Goal: Task Accomplishment & Management: Use online tool/utility

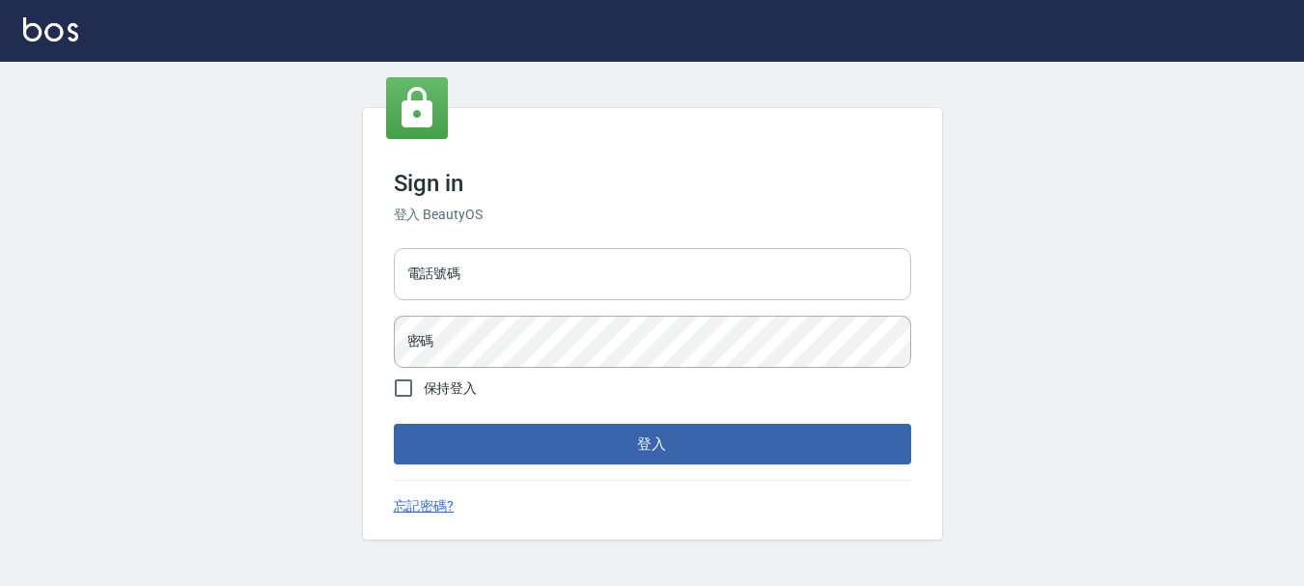
click at [531, 273] on input "電話號碼" at bounding box center [652, 274] width 517 height 52
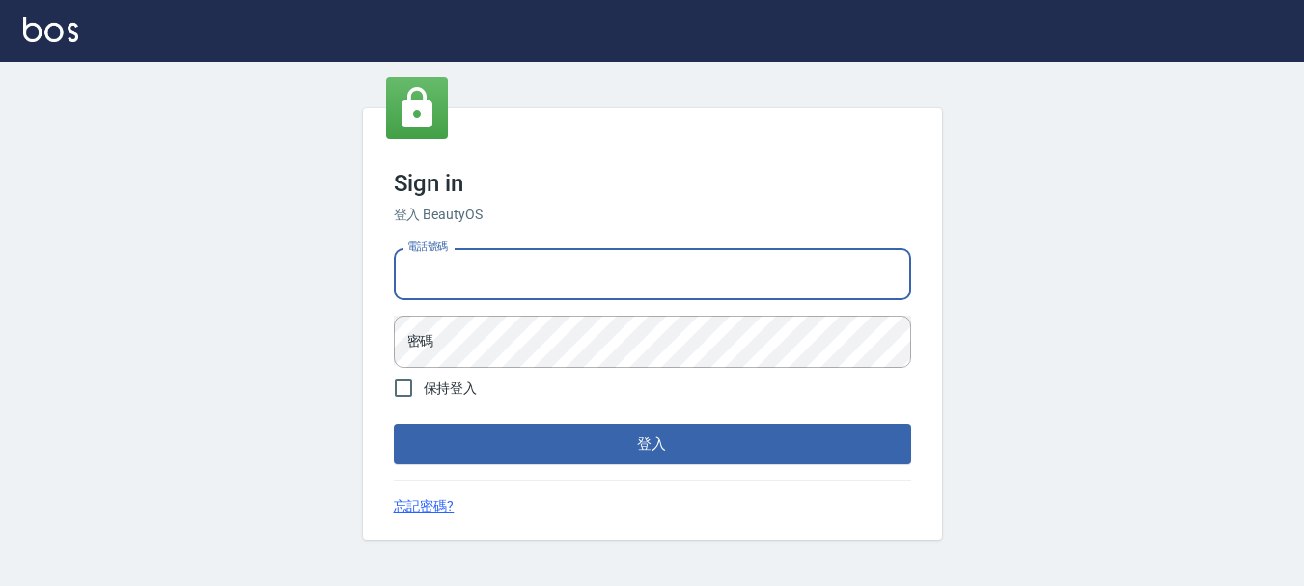
type input "0989239739"
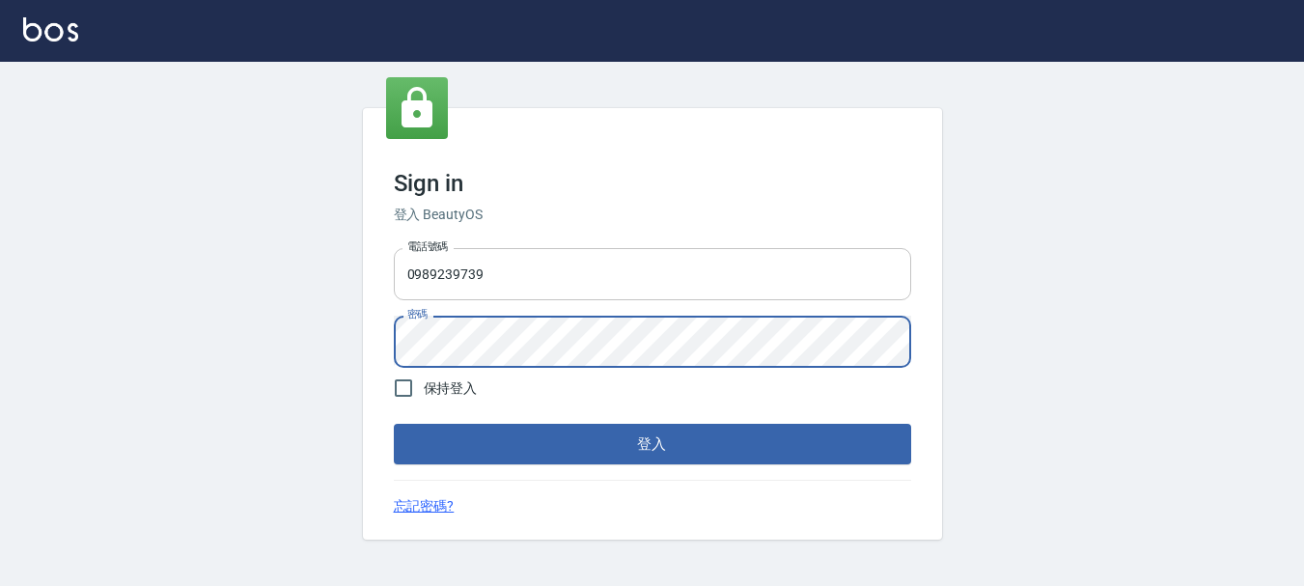
click at [394, 424] on button "登入" at bounding box center [652, 444] width 517 height 41
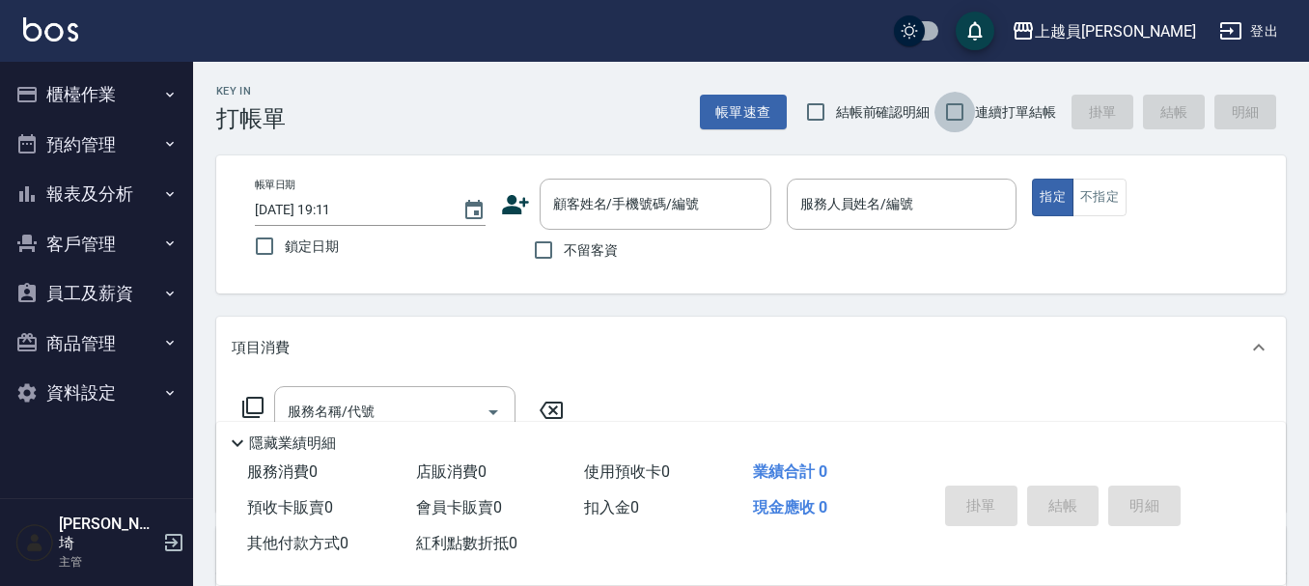
click at [947, 119] on input "連續打單結帳" at bounding box center [954, 112] width 41 height 41
checkbox input "true"
click at [536, 253] on input "不留客資" at bounding box center [543, 250] width 41 height 41
checkbox input "true"
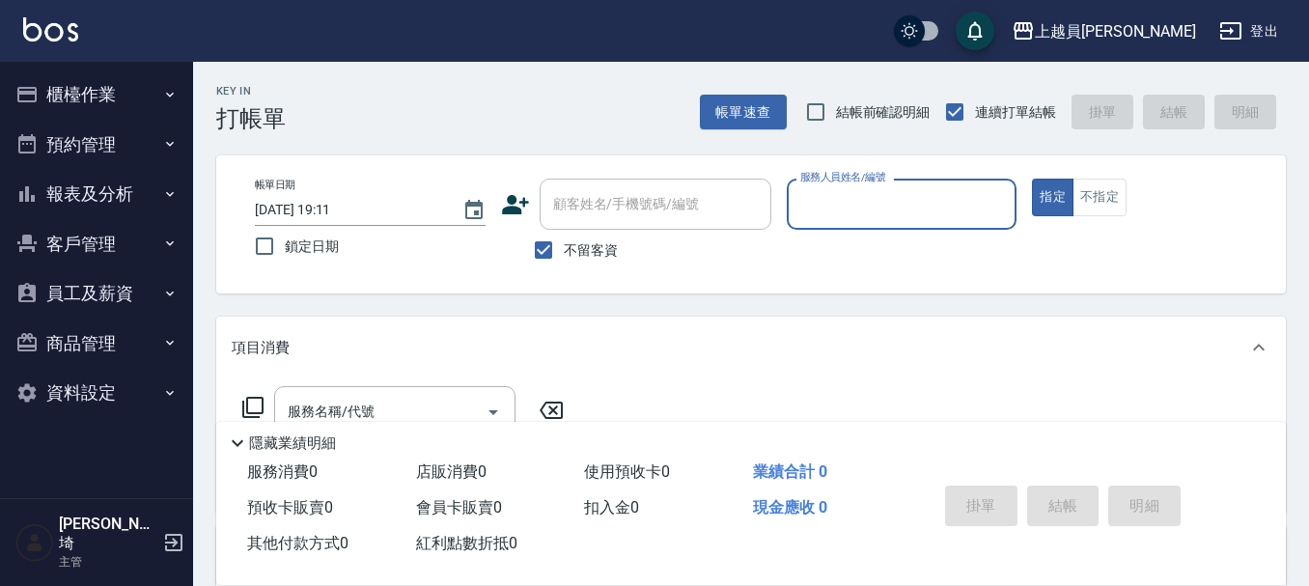
click at [112, 143] on button "預約管理" at bounding box center [97, 145] width 178 height 50
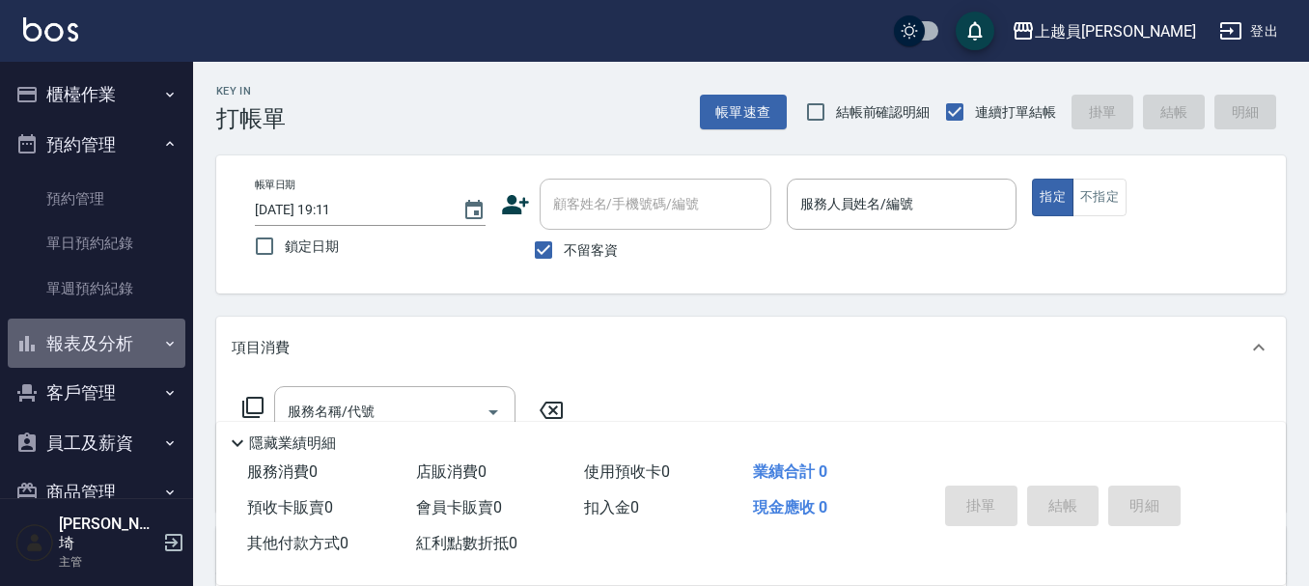
click at [130, 334] on button "報表及分析" at bounding box center [97, 344] width 178 height 50
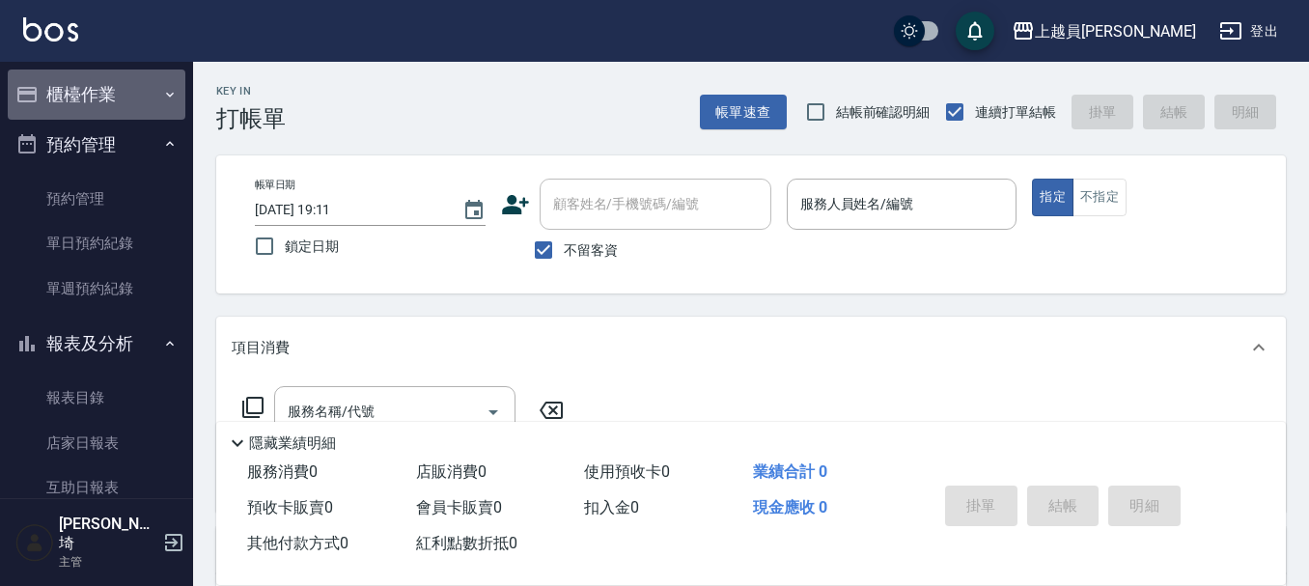
click at [101, 97] on button "櫃檯作業" at bounding box center [97, 95] width 178 height 50
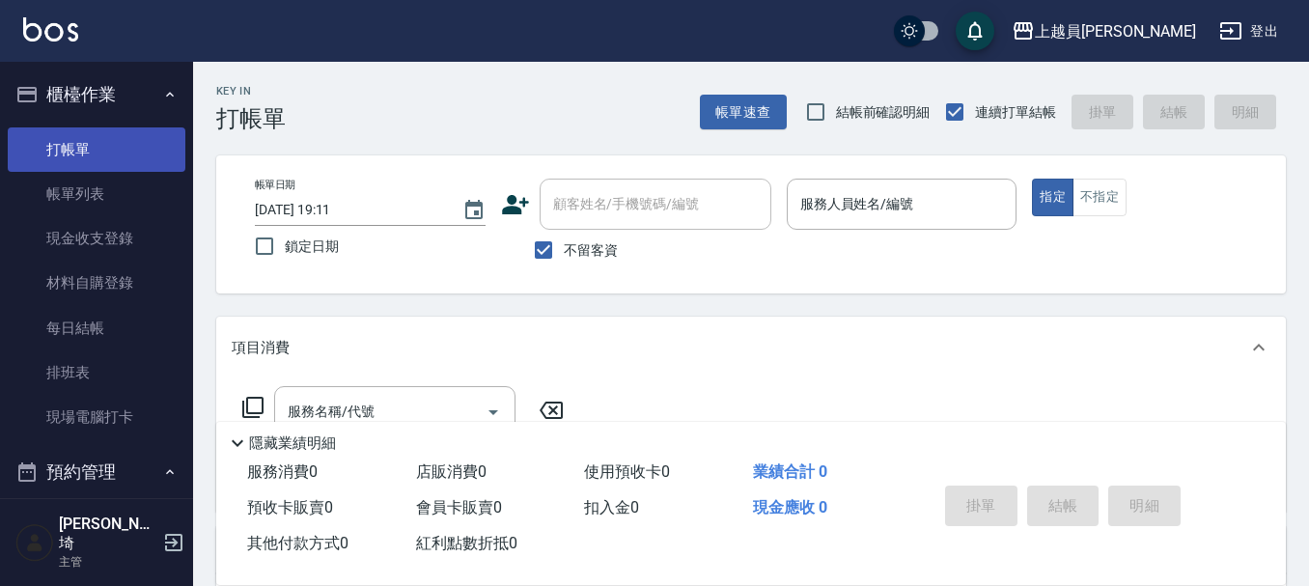
click at [122, 159] on link "打帳單" at bounding box center [97, 149] width 178 height 44
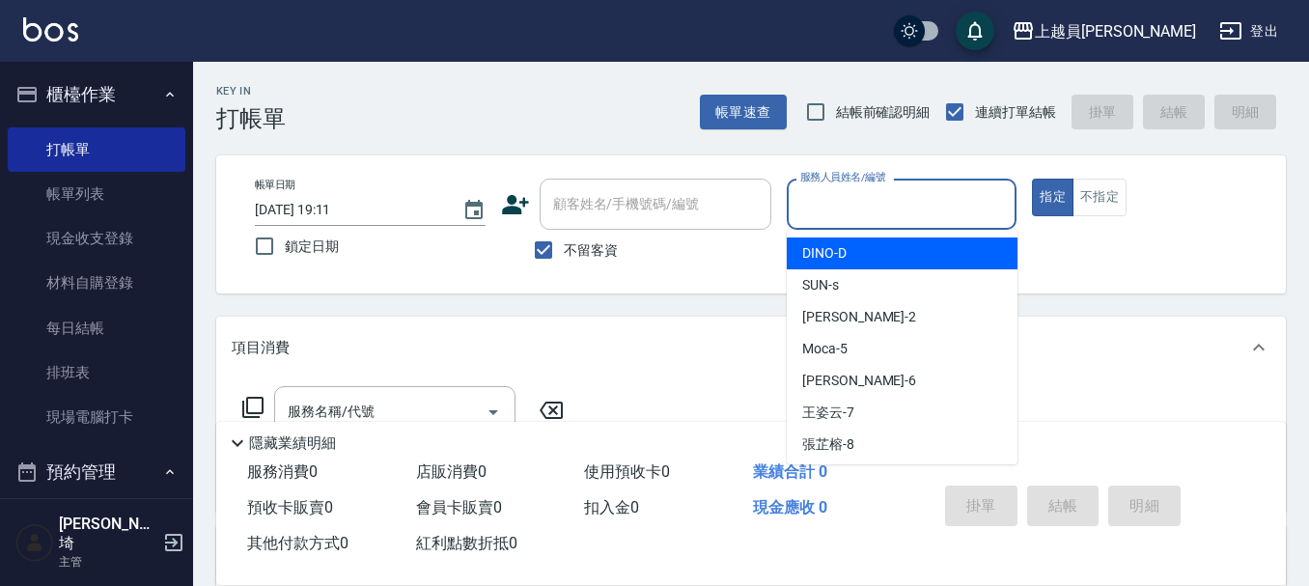
click at [925, 196] on input "服務人員姓名/編號" at bounding box center [901, 204] width 213 height 34
type input "Bonnie-B"
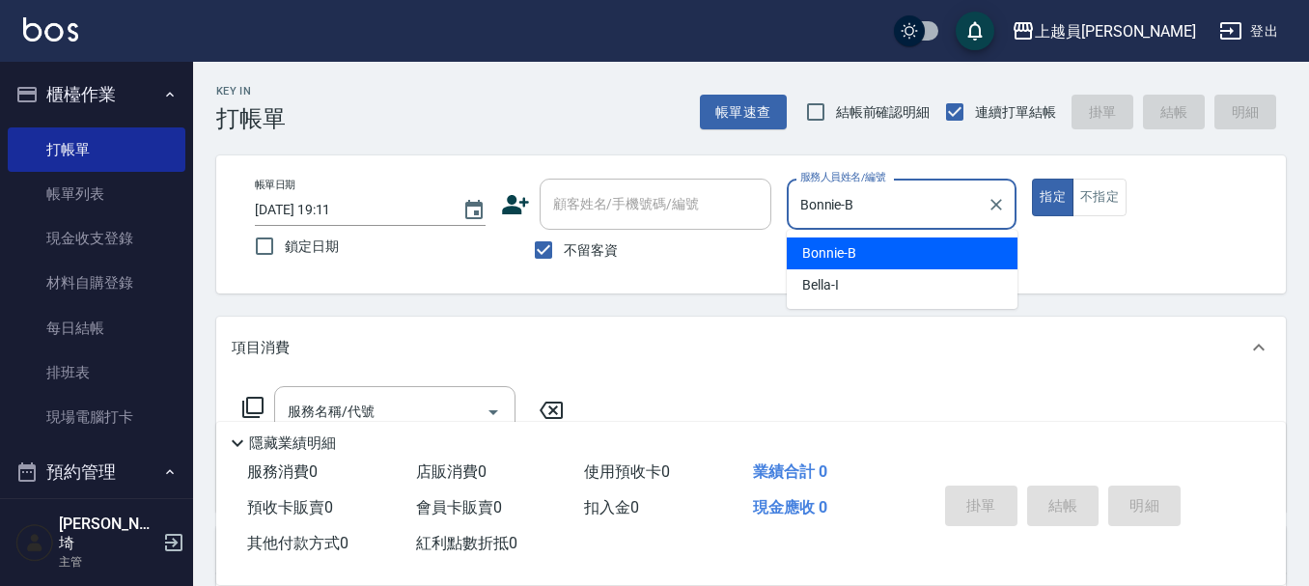
type button "true"
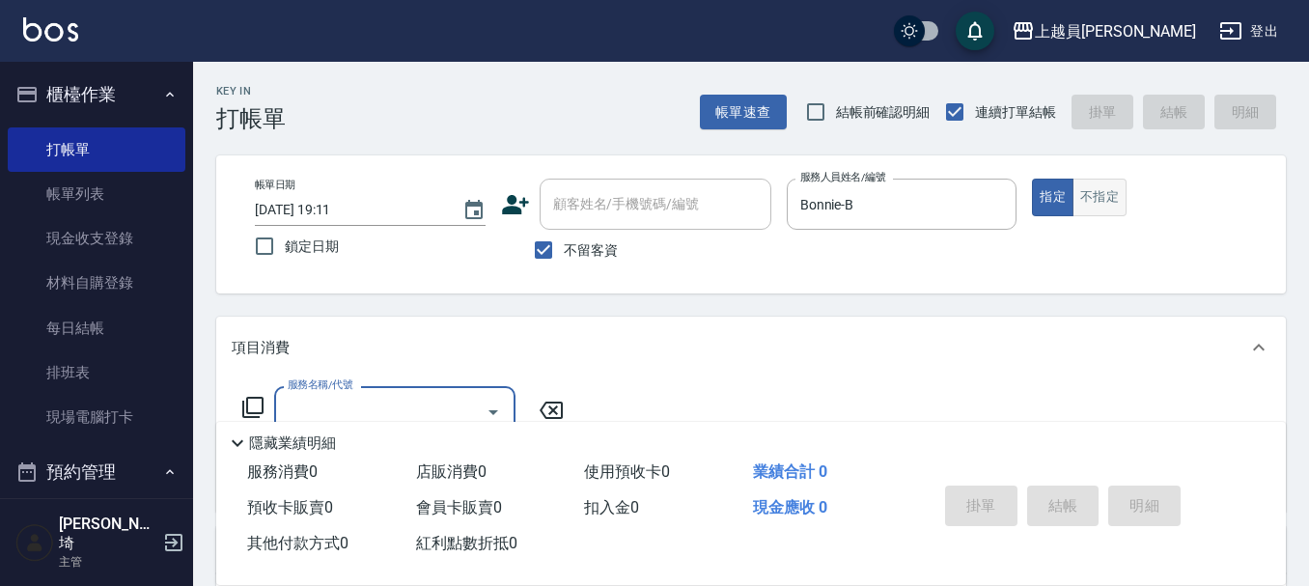
click at [1102, 209] on button "不指定" at bounding box center [1099, 198] width 54 height 38
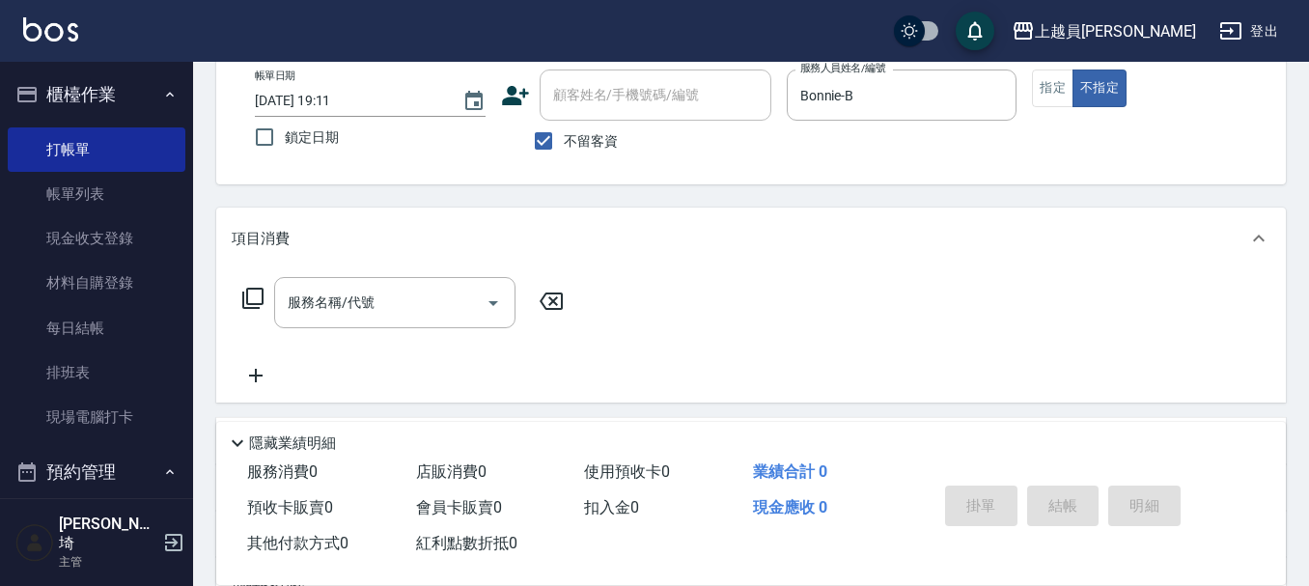
scroll to position [193, 0]
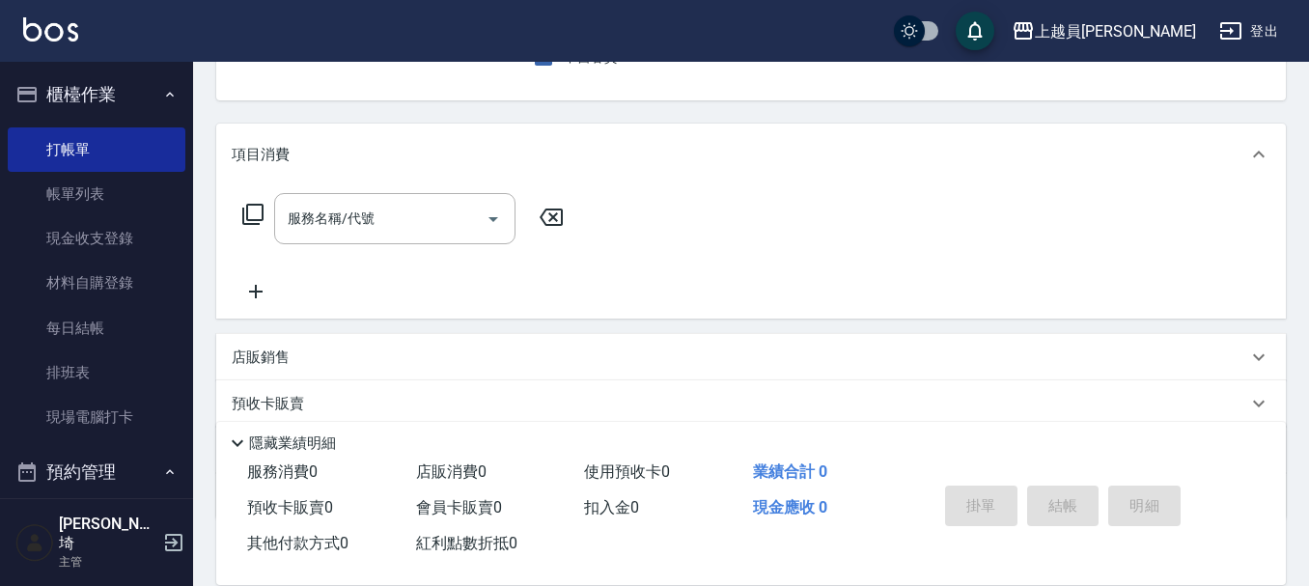
type button "false"
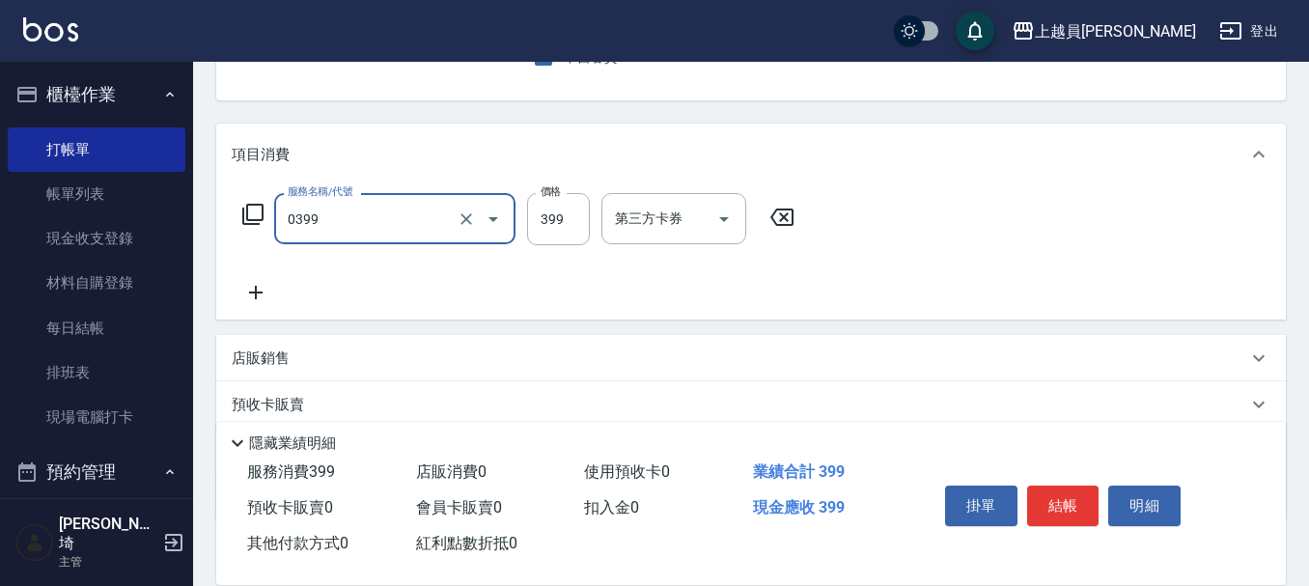
type input "海鹽SPA(0399)"
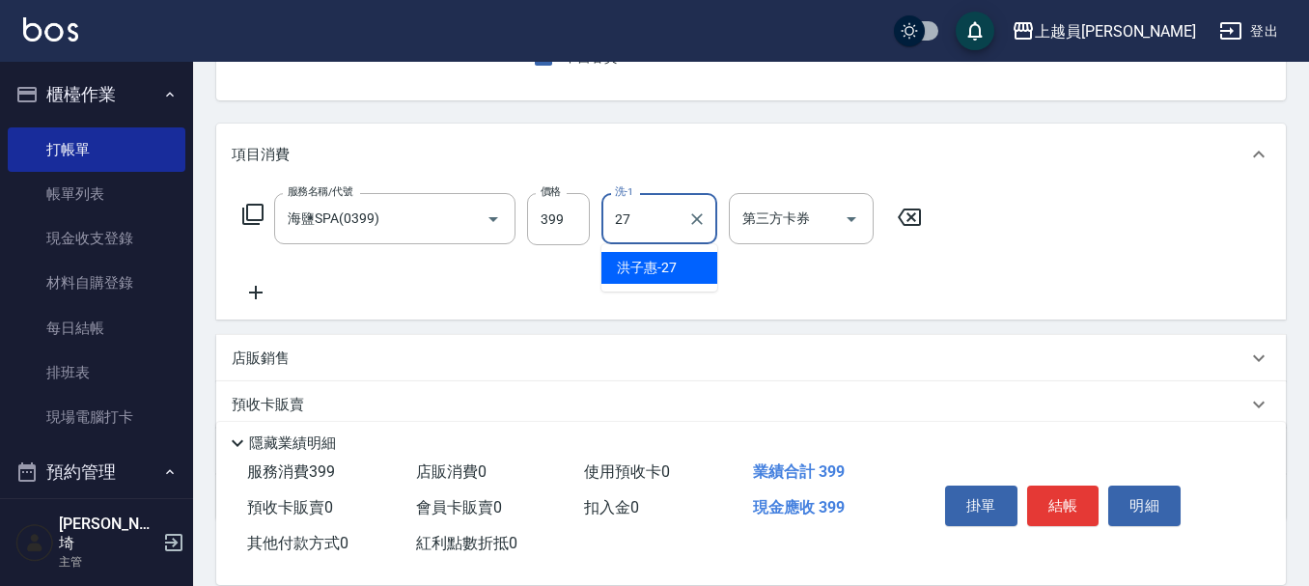
type input "[PERSON_NAME]-27"
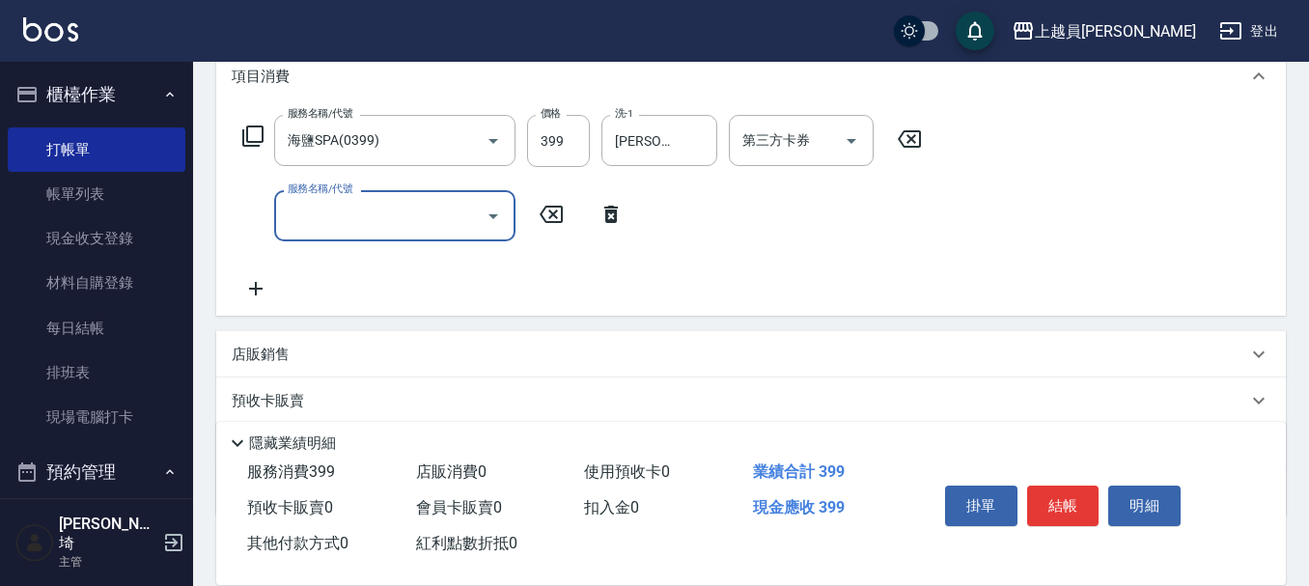
scroll to position [290, 0]
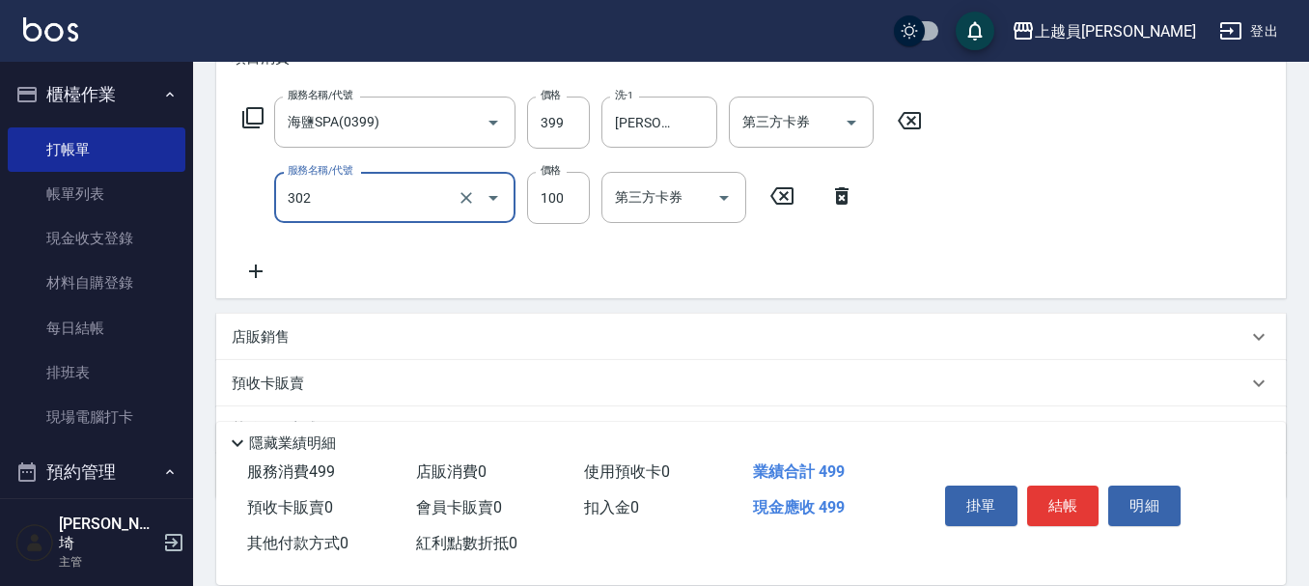
type input "剪髮(302)"
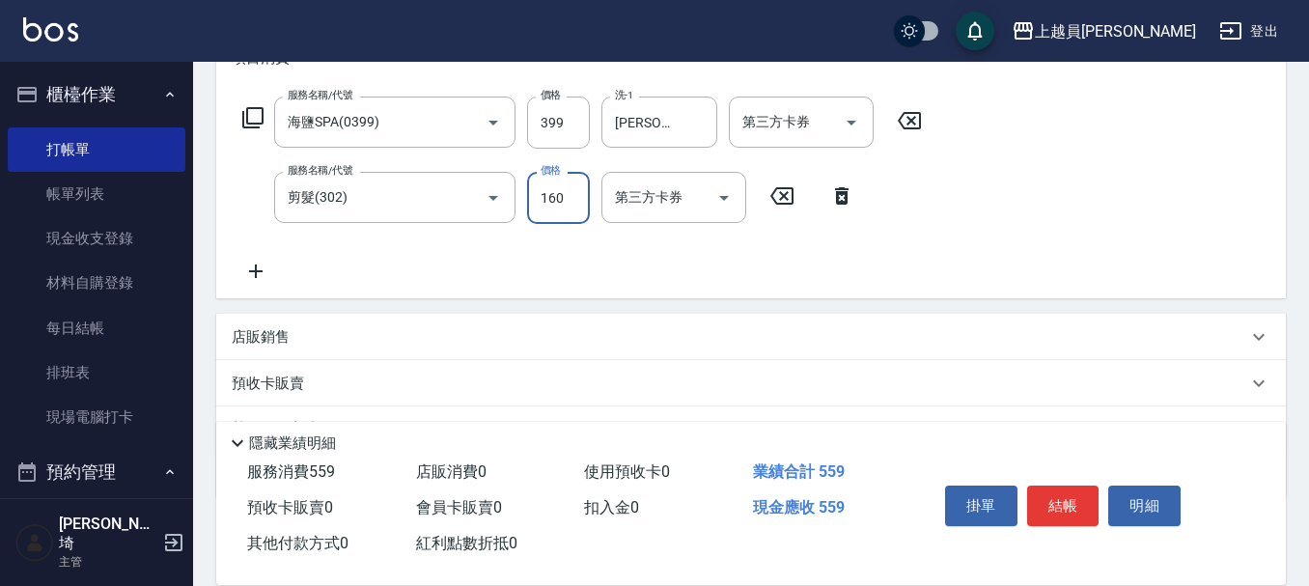
type input "160"
click at [1078, 487] on button "結帳" at bounding box center [1063, 506] width 72 height 41
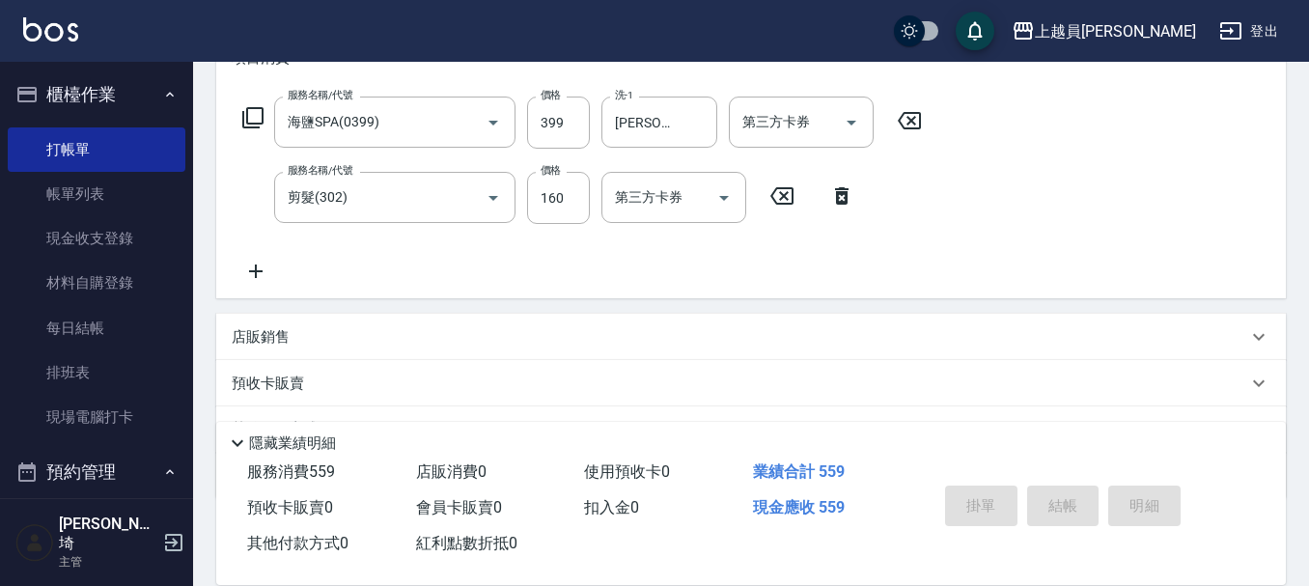
type input "[DATE] 19:12"
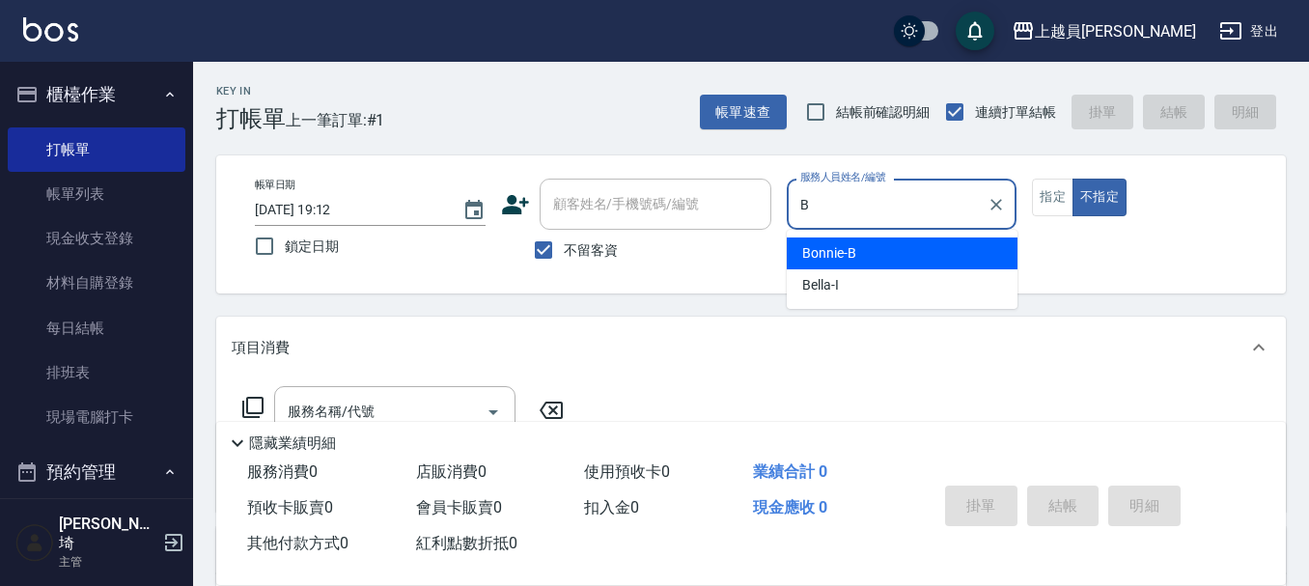
type input "Bonnie-B"
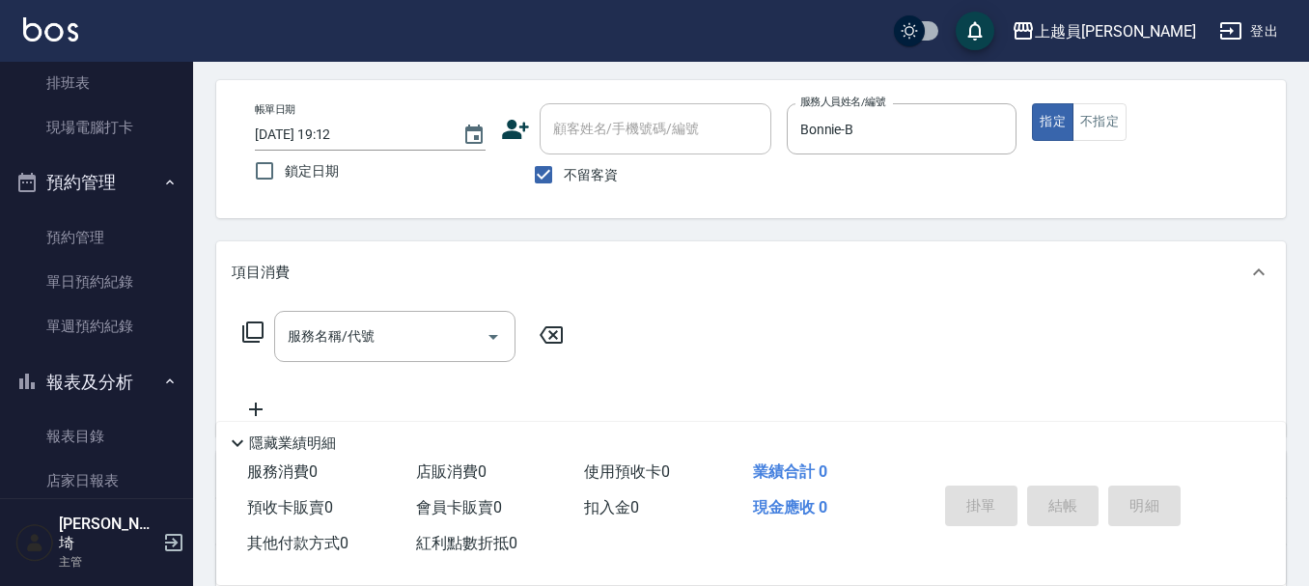
scroll to position [97, 0]
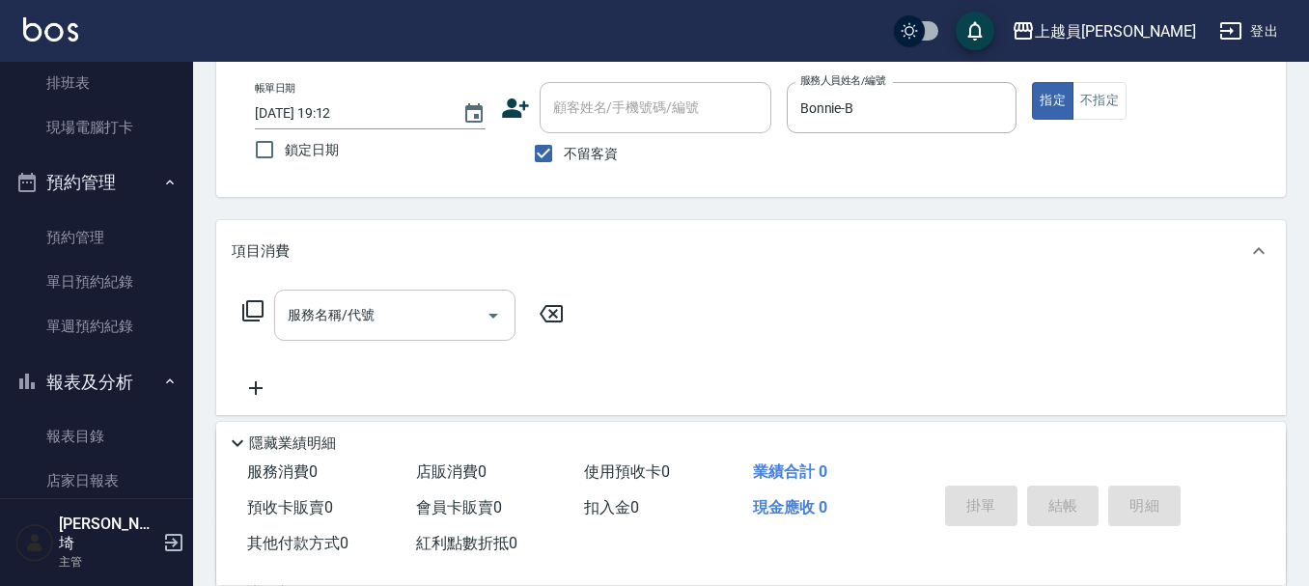
click at [416, 316] on input "服務名稱/代號" at bounding box center [380, 315] width 195 height 34
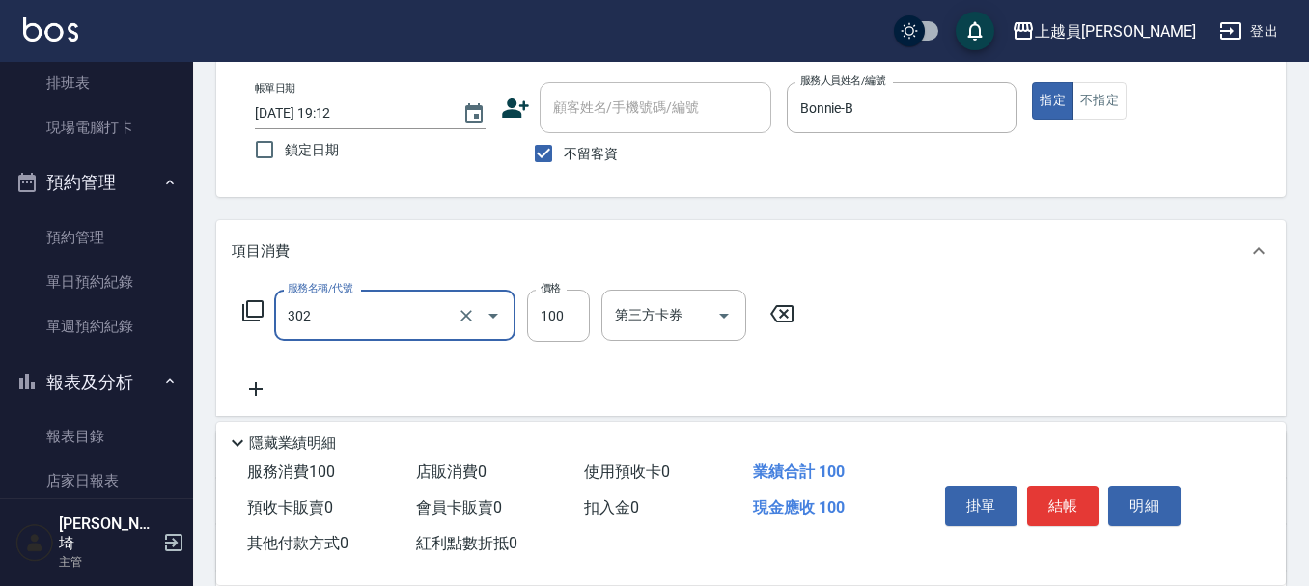
type input "剪髮(302)"
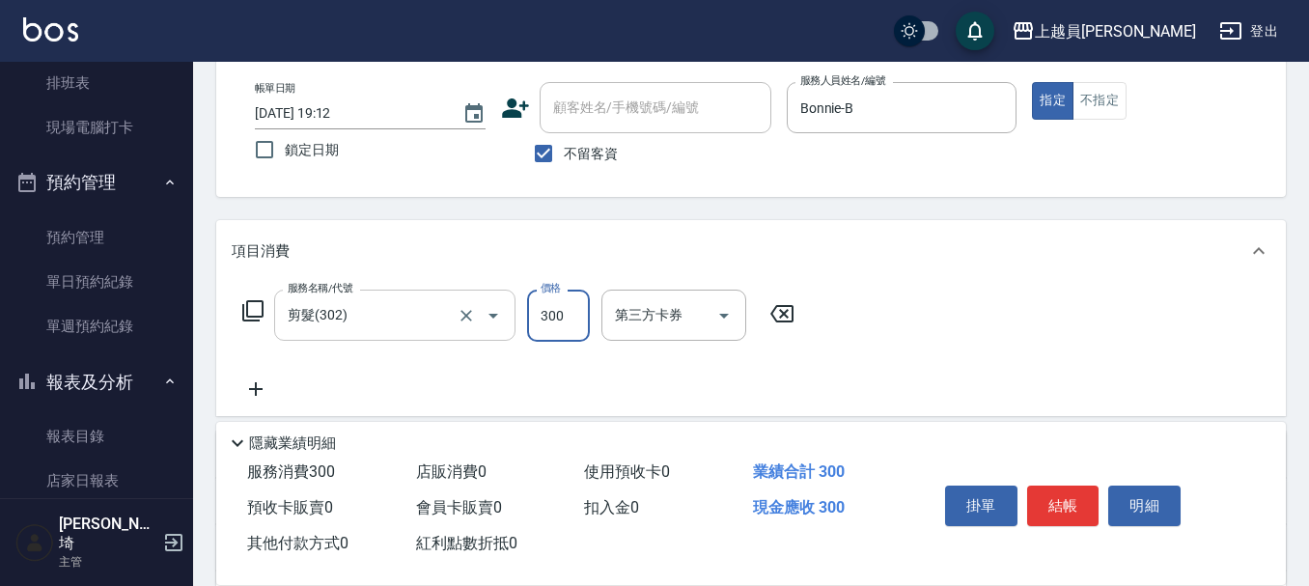
type input "300"
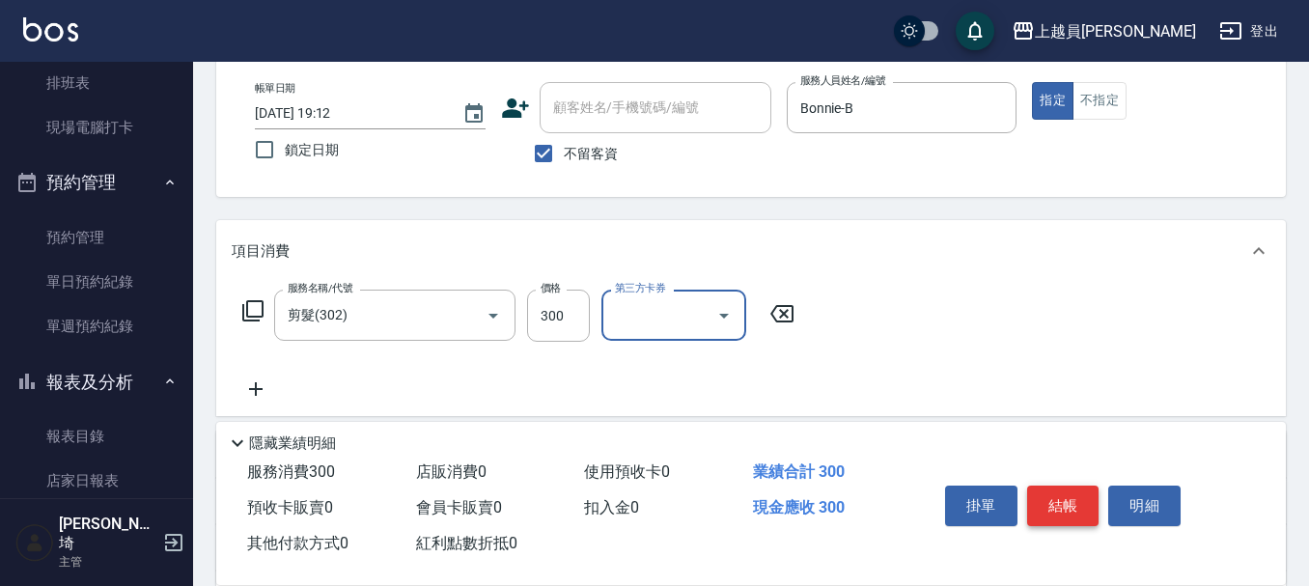
click at [1085, 505] on button "結帳" at bounding box center [1063, 506] width 72 height 41
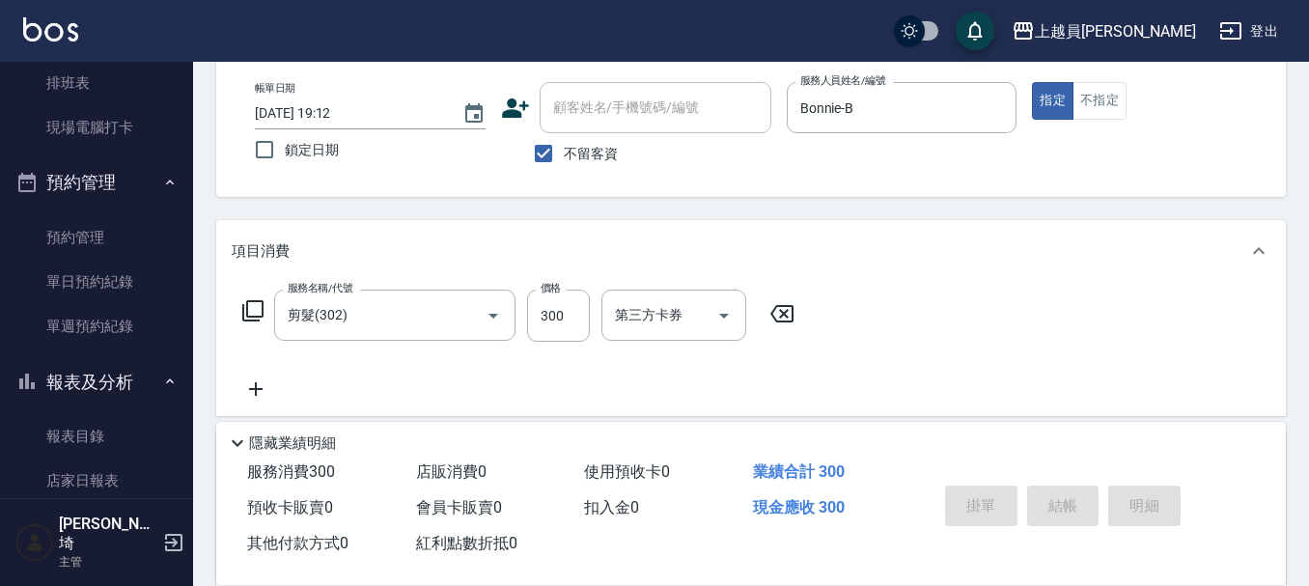
type input "[DATE] 19:13"
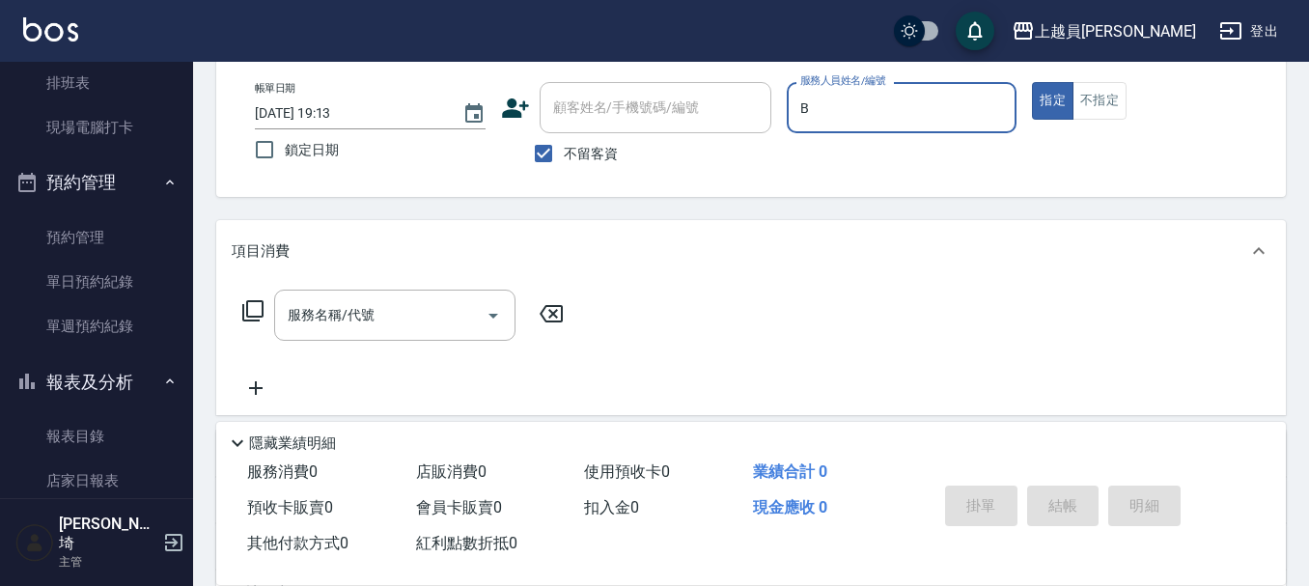
type input "Bonnie-B"
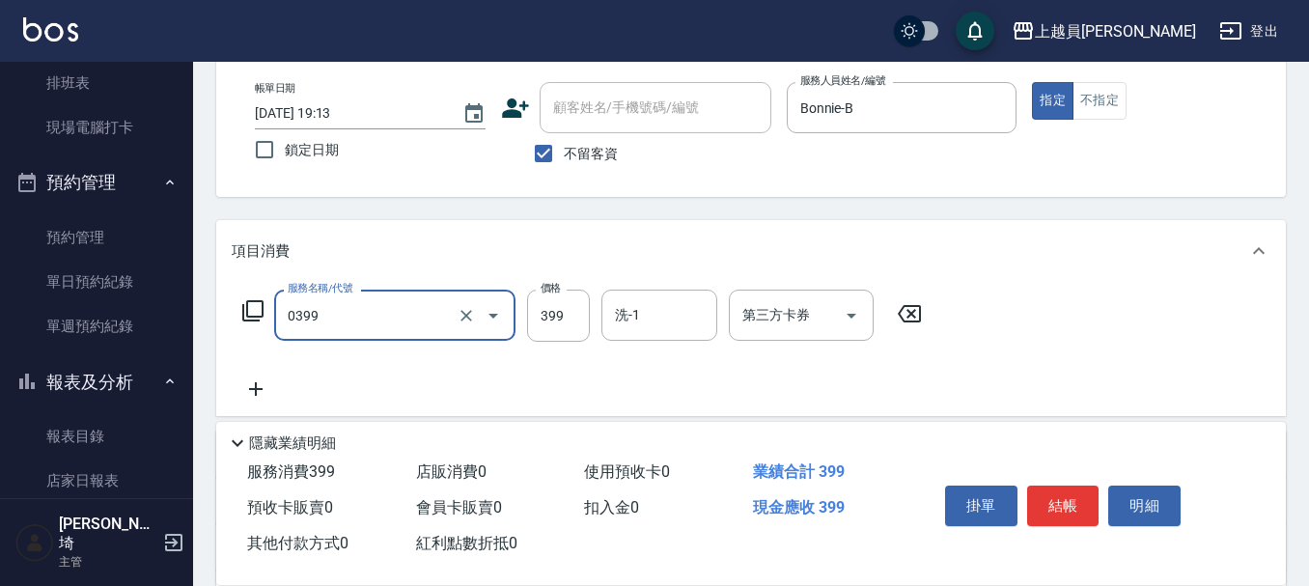
type input "海鹽SPA(0399)"
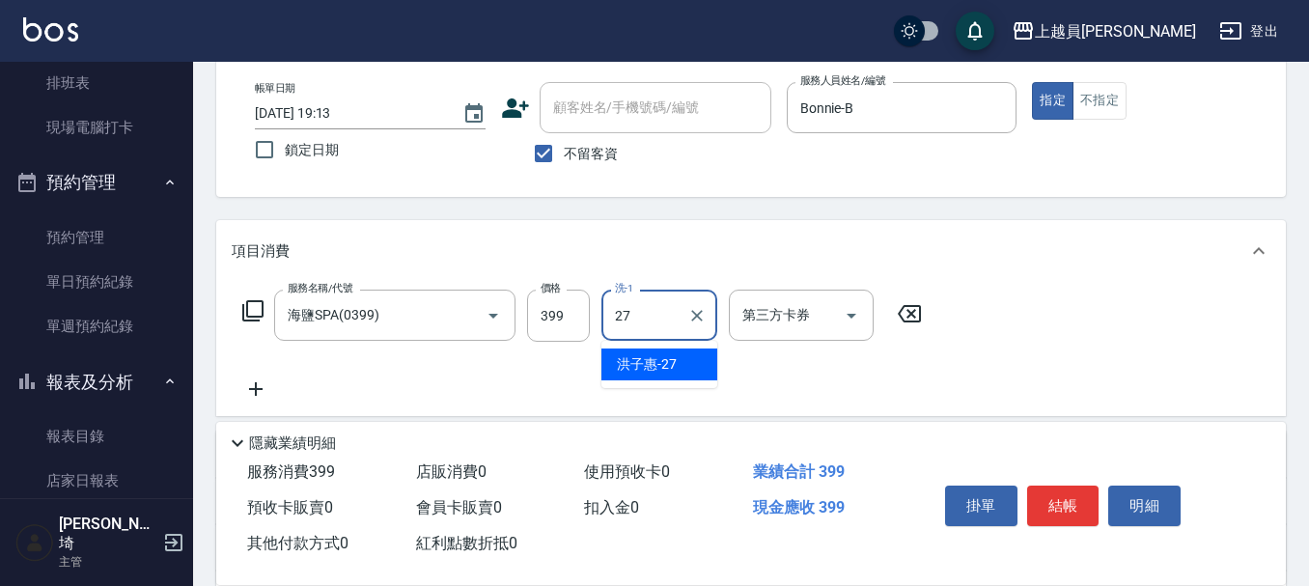
type input "[PERSON_NAME]-27"
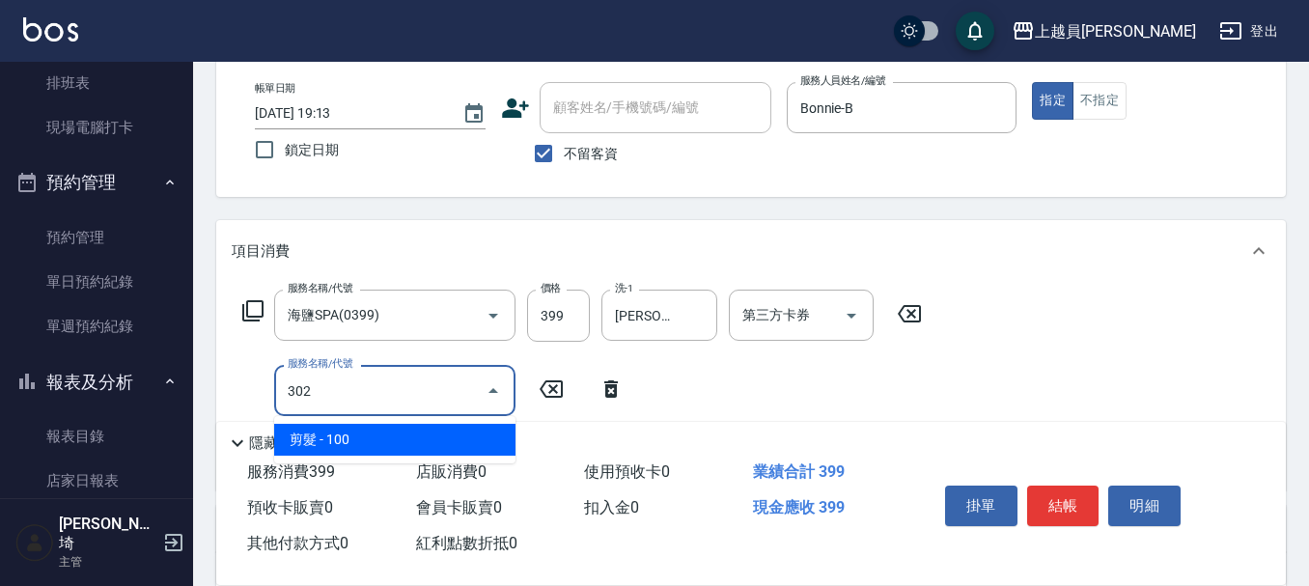
type input "剪髮(302)"
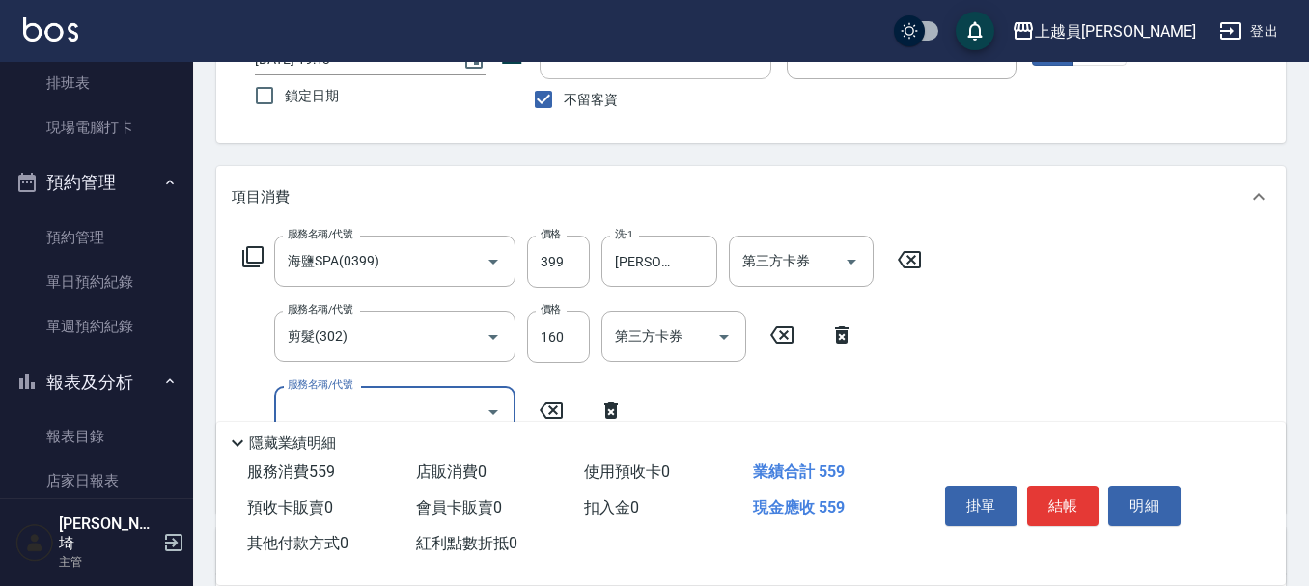
scroll to position [193, 0]
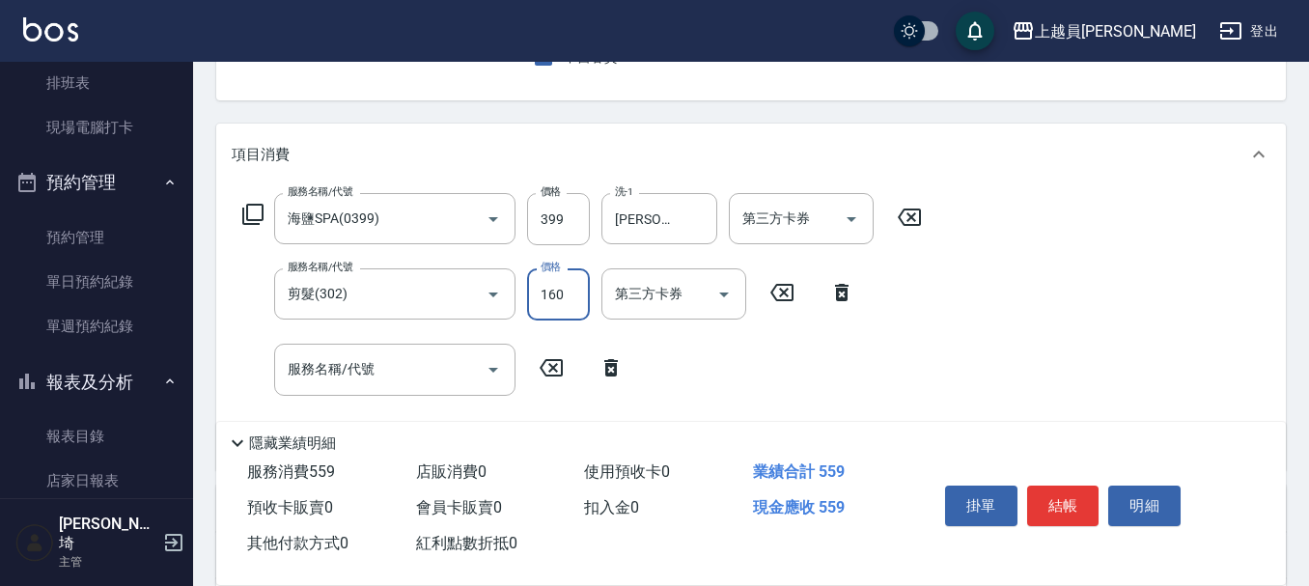
click at [564, 291] on input "160" at bounding box center [558, 294] width 63 height 52
type input "200"
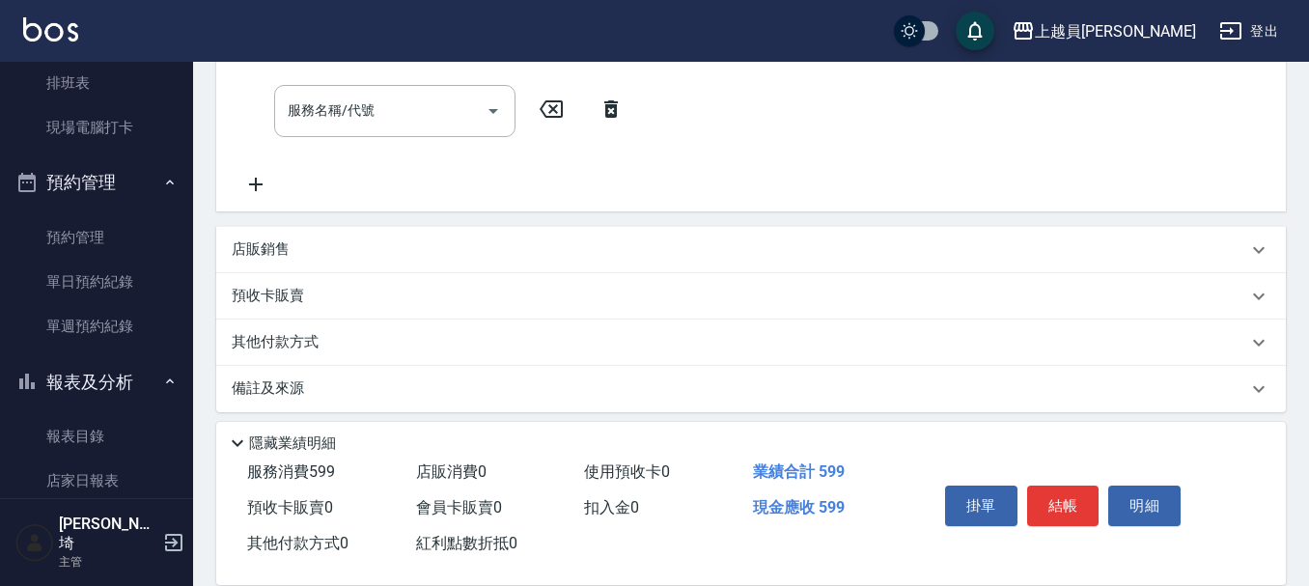
scroll to position [463, 0]
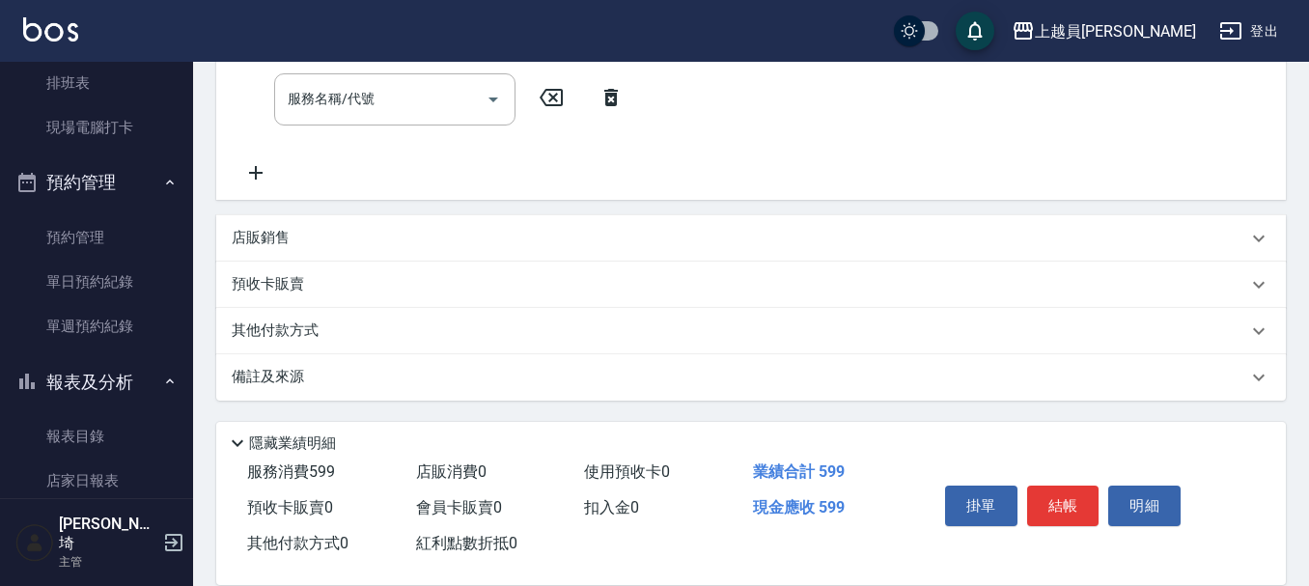
click at [278, 235] on p "店販銷售" at bounding box center [261, 238] width 58 height 20
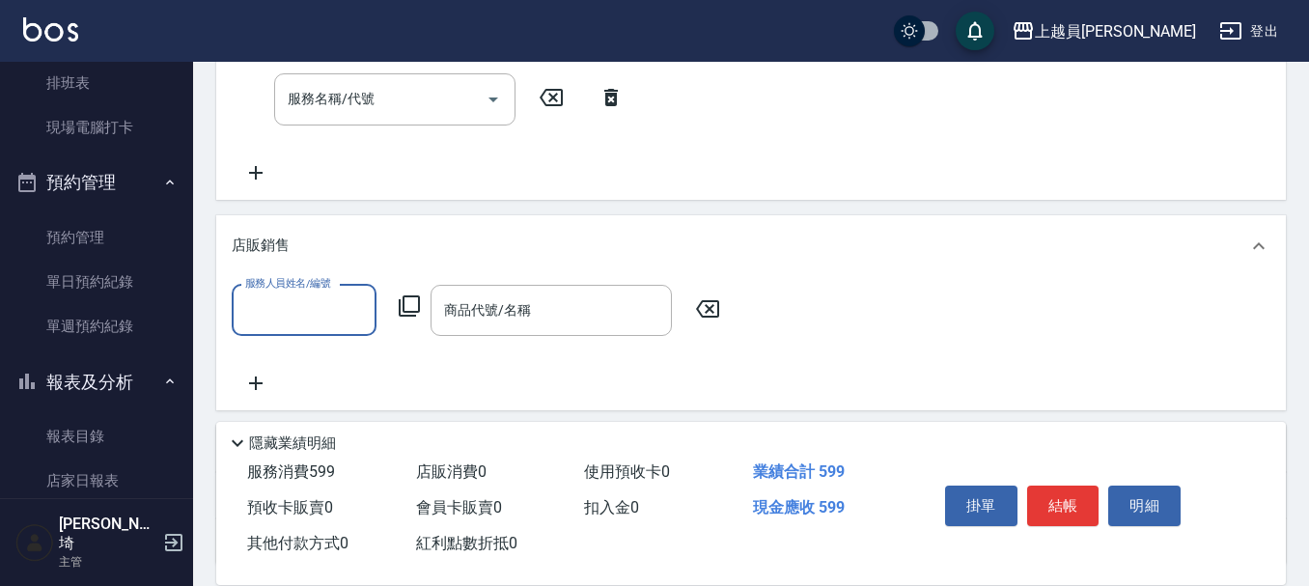
scroll to position [0, 0]
type input "Bonnie-B"
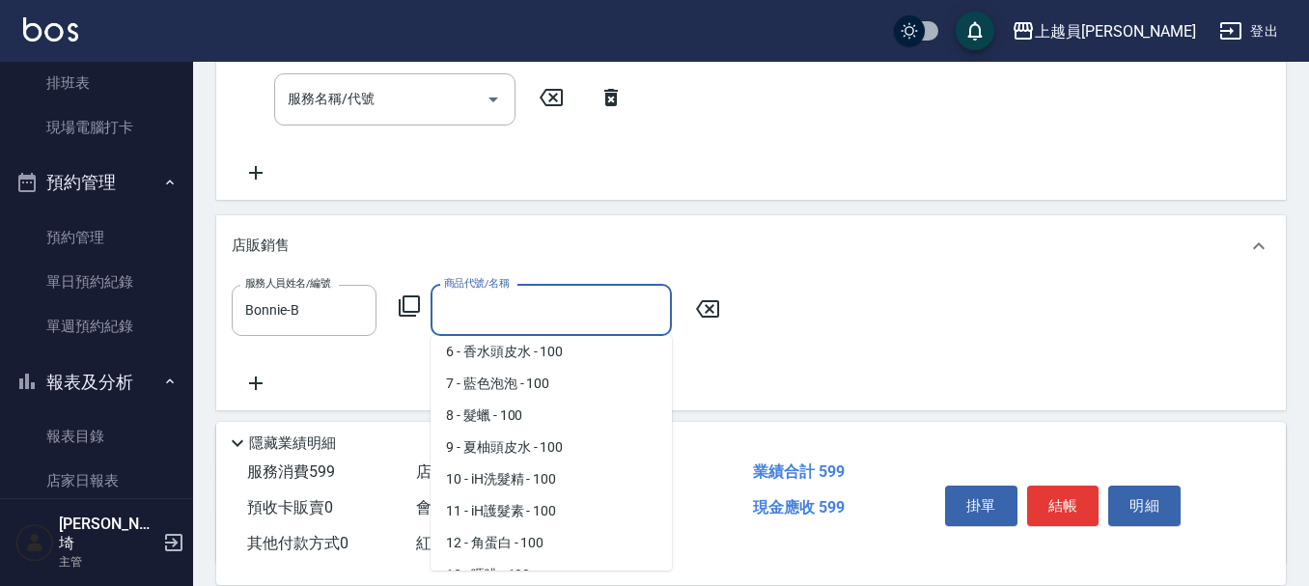
scroll to position [199, 0]
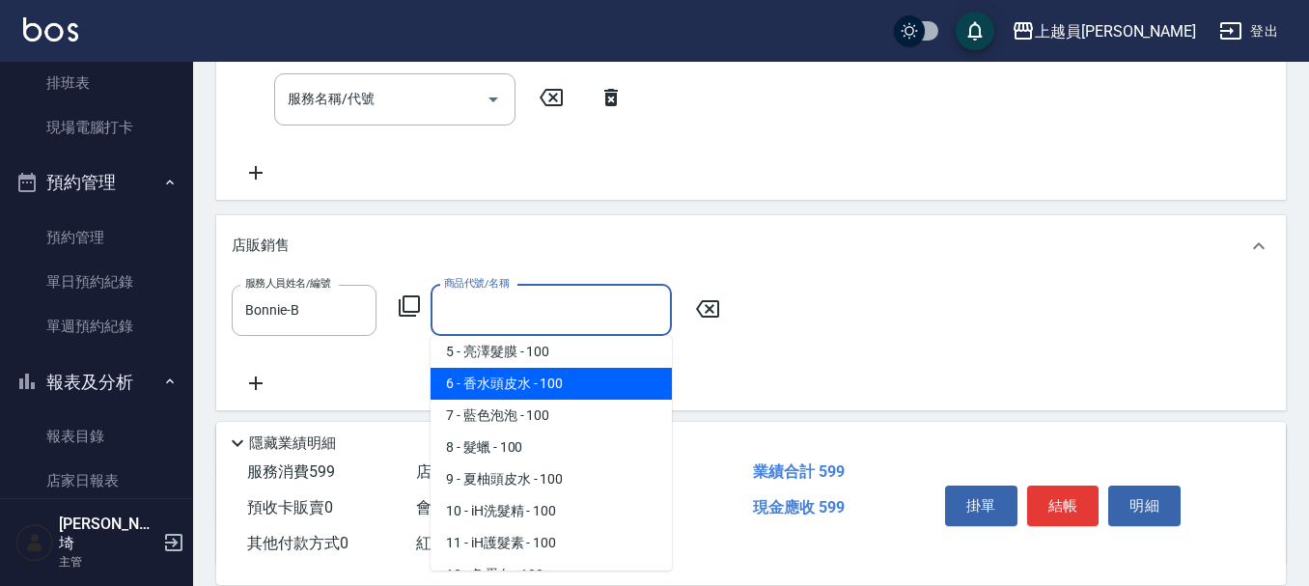
type input "香水頭皮水"
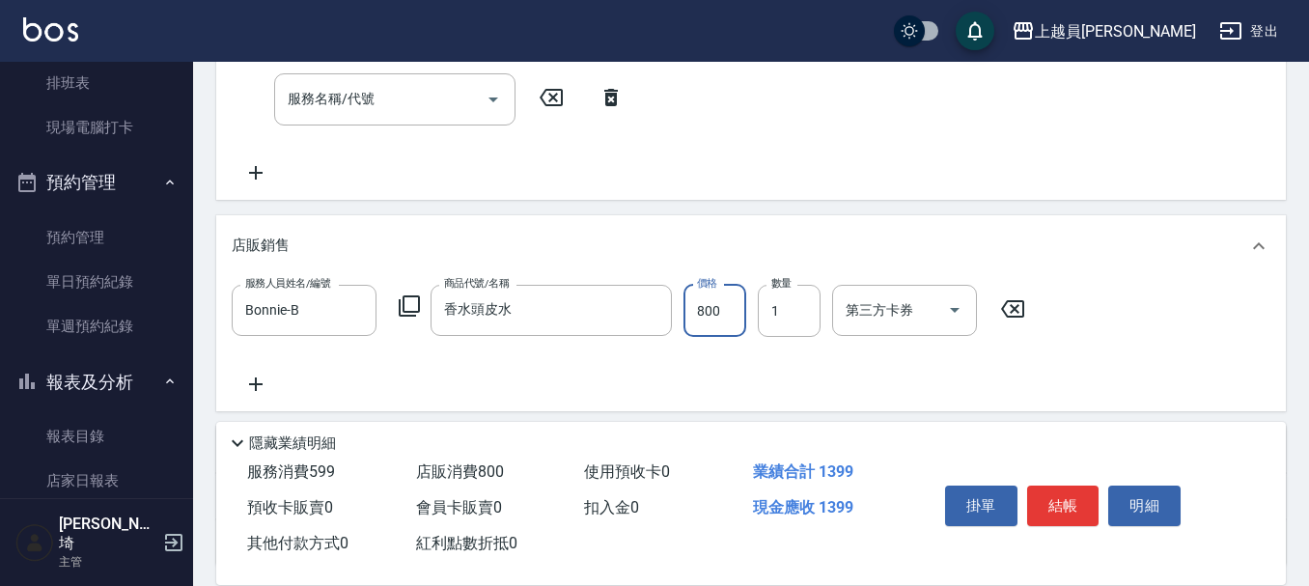
type input "800"
click at [1169, 478] on div "掛單 結帳 明細" at bounding box center [1063, 508] width 252 height 61
click at [1072, 508] on button "結帳" at bounding box center [1063, 506] width 72 height 41
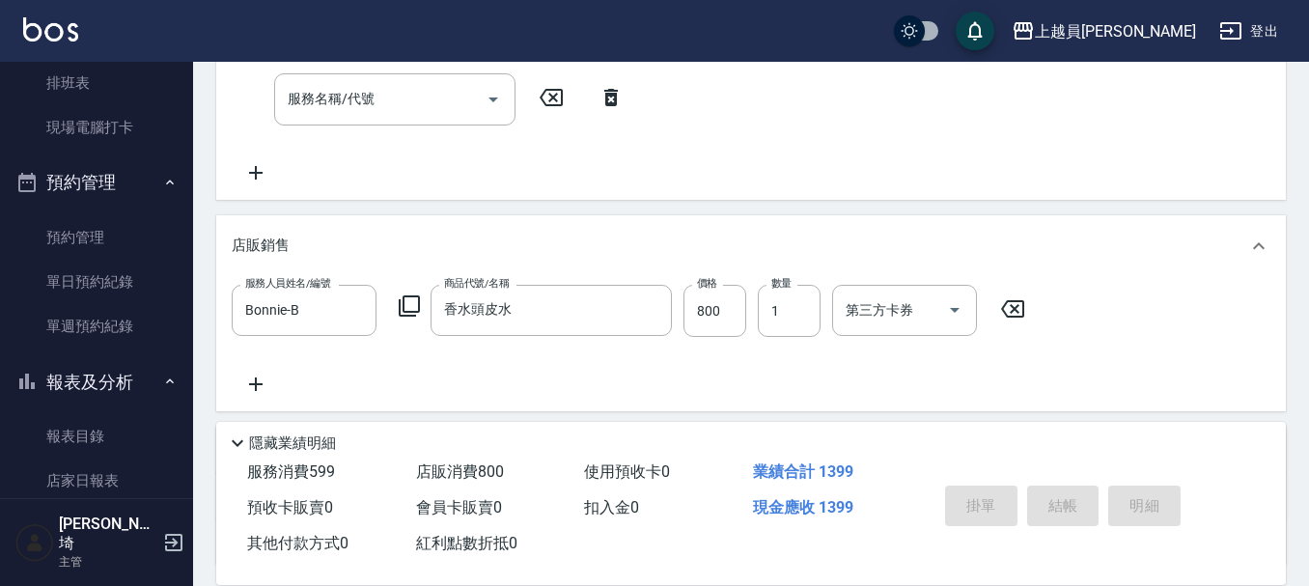
scroll to position [0, 0]
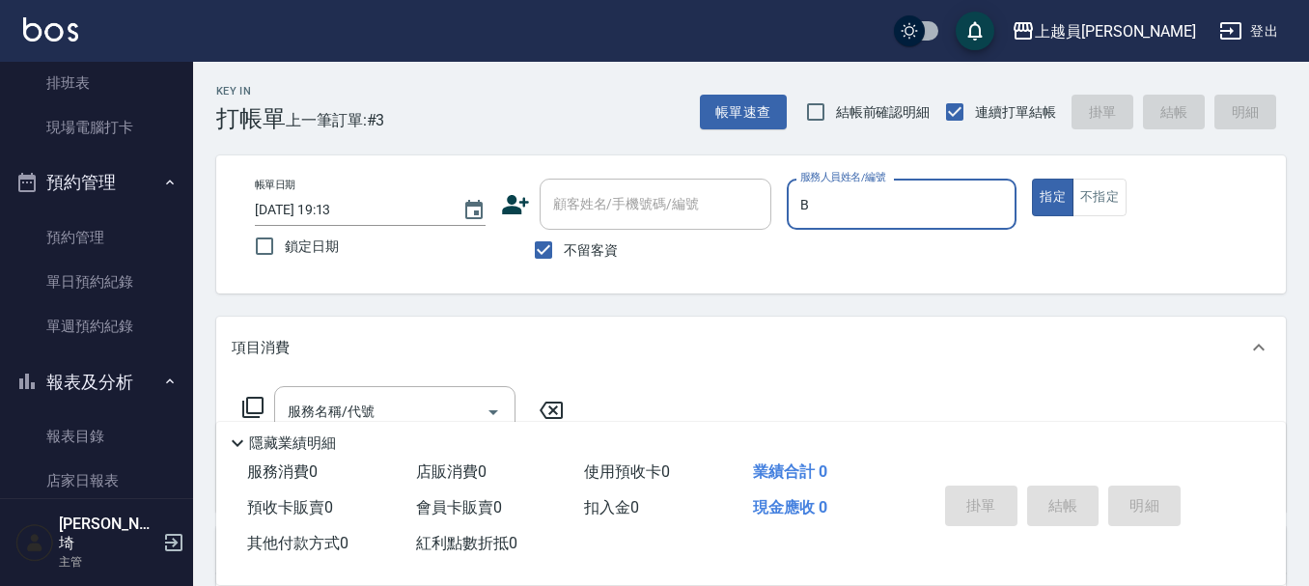
type input "Bonnie-B"
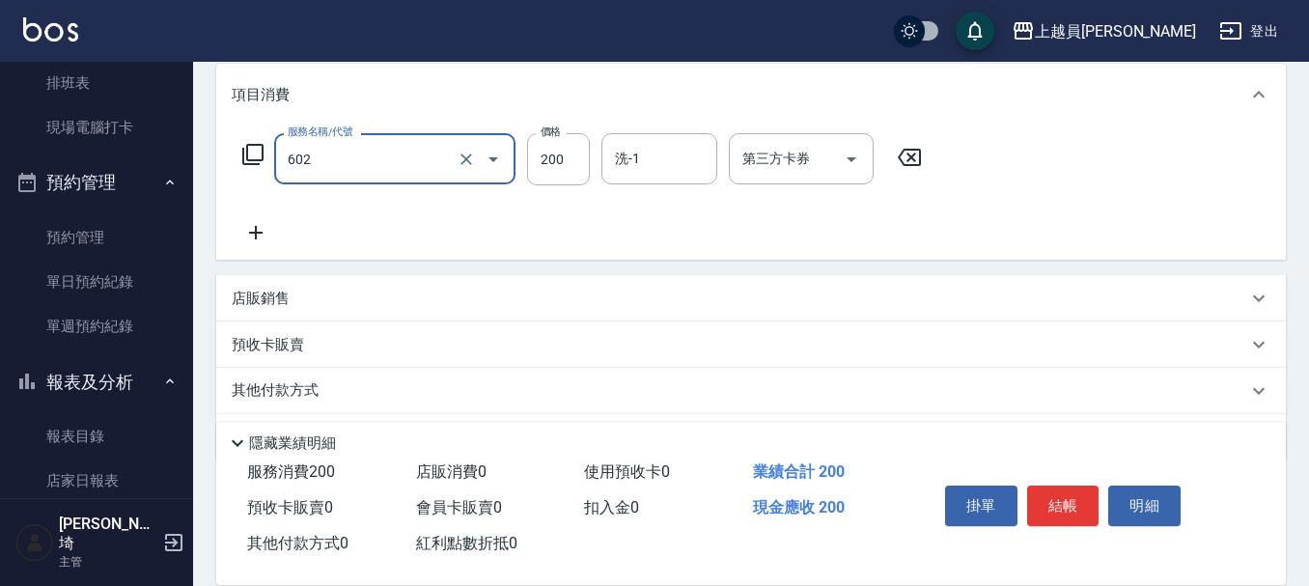
scroll to position [290, 0]
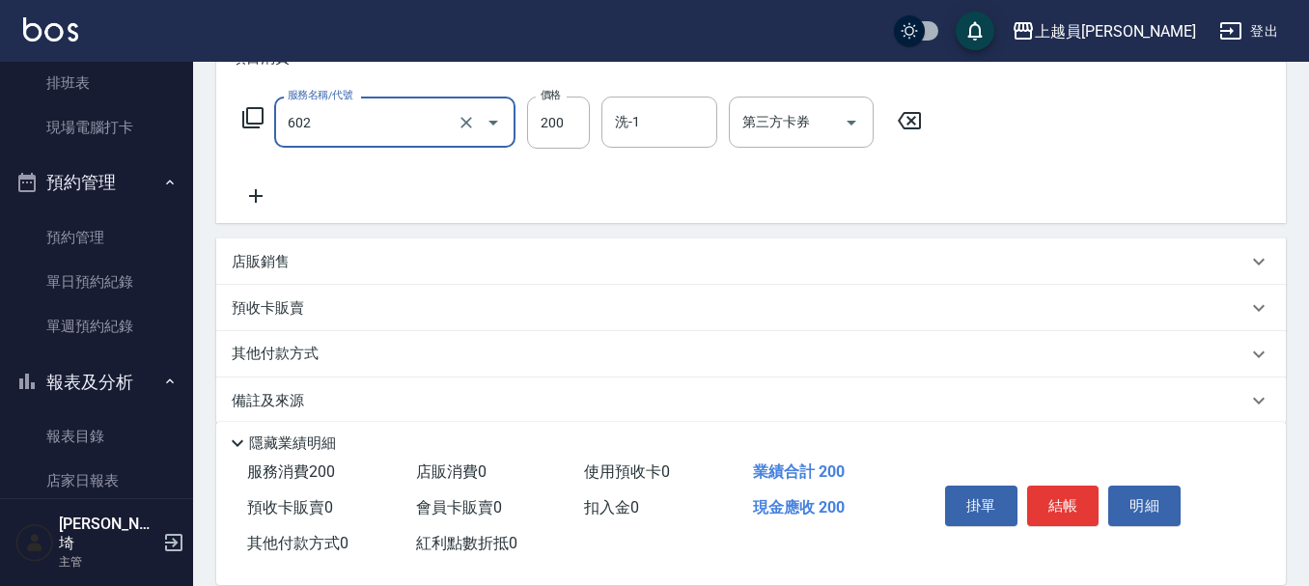
type input "一般洗髮(602)"
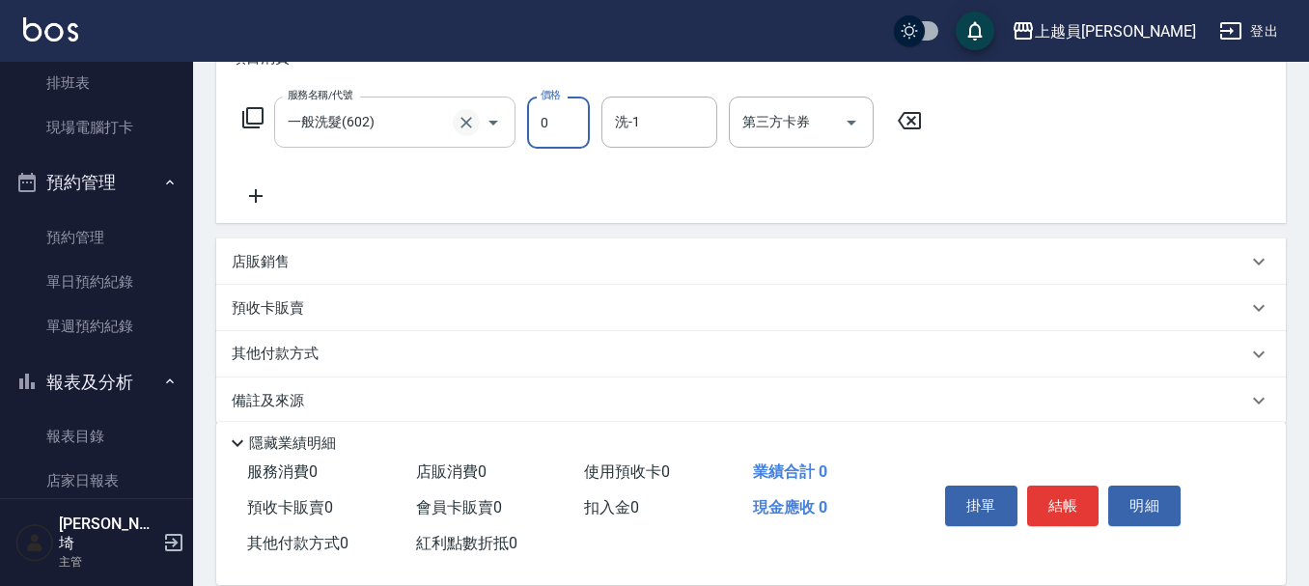
click at [474, 126] on icon "Clear" at bounding box center [466, 122] width 19 height 19
type input "0"
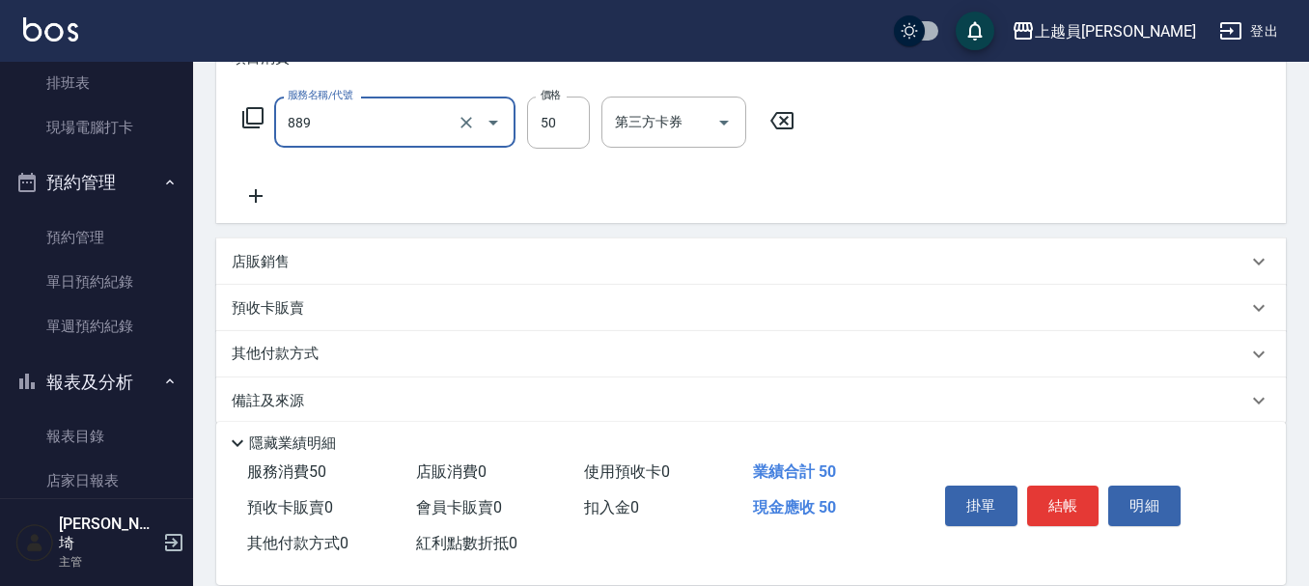
type input "精油(889)"
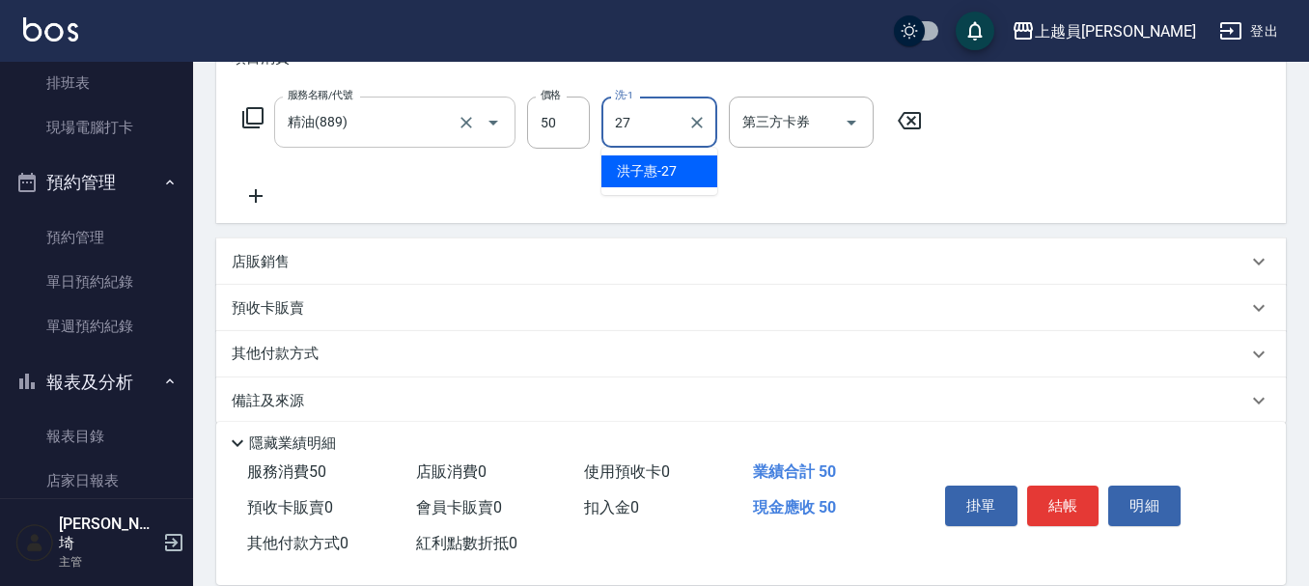
type input "[PERSON_NAME]-27"
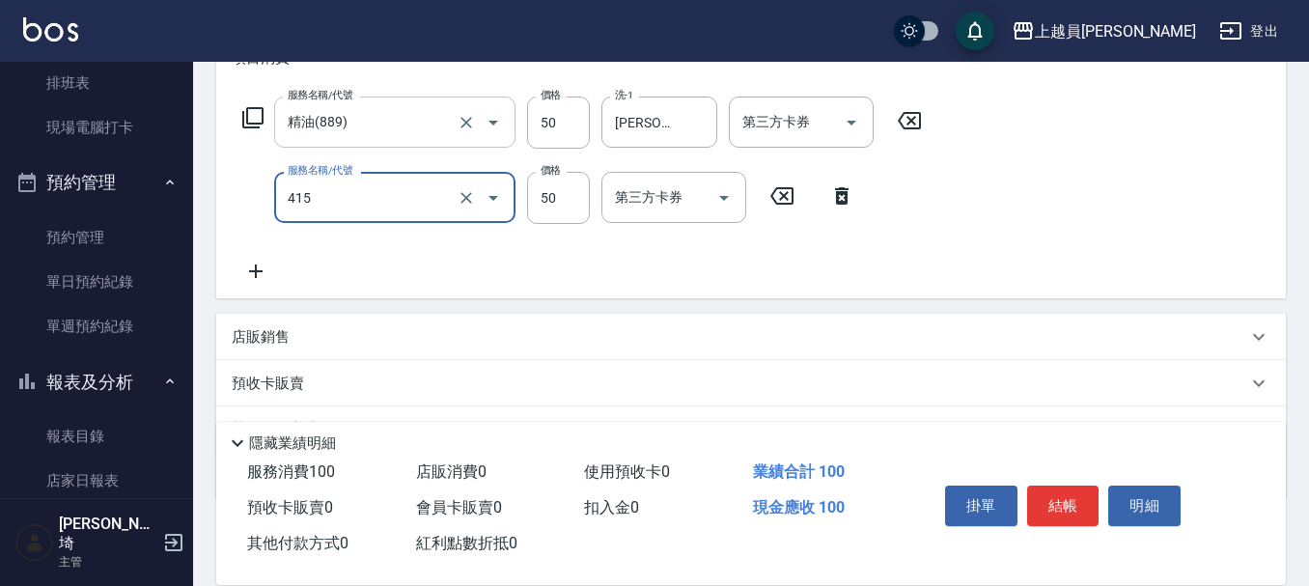
type input "瞬間保養(415)"
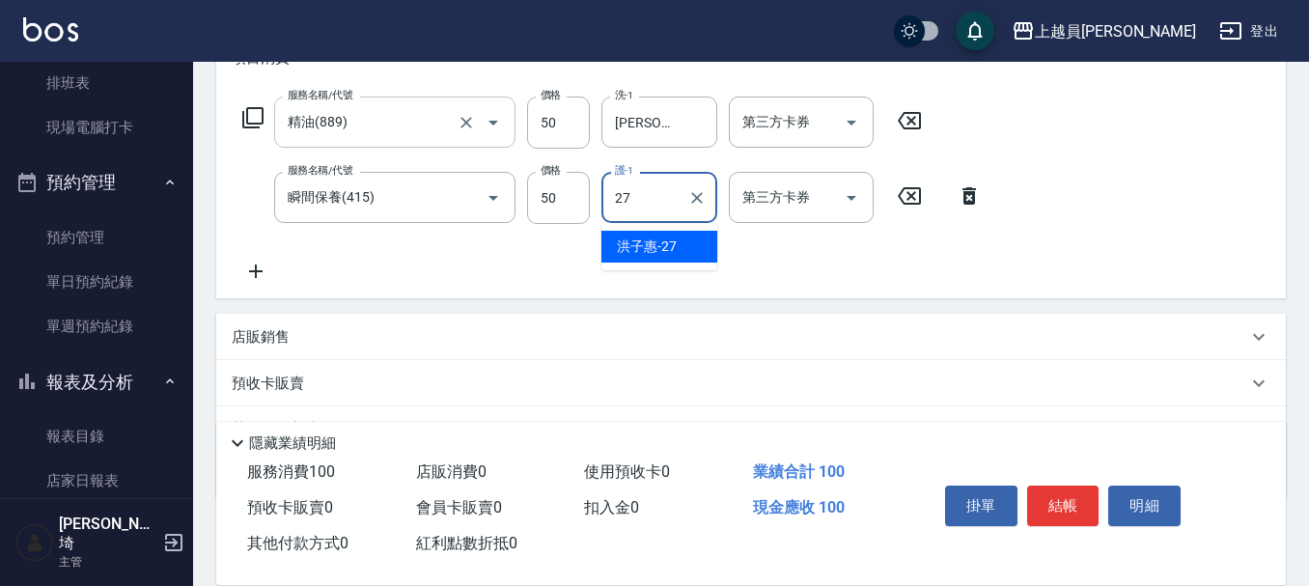
type input "[PERSON_NAME]-27"
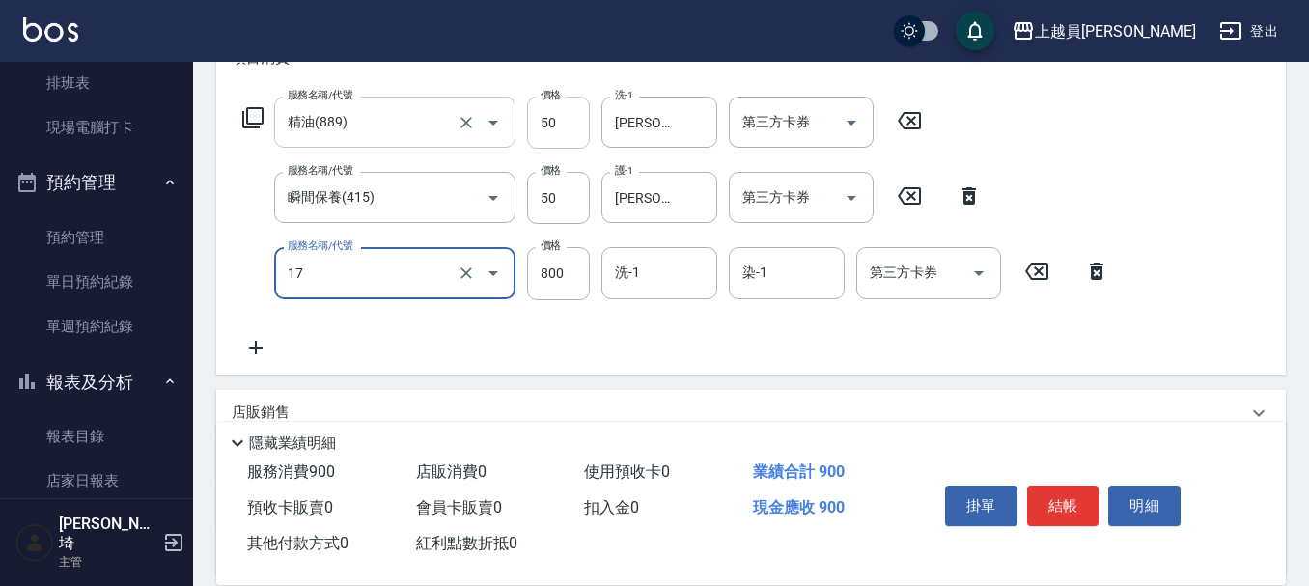
type input "染髮(17)"
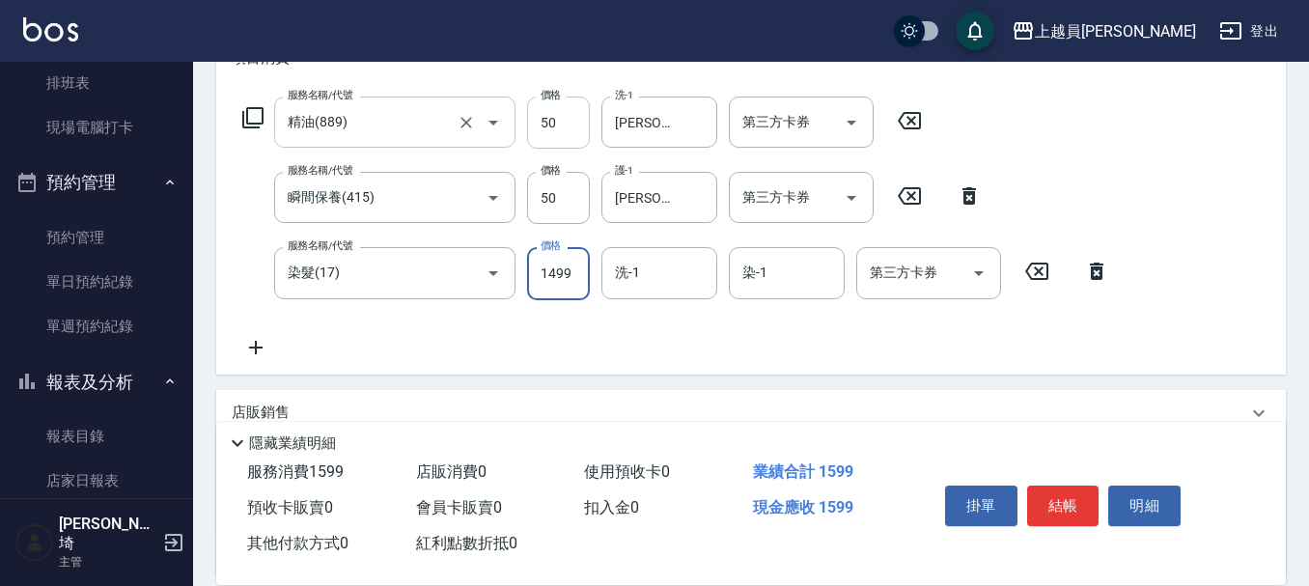
type input "1499"
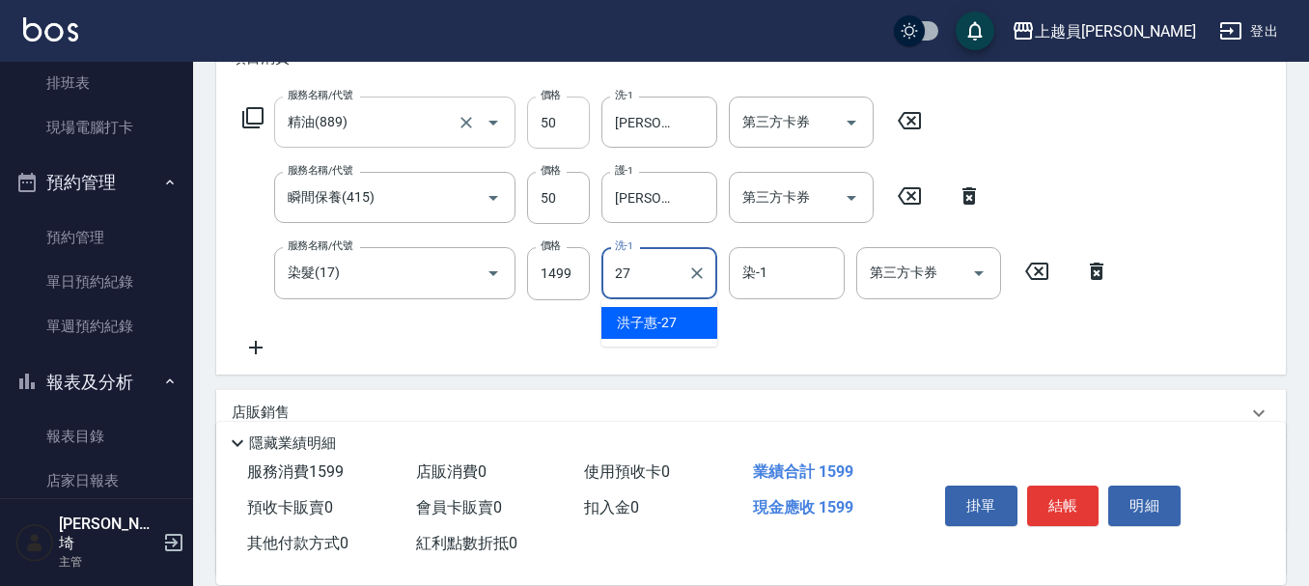
type input "[PERSON_NAME]-27"
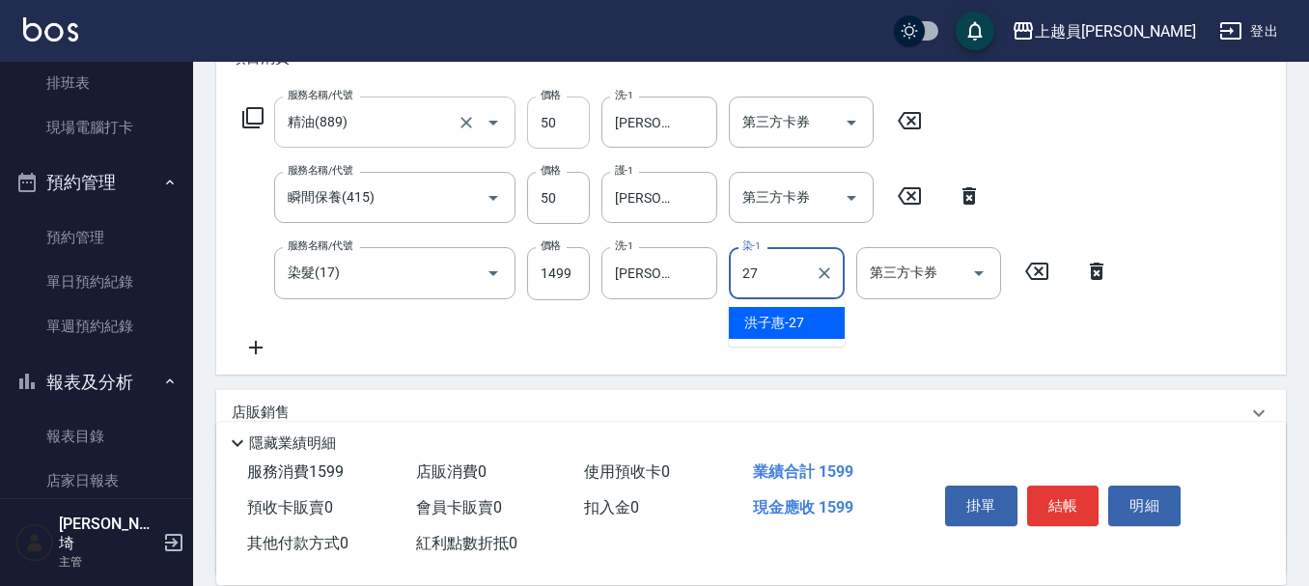
type input "[PERSON_NAME]-27"
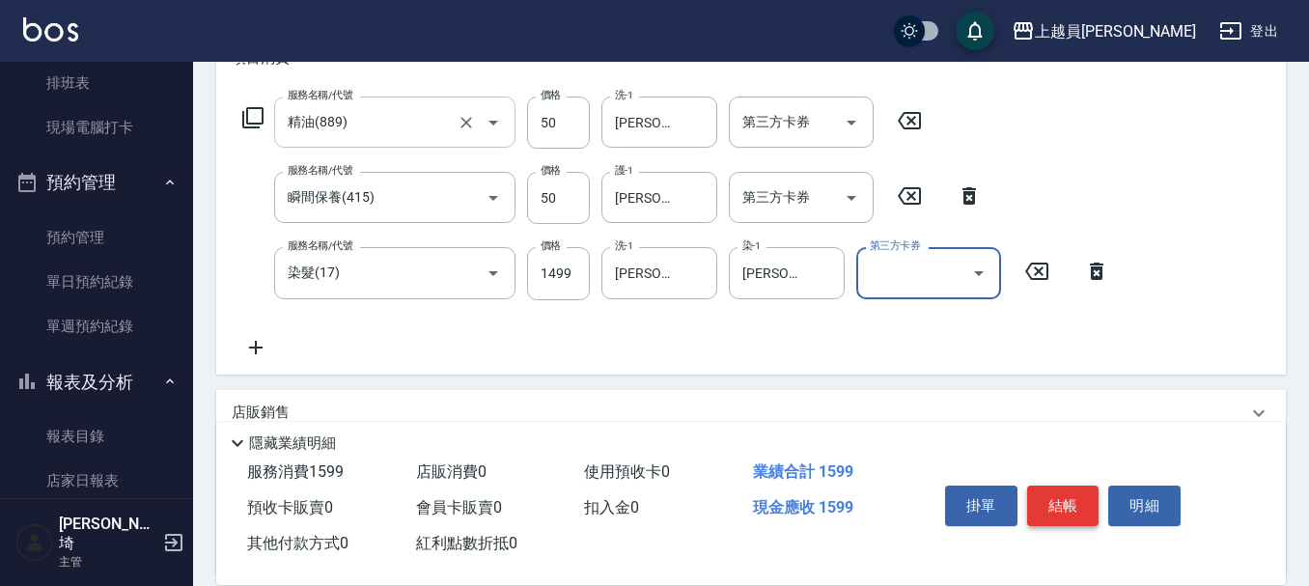
click at [1068, 495] on button "結帳" at bounding box center [1063, 506] width 72 height 41
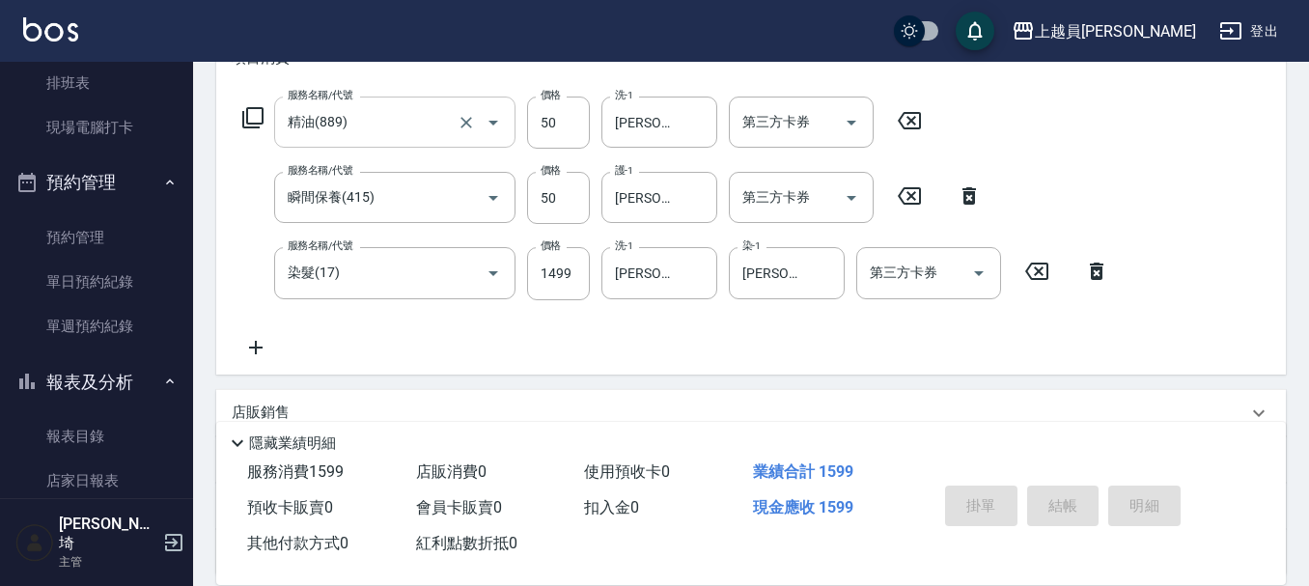
type input "[DATE] 19:14"
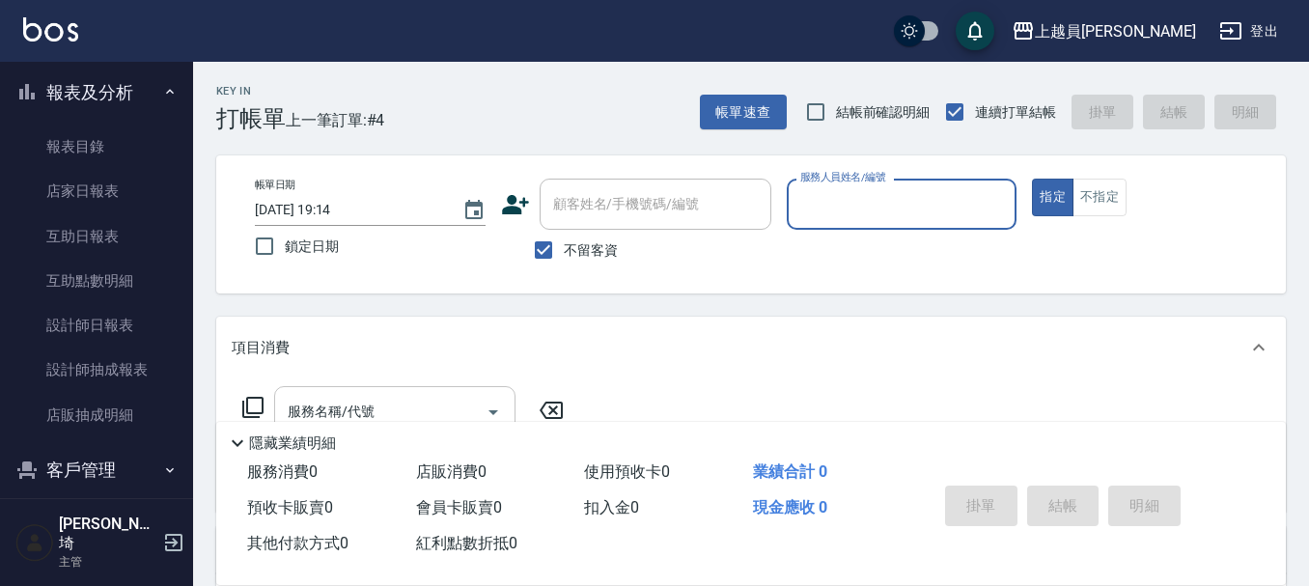
scroll to position [676, 0]
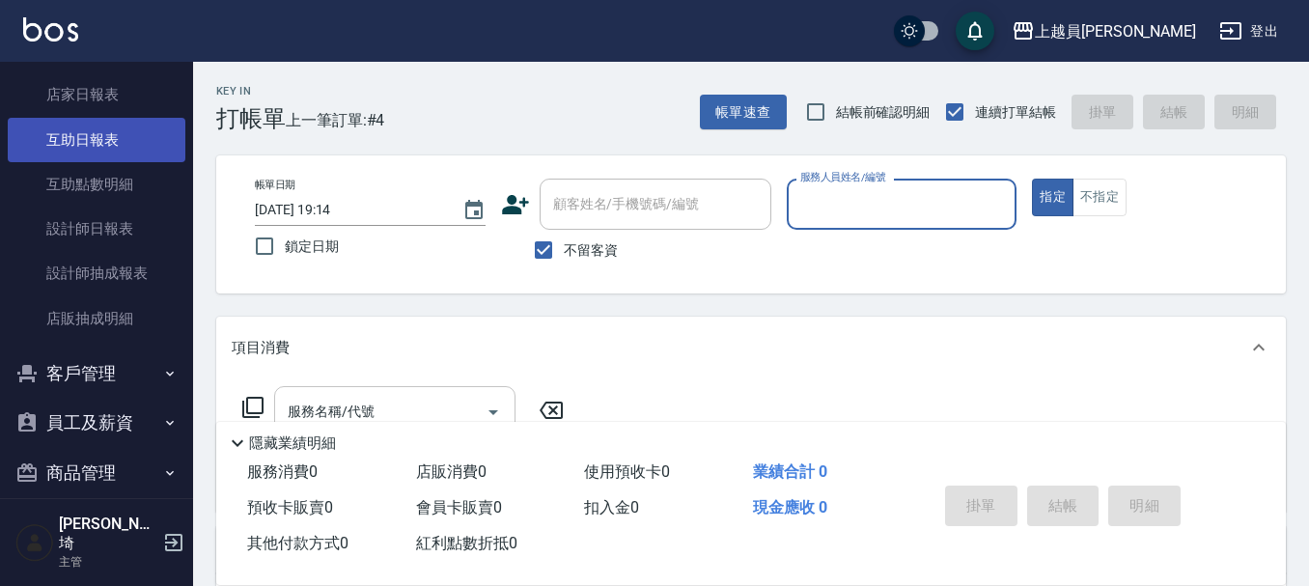
click at [97, 148] on link "互助日報表" at bounding box center [97, 140] width 178 height 44
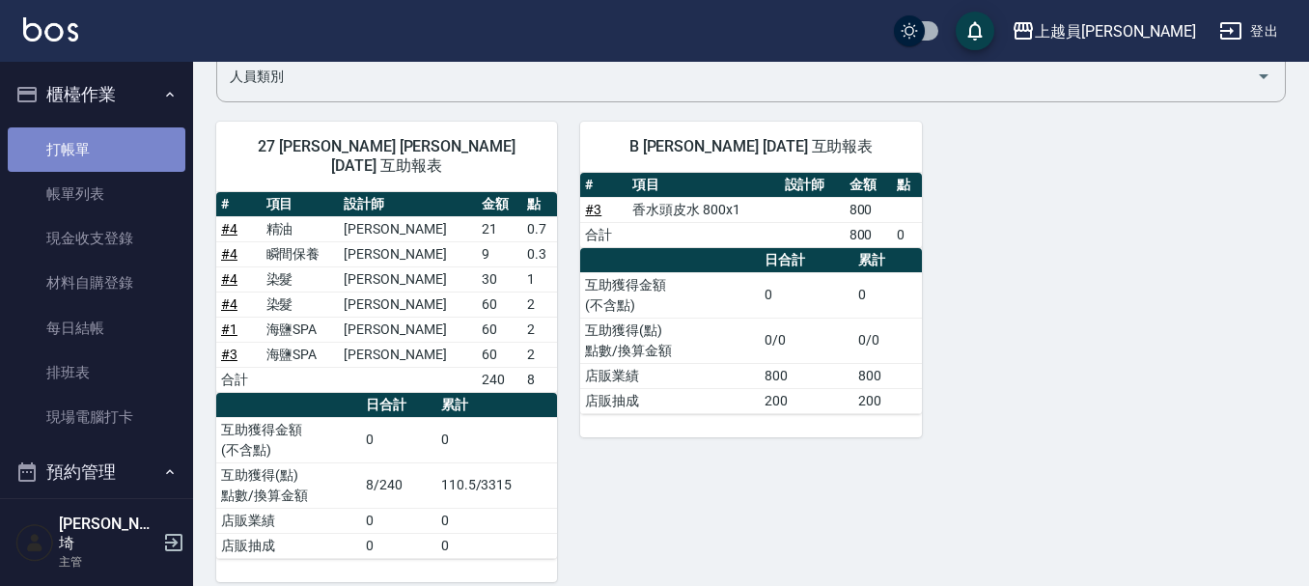
click at [130, 142] on link "打帳單" at bounding box center [97, 149] width 178 height 44
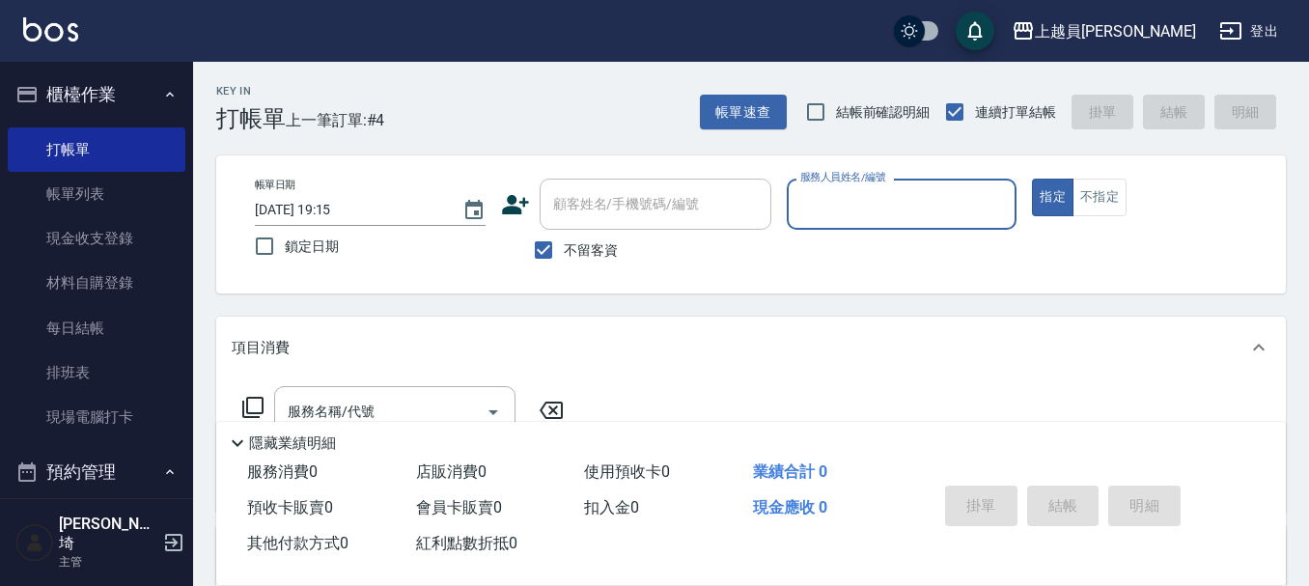
click at [942, 221] on input "服務人員姓名/編號" at bounding box center [901, 204] width 213 height 34
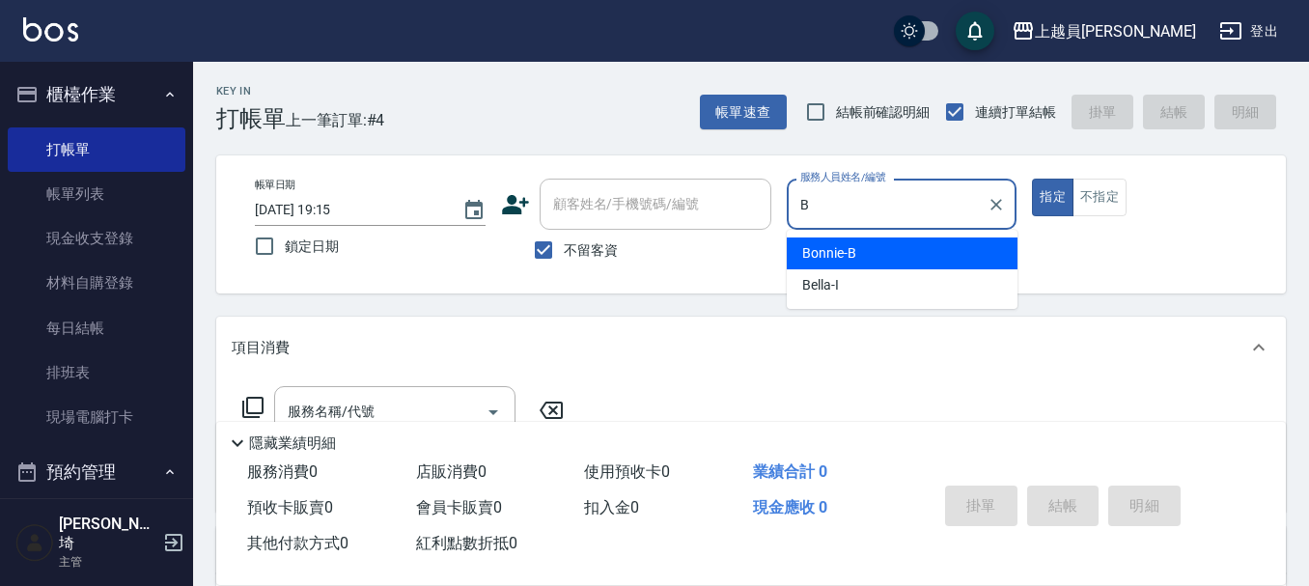
type input "Bonnie-B"
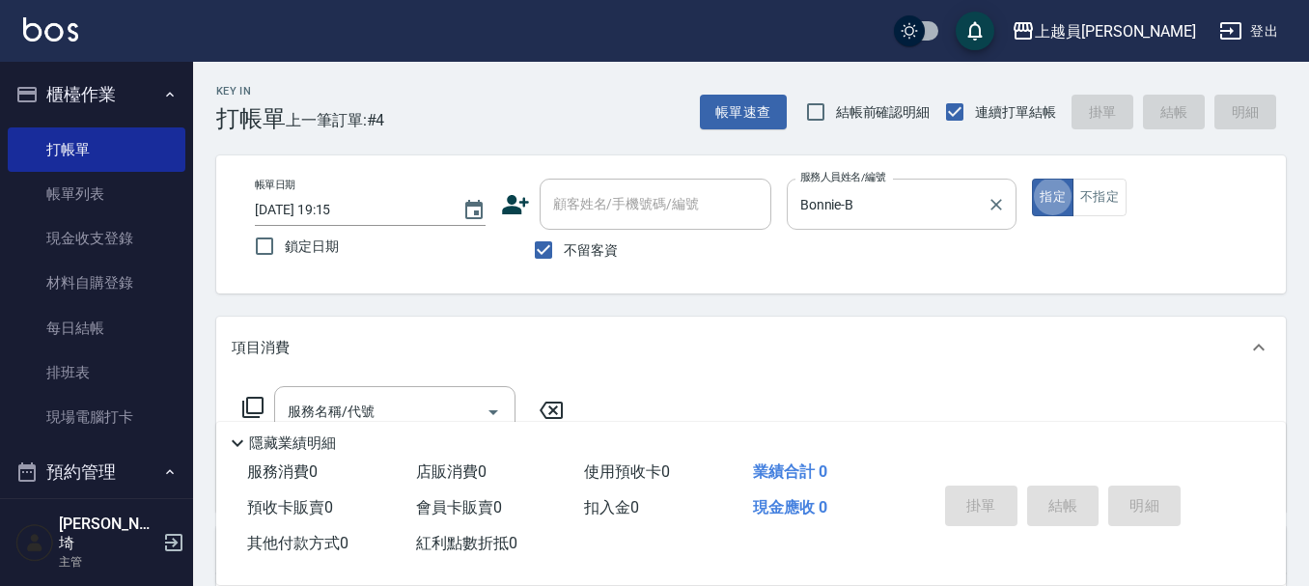
type button "true"
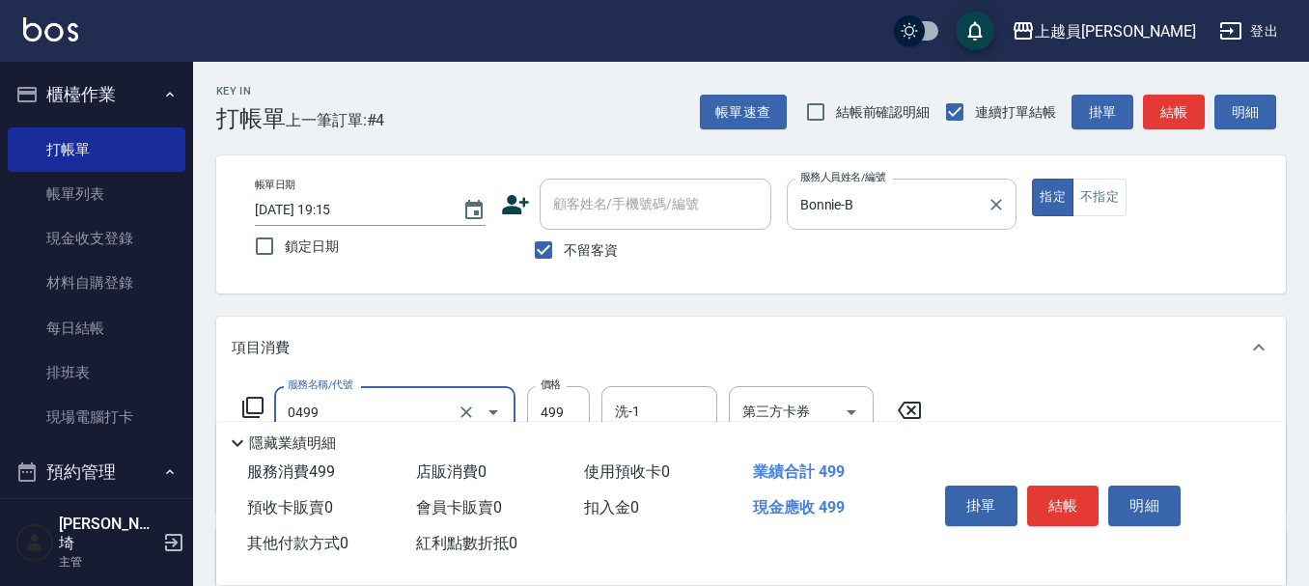
type input "去角質洗髮(0499)"
type input "020"
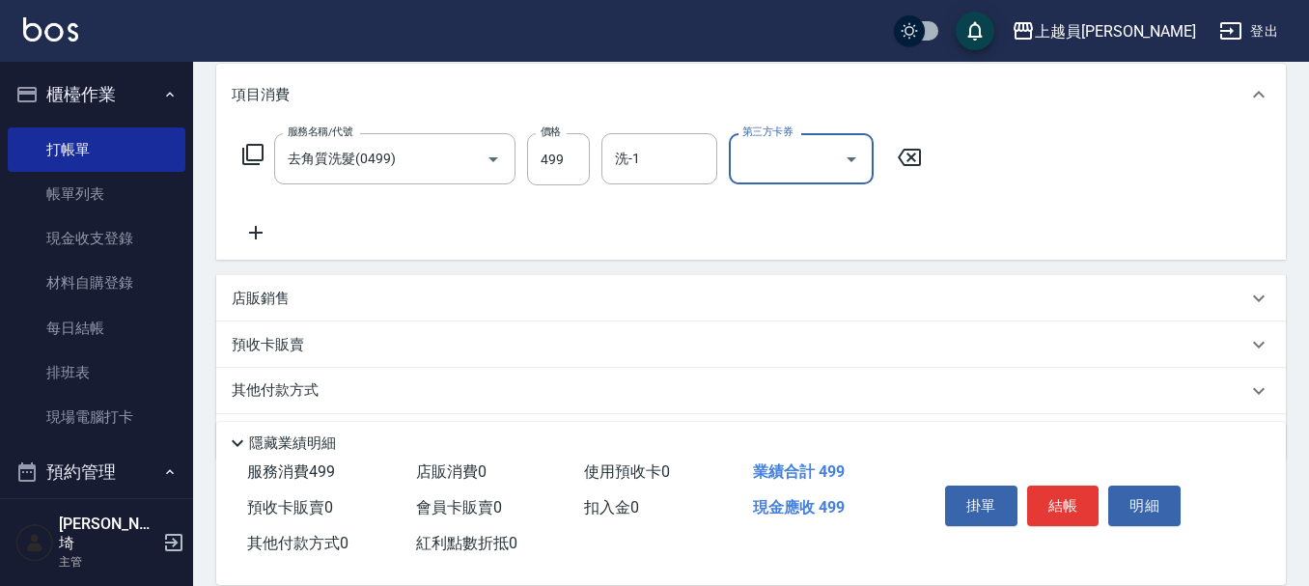
scroll to position [290, 0]
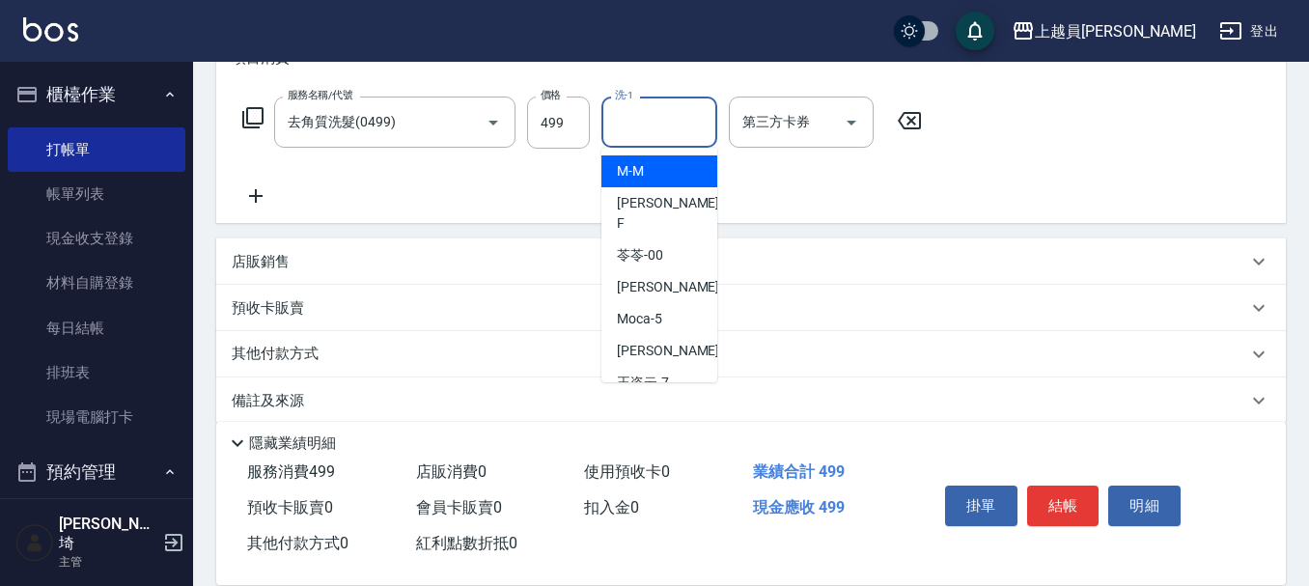
click at [635, 122] on div "洗-1 洗-1" at bounding box center [659, 122] width 116 height 51
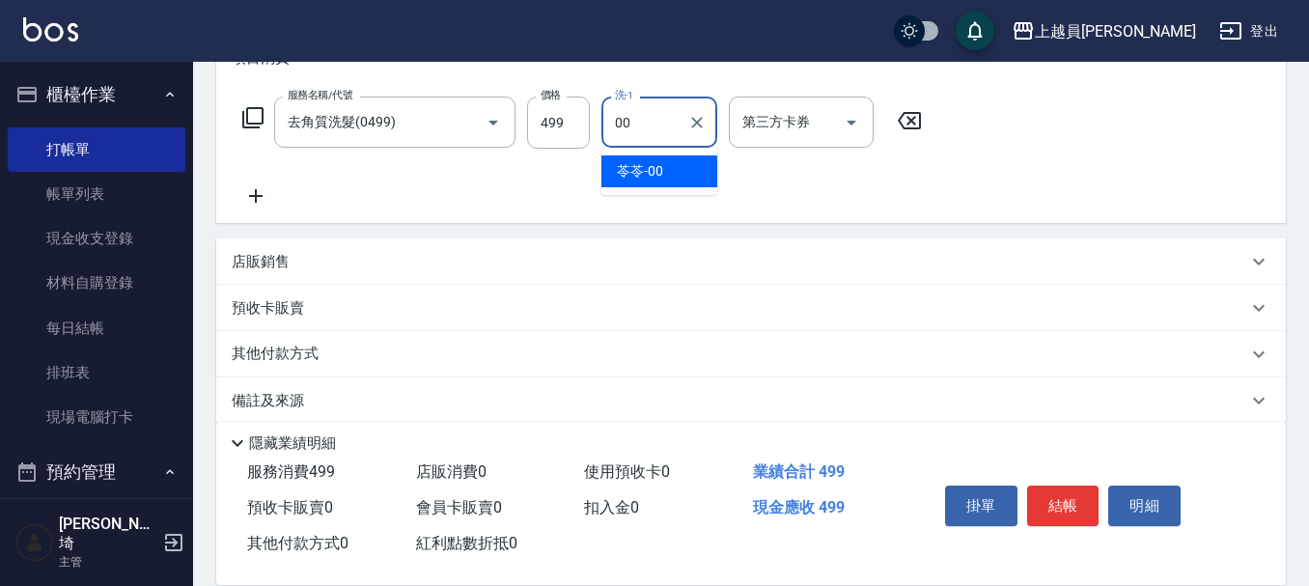
type input "苓苓-00"
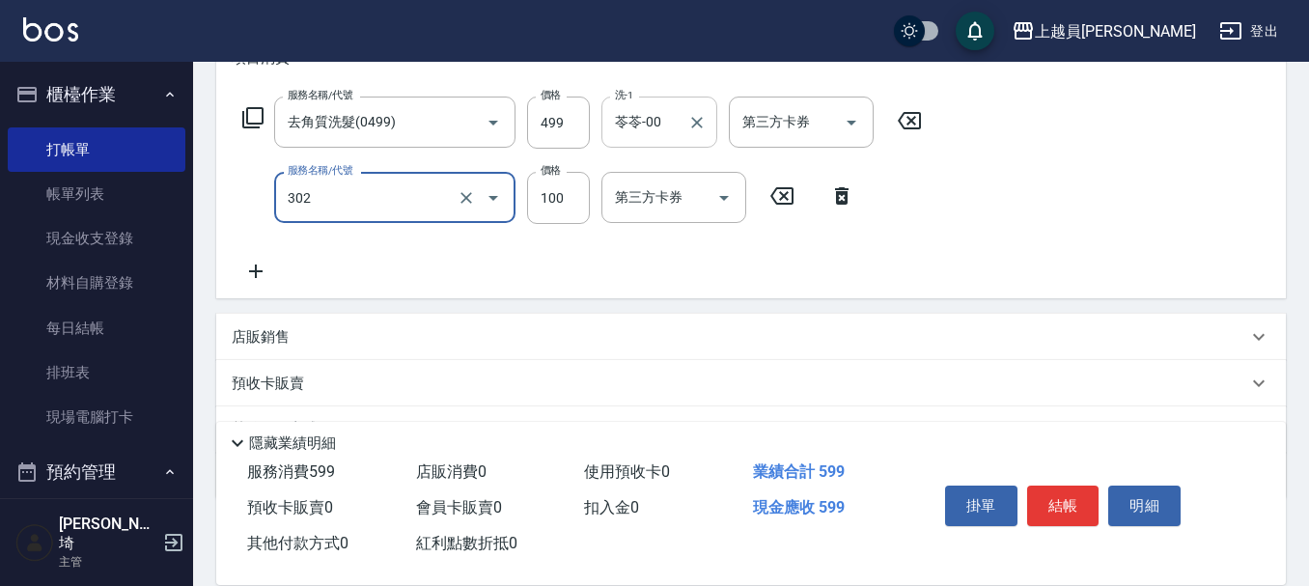
type input "剪髮(302)"
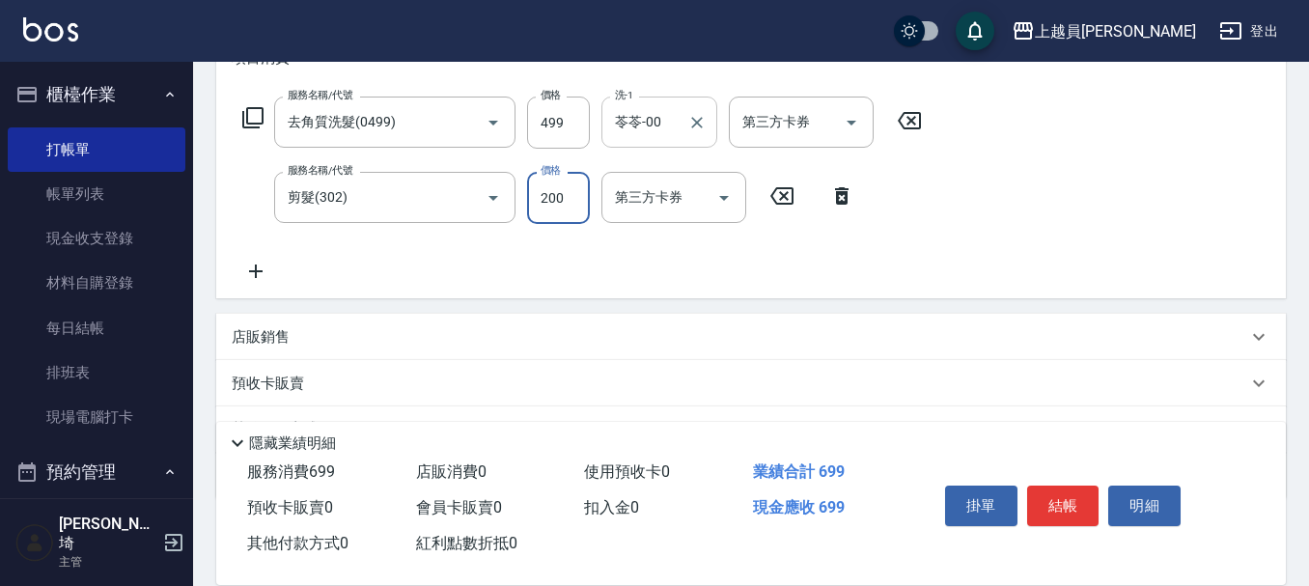
type input "200"
click at [791, 125] on input "第三方卡券" at bounding box center [786, 122] width 98 height 34
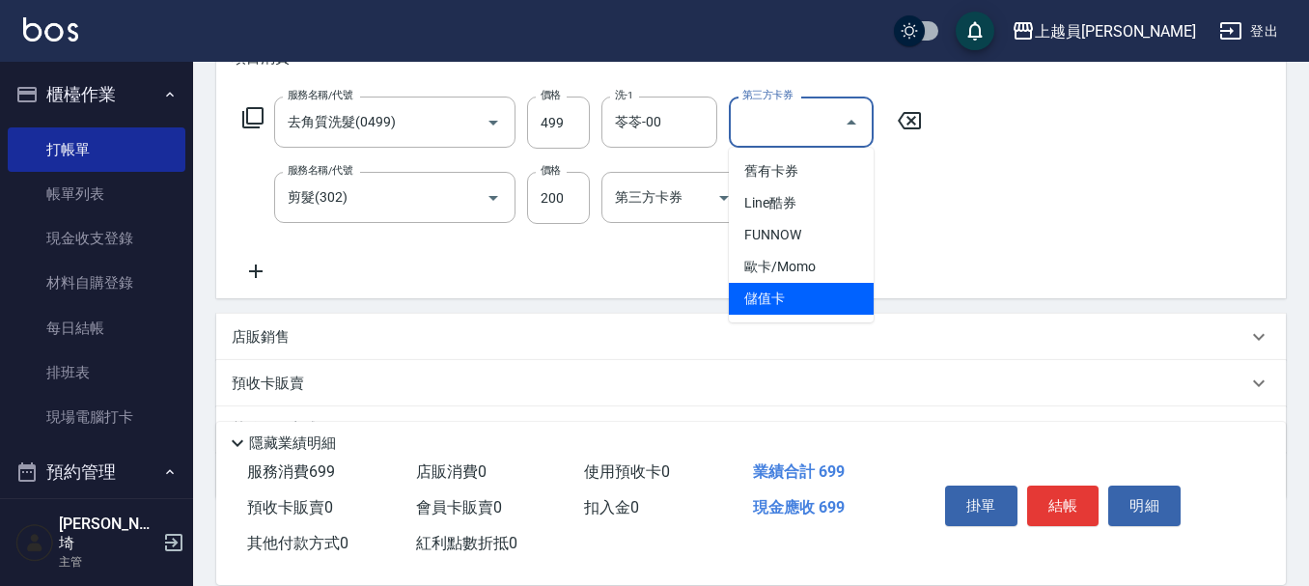
click at [830, 293] on span "儲值卡" at bounding box center [801, 299] width 145 height 32
type input "儲值卡"
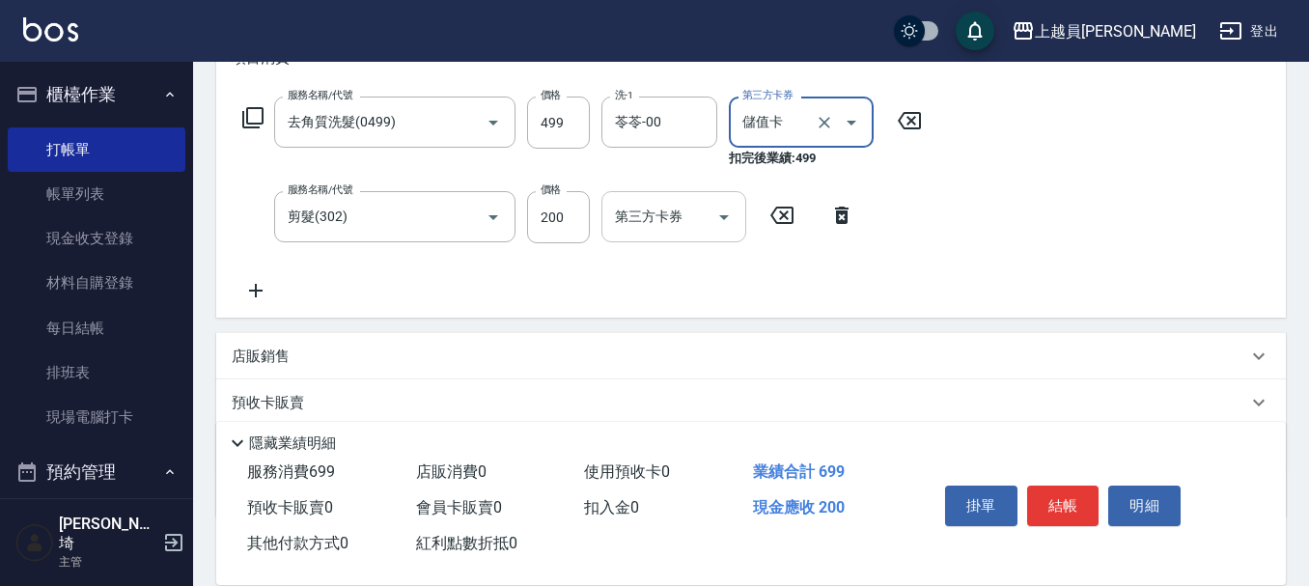
click at [675, 202] on input "第三方卡券" at bounding box center [659, 217] width 98 height 34
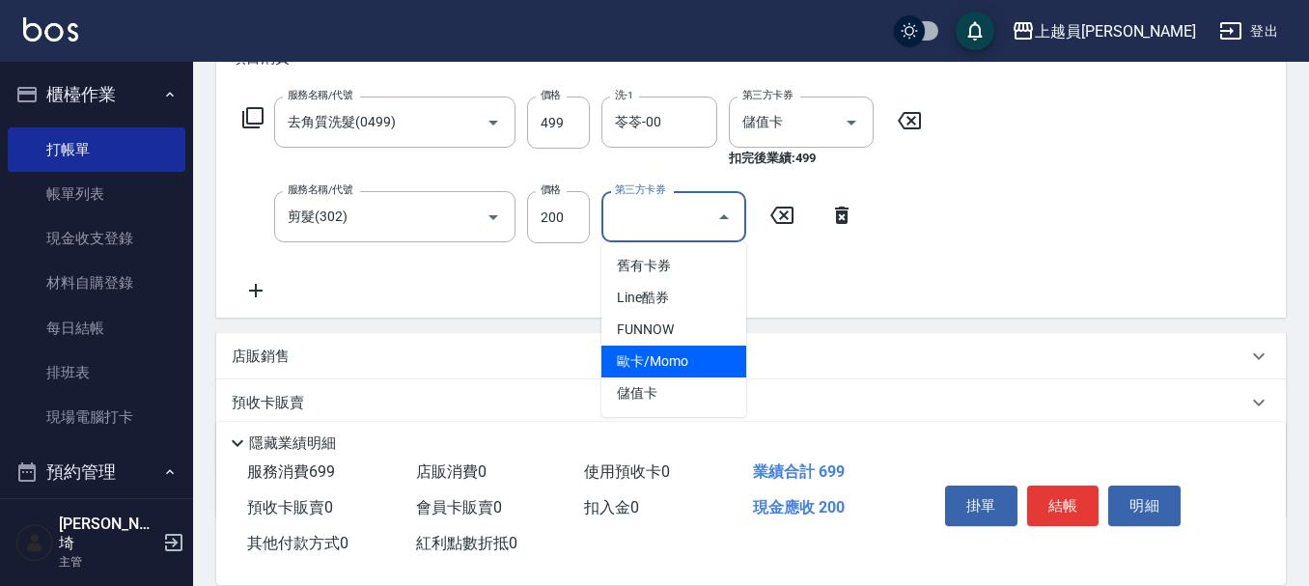
click at [735, 376] on span "歐卡/Momo" at bounding box center [673, 362] width 145 height 32
type input "歐卡/Momo"
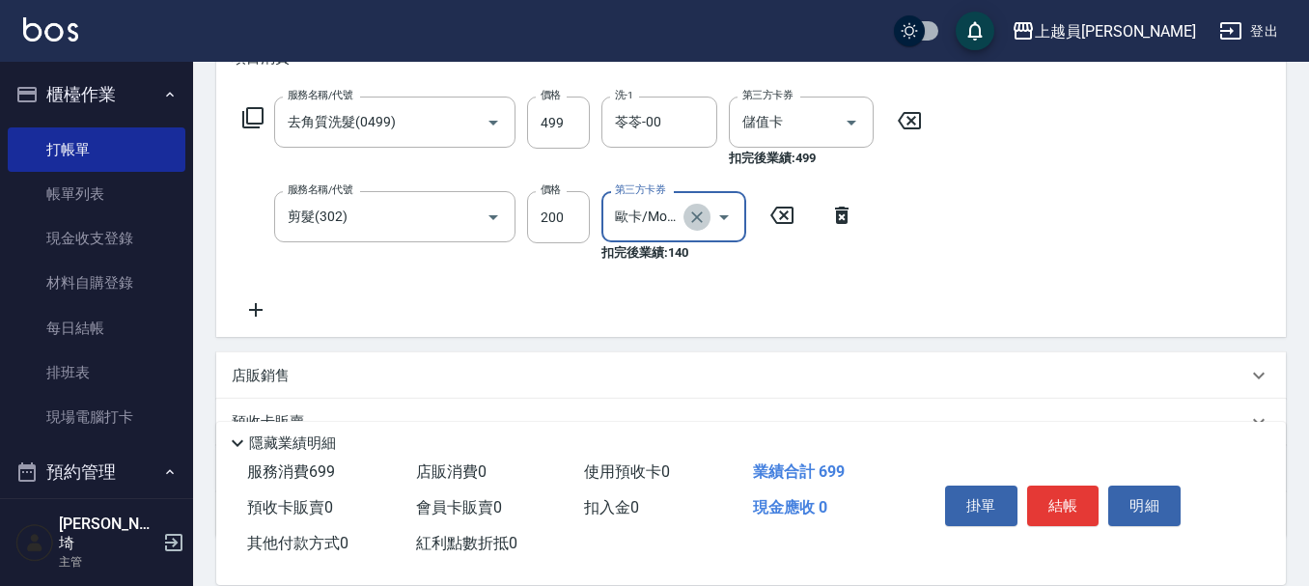
click at [697, 222] on icon "Clear" at bounding box center [696, 217] width 19 height 19
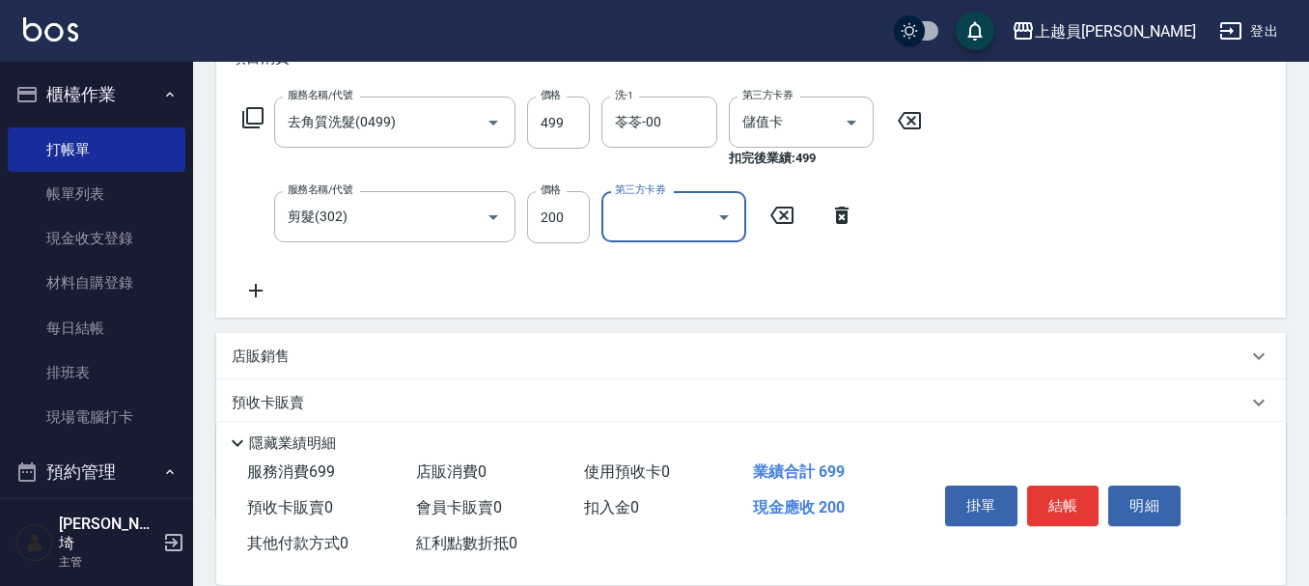
click at [671, 217] on input "第三方卡券" at bounding box center [659, 217] width 98 height 34
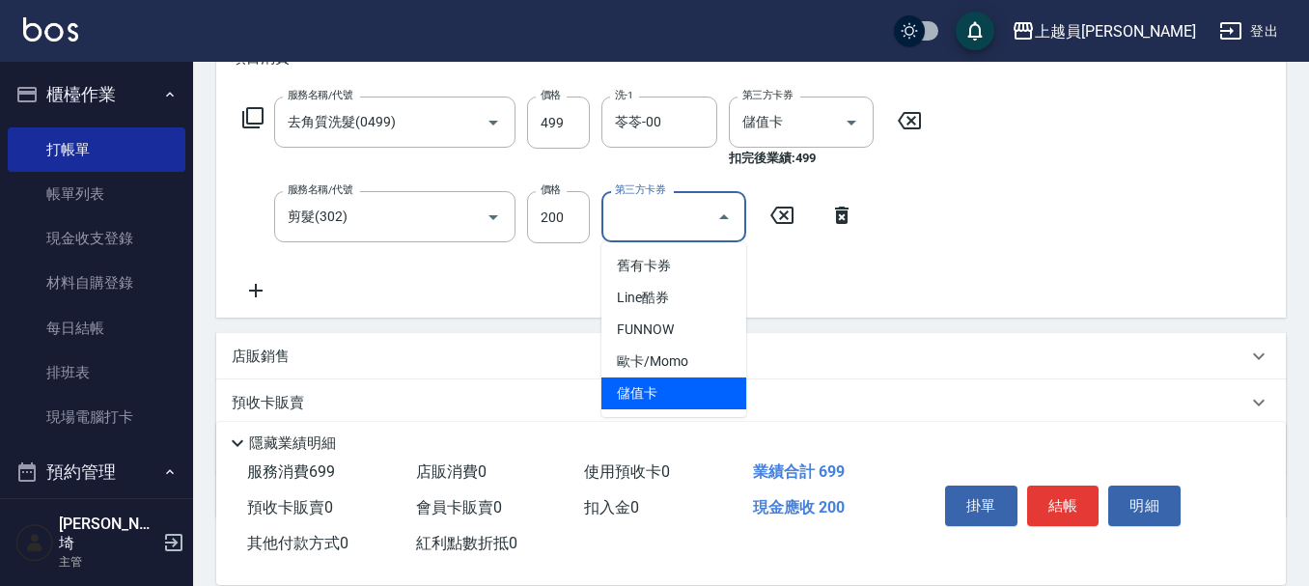
click at [694, 378] on span "儲值卡" at bounding box center [673, 393] width 145 height 32
type input "儲值卡"
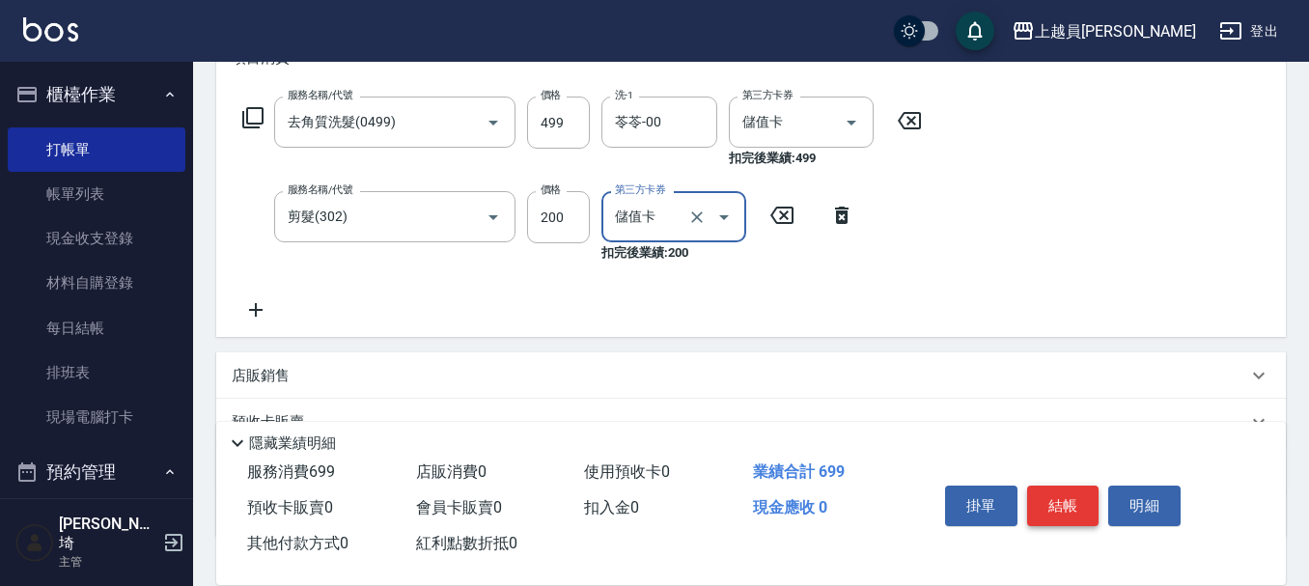
click at [1061, 486] on button "結帳" at bounding box center [1063, 506] width 72 height 41
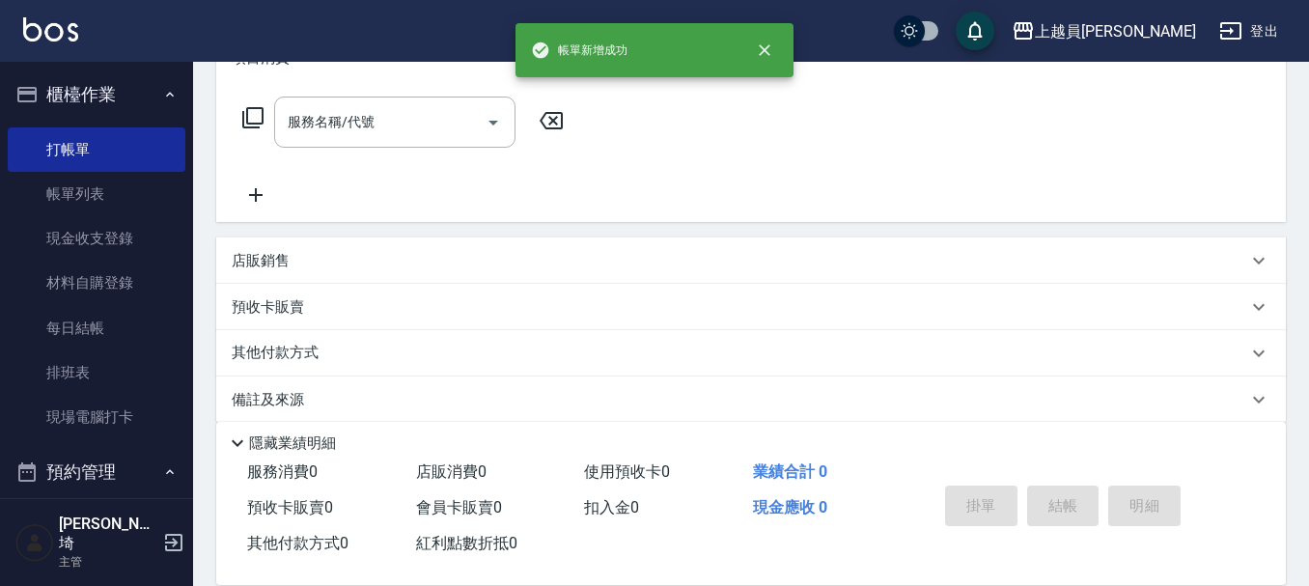
scroll to position [0, 0]
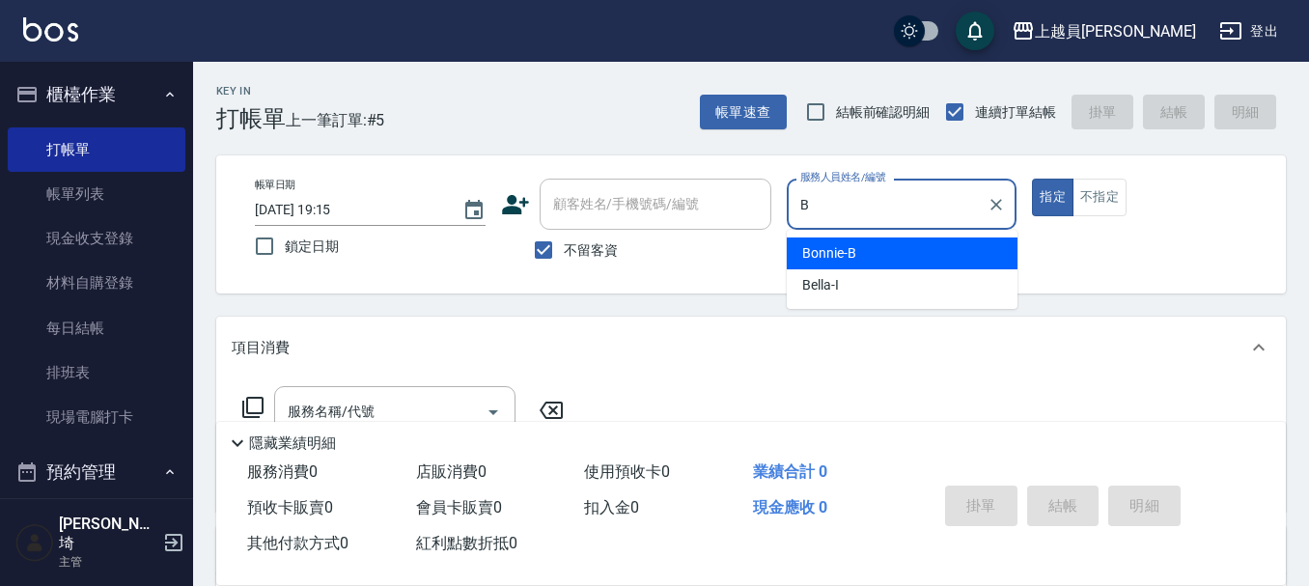
type input "Bonnie-B"
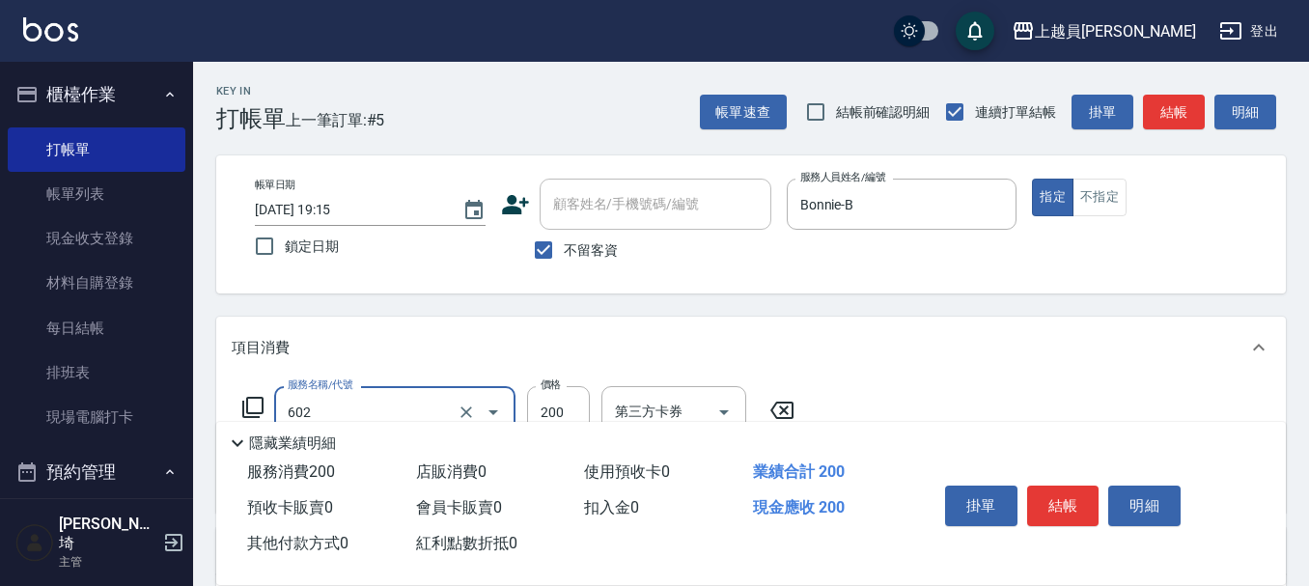
type input "一般洗髮(602)"
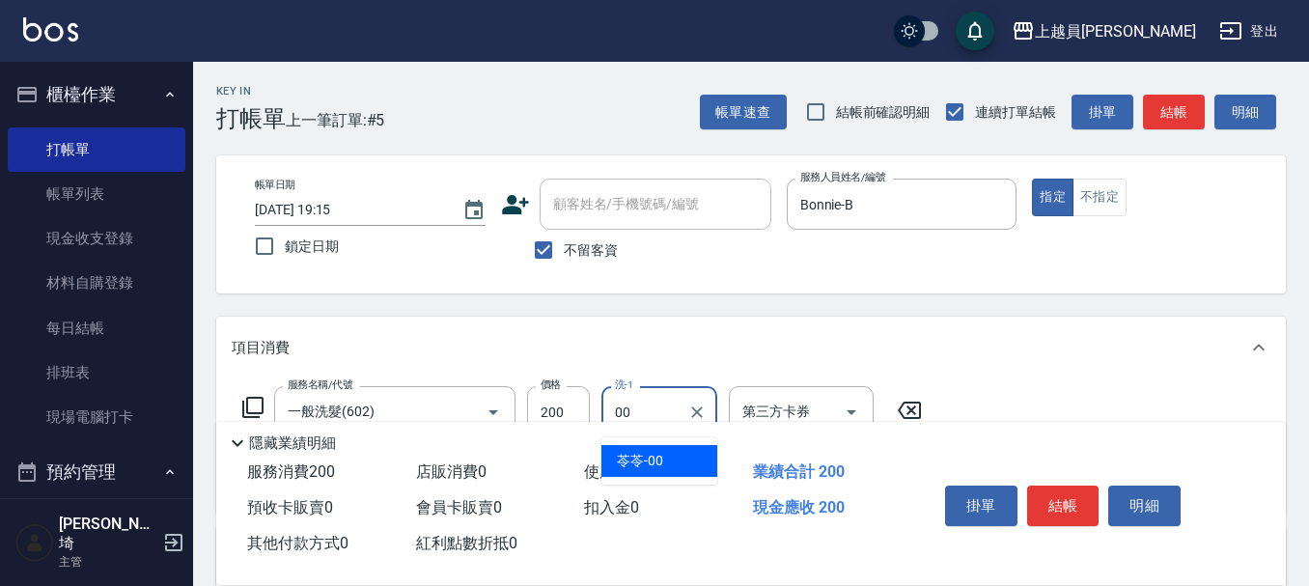
type input "苓苓-00"
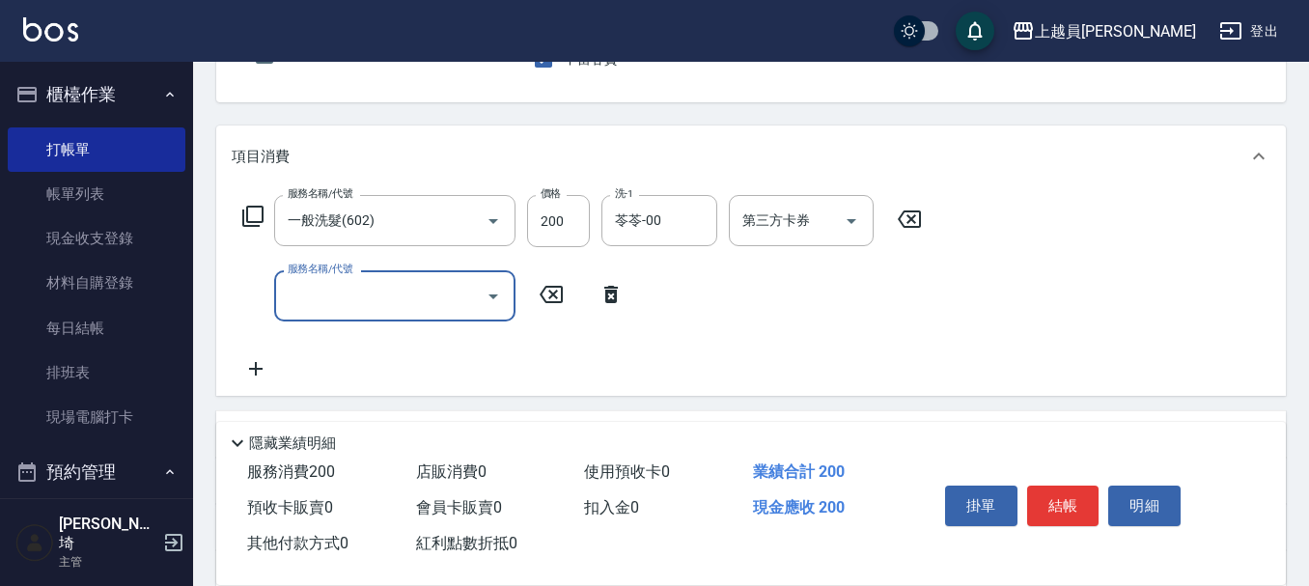
scroll to position [193, 0]
type input "精油(889)"
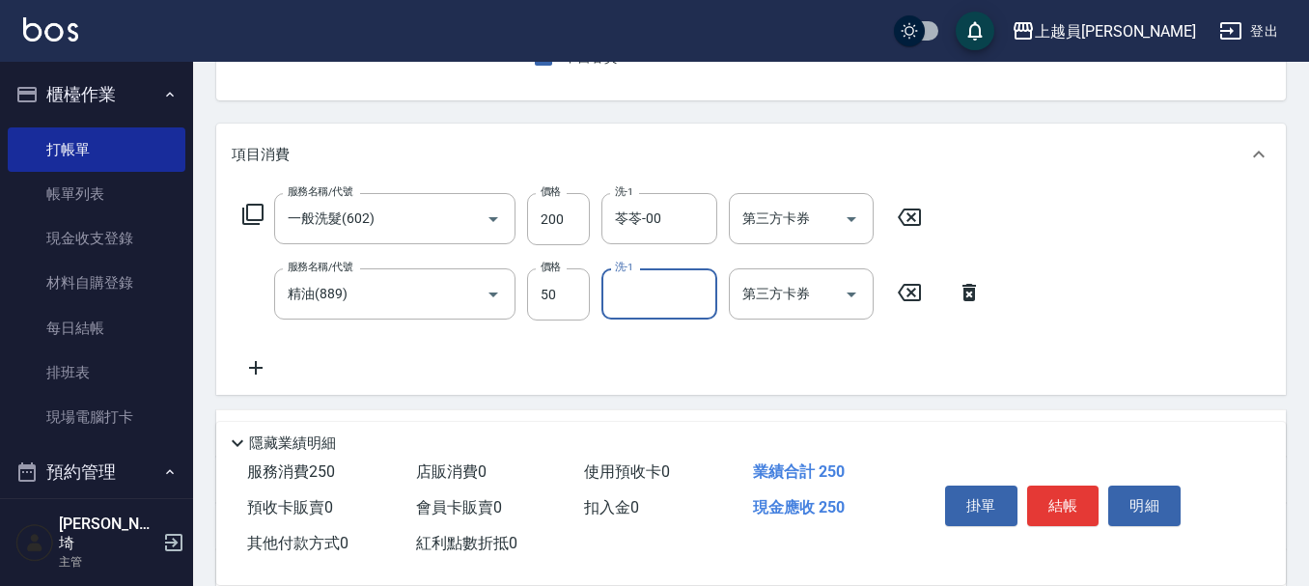
type input "2"
type input "苓苓-00"
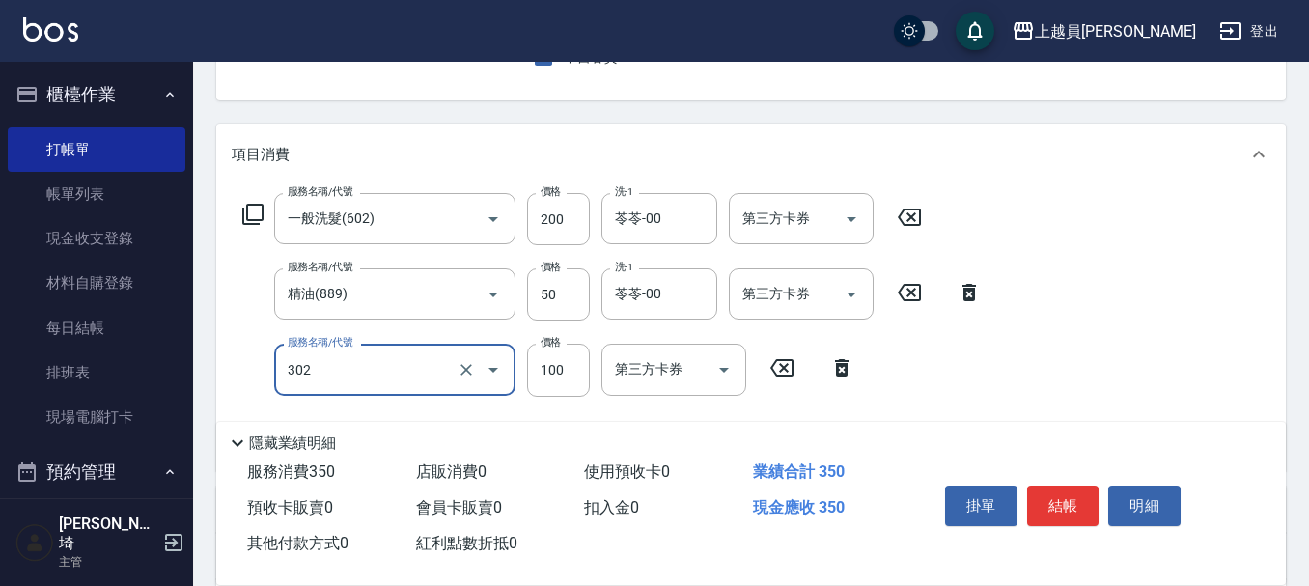
type input "剪髮(302)"
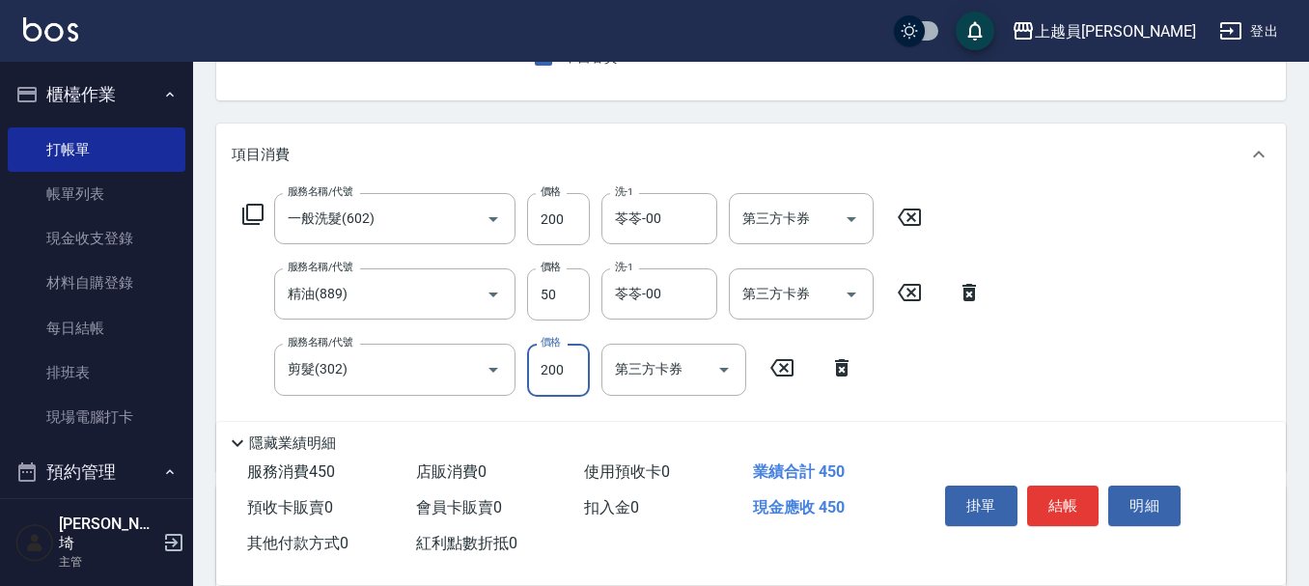
type input "200"
click at [1061, 509] on button "結帳" at bounding box center [1063, 506] width 72 height 41
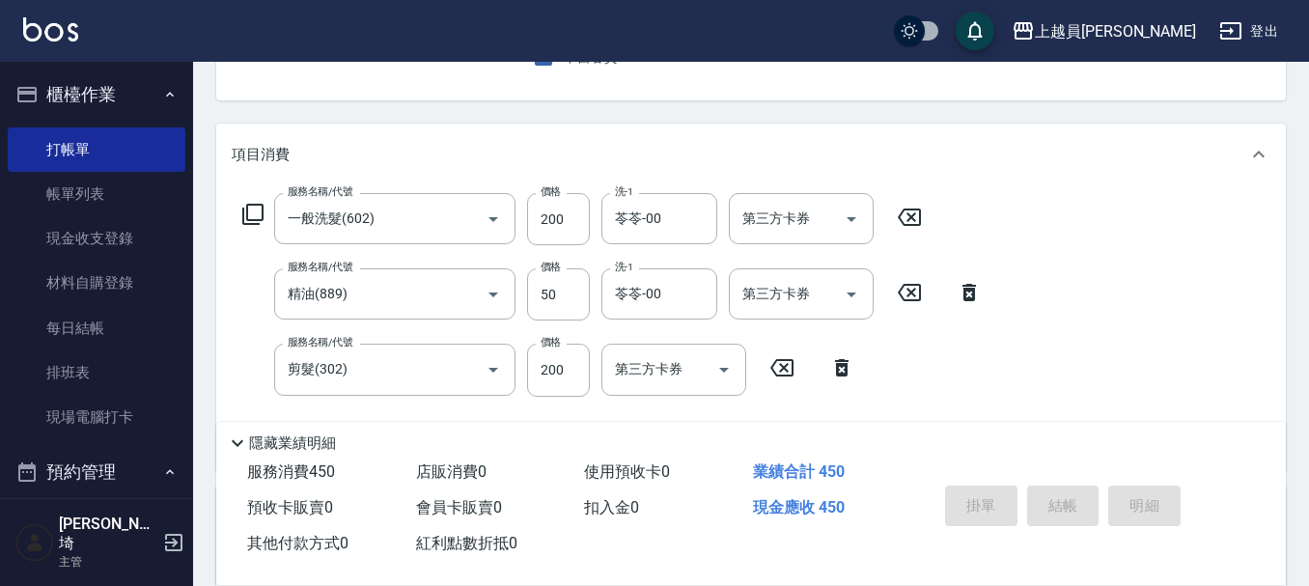
scroll to position [187, 0]
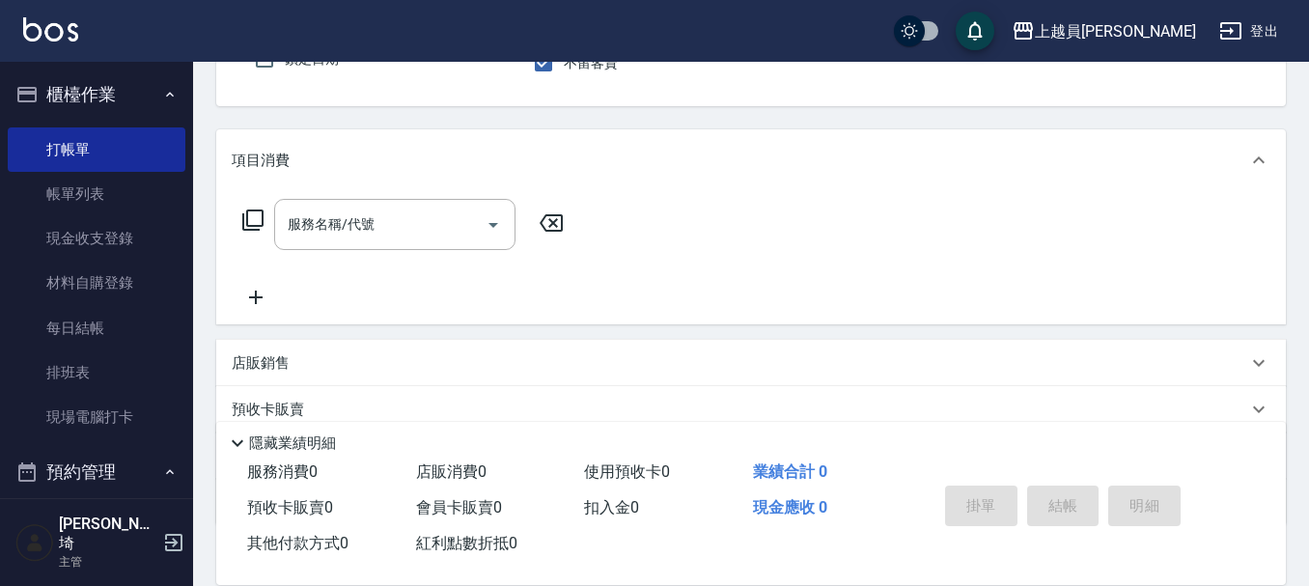
type input "Uni-U"
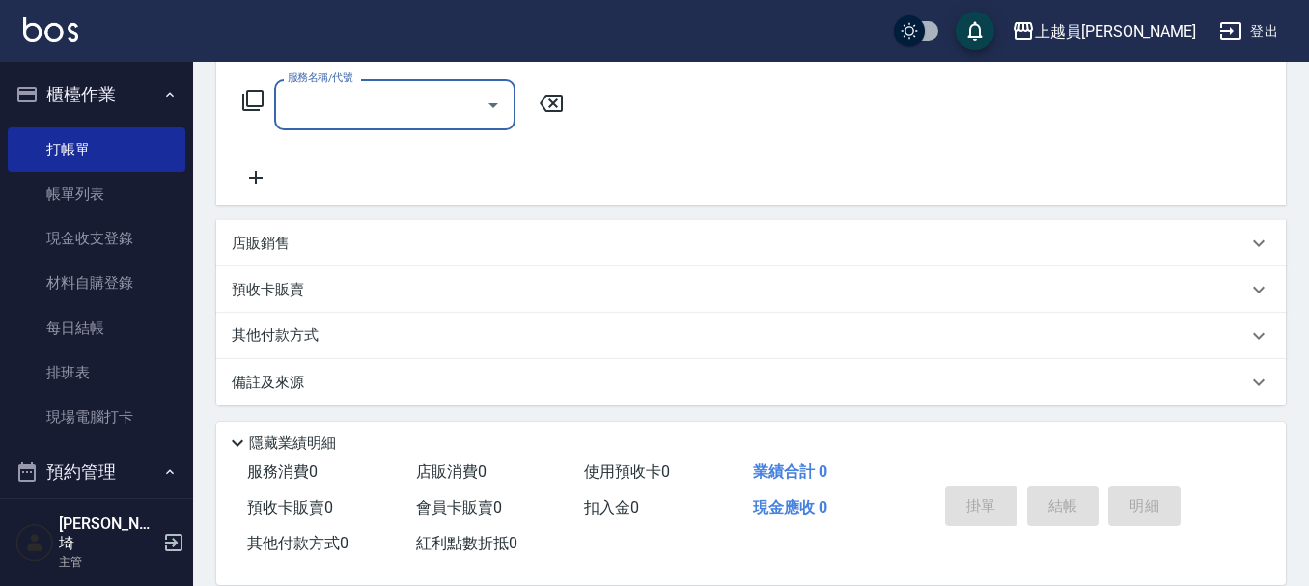
scroll to position [312, 0]
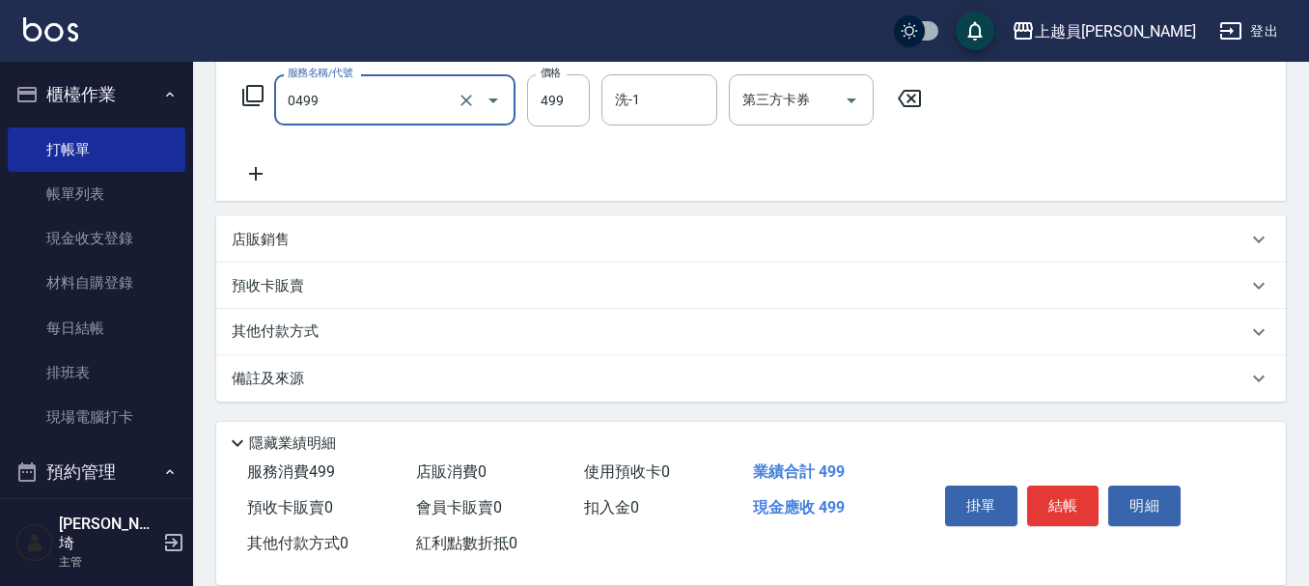
type input "去角質洗髮(0499)"
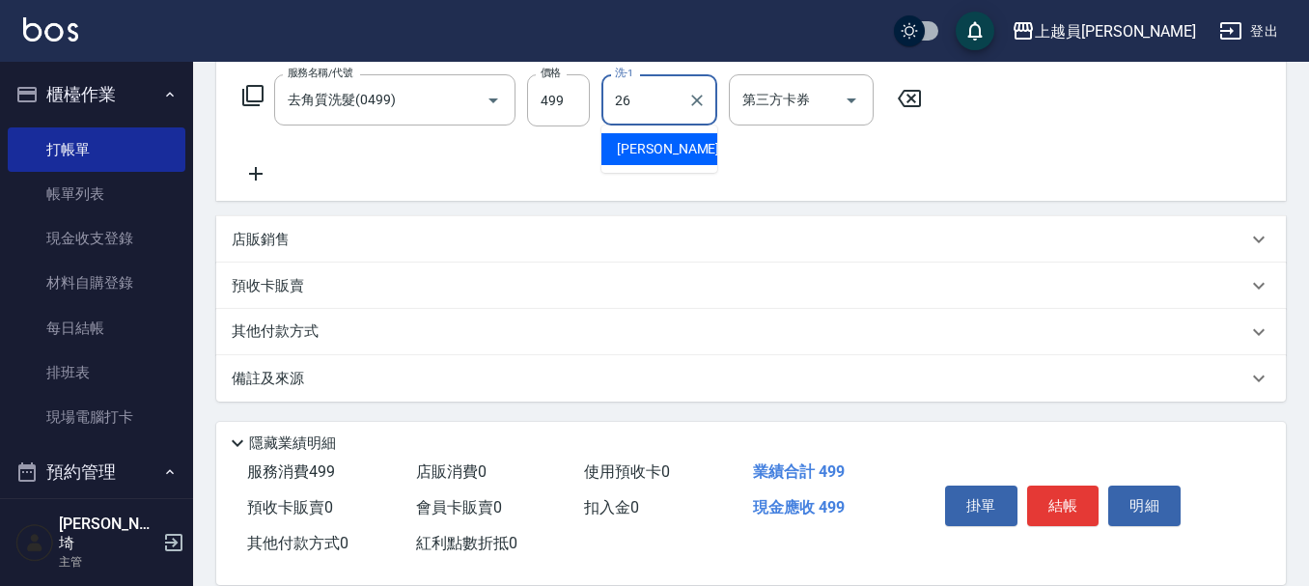
type input "[PERSON_NAME]-26"
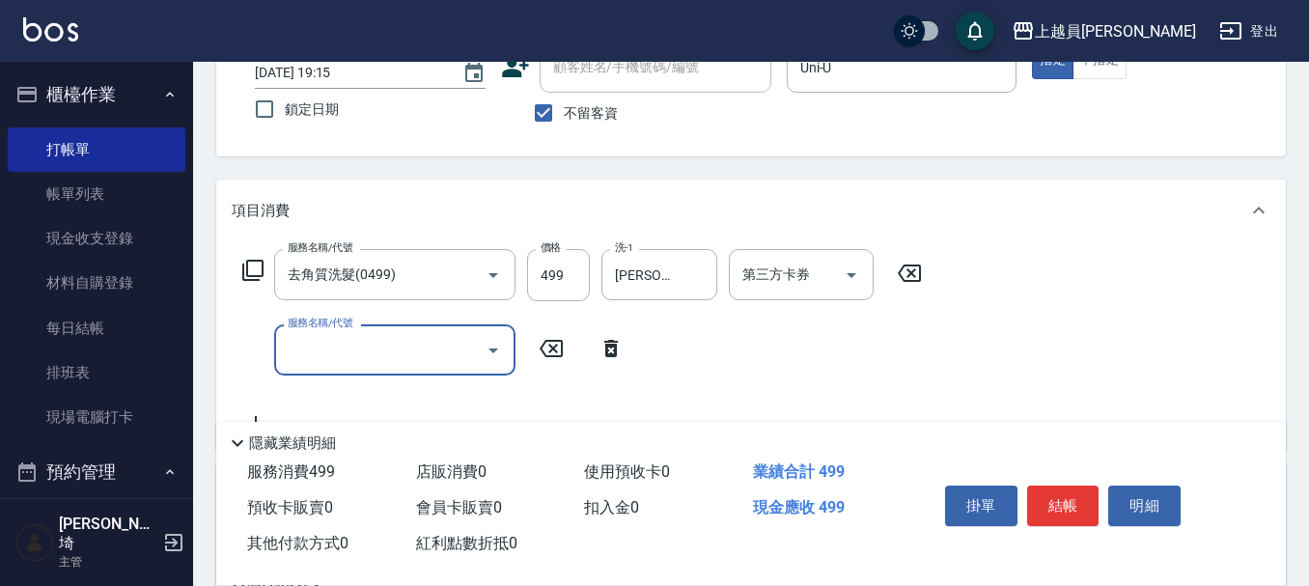
scroll to position [119, 0]
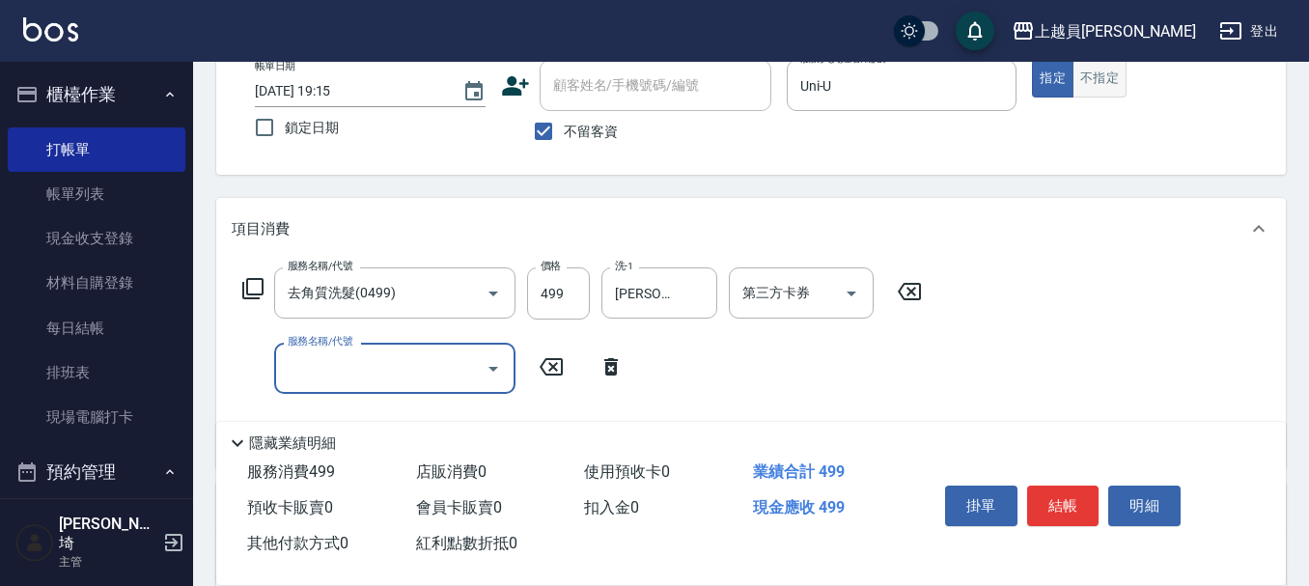
click at [1089, 85] on button "不指定" at bounding box center [1099, 79] width 54 height 38
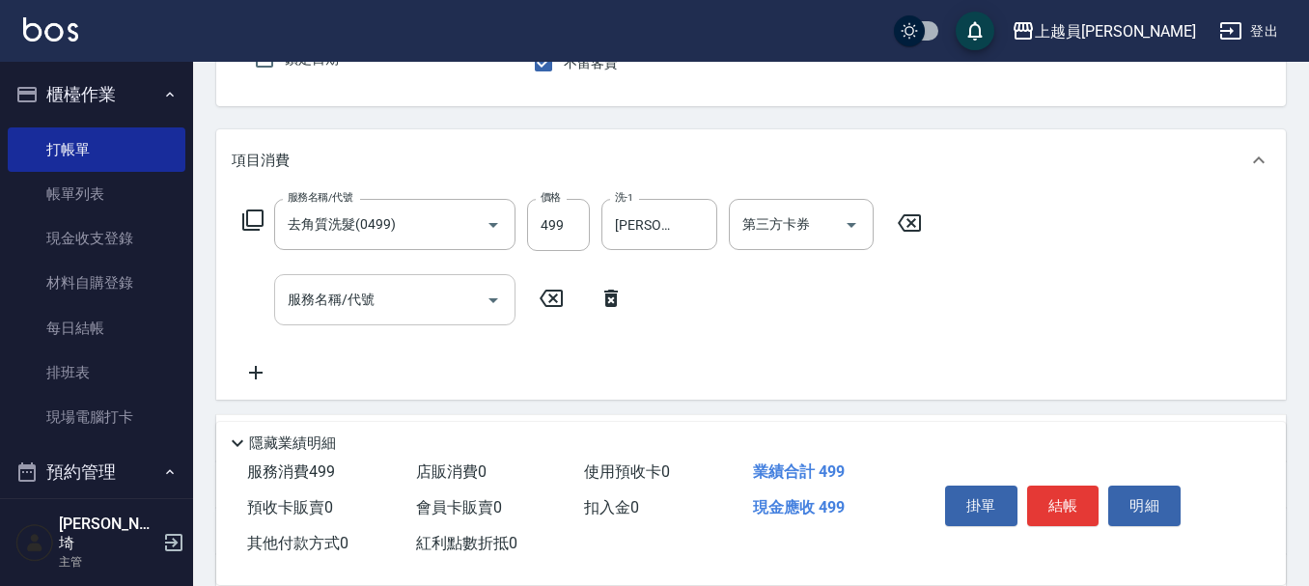
scroll to position [215, 0]
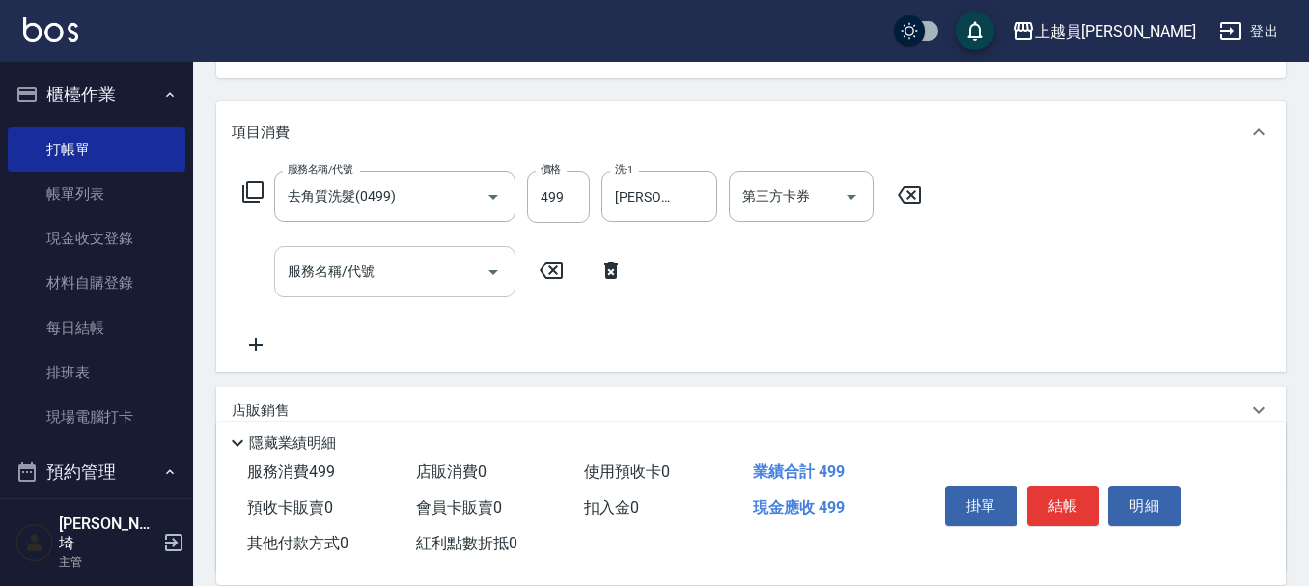
click at [375, 281] on input "服務名稱/代號" at bounding box center [380, 272] width 195 height 34
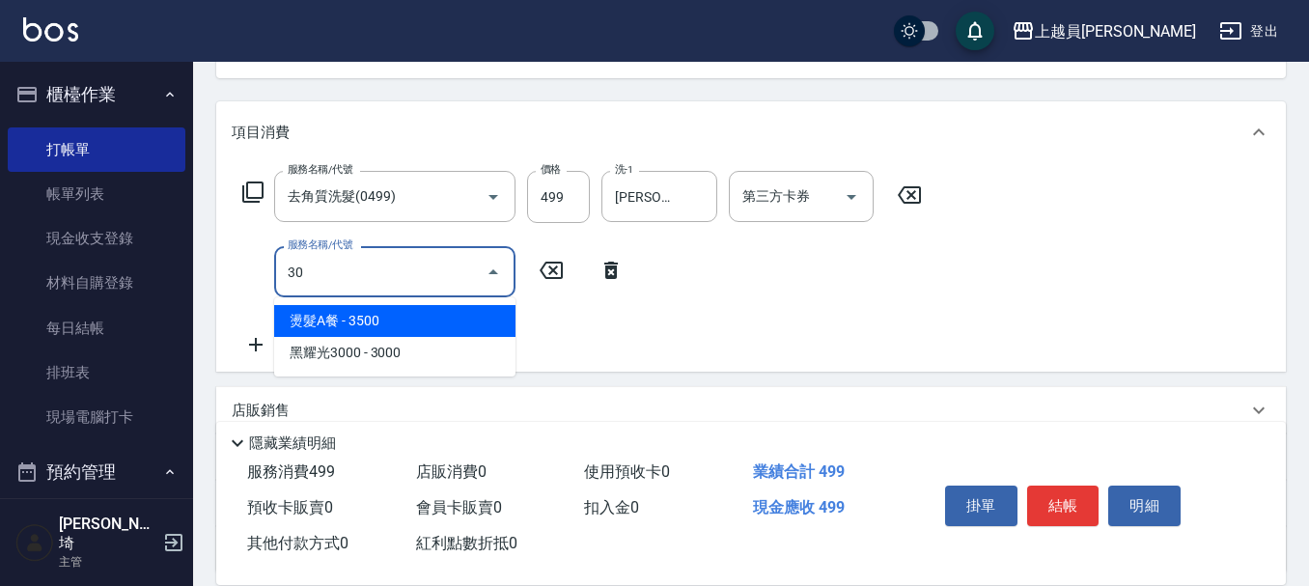
type input "302"
type input "黑耀光2600(2600)"
type input "602"
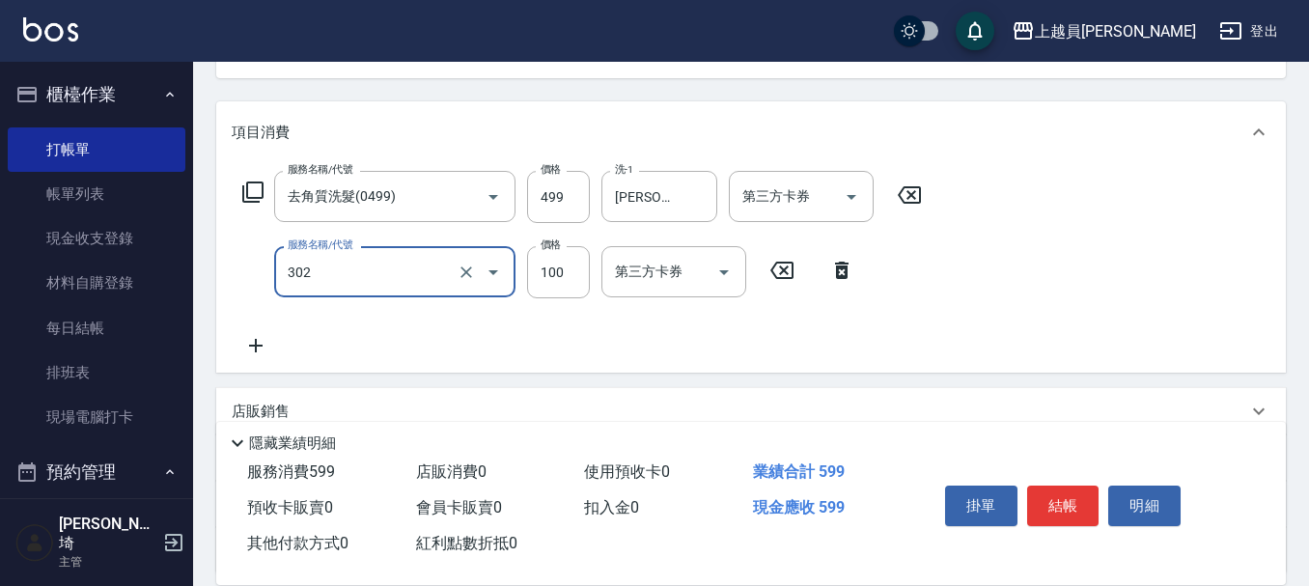
type input "剪髮(302)"
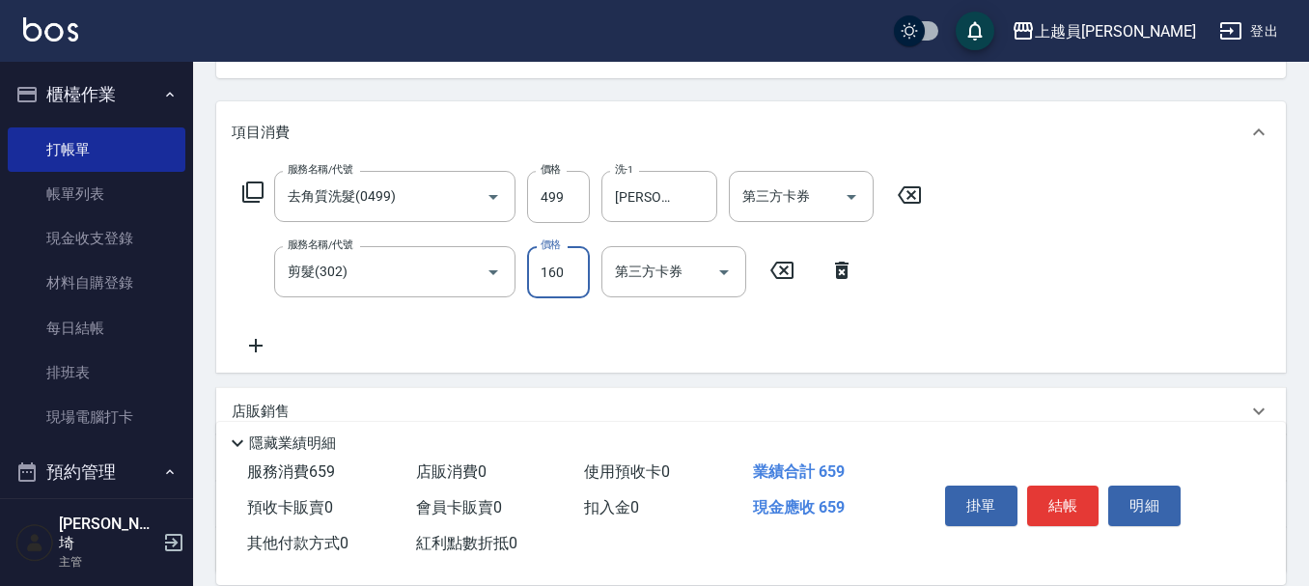
type input "160"
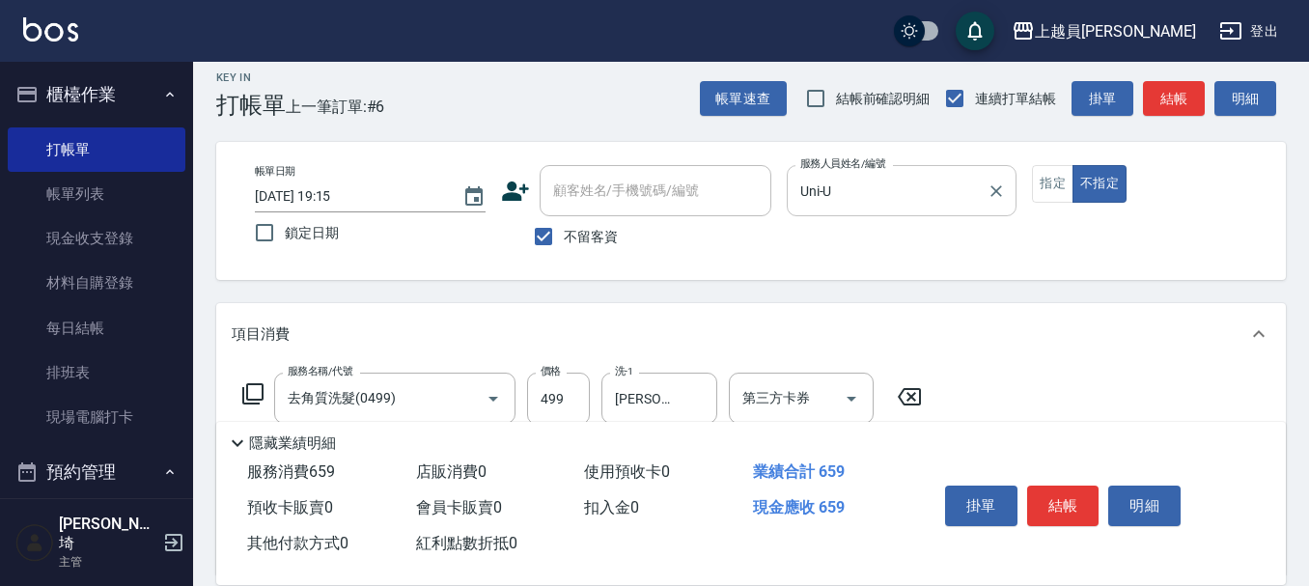
scroll to position [0, 0]
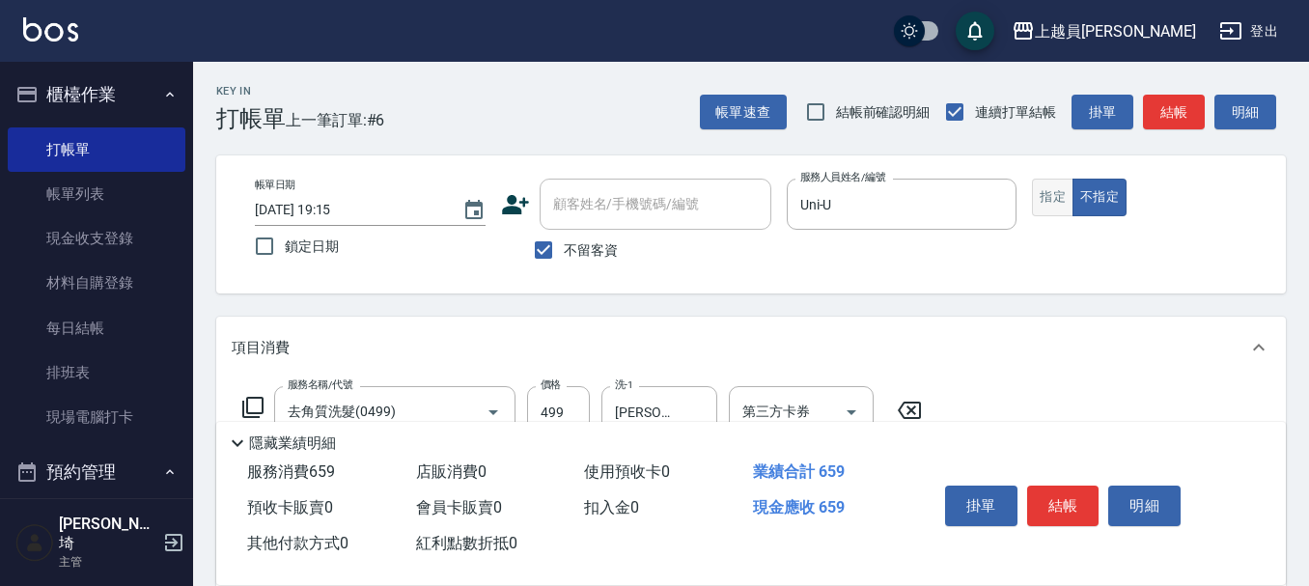
click at [1043, 195] on button "指定" at bounding box center [1053, 198] width 42 height 38
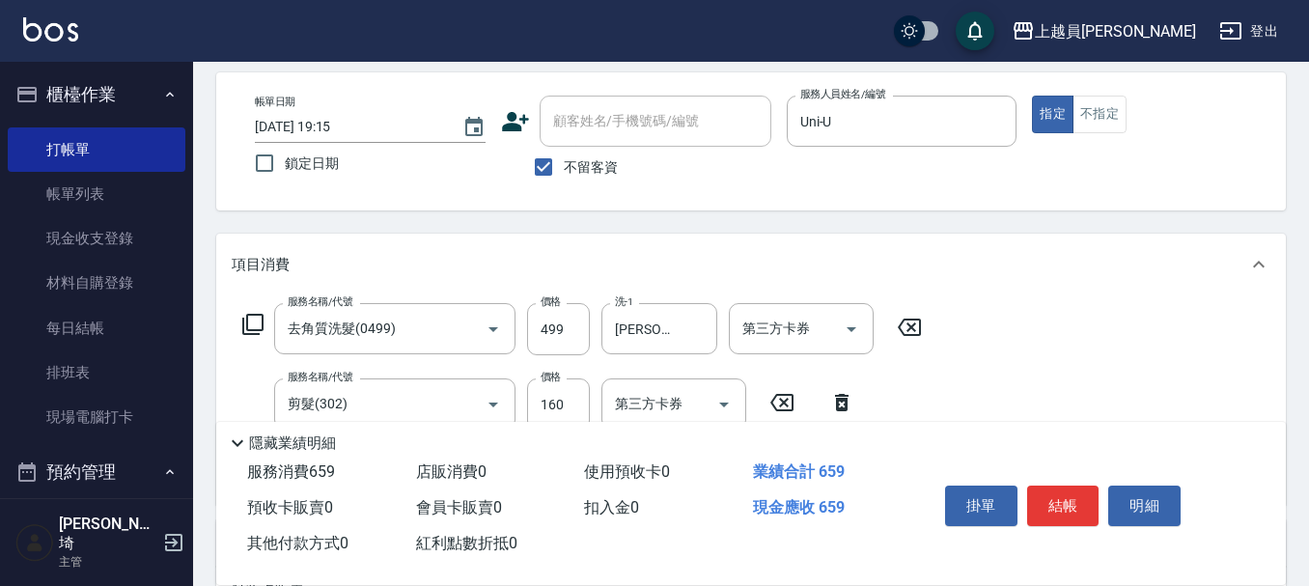
scroll to position [193, 0]
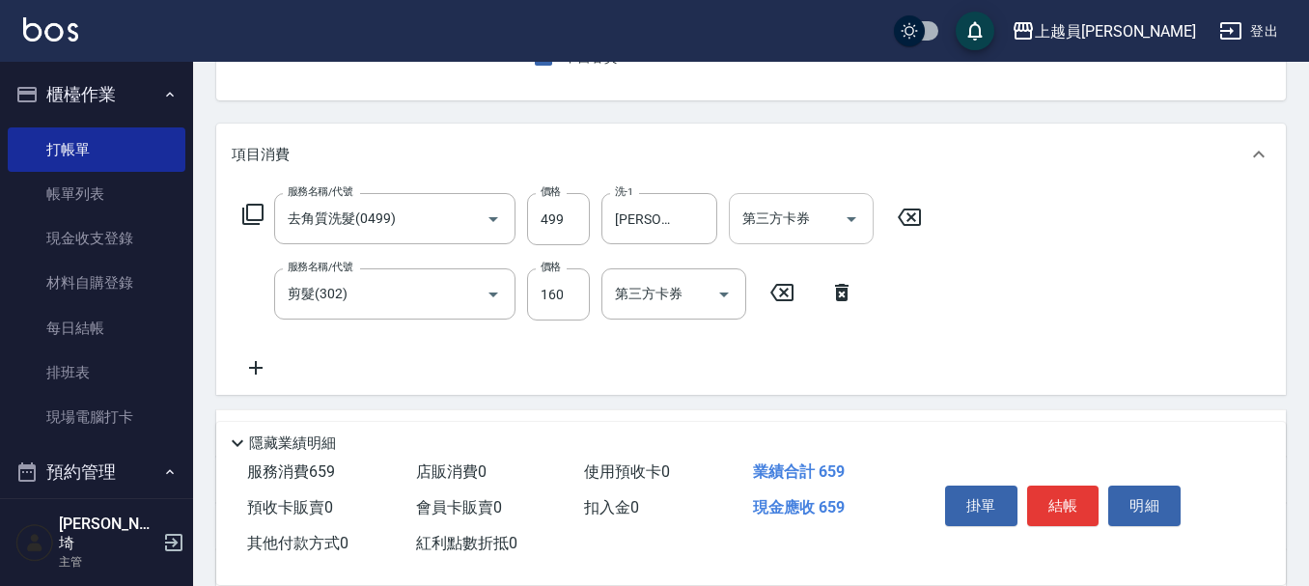
click at [796, 212] on input "第三方卡券" at bounding box center [786, 219] width 98 height 34
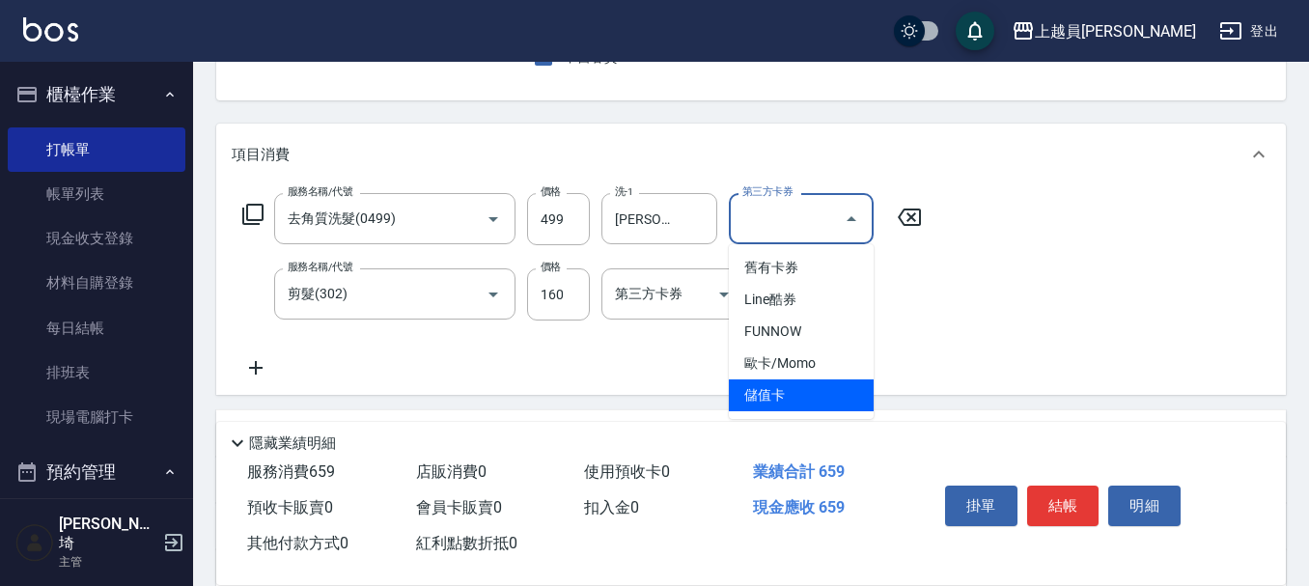
click at [779, 396] on span "儲值卡" at bounding box center [801, 395] width 145 height 32
type input "儲值卡"
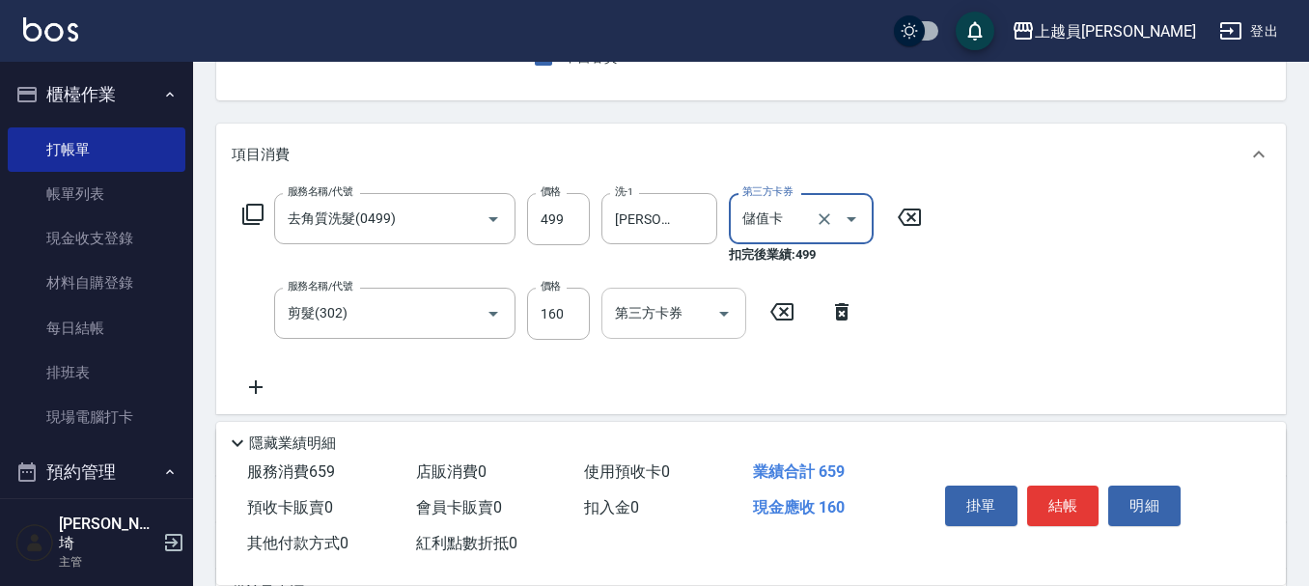
click at [697, 315] on input "第三方卡券" at bounding box center [659, 313] width 98 height 34
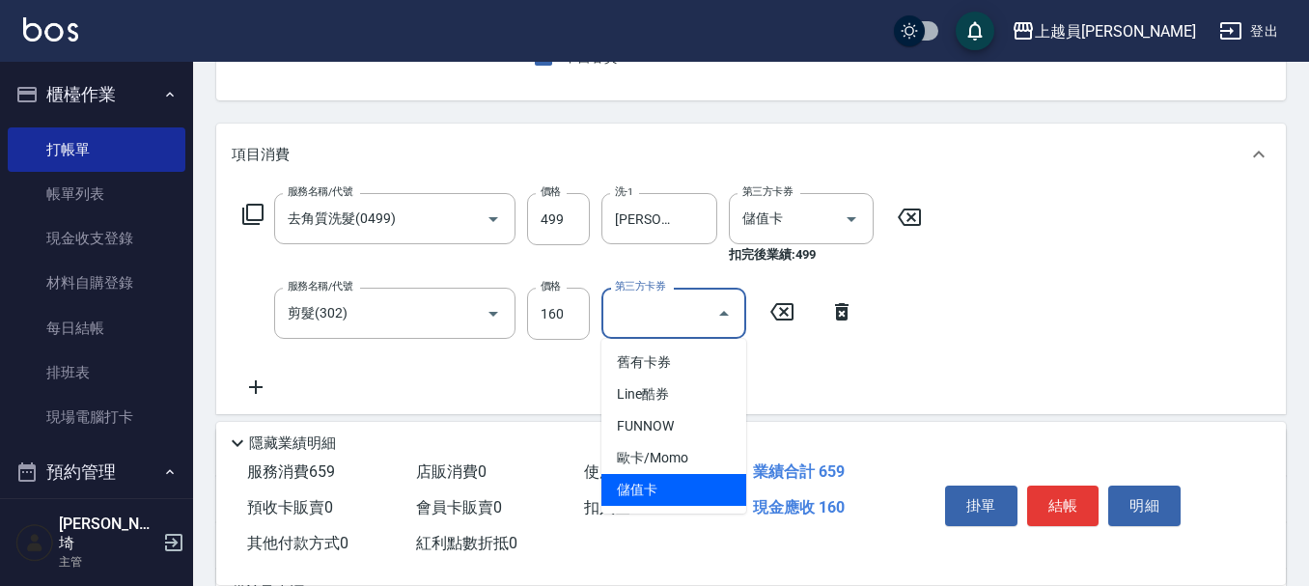
click at [665, 488] on span "儲值卡" at bounding box center [673, 490] width 145 height 32
type input "儲值卡"
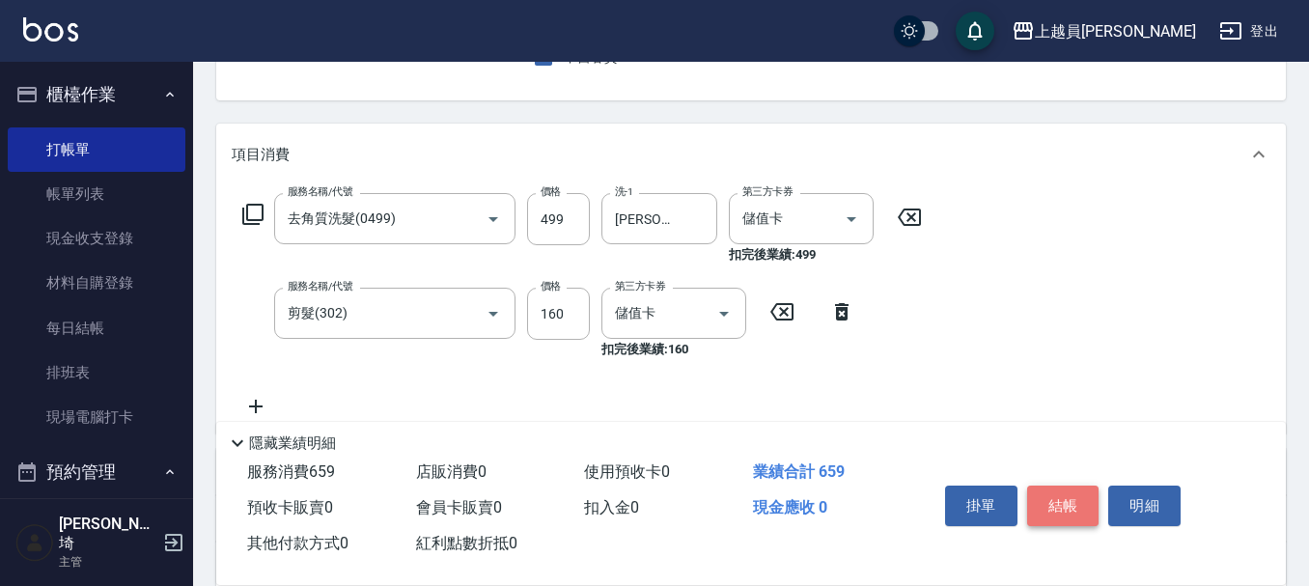
click at [1062, 507] on button "結帳" at bounding box center [1063, 506] width 72 height 41
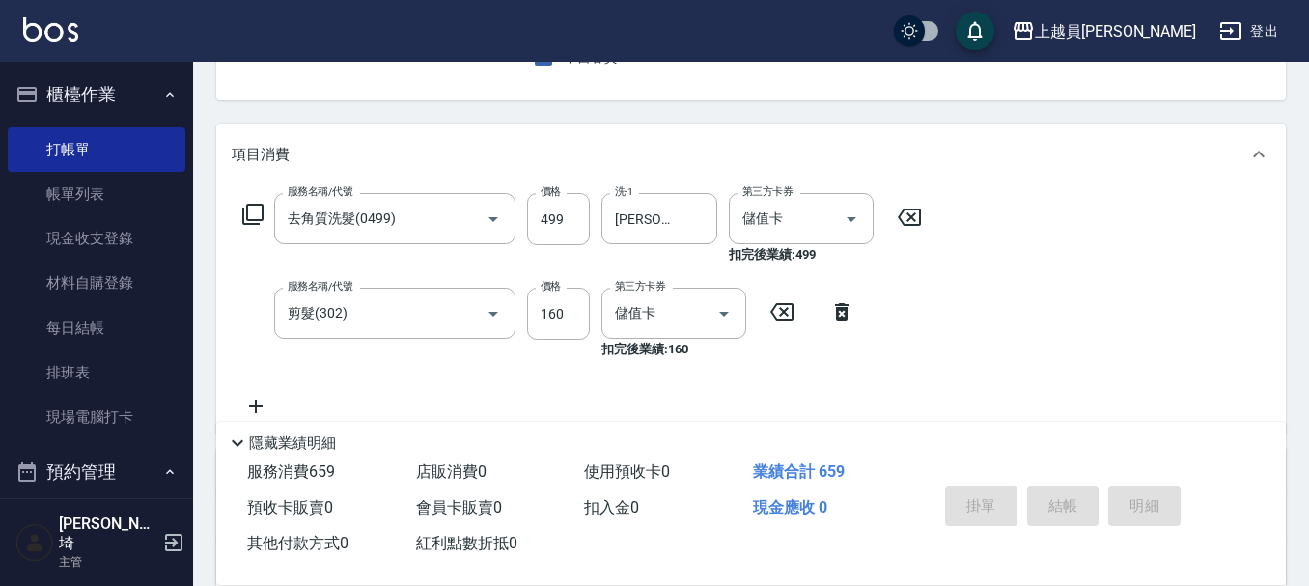
type input "[DATE] 19:16"
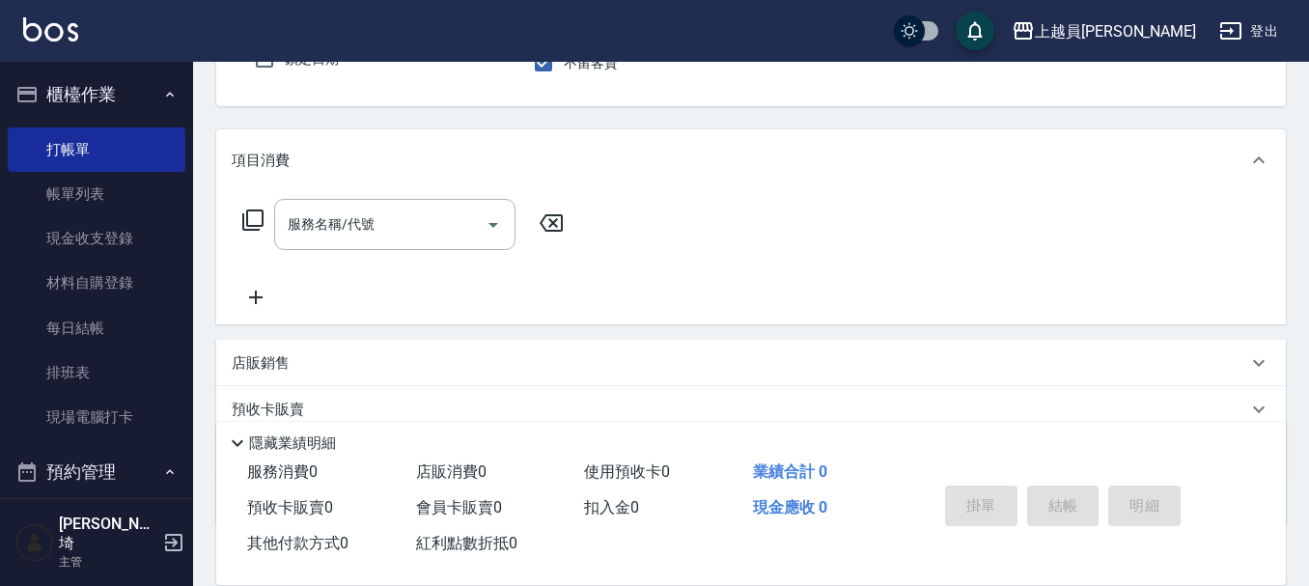
type input "Uni-U"
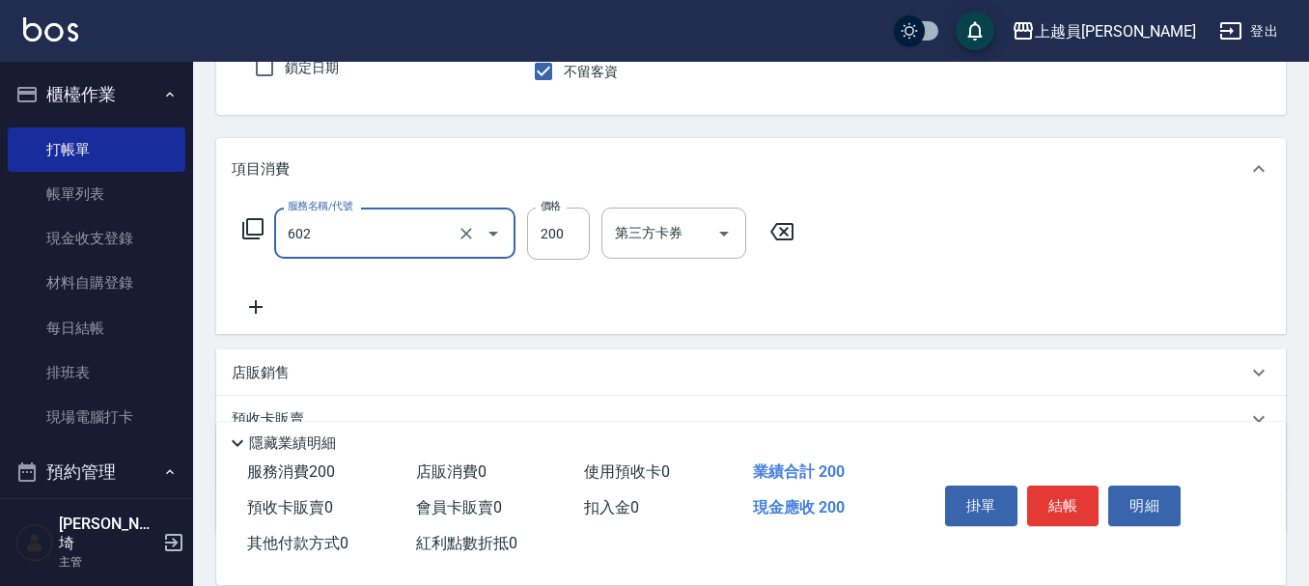
type input "一般洗髮(602)"
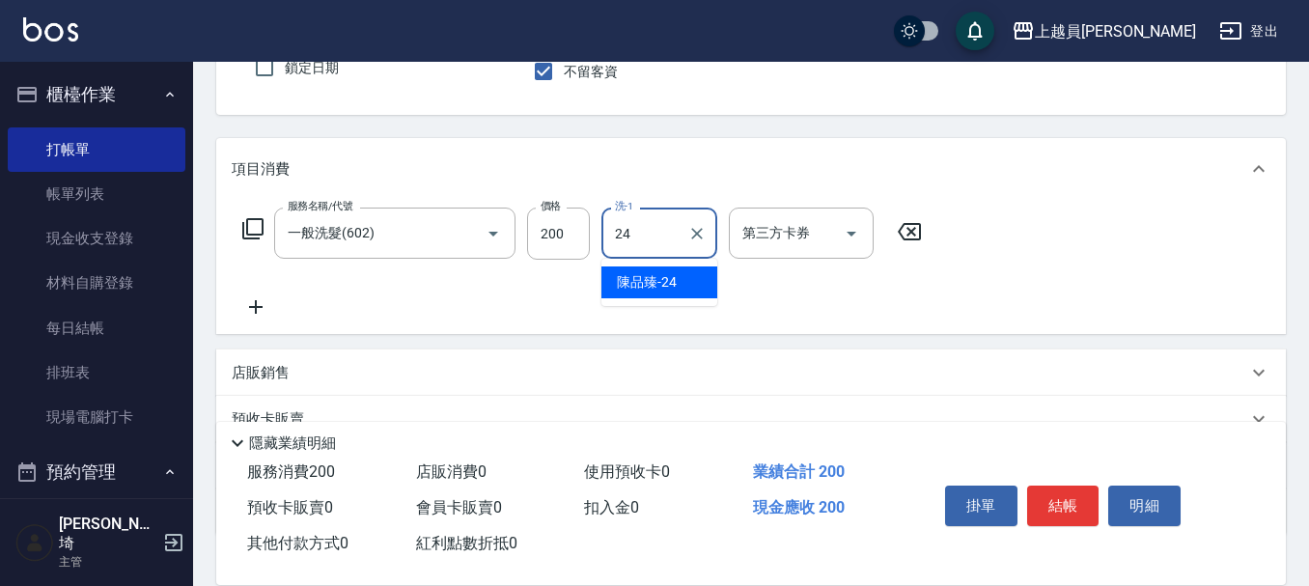
type input "[PERSON_NAME]-24"
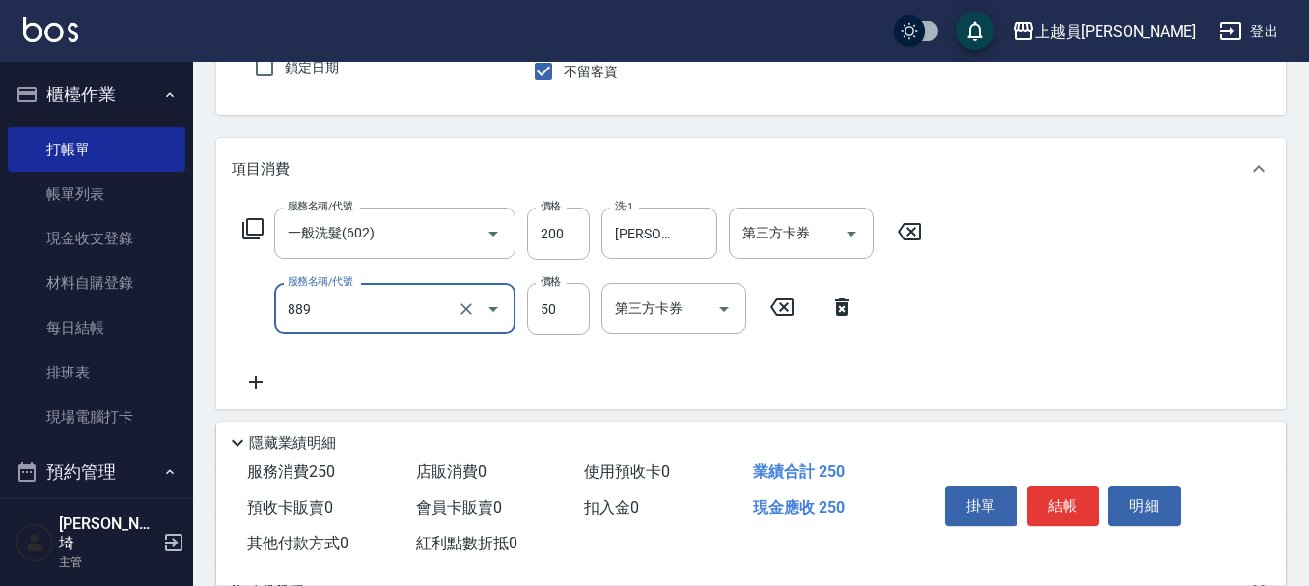
type input "精油(889)"
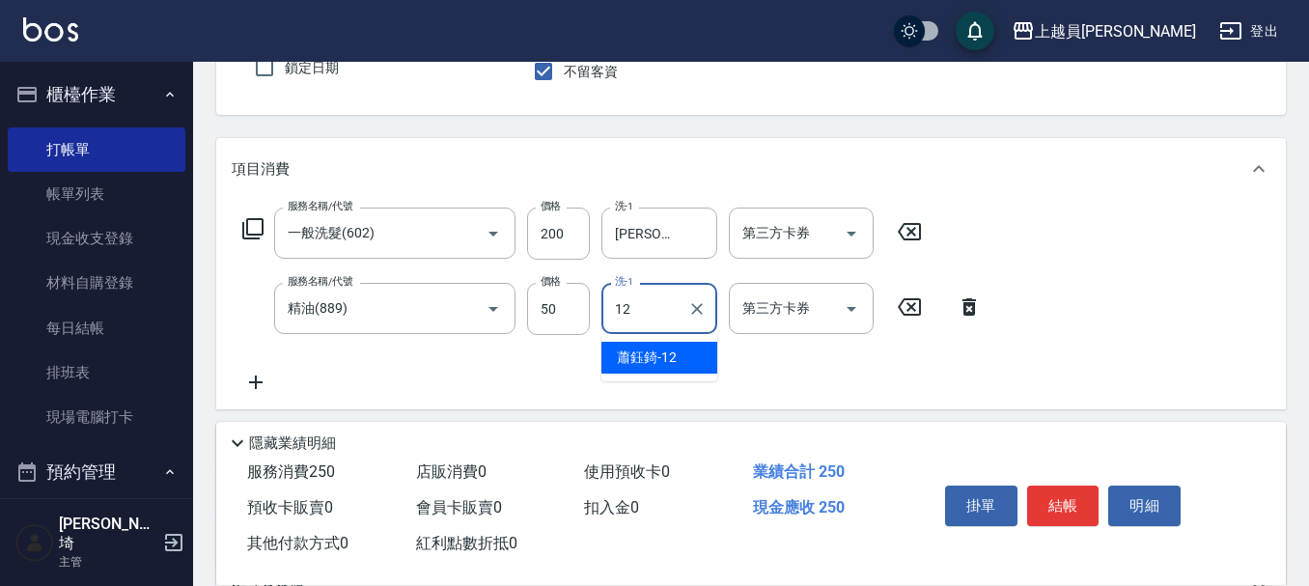
type input "1"
type input "[PERSON_NAME]-24"
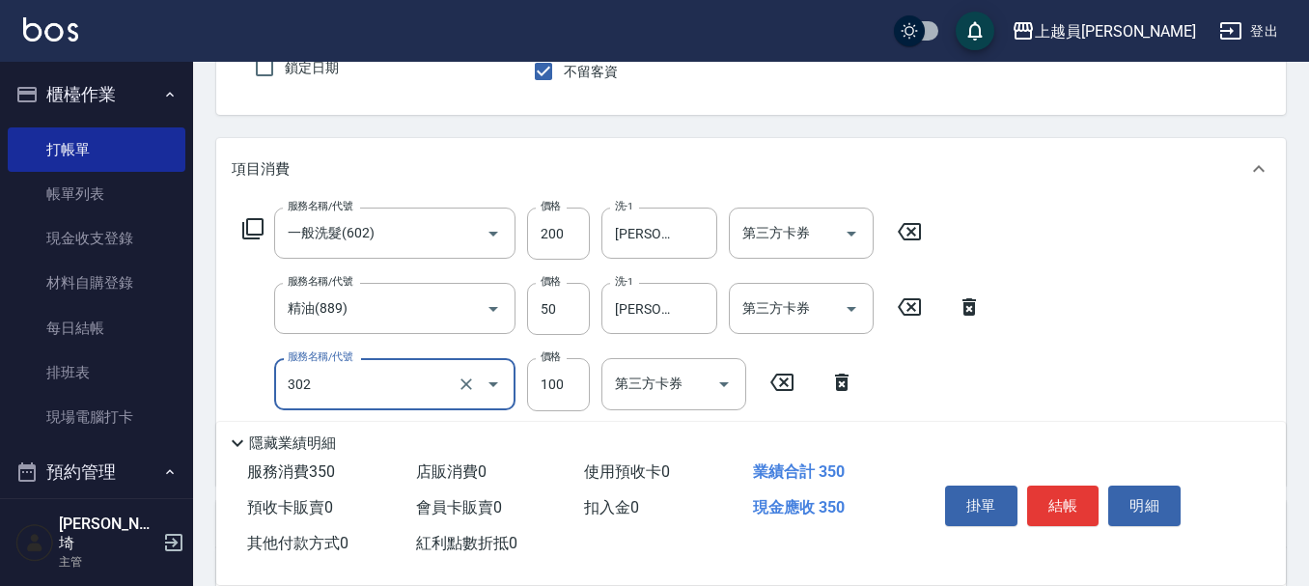
type input "剪髮(302)"
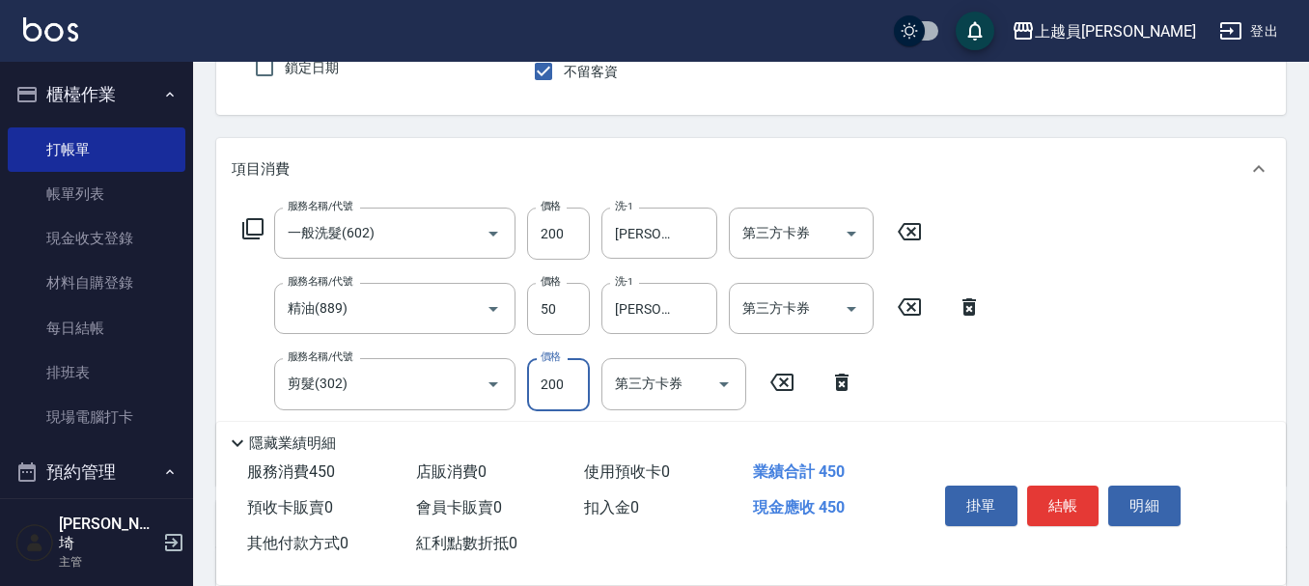
type input "200"
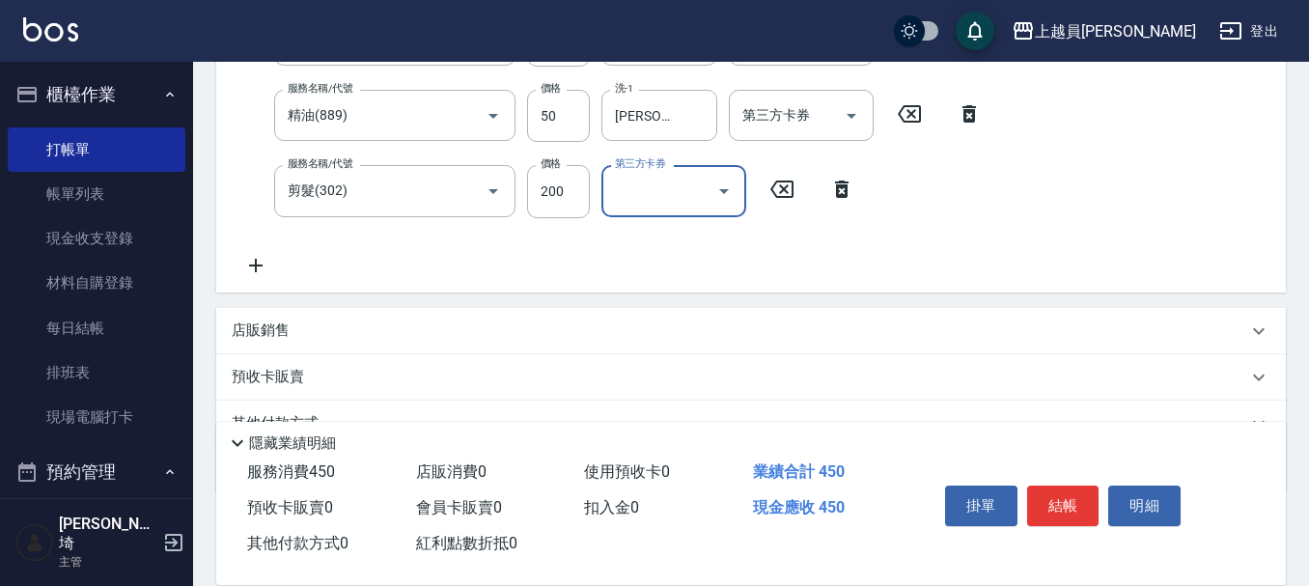
scroll to position [275, 0]
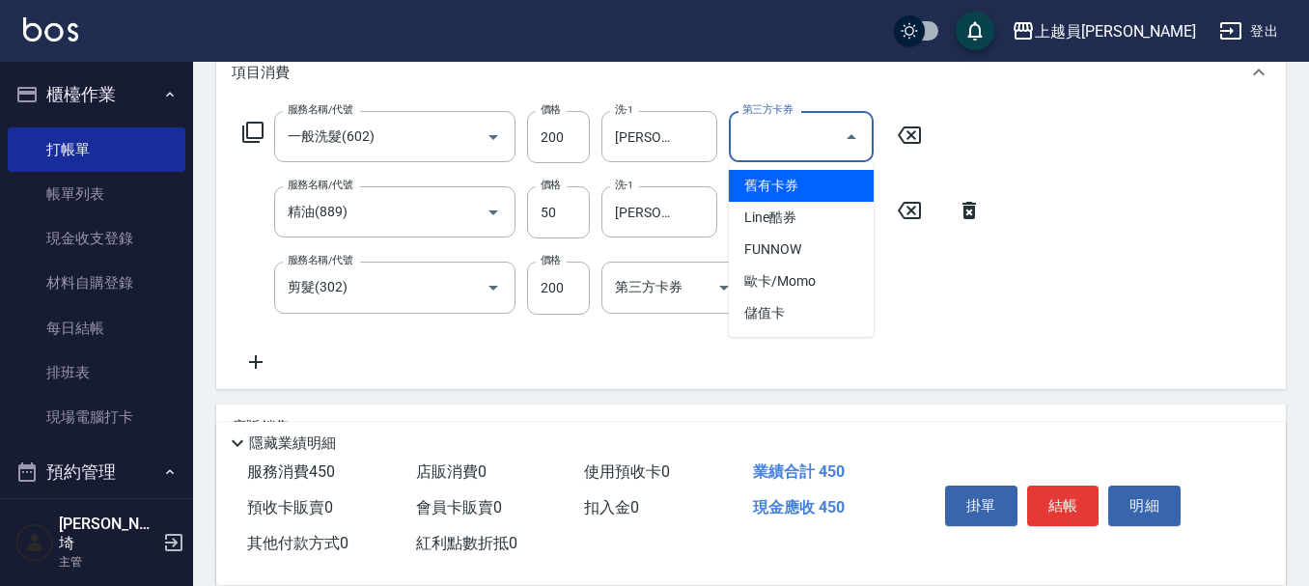
click at [819, 134] on input "第三方卡券" at bounding box center [786, 137] width 98 height 34
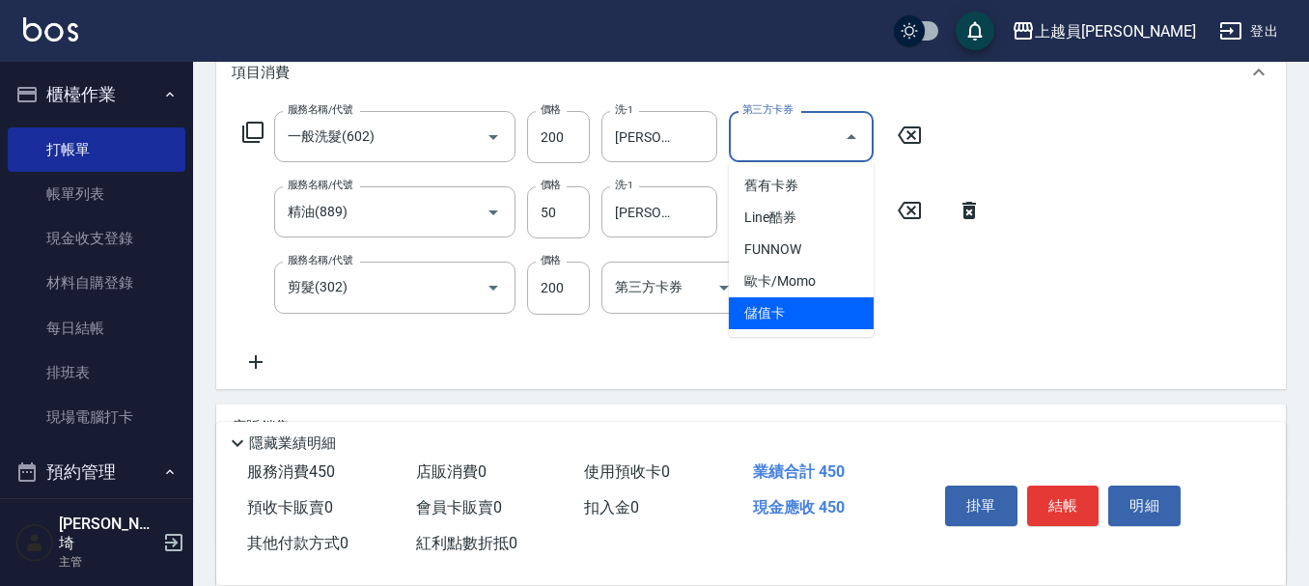
click at [805, 309] on span "儲值卡" at bounding box center [801, 313] width 145 height 32
type input "儲值卡"
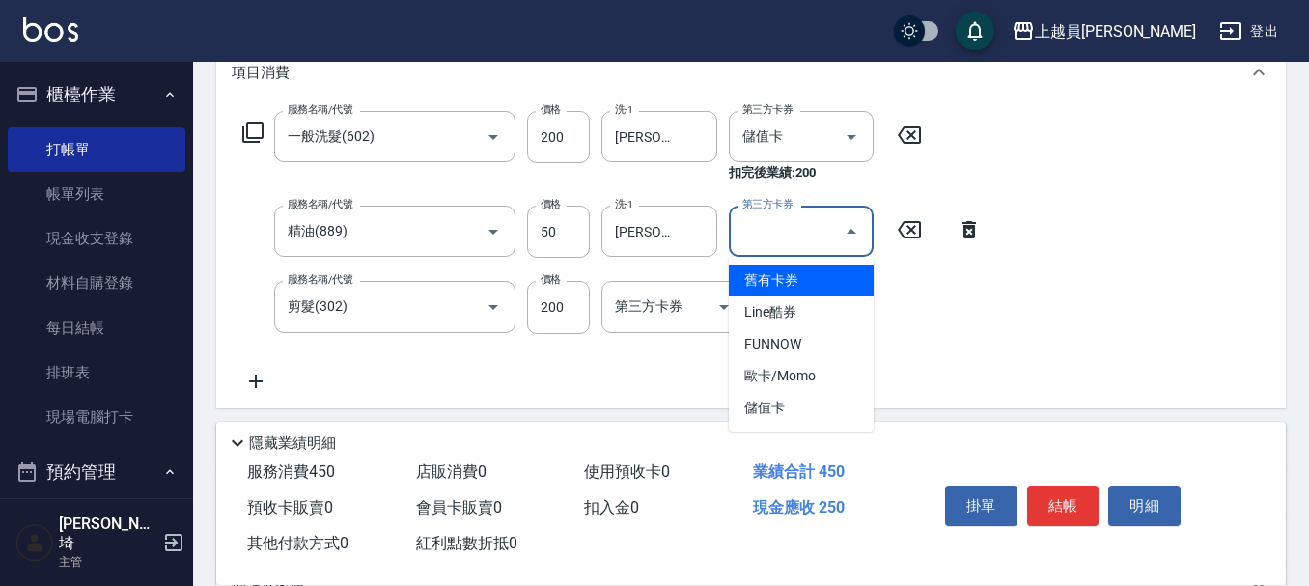
click at [811, 242] on input "第三方卡券" at bounding box center [786, 231] width 98 height 34
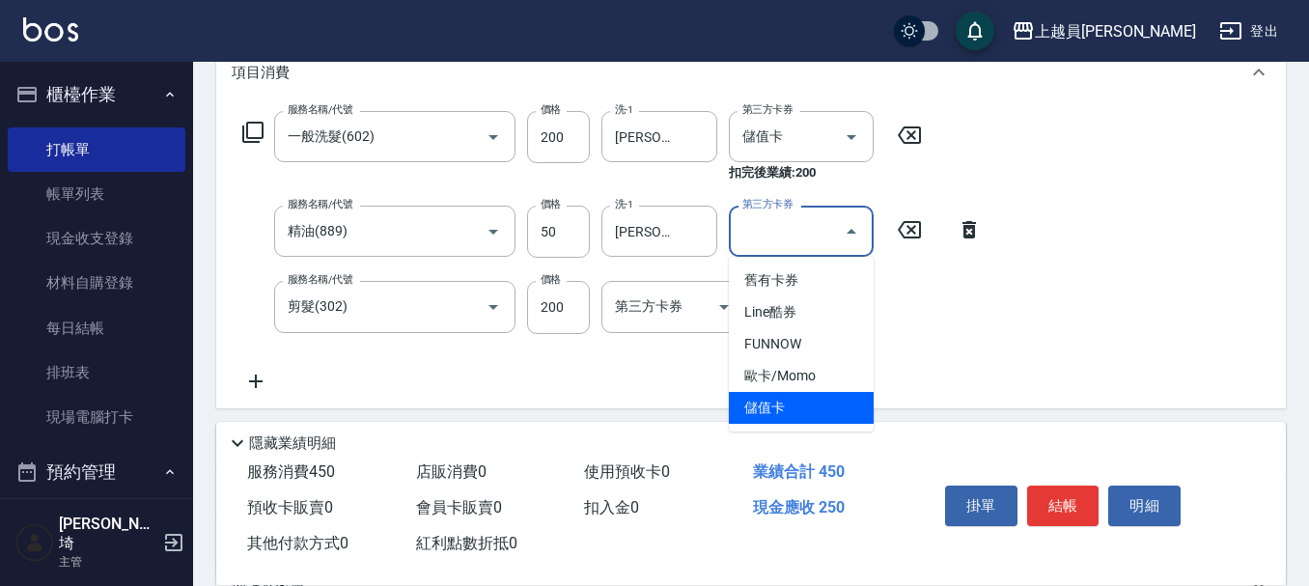
click at [790, 407] on span "儲值卡" at bounding box center [801, 408] width 145 height 32
type input "儲值卡"
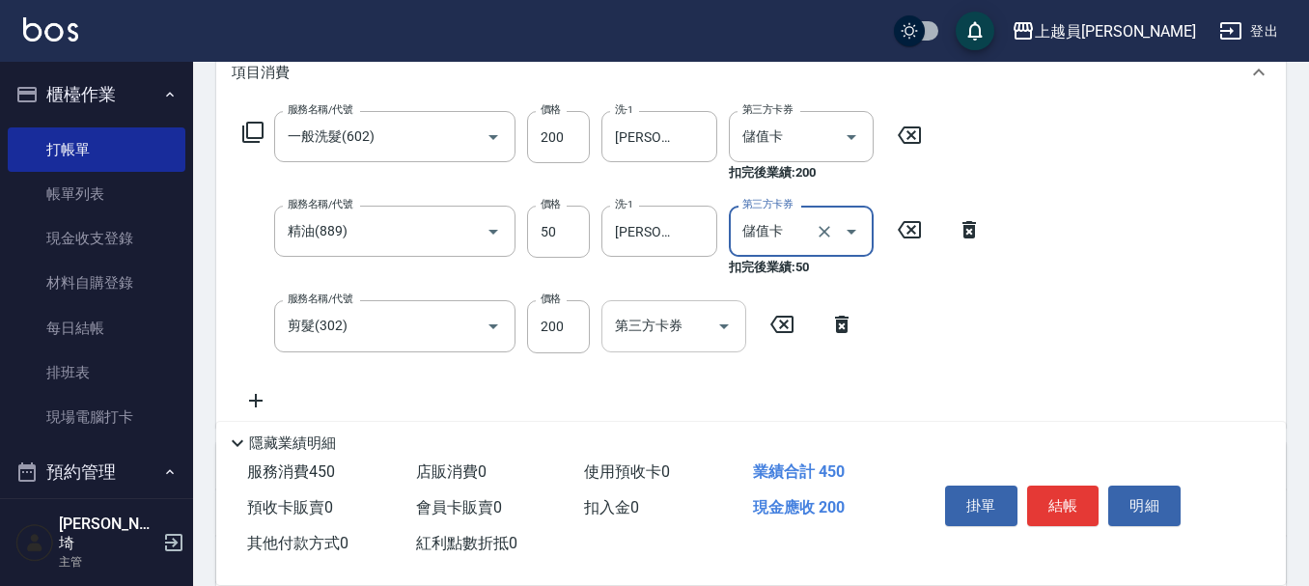
click at [700, 325] on input "第三方卡券" at bounding box center [659, 326] width 98 height 34
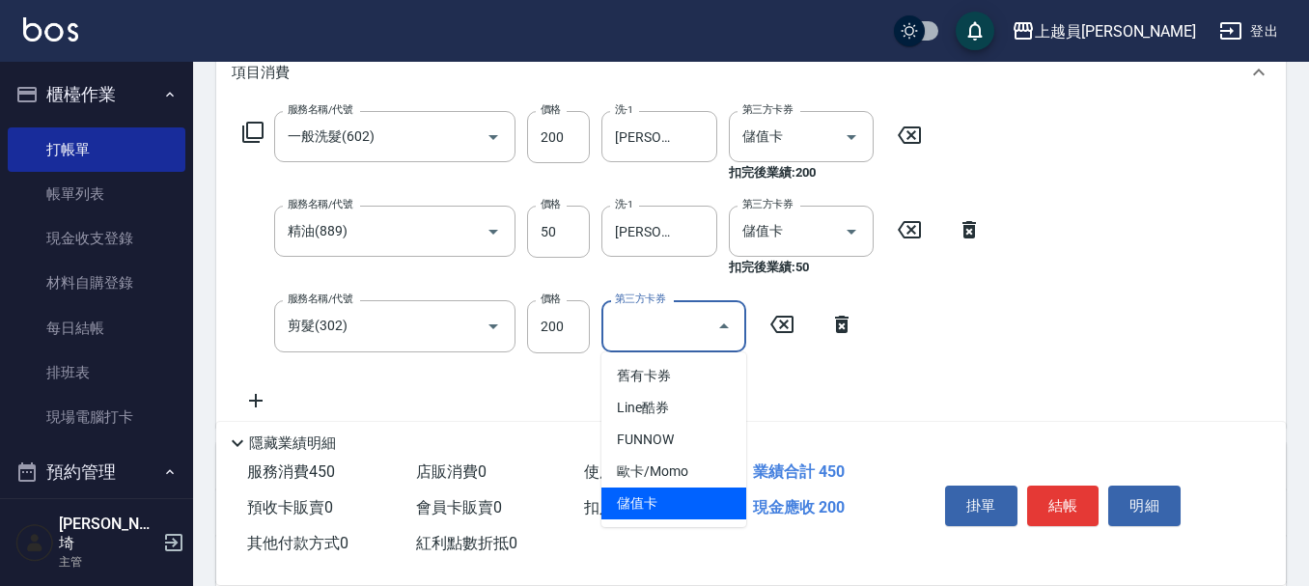
click at [658, 511] on span "儲值卡" at bounding box center [673, 503] width 145 height 32
type input "儲值卡"
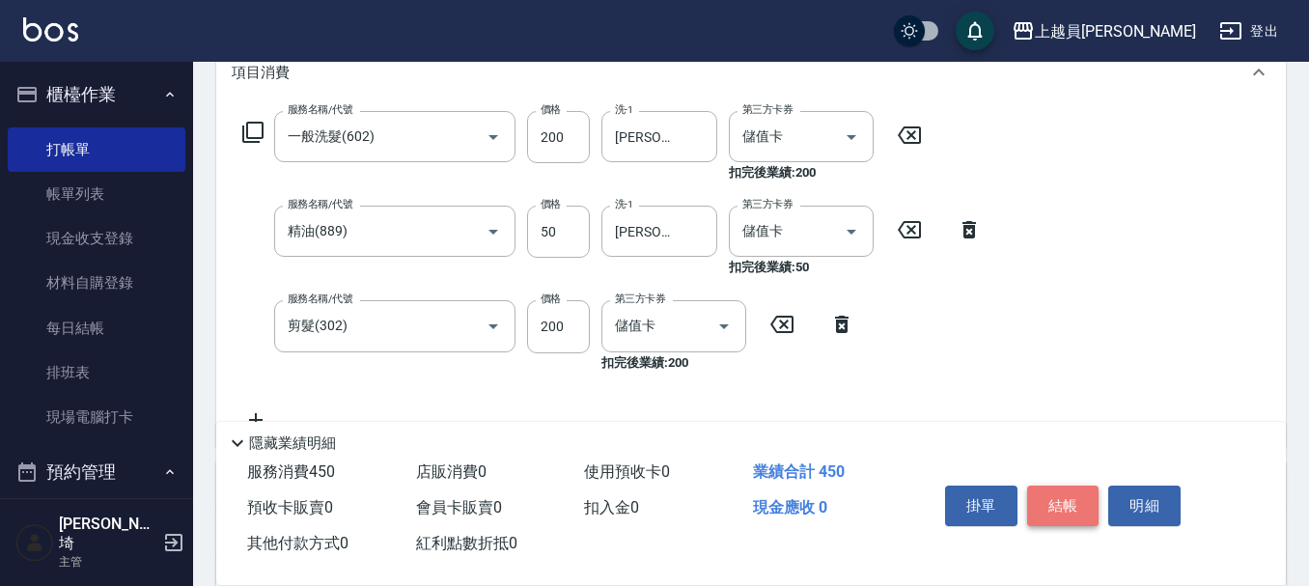
click at [1071, 486] on button "結帳" at bounding box center [1063, 506] width 72 height 41
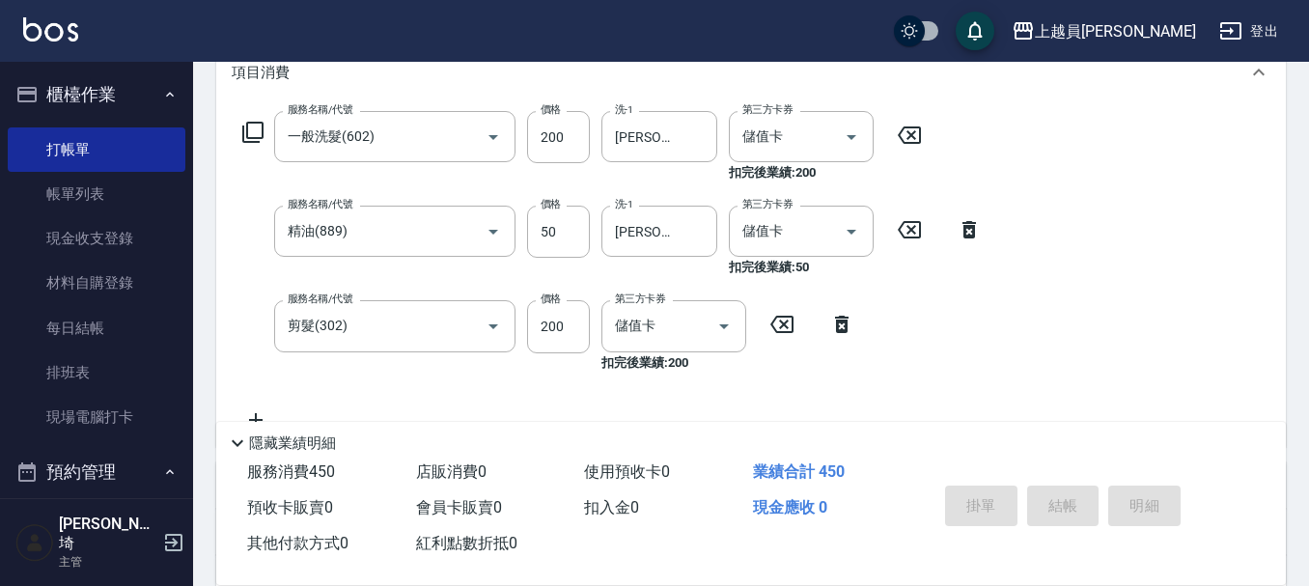
type input "[DATE] 19:17"
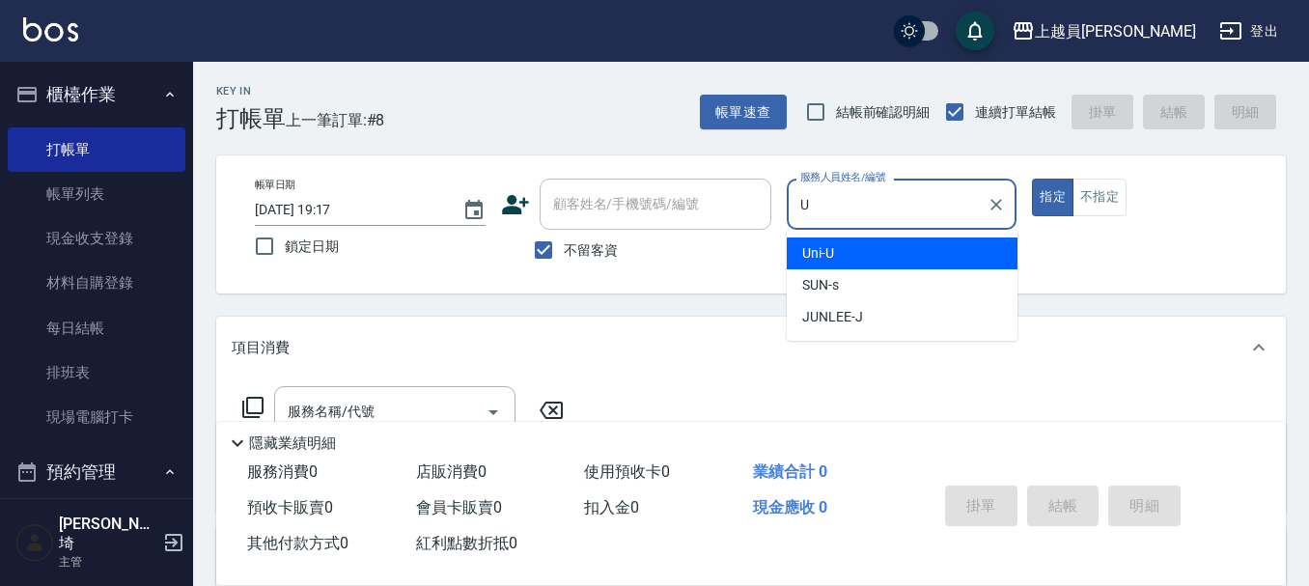
type input "Uni-U"
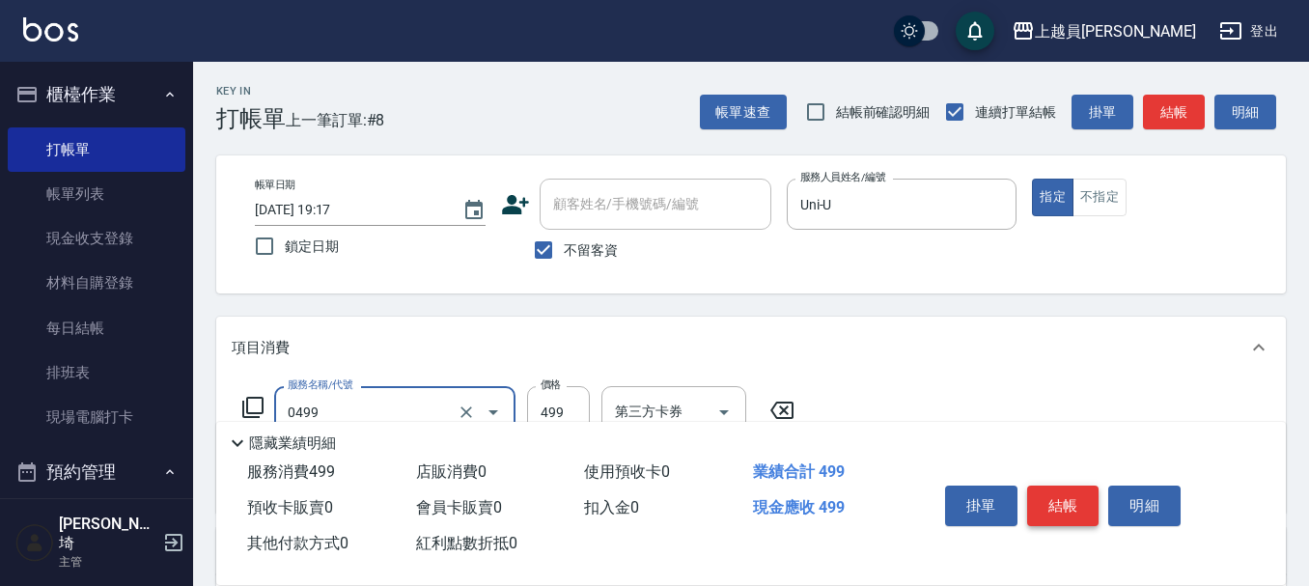
type input "去角質洗髮(0499)"
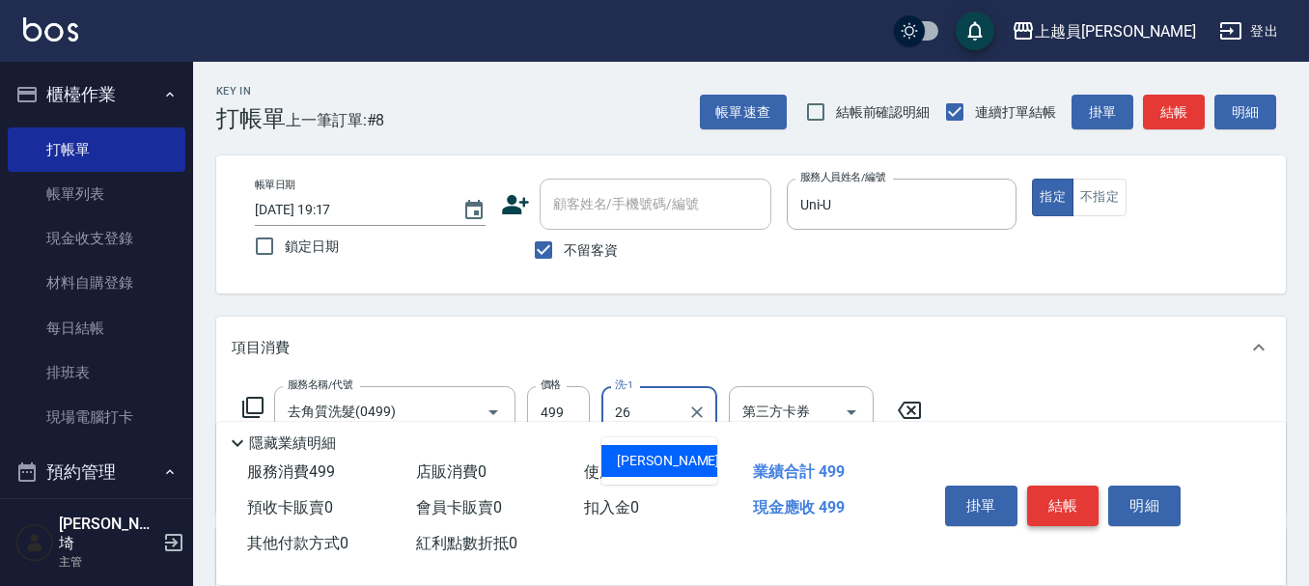
type input "[PERSON_NAME]-26"
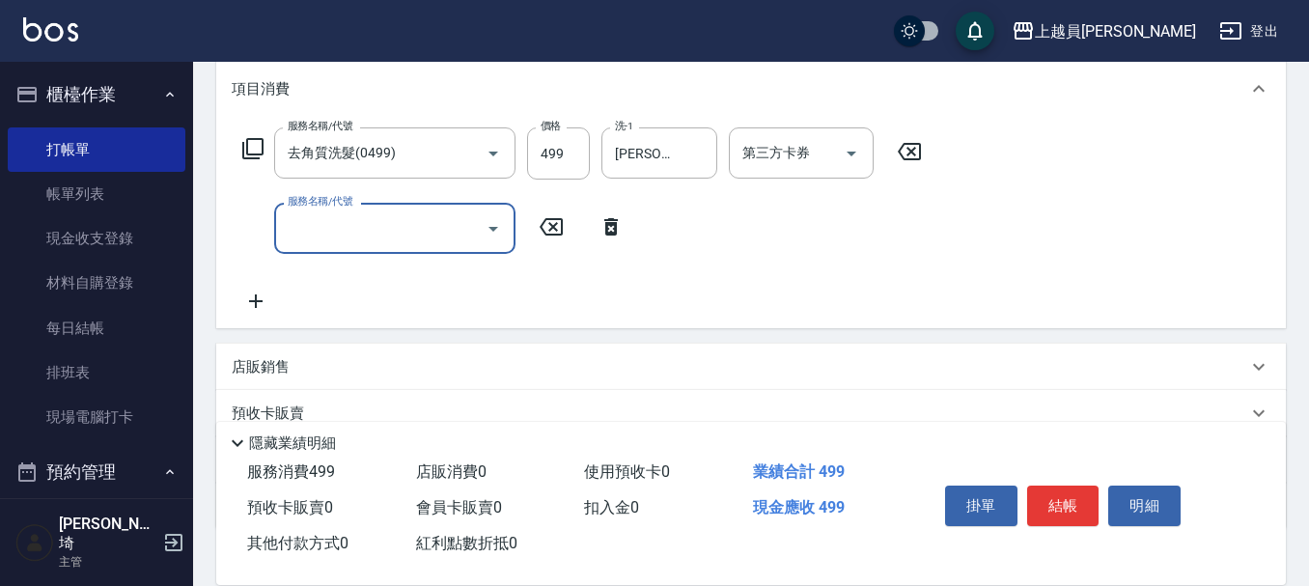
scroll to position [290, 0]
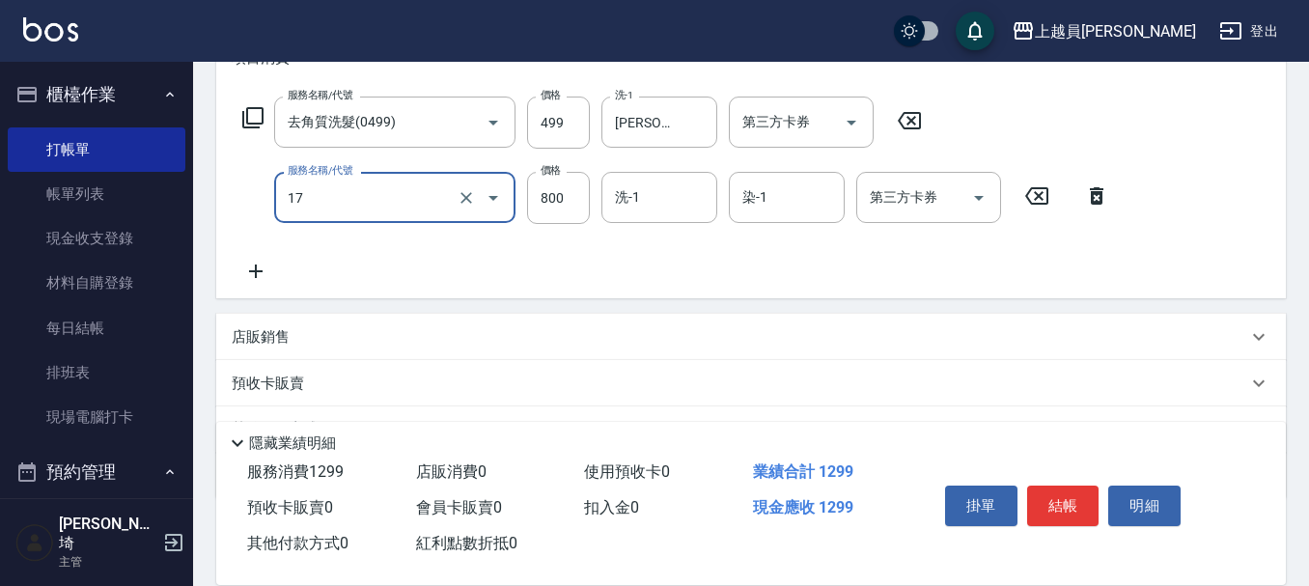
type input "染髮(17)"
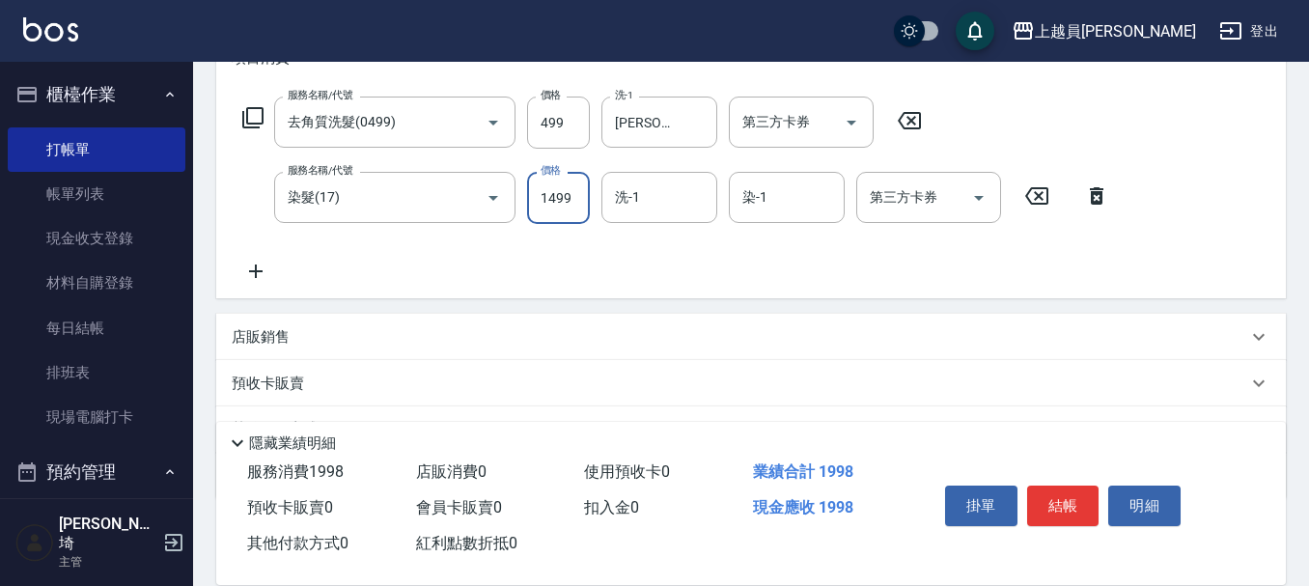
type input "1499"
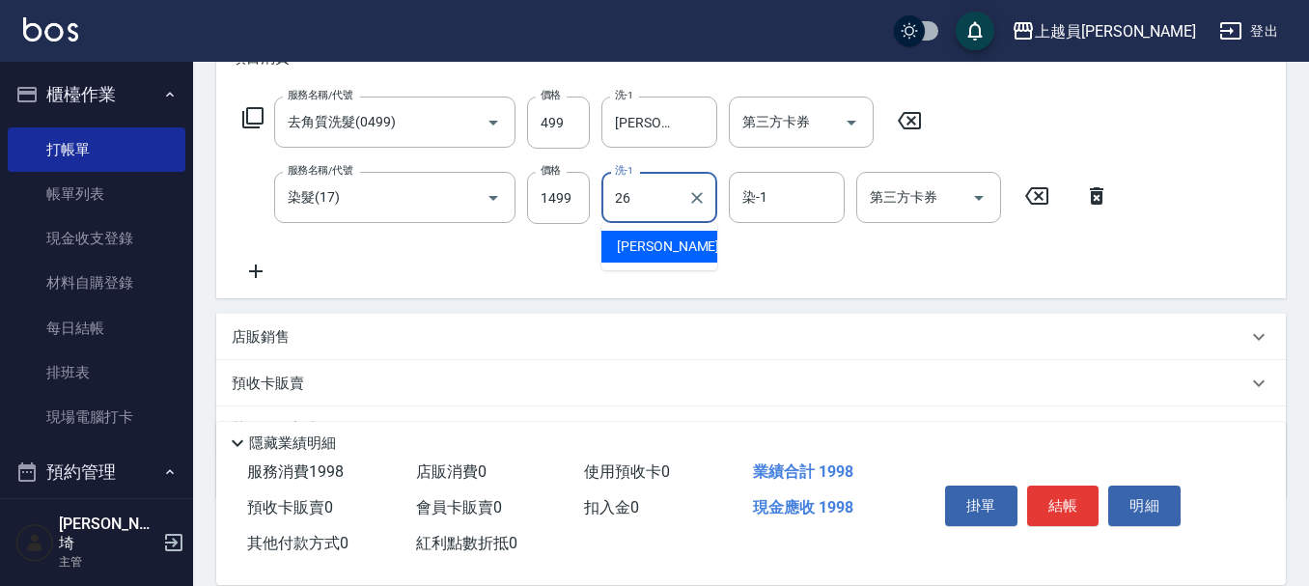
type input "[PERSON_NAME]-26"
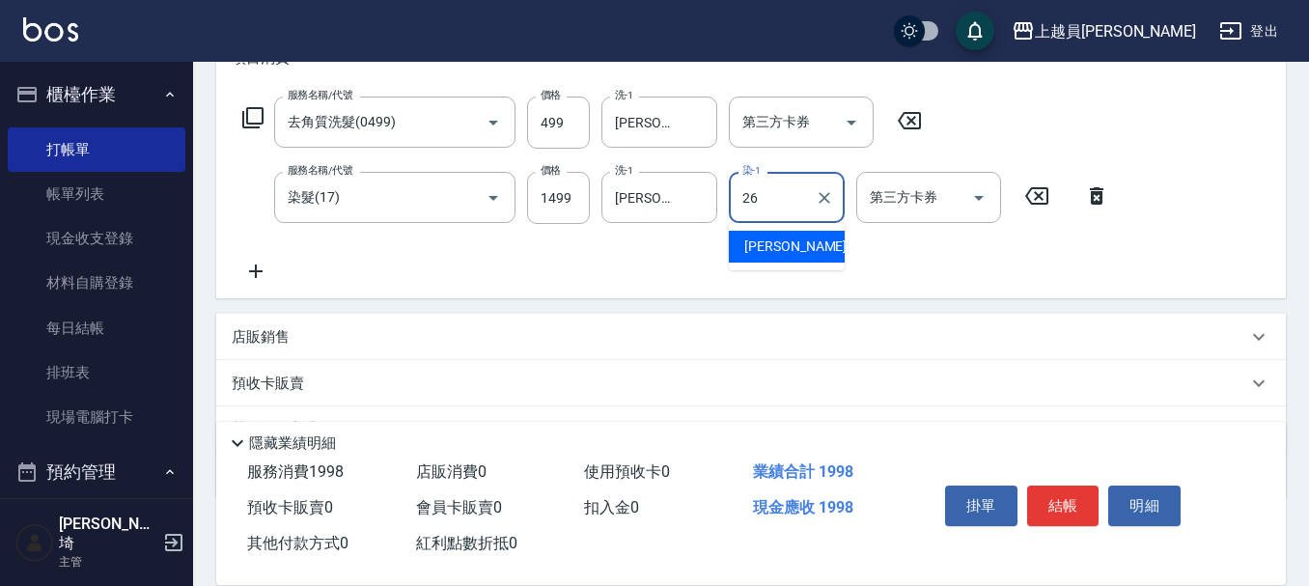
type input "[PERSON_NAME]-26"
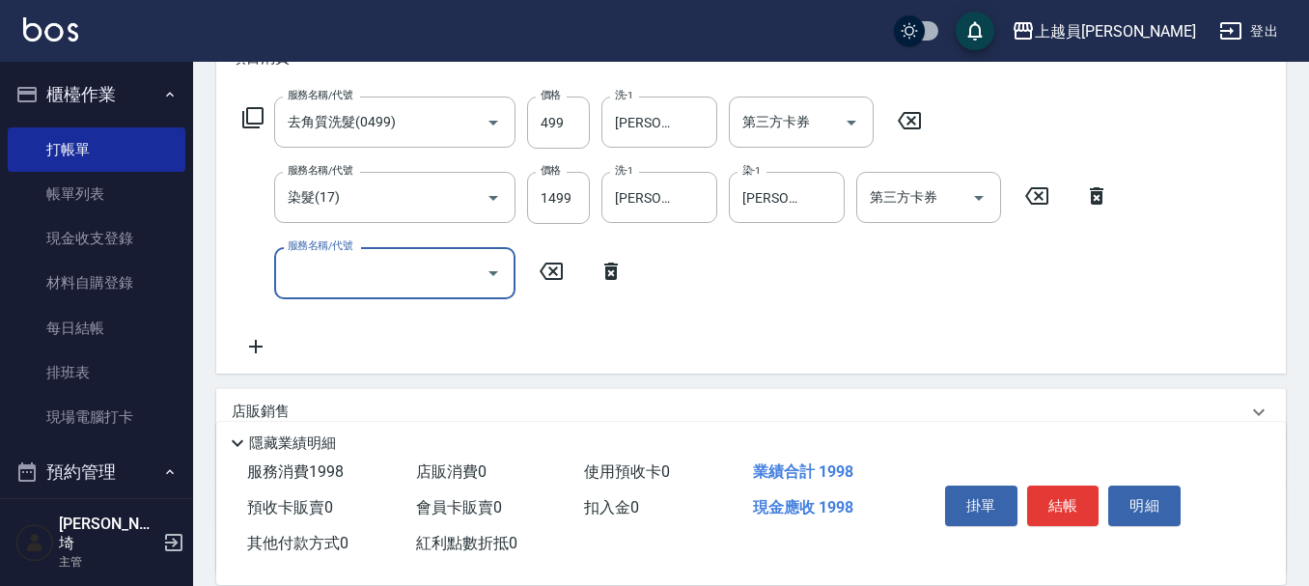
click at [1289, 413] on div "Key In 打帳單 上一筆訂單:#8 帳單速查 結帳前確認明細 連續打單結帳 掛單 結帳 明細 帳單日期 [DATE] 19:17 鎖定日期 顧客姓名/手機…" at bounding box center [751, 265] width 1116 height 987
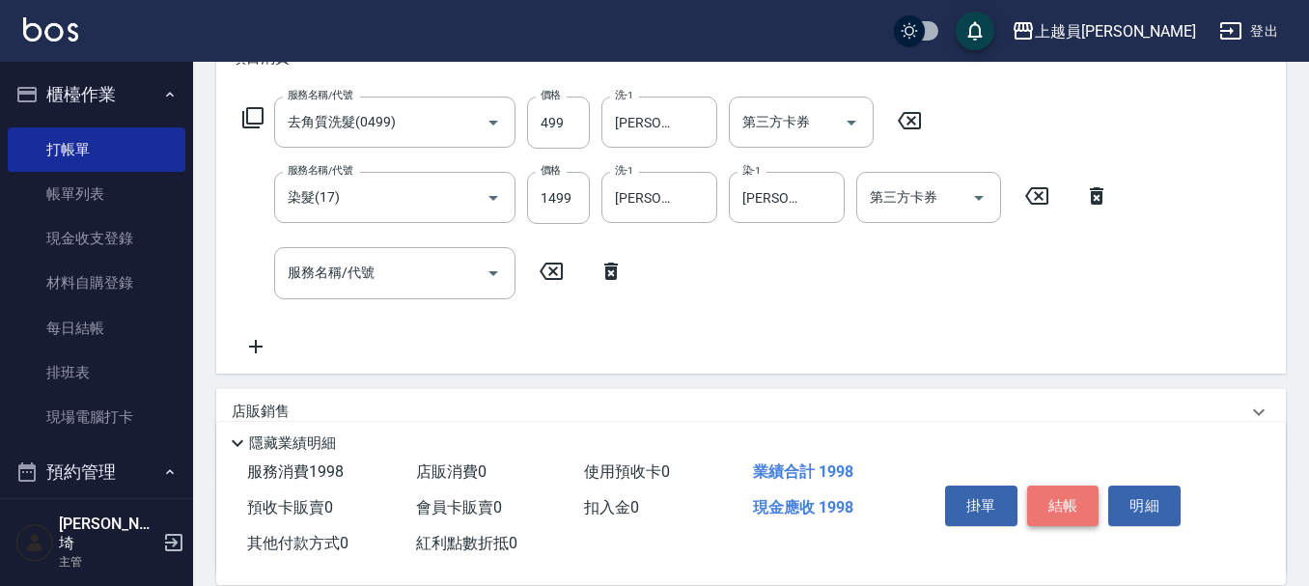
click at [1033, 486] on button "結帳" at bounding box center [1063, 506] width 72 height 41
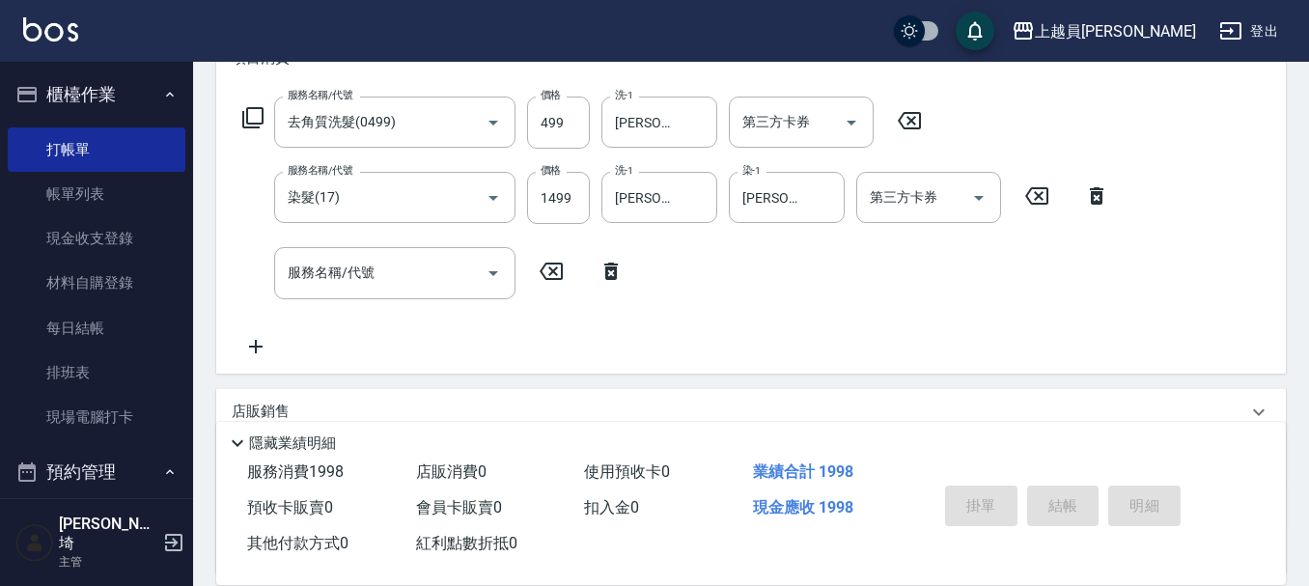
type input "[DATE] 19:18"
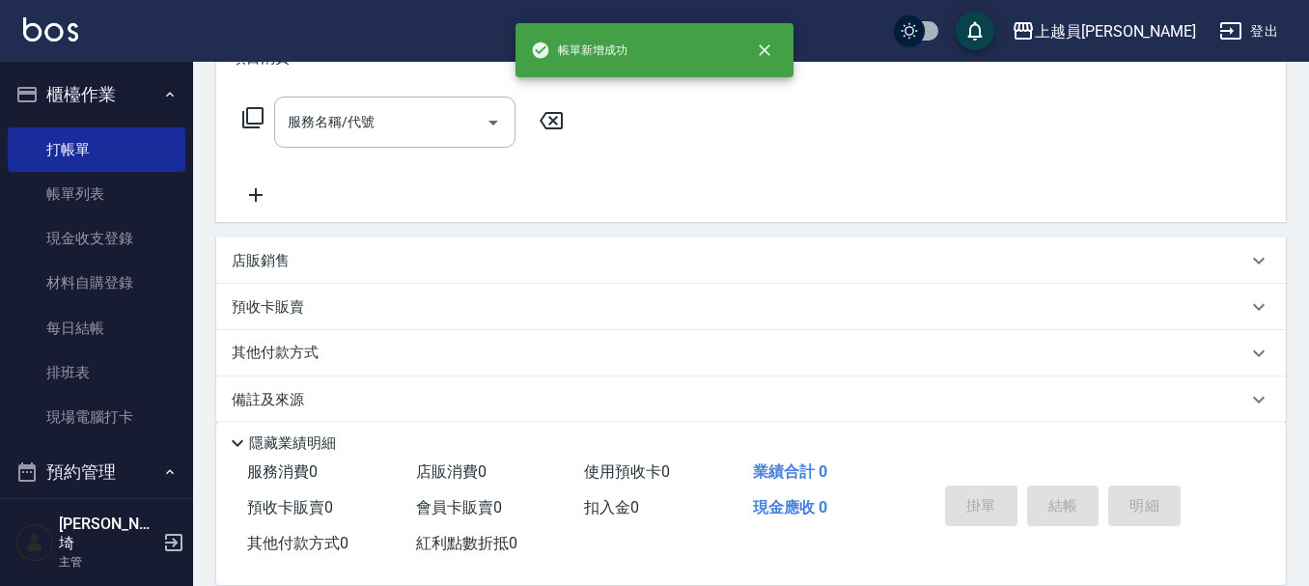
scroll to position [0, 0]
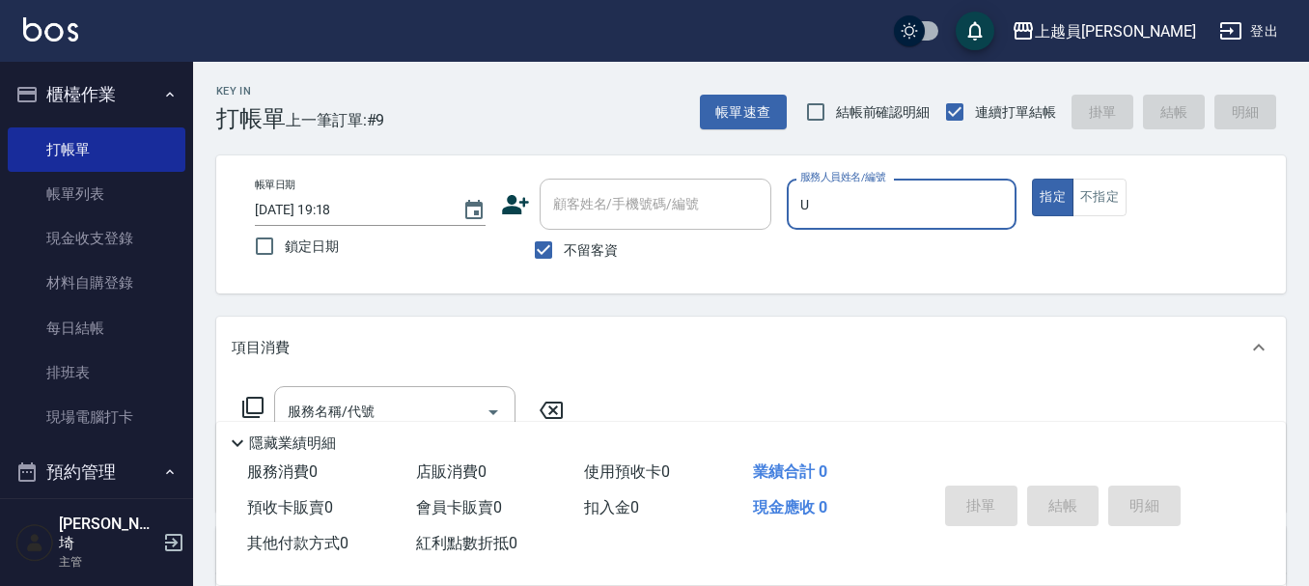
type input "Uni-U"
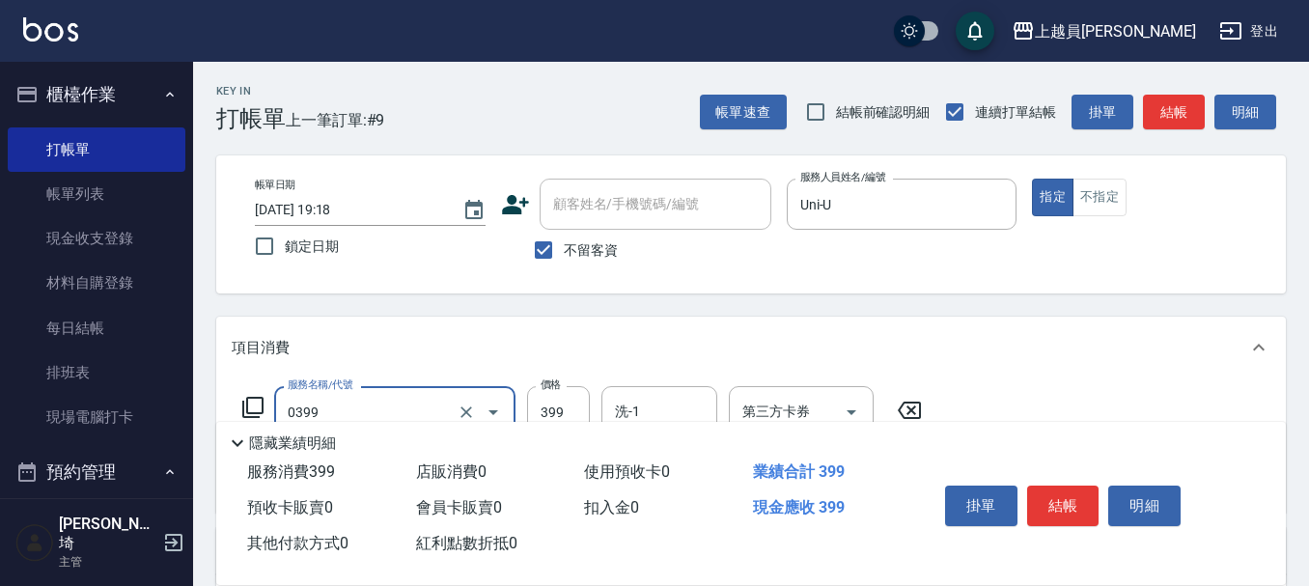
type input "海鹽SPA(0399)"
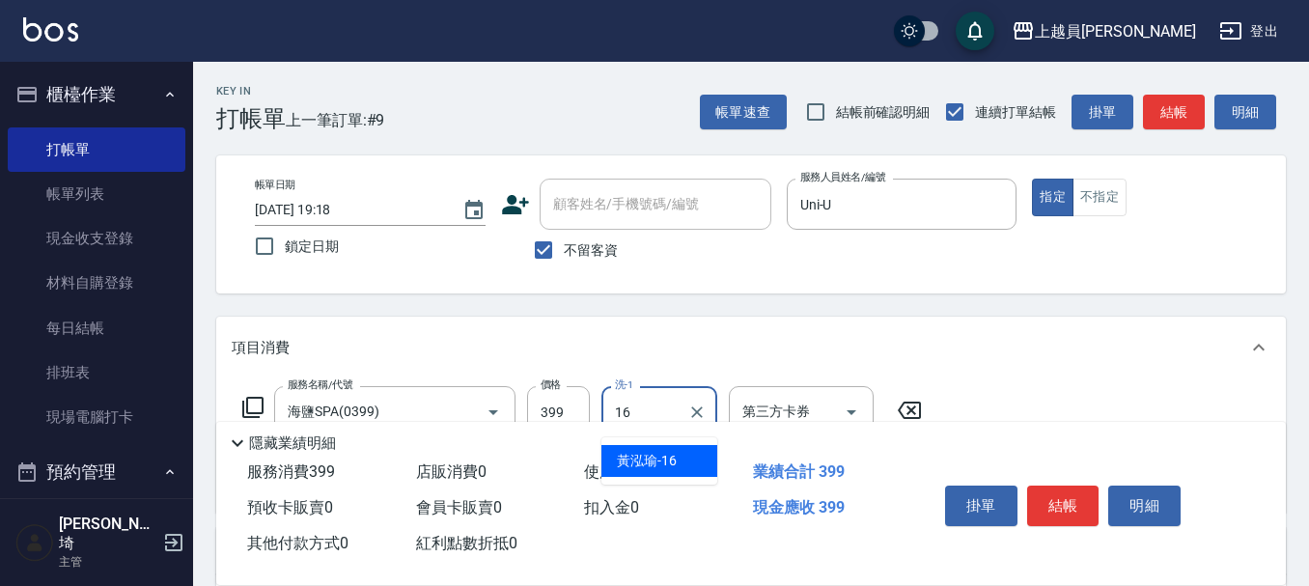
type input "[PERSON_NAME]-16"
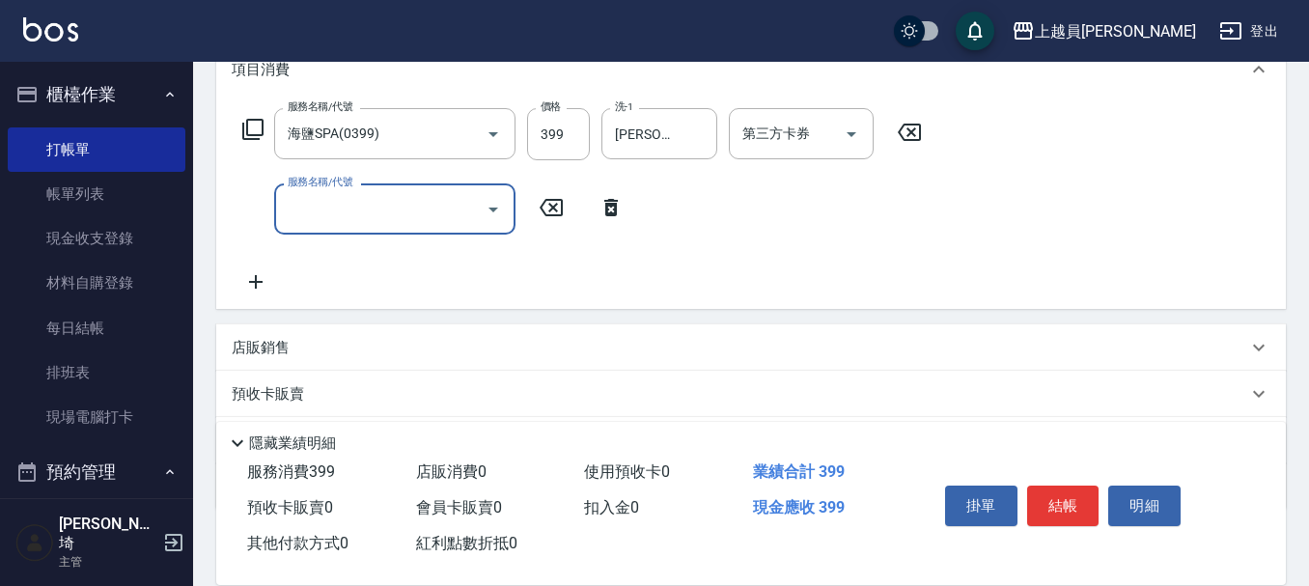
scroll to position [290, 0]
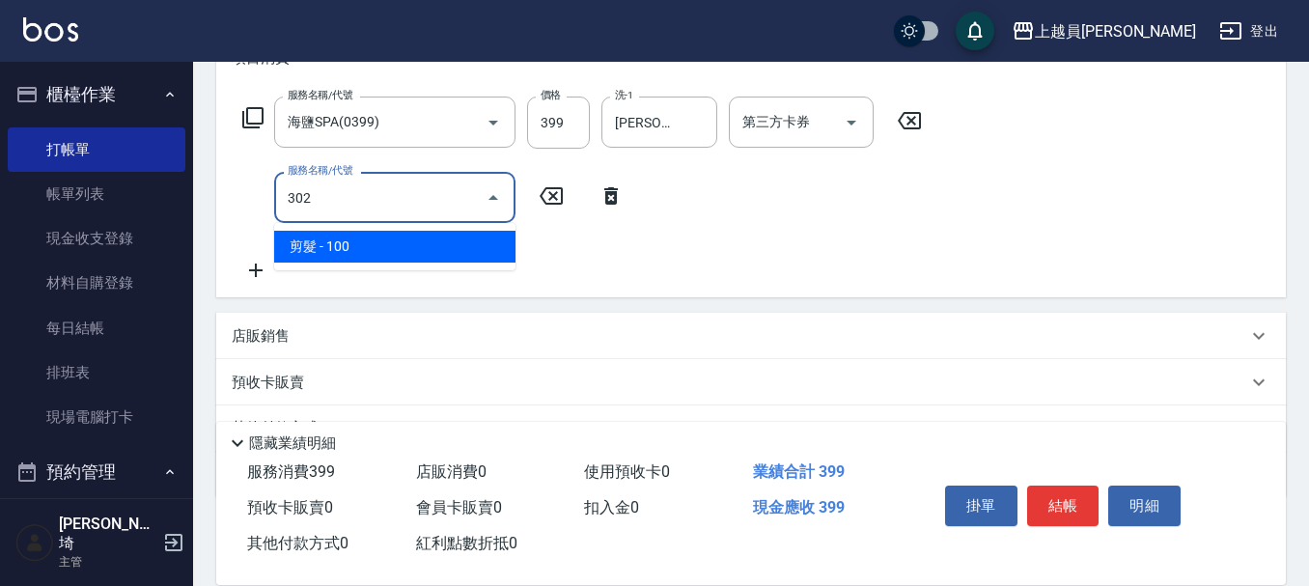
type input "剪髮(302)"
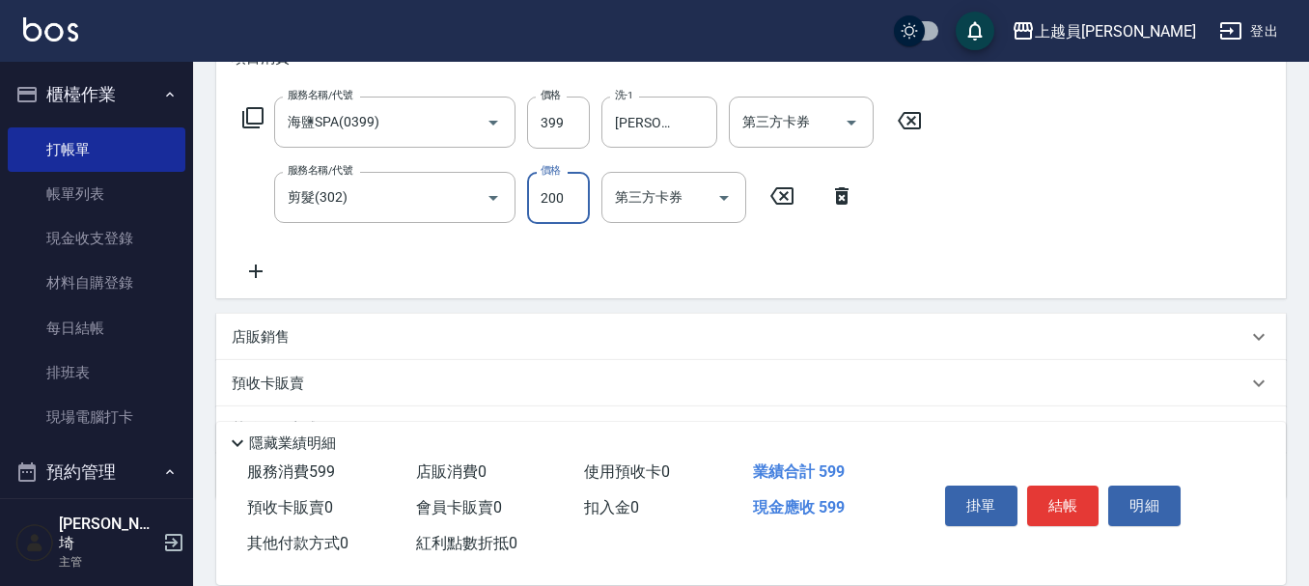
type input "200"
click at [1067, 487] on button "結帳" at bounding box center [1063, 506] width 72 height 41
type input "[DATE] 19:19"
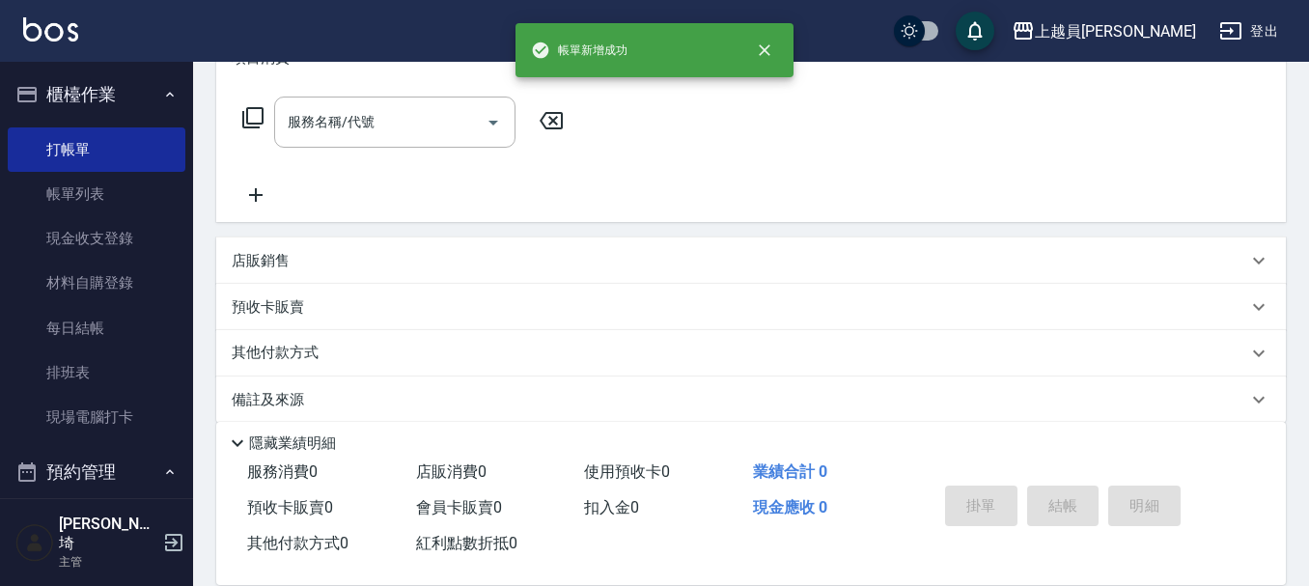
scroll to position [0, 0]
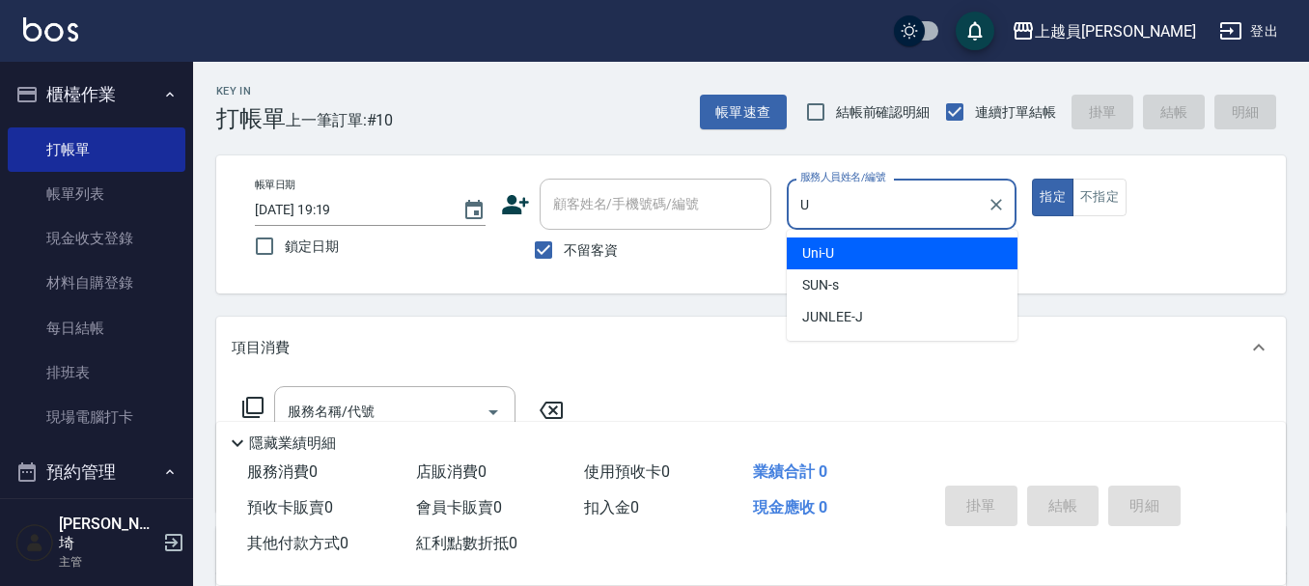
type input "Uni-U"
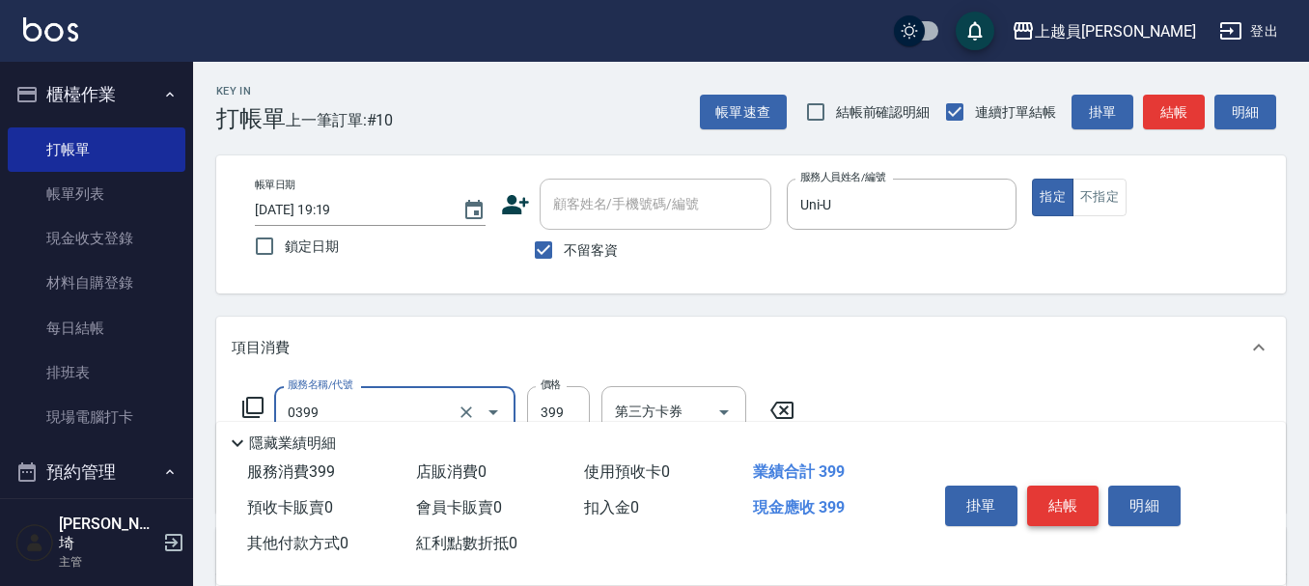
type input "海鹽SPA(0399)"
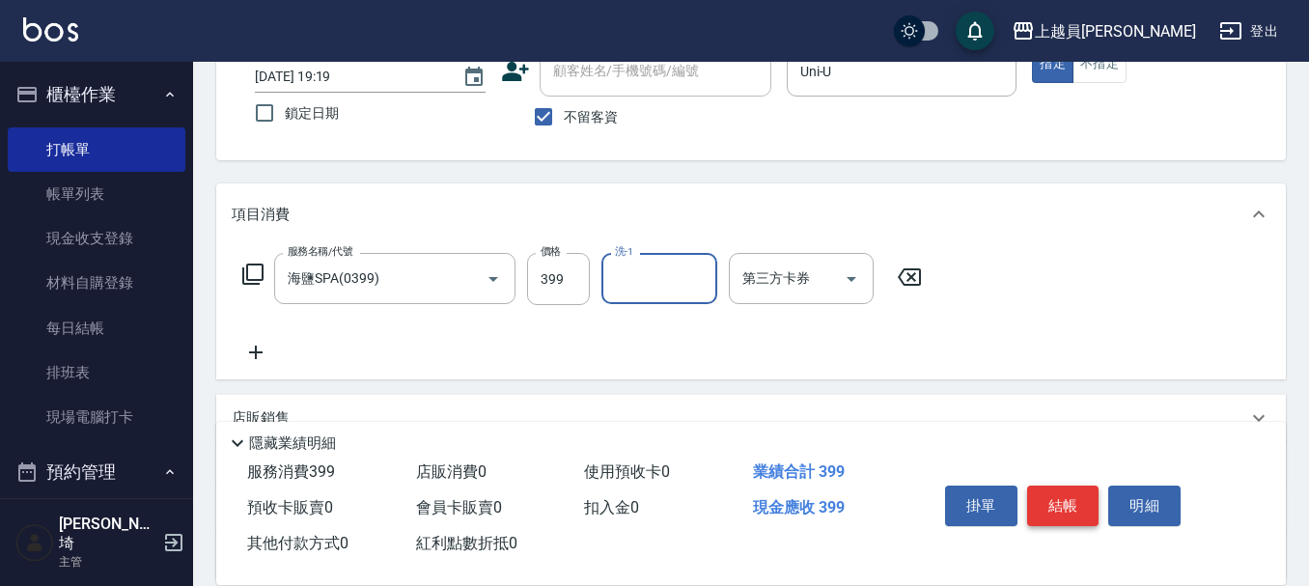
scroll to position [290, 0]
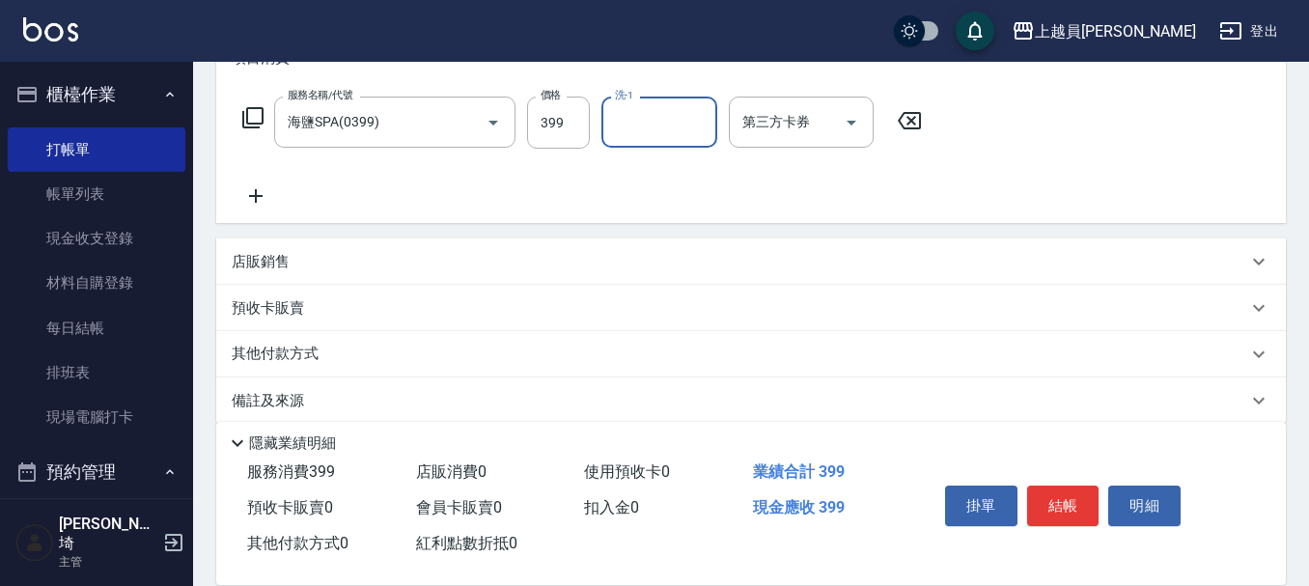
click at [486, 244] on div "店販銷售" at bounding box center [751, 261] width 1070 height 46
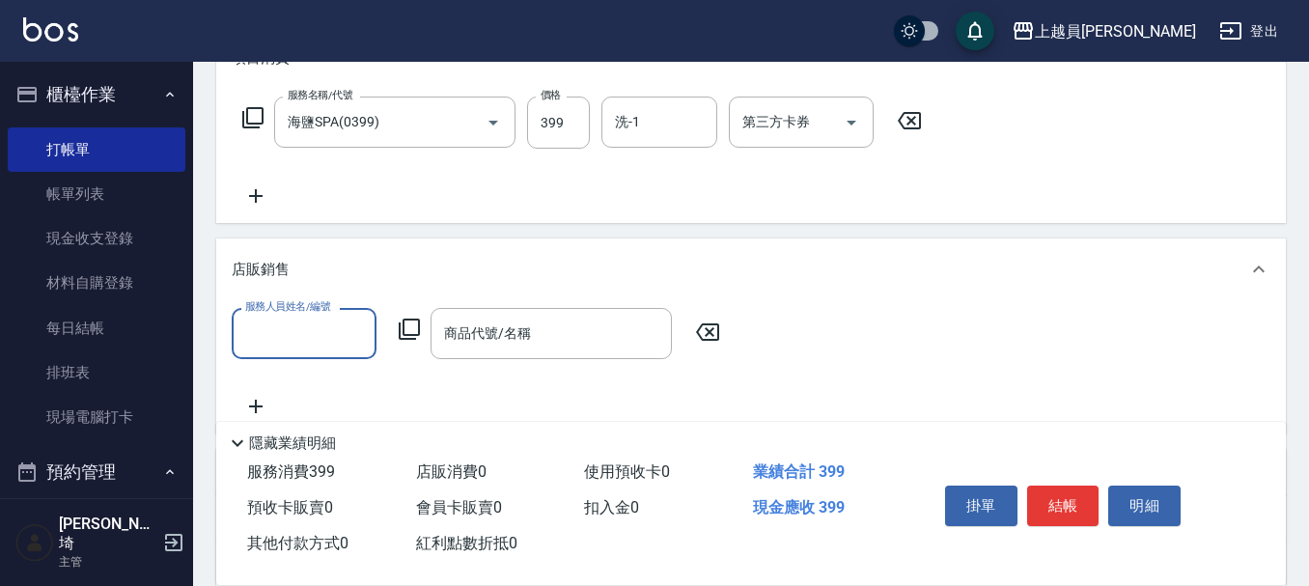
scroll to position [0, 0]
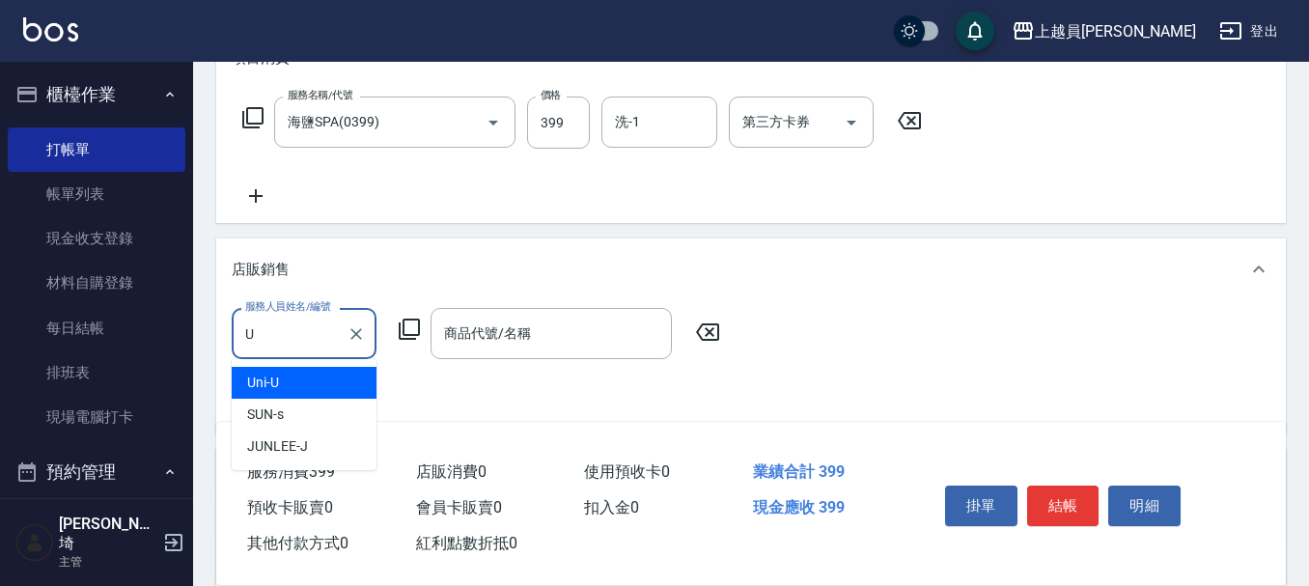
type input "Uni-U"
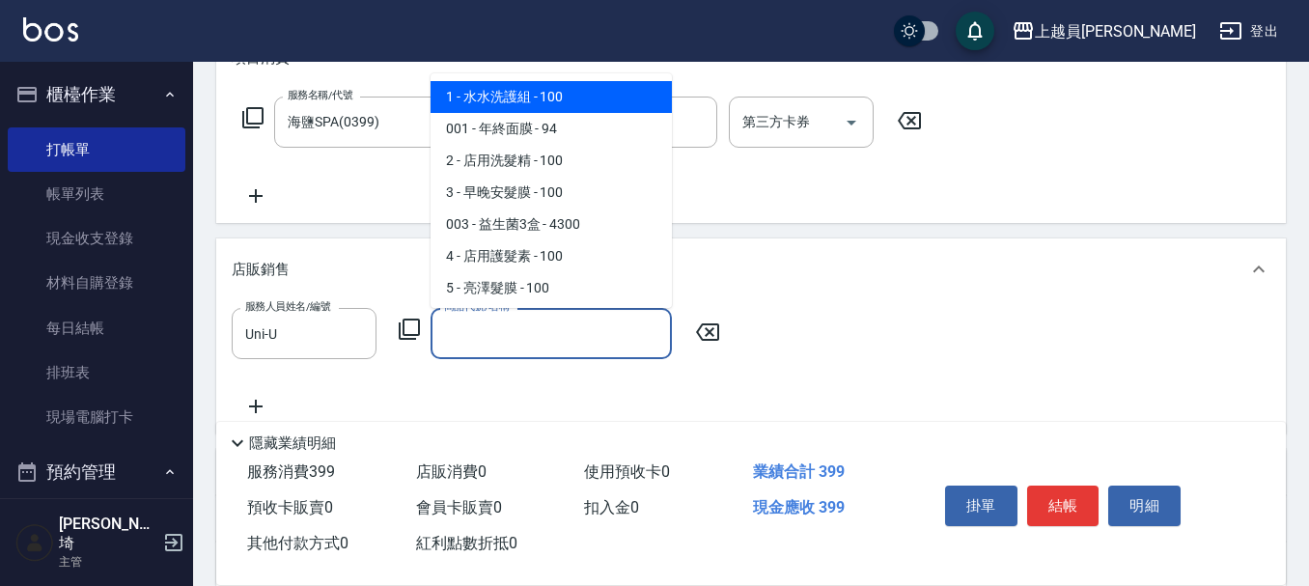
type input "水水洗護組"
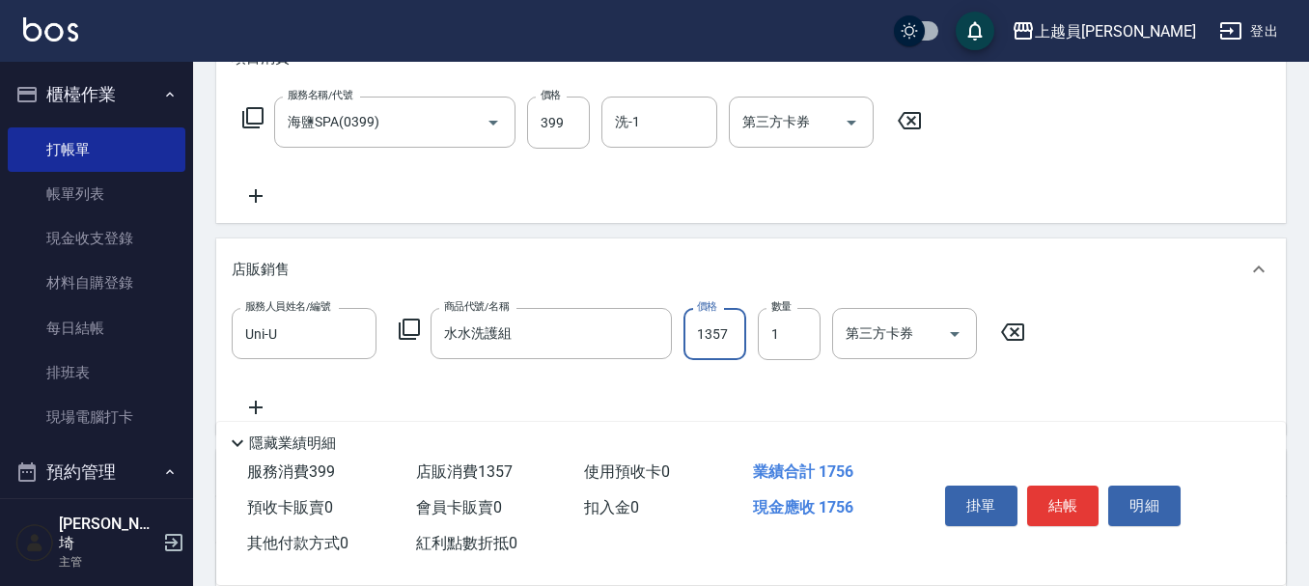
type input "1357"
click at [661, 111] on input "洗-1" at bounding box center [659, 122] width 98 height 34
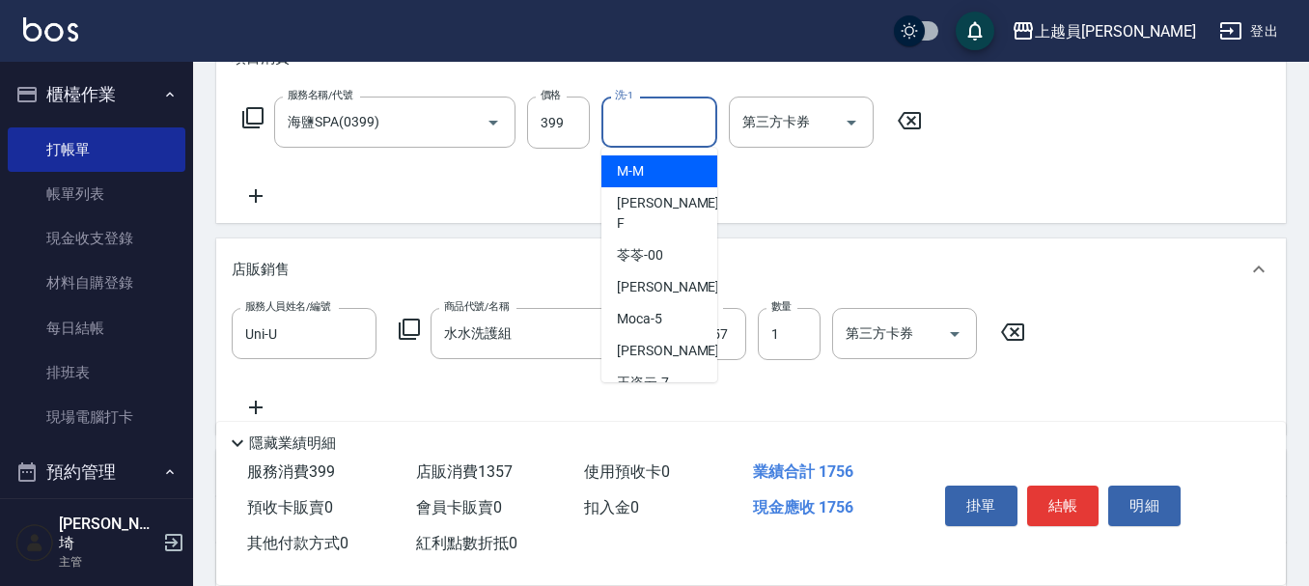
type input "M-M"
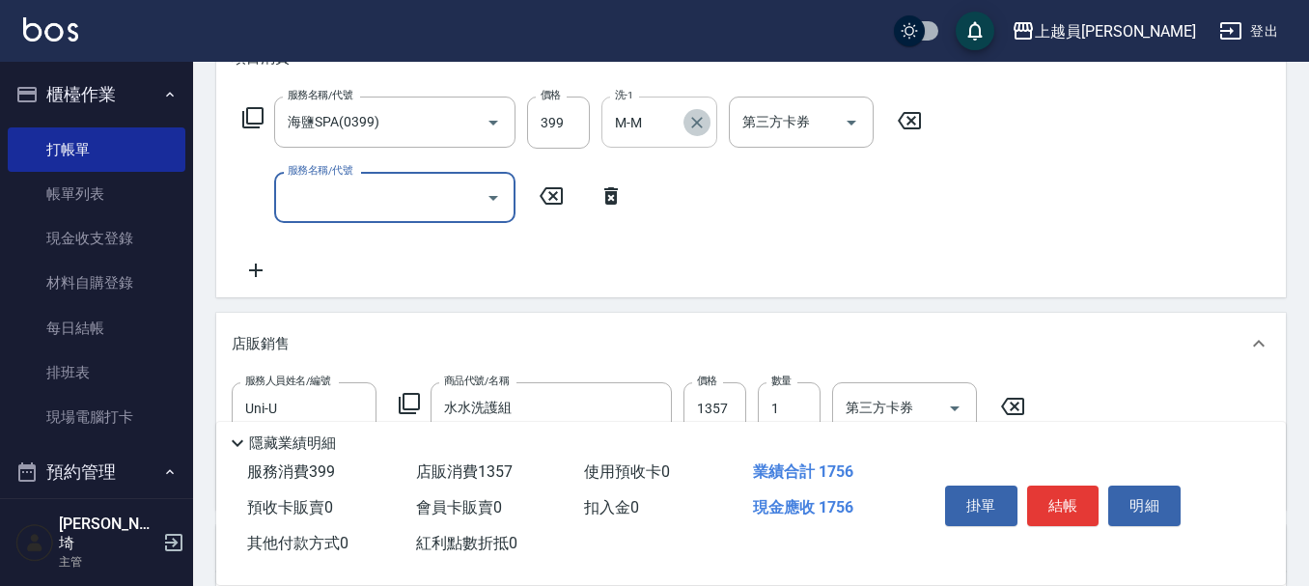
click at [701, 133] on button "Clear" at bounding box center [696, 122] width 27 height 27
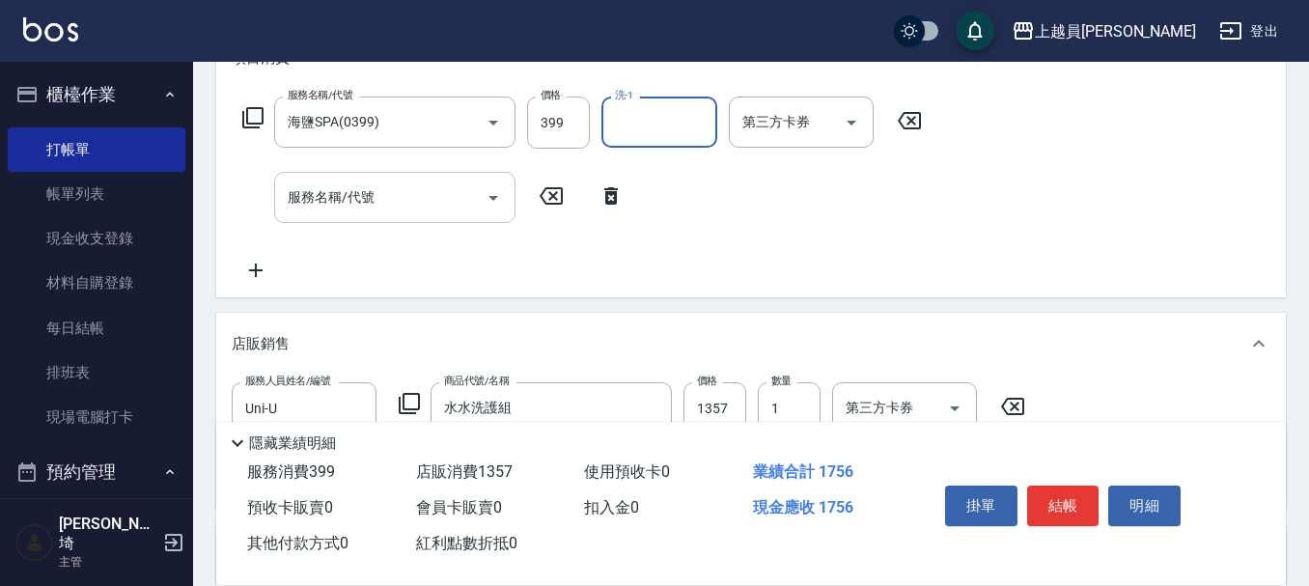
click at [403, 190] on input "服務名稱/代號" at bounding box center [380, 198] width 195 height 34
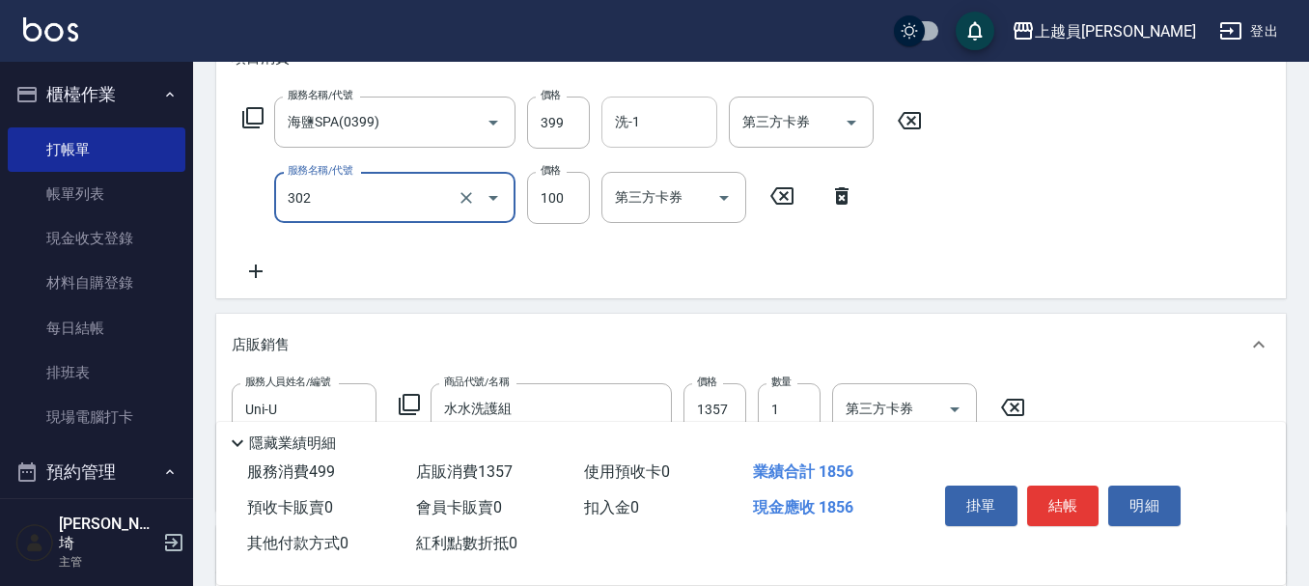
type input "剪髮(302)"
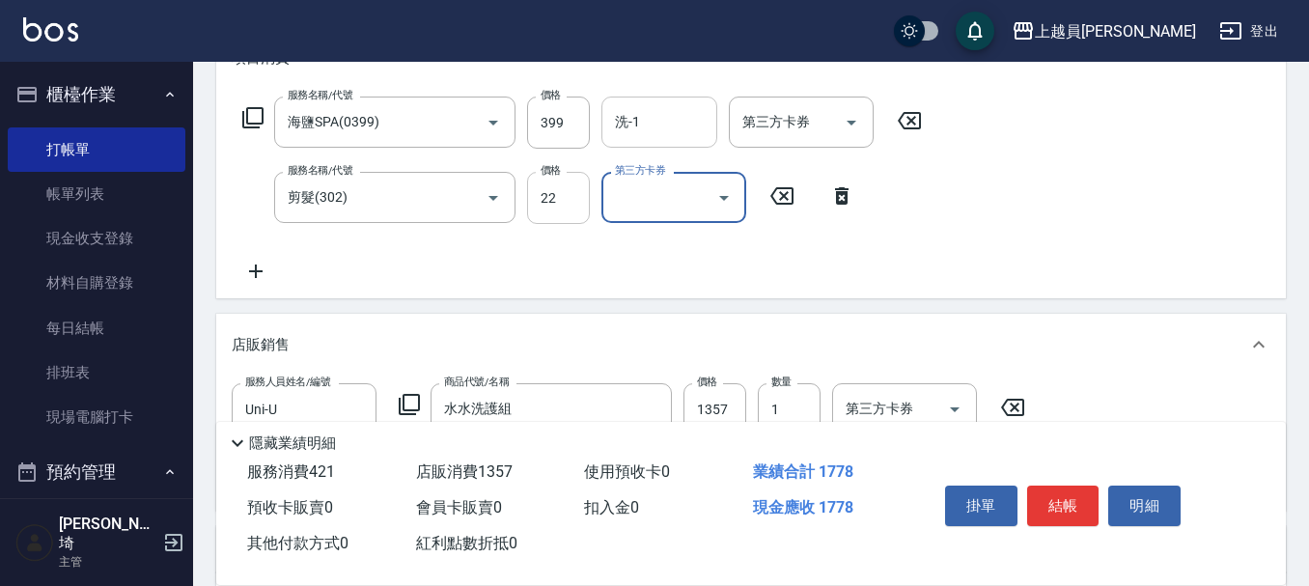
click at [554, 196] on input "22" at bounding box center [558, 198] width 63 height 52
type input "200"
click at [600, 110] on div "服務名稱/代號 海鹽SPA(0399) 服務名稱/代號 價格 399 價格 洗-1 洗-1 第三方卡券 第三方卡券" at bounding box center [583, 123] width 702 height 52
click at [555, 114] on input "399" at bounding box center [558, 123] width 63 height 52
type input "400"
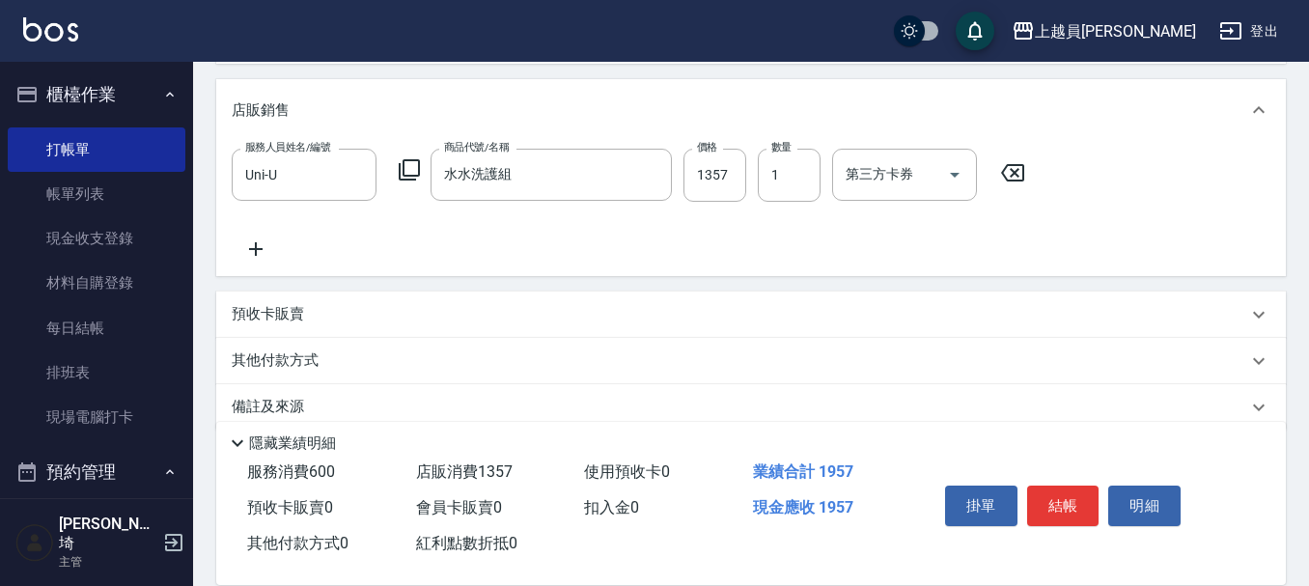
scroll to position [554, 0]
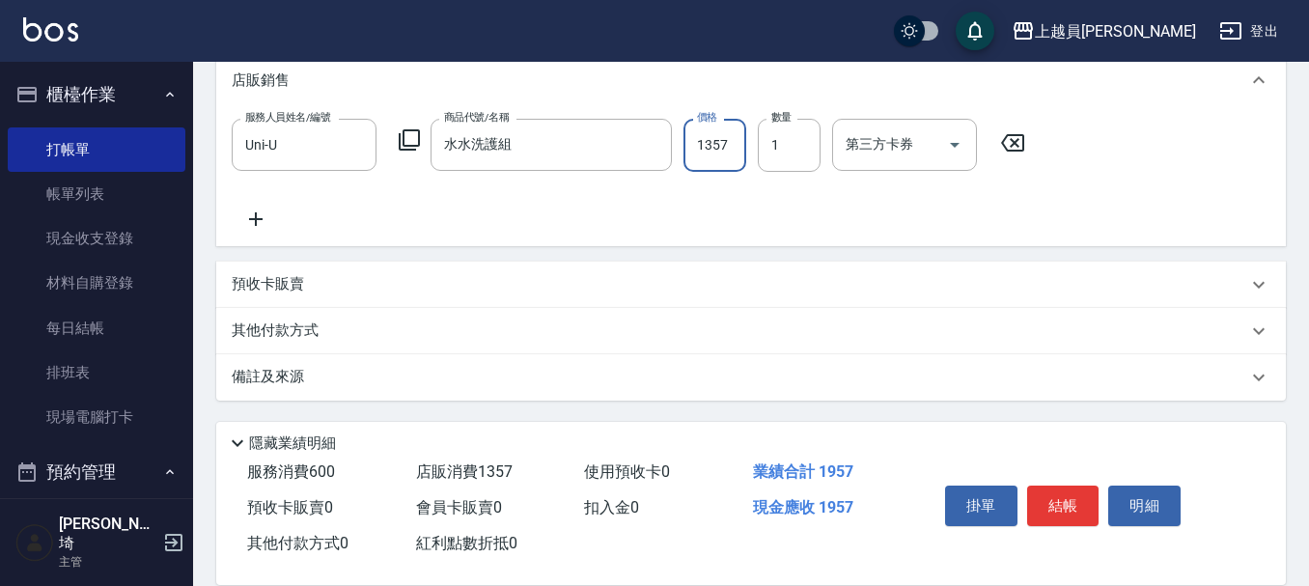
click at [734, 153] on input "1357" at bounding box center [714, 145] width 63 height 52
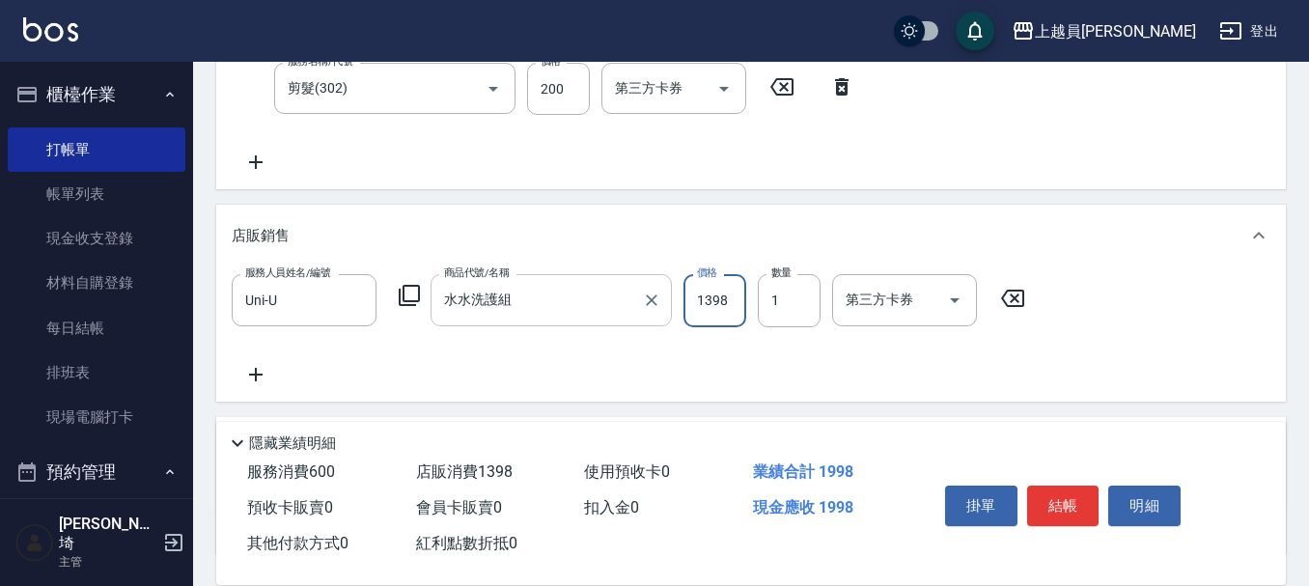
scroll to position [264, 0]
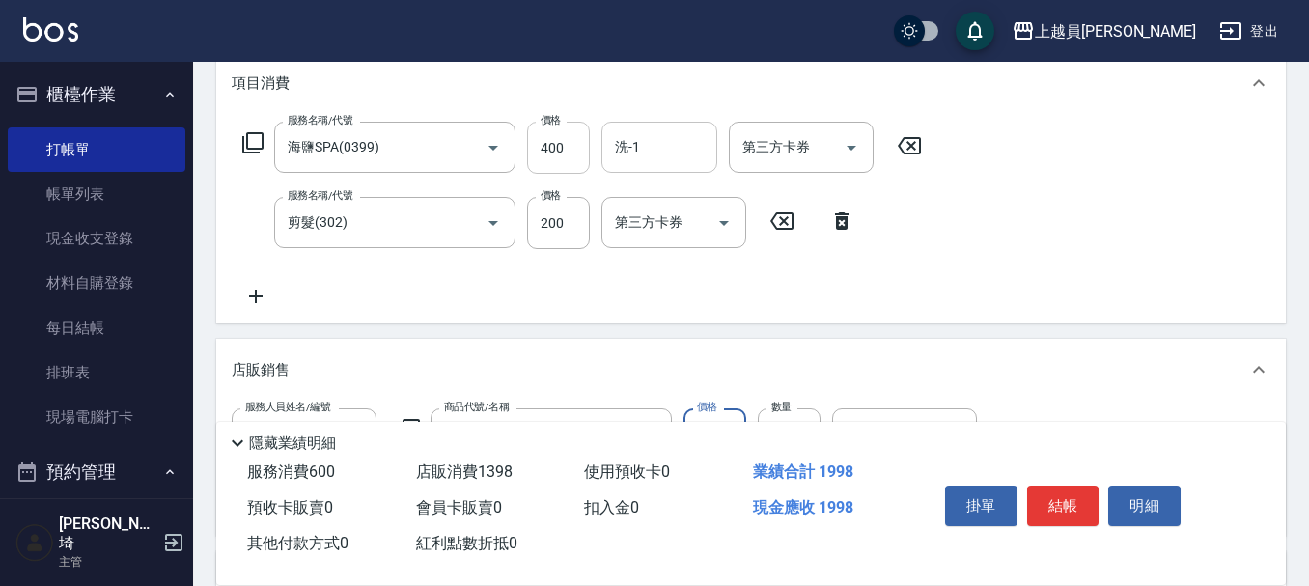
type input "1398"
click at [579, 148] on input "400" at bounding box center [558, 148] width 63 height 52
type input "399"
click at [569, 216] on input "200" at bounding box center [558, 223] width 63 height 52
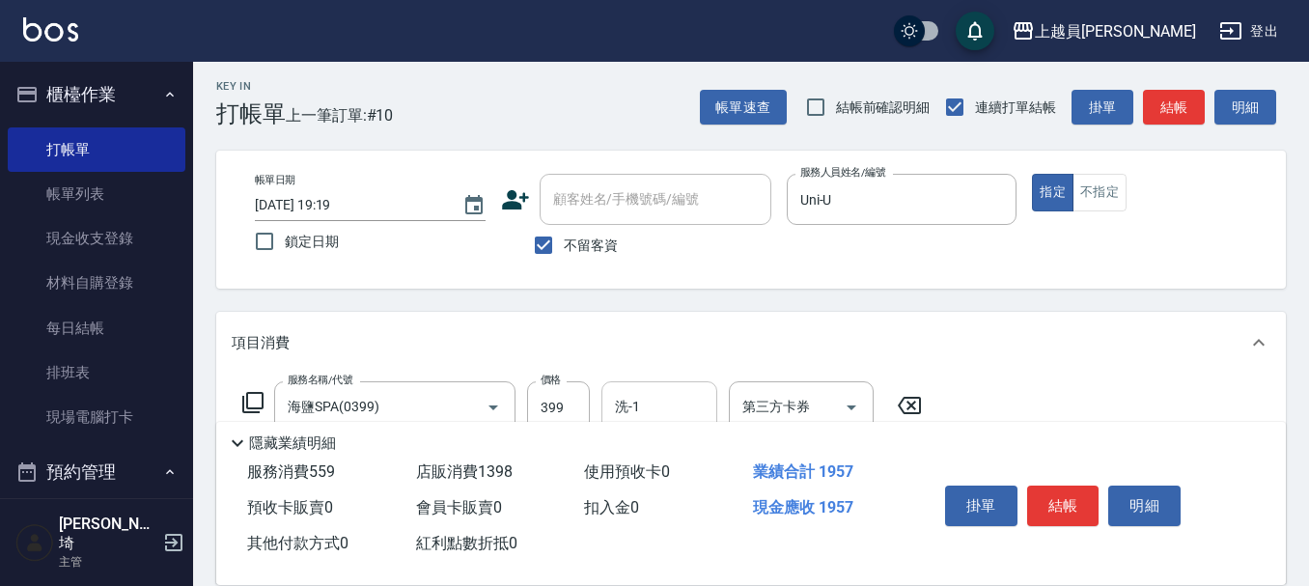
scroll to position [0, 0]
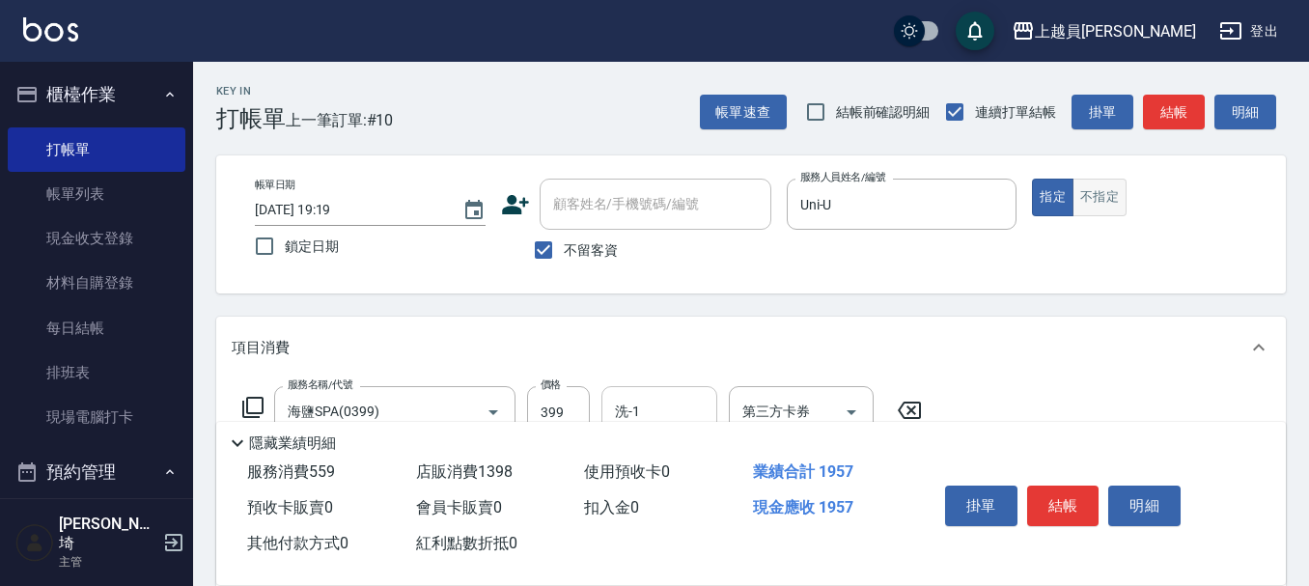
type input "160"
click at [1108, 183] on button "不指定" at bounding box center [1099, 198] width 54 height 38
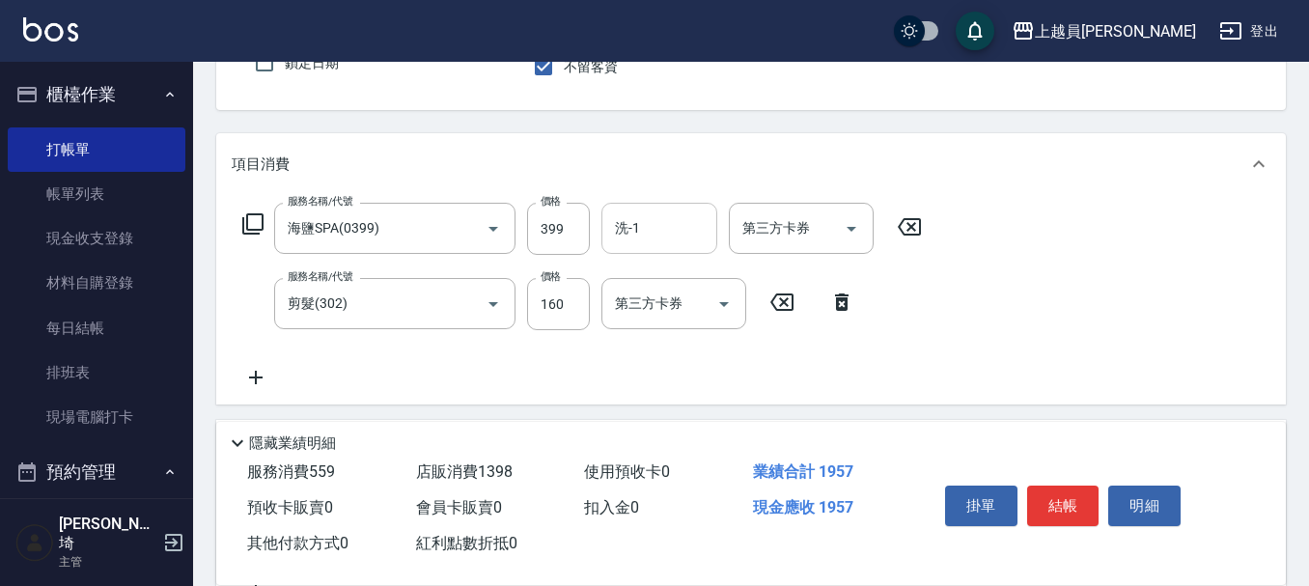
scroll to position [193, 0]
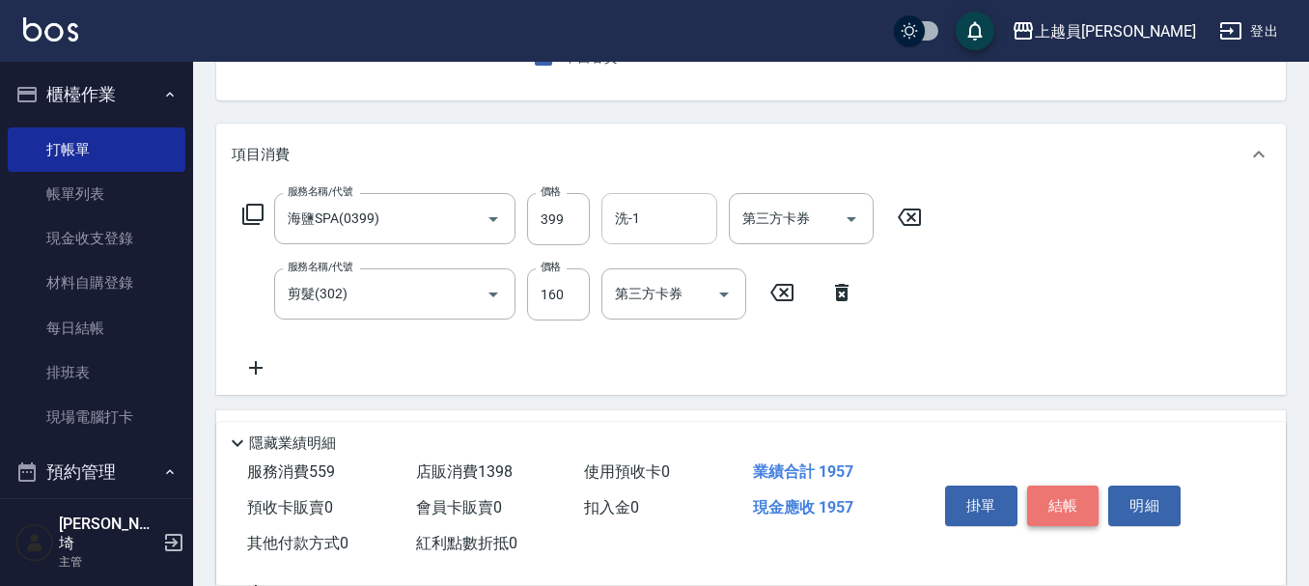
click at [1053, 492] on button "結帳" at bounding box center [1063, 506] width 72 height 41
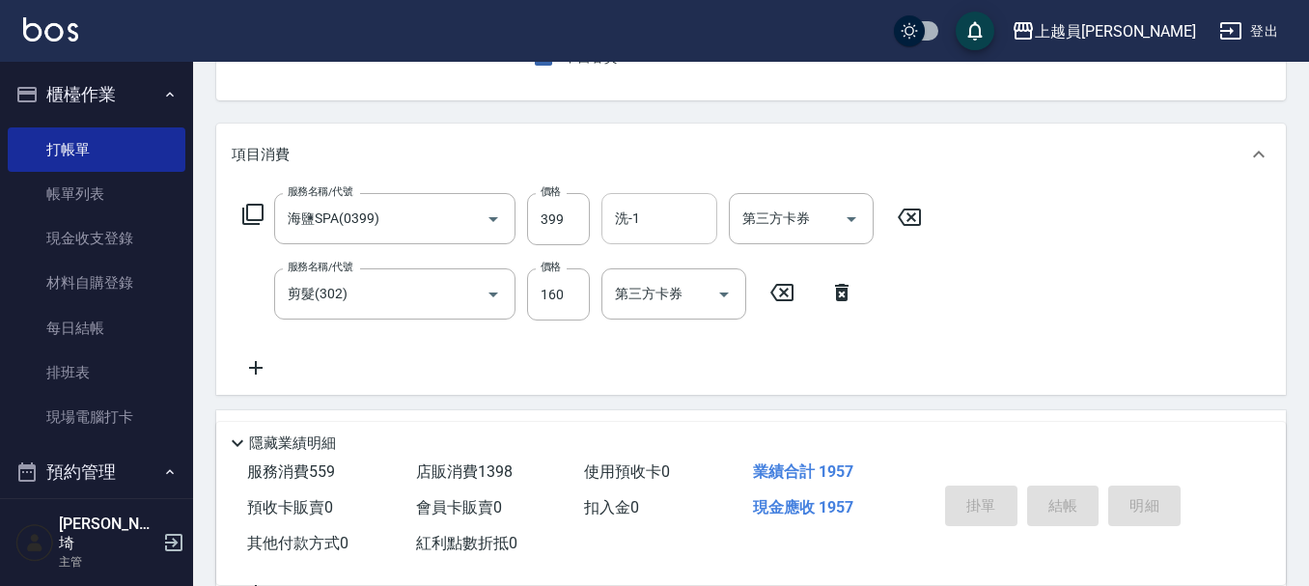
type input "[DATE] 19:22"
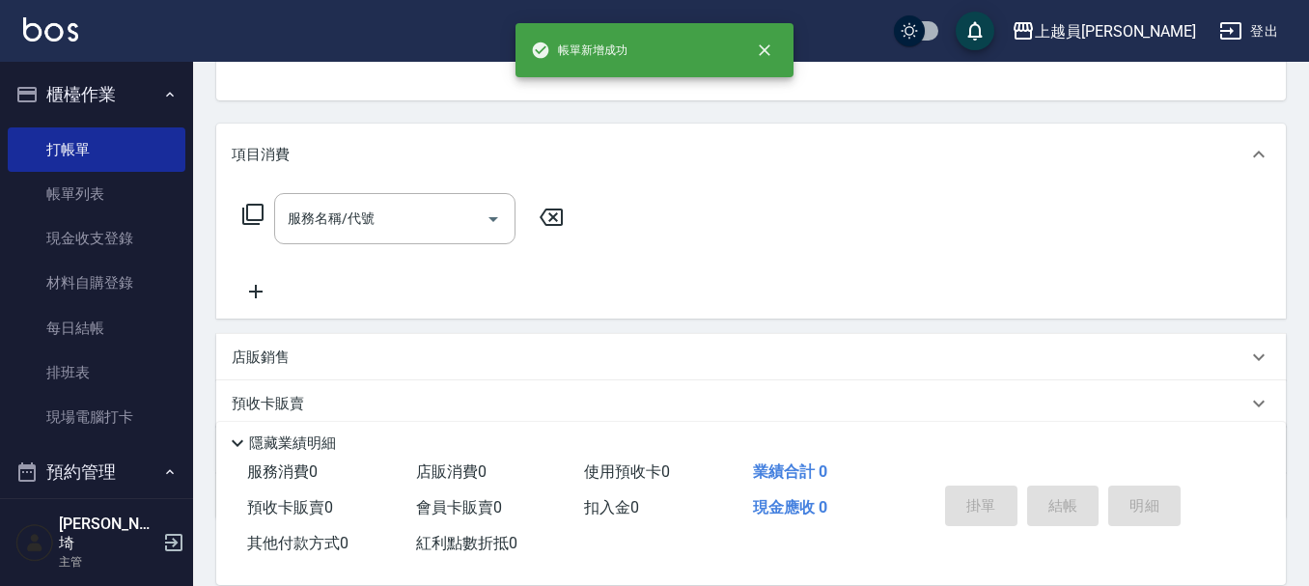
scroll to position [187, 0]
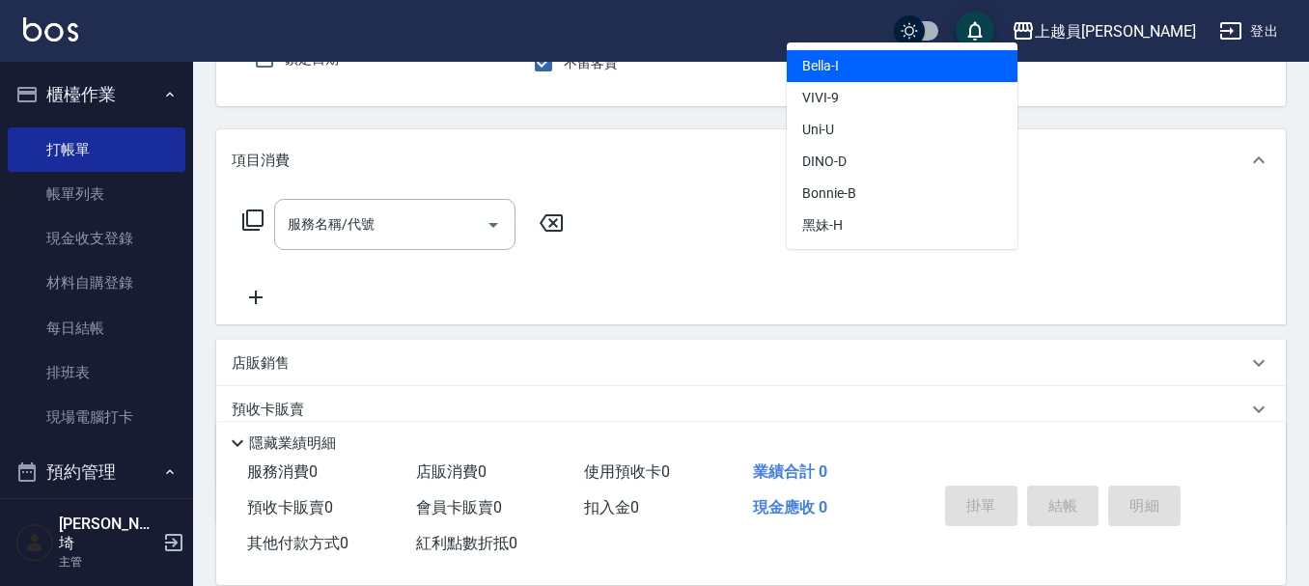
type input "Bella-I"
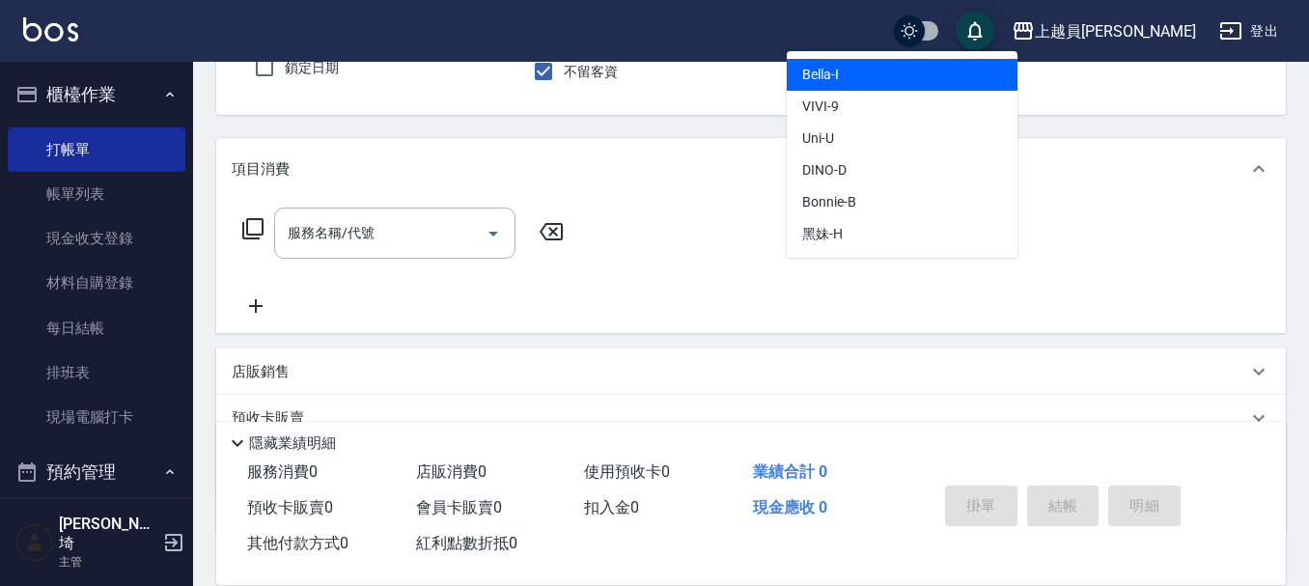
type button "false"
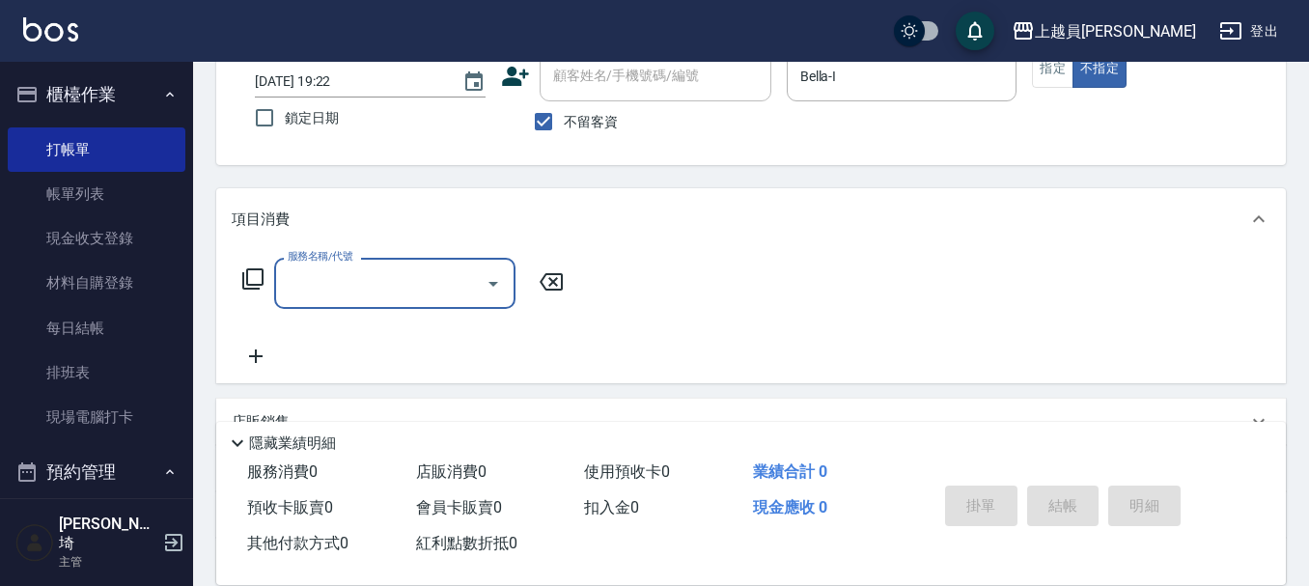
scroll to position [82, 0]
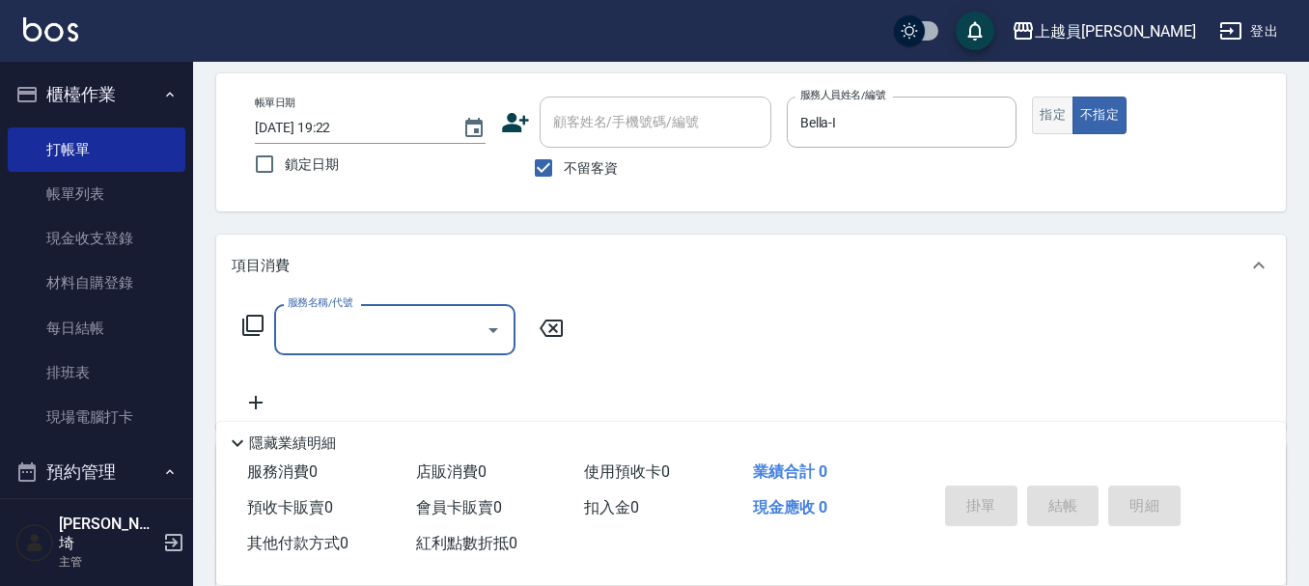
click at [1043, 124] on button "指定" at bounding box center [1053, 116] width 42 height 38
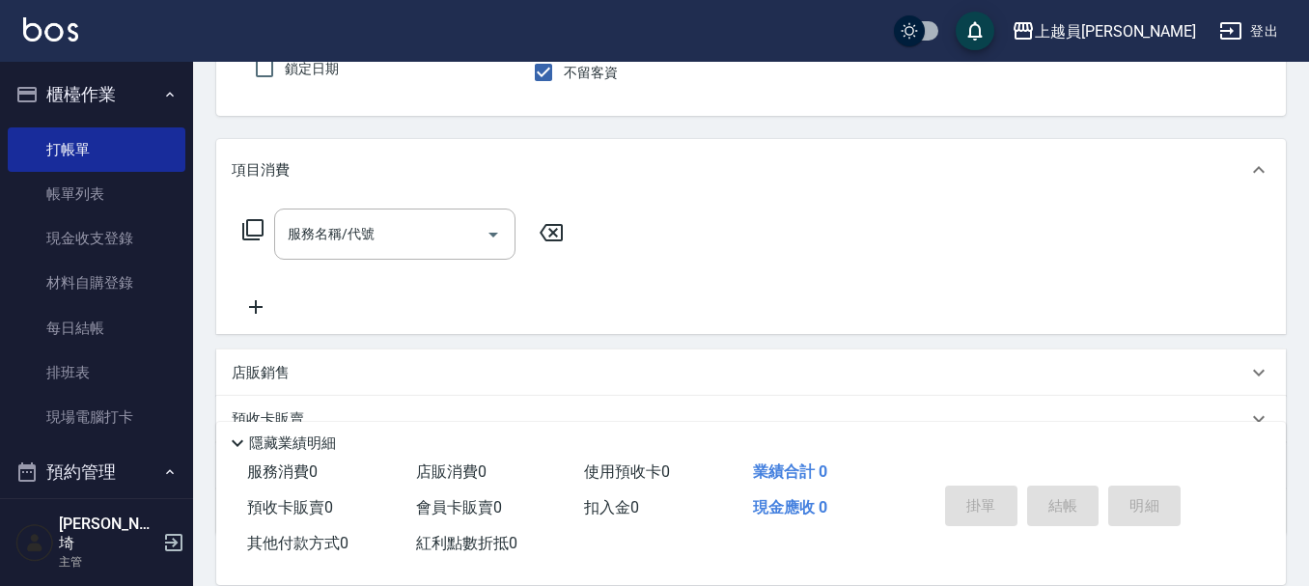
scroll to position [193, 0]
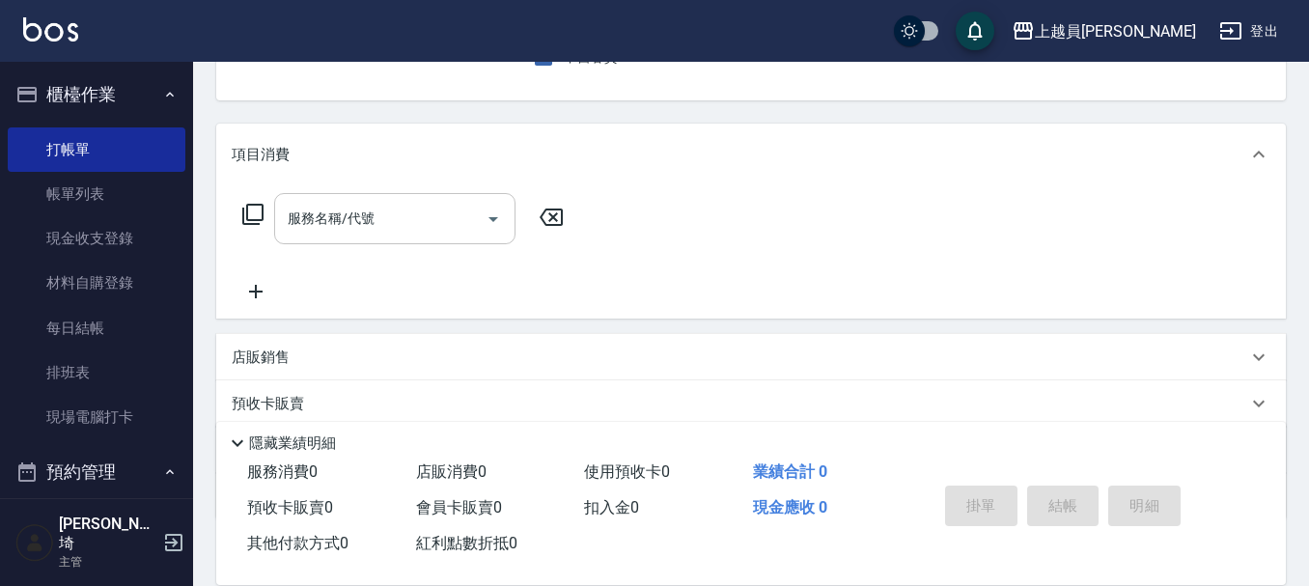
click at [384, 226] on input "服務名稱/代號" at bounding box center [380, 219] width 195 height 34
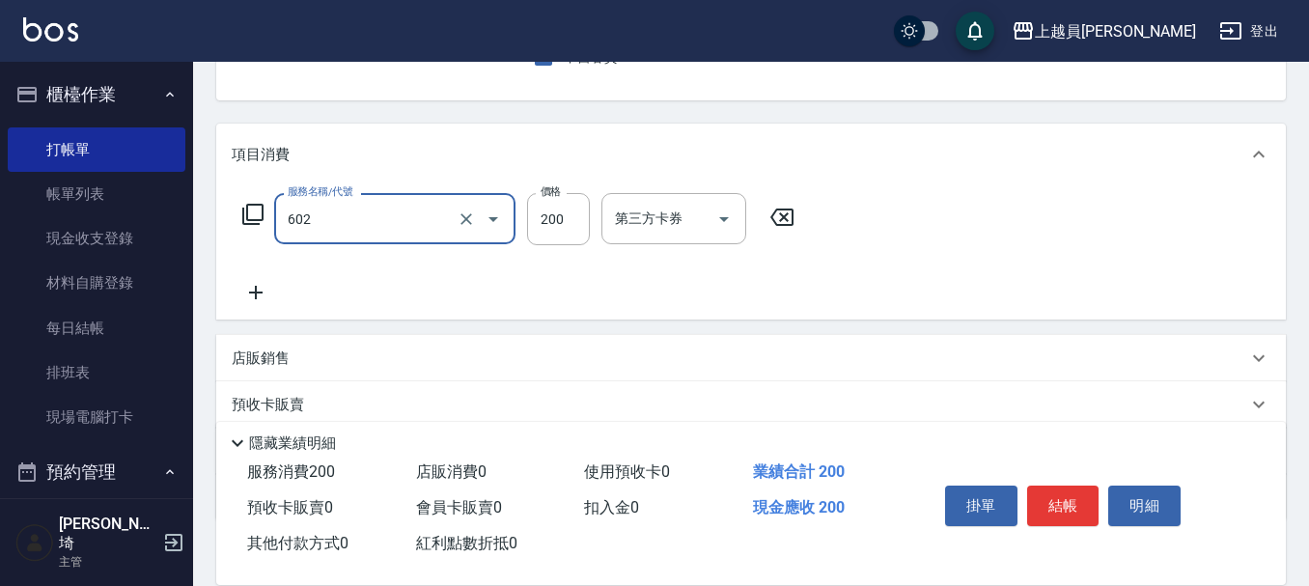
type input "一般洗髮(602)"
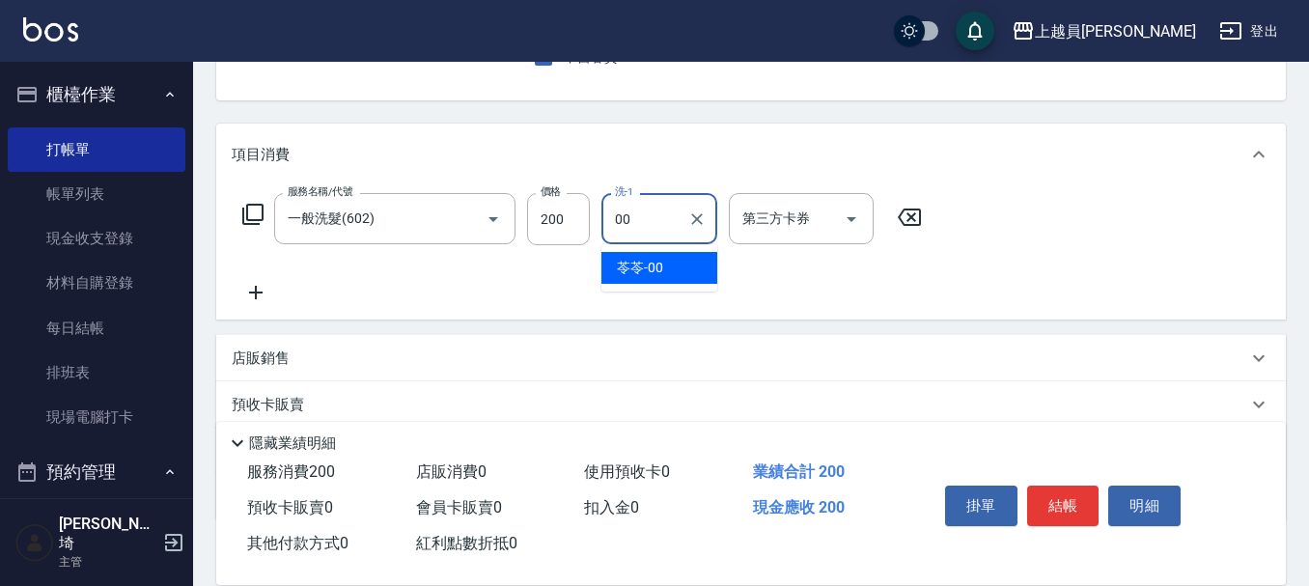
type input "苓苓-00"
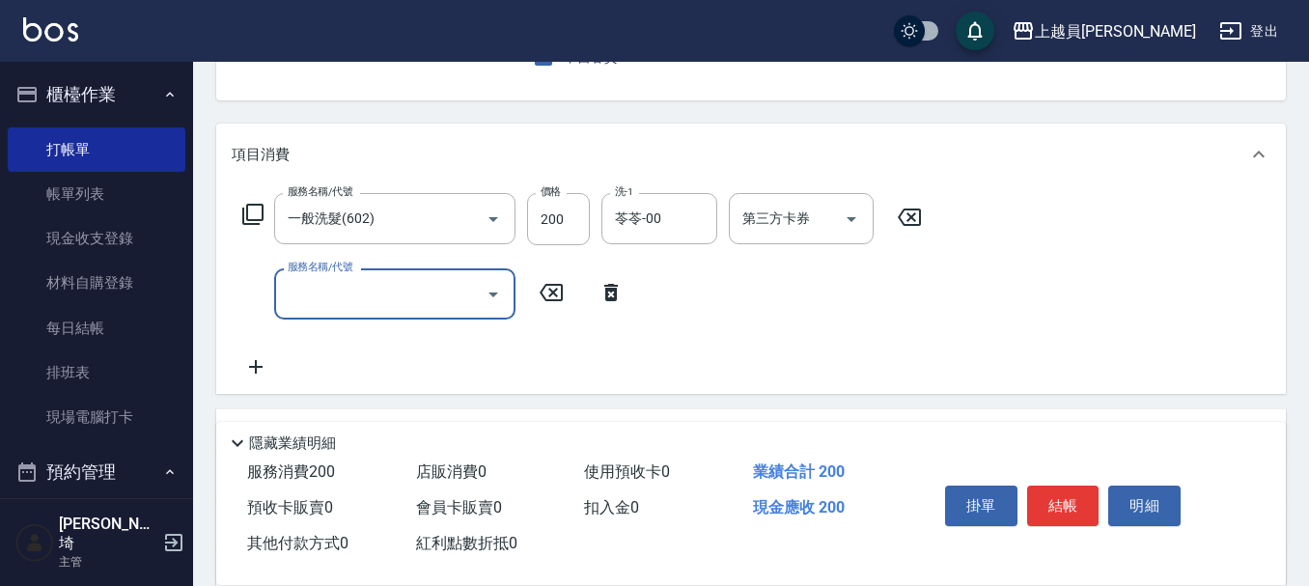
type input "6"
type input "精油(889)"
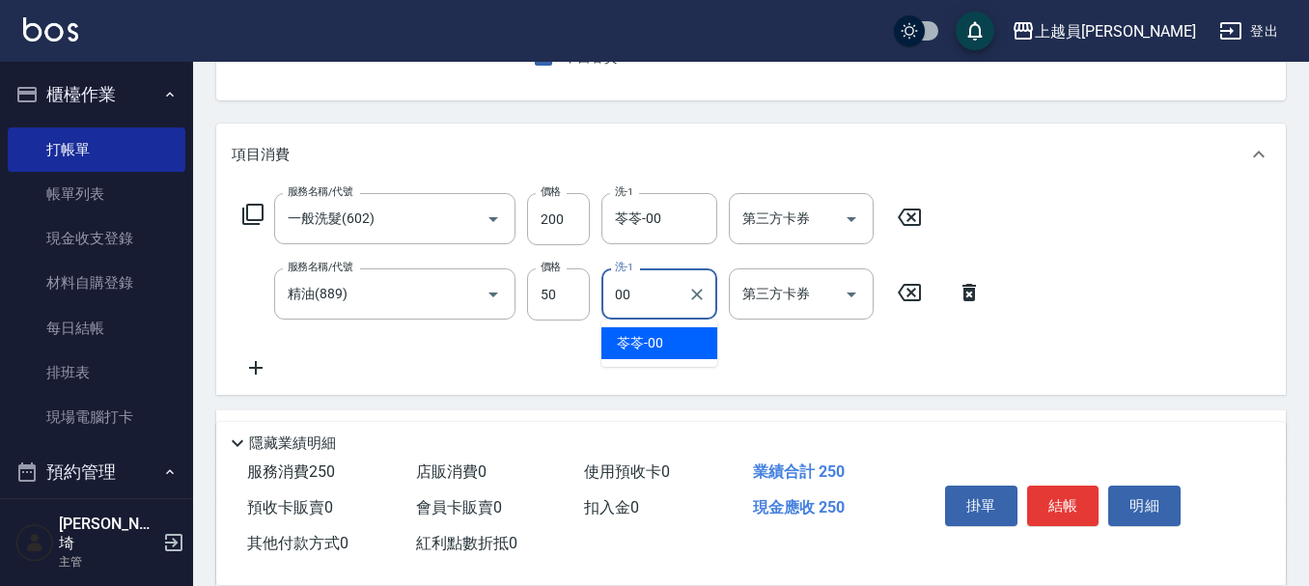
type input "苓苓-00"
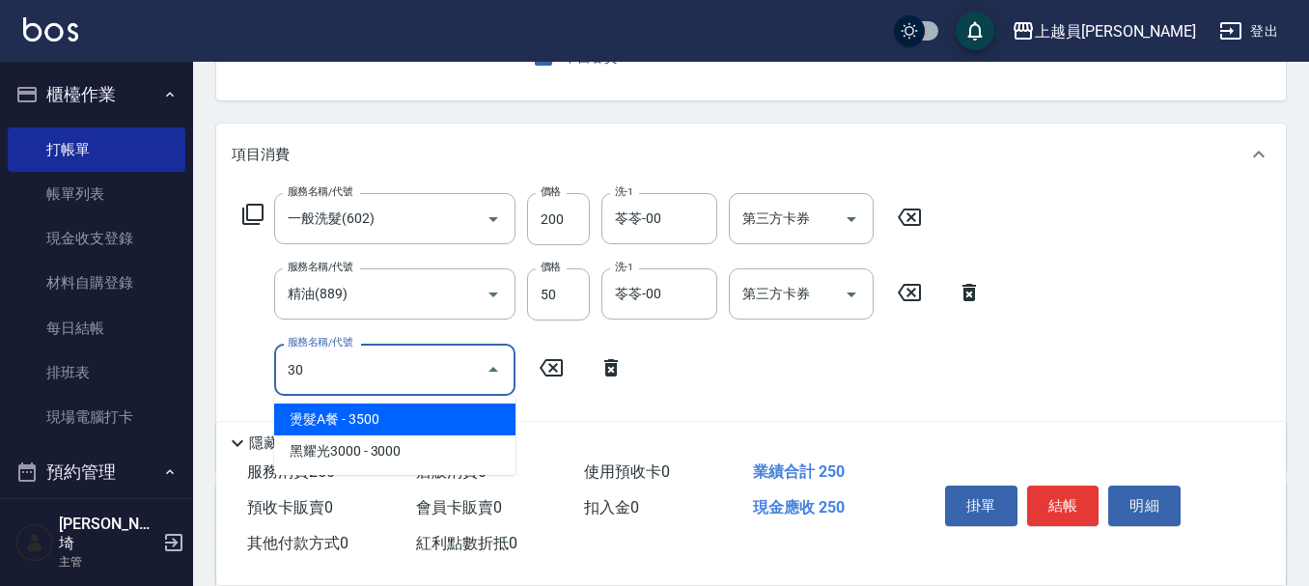
type input "302"
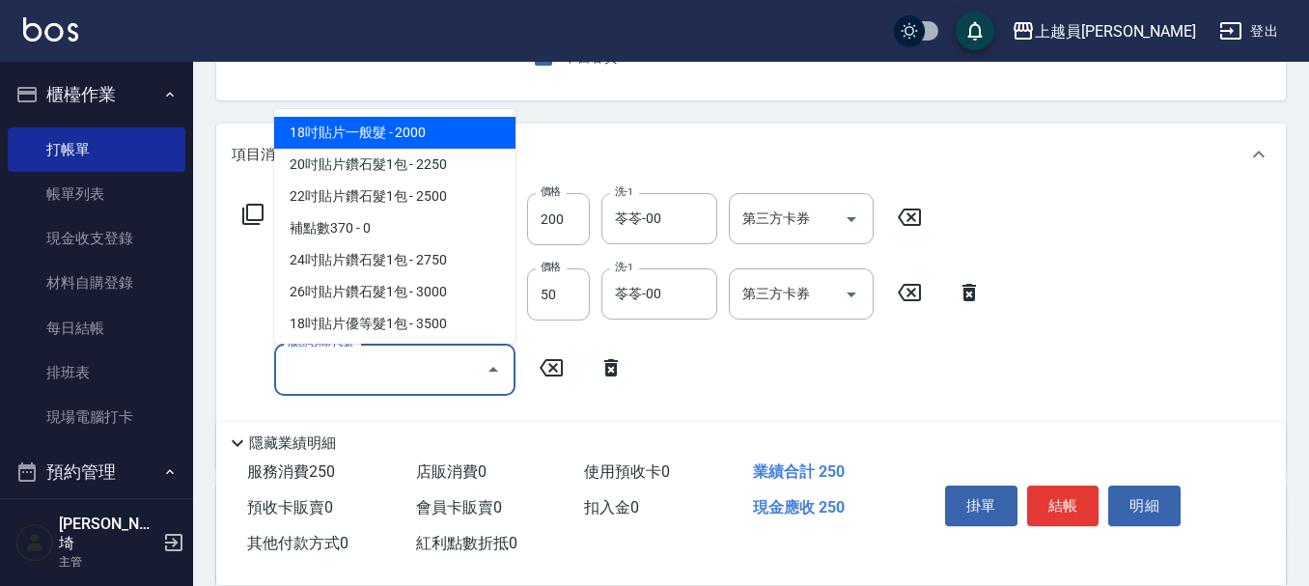
type input "0"
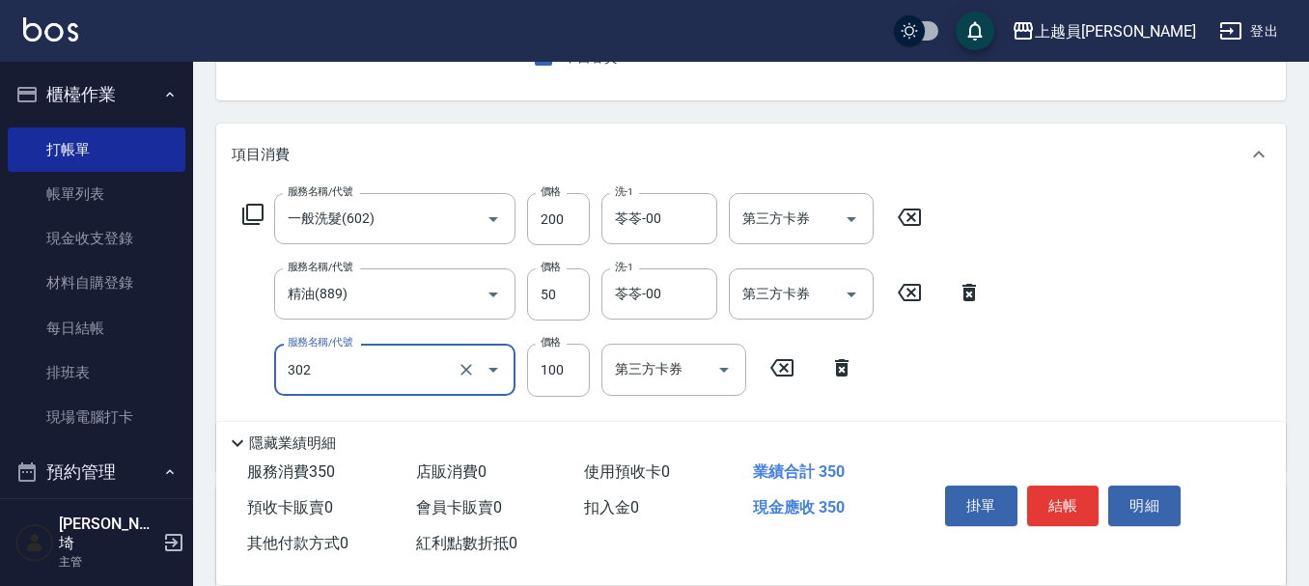
type input "剪髮(302)"
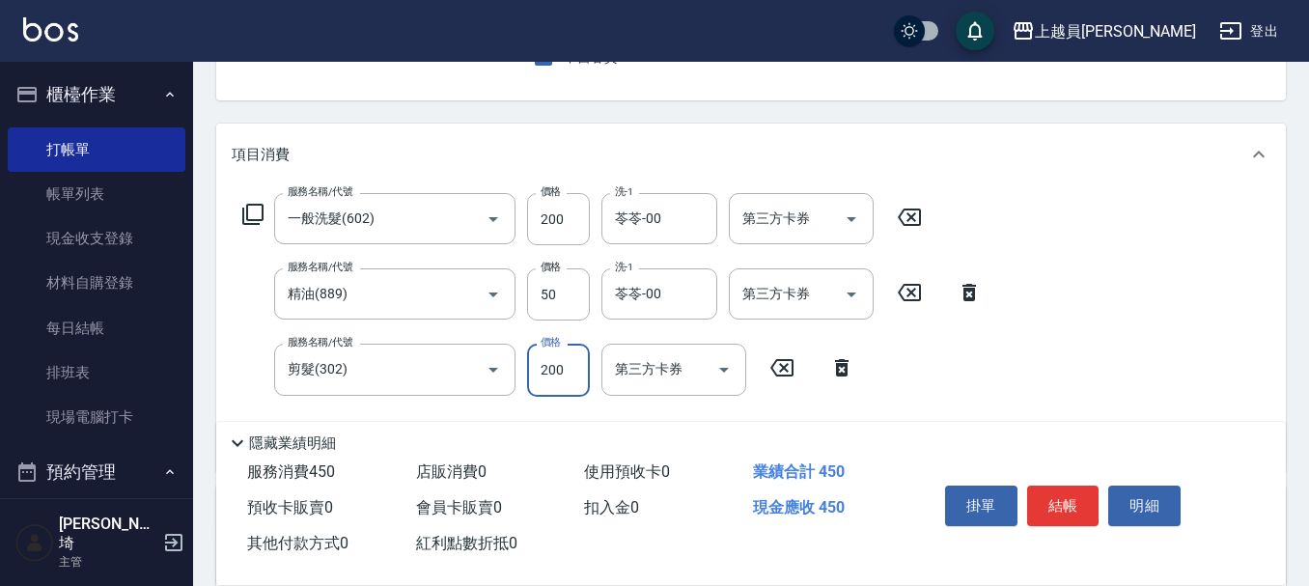
type input "200"
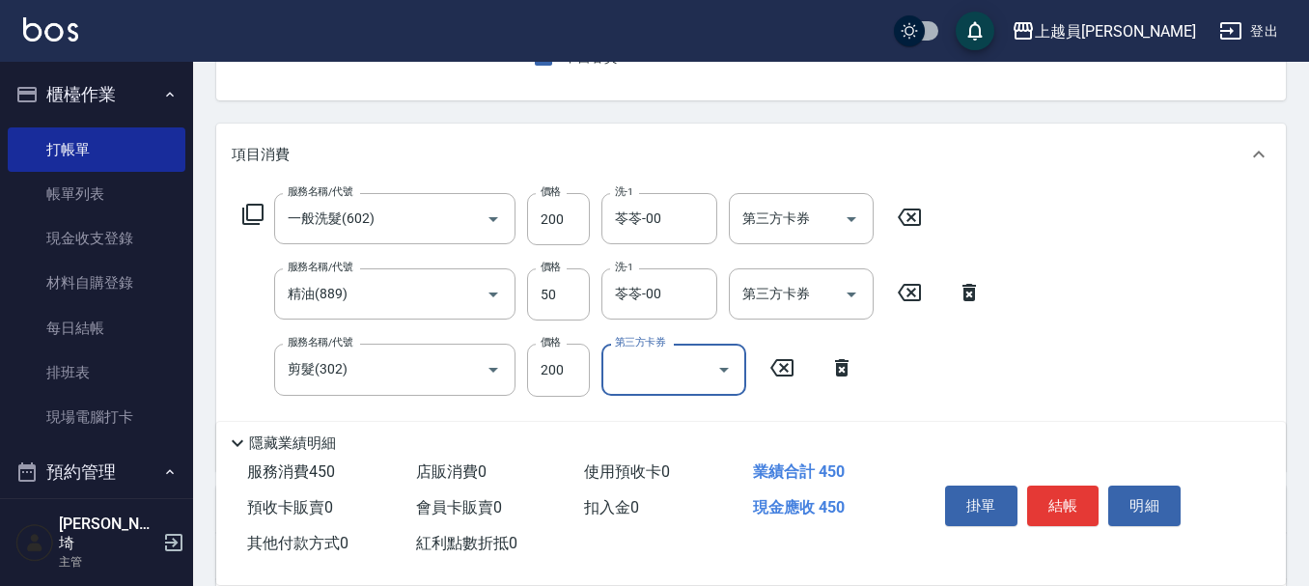
scroll to position [290, 0]
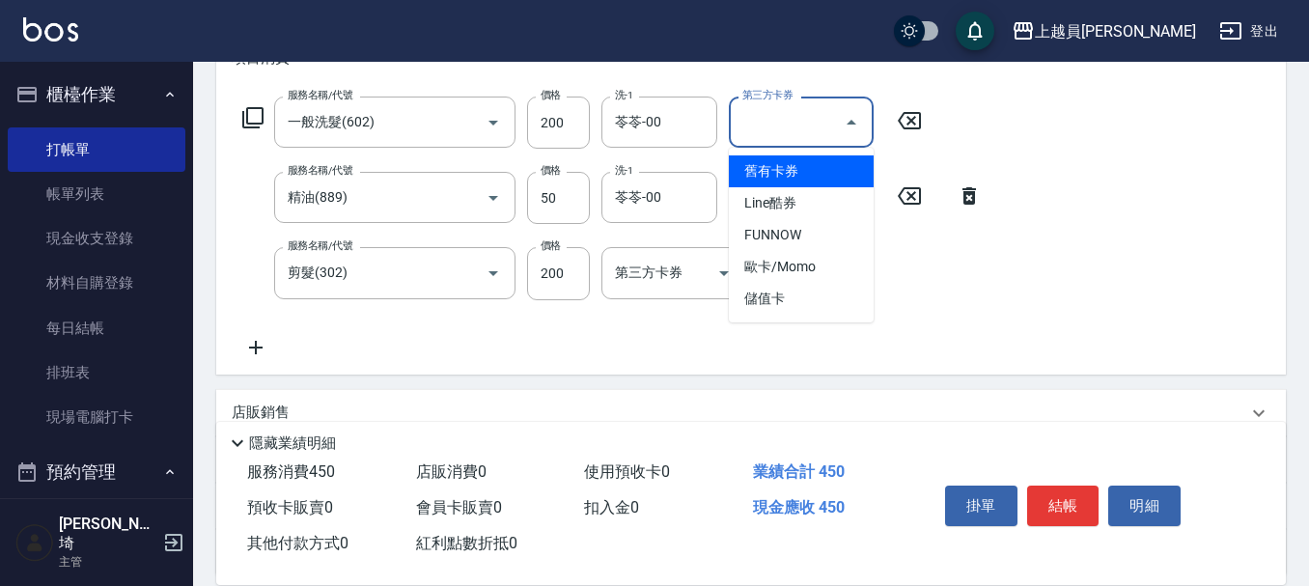
click at [806, 122] on input "第三方卡券" at bounding box center [786, 122] width 98 height 34
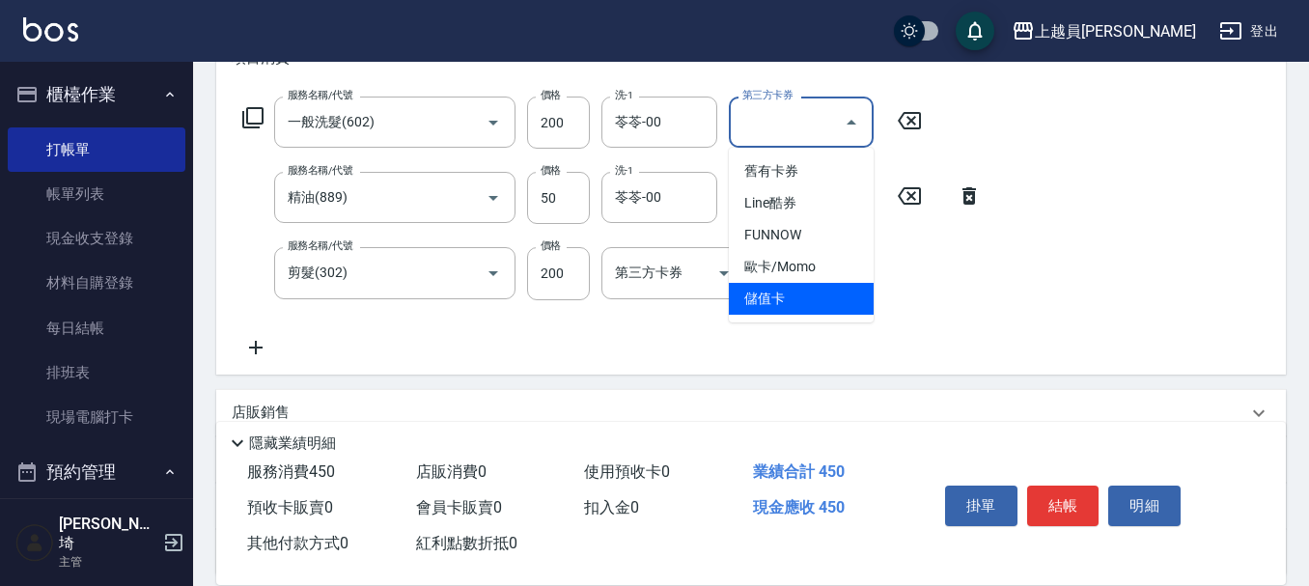
click at [791, 301] on span "儲值卡" at bounding box center [801, 299] width 145 height 32
type input "儲值卡"
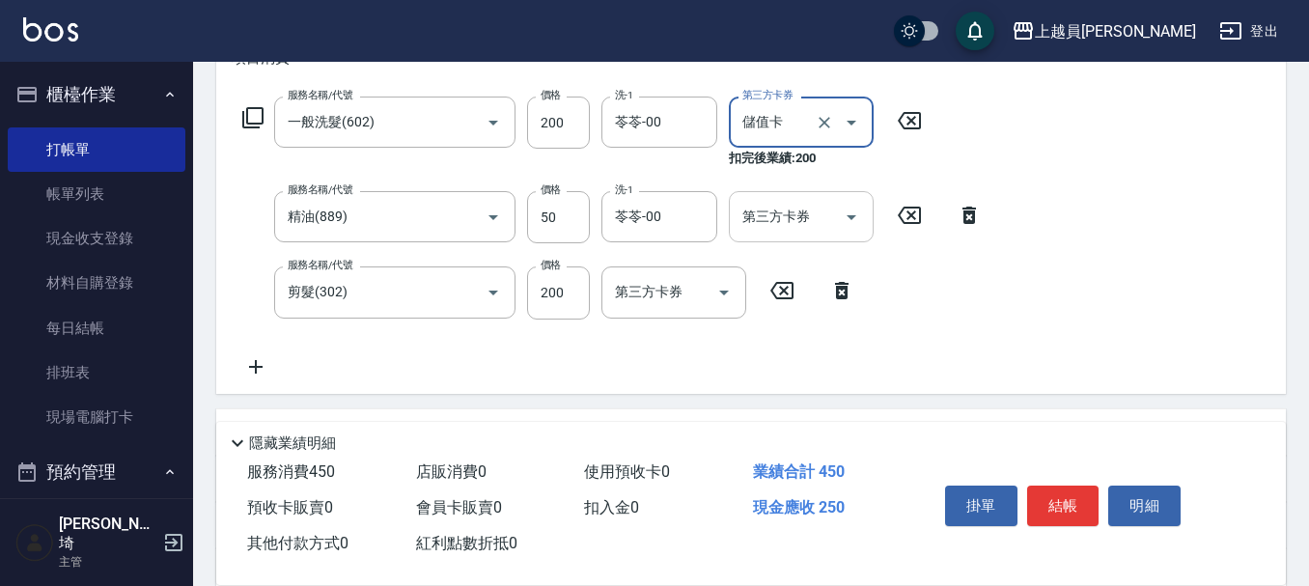
click at [773, 212] on div "第三方卡券 第三方卡券" at bounding box center [801, 216] width 145 height 51
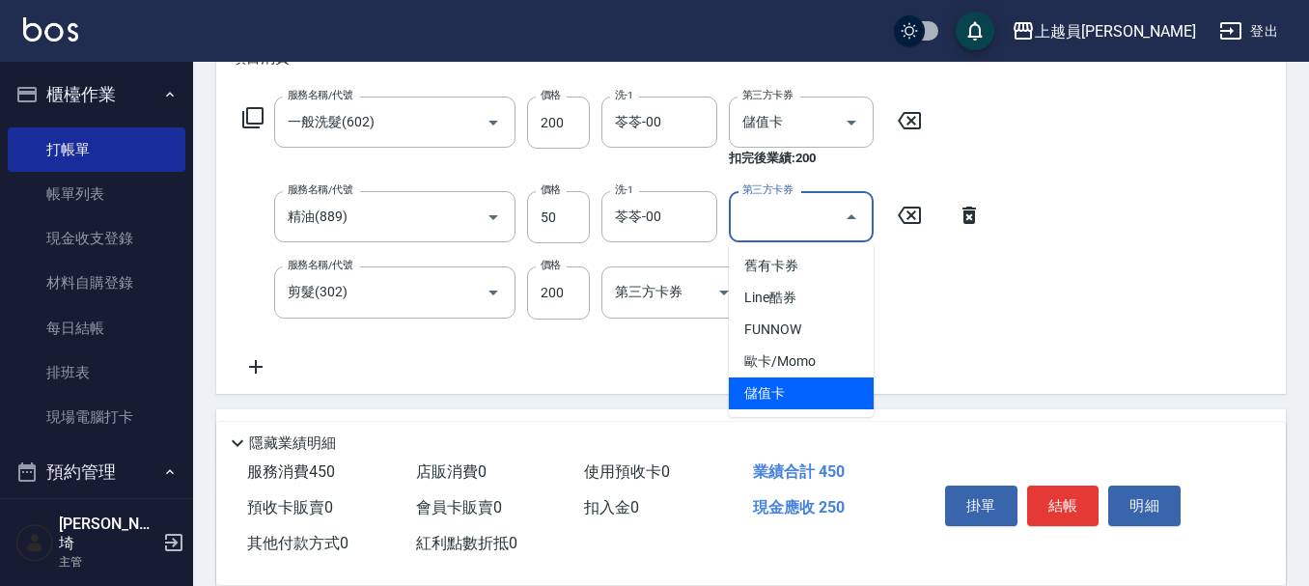
click at [774, 395] on span "儲值卡" at bounding box center [801, 393] width 145 height 32
type input "儲值卡"
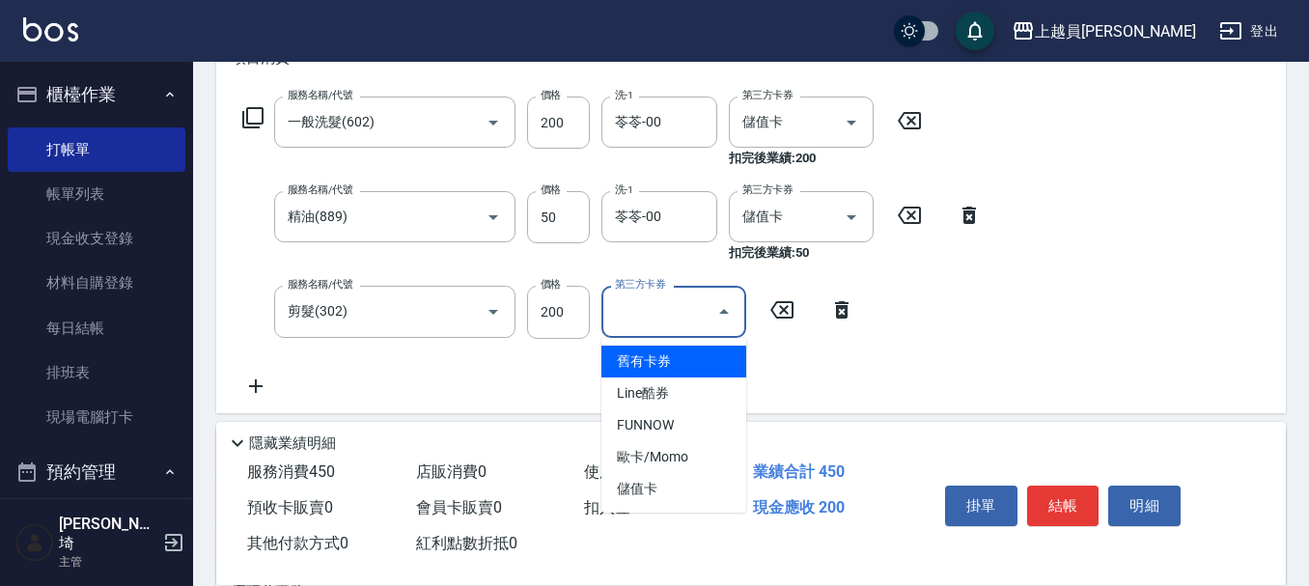
click at [693, 294] on input "第三方卡券" at bounding box center [659, 311] width 98 height 34
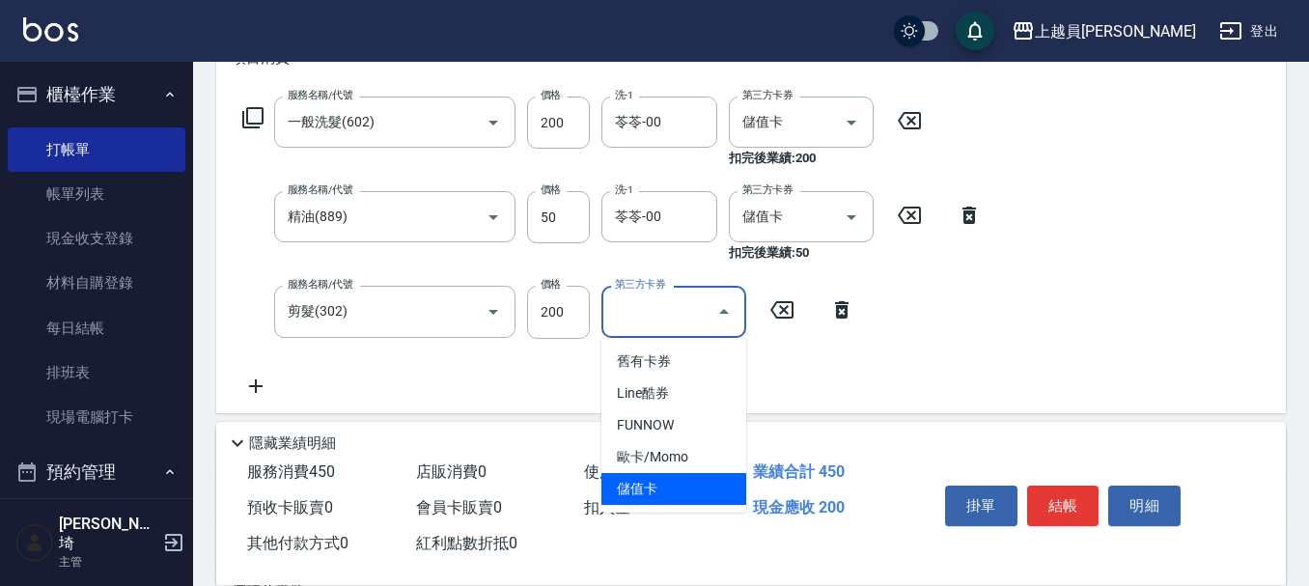
click at [670, 486] on span "儲值卡" at bounding box center [673, 489] width 145 height 32
type input "儲值卡"
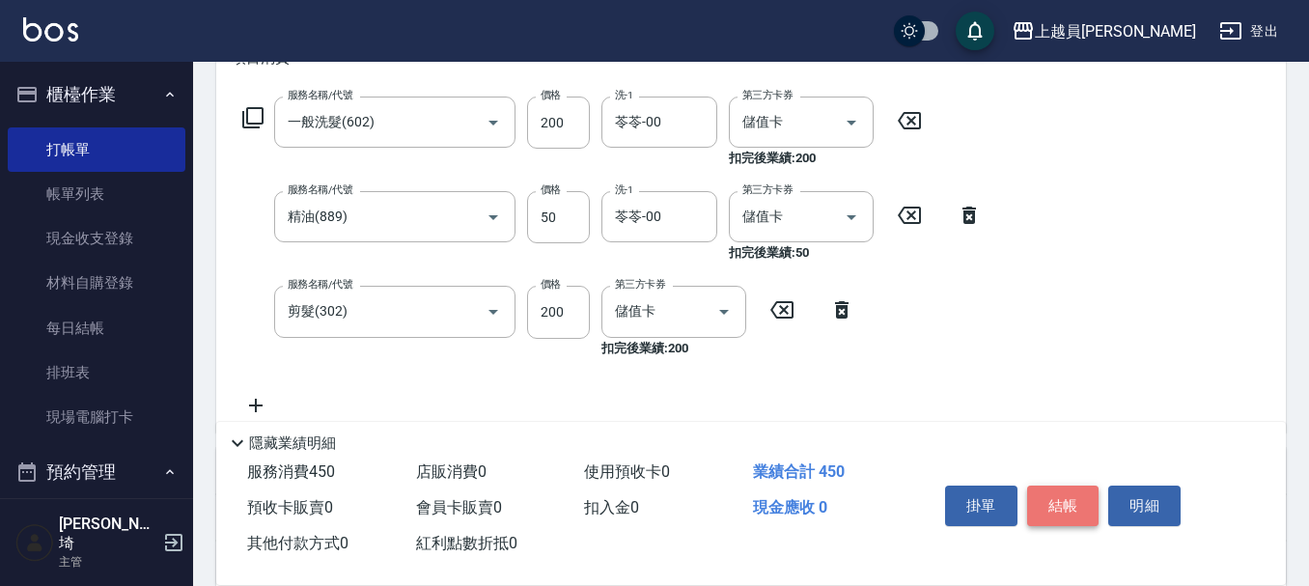
click at [1065, 497] on button "結帳" at bounding box center [1063, 506] width 72 height 41
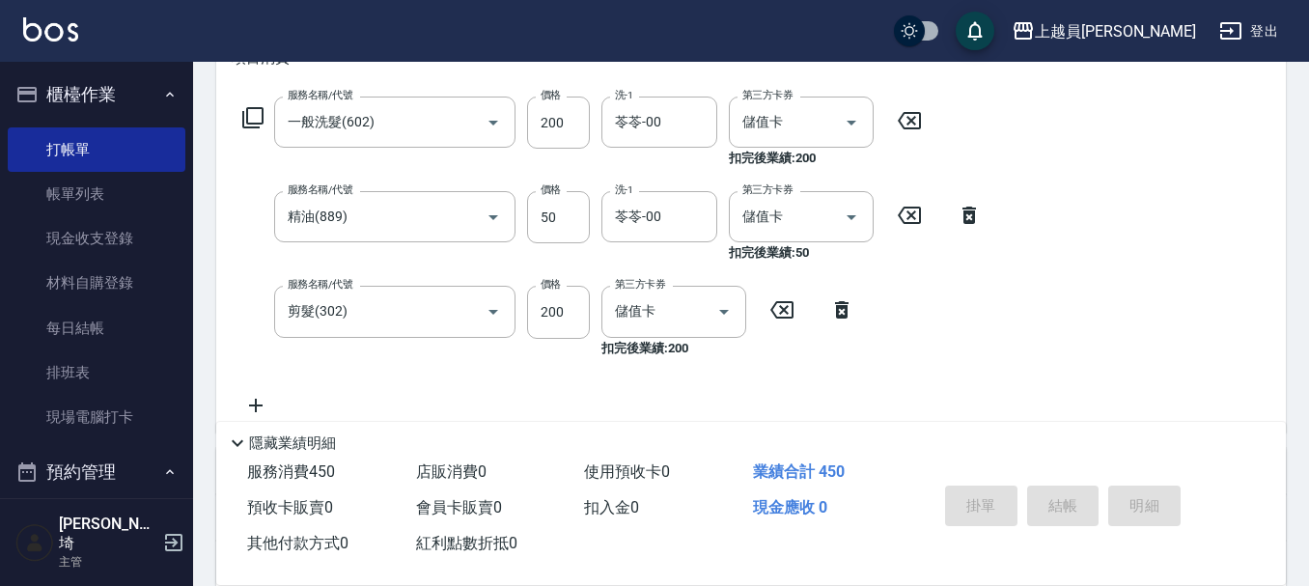
type input "[DATE] 19:24"
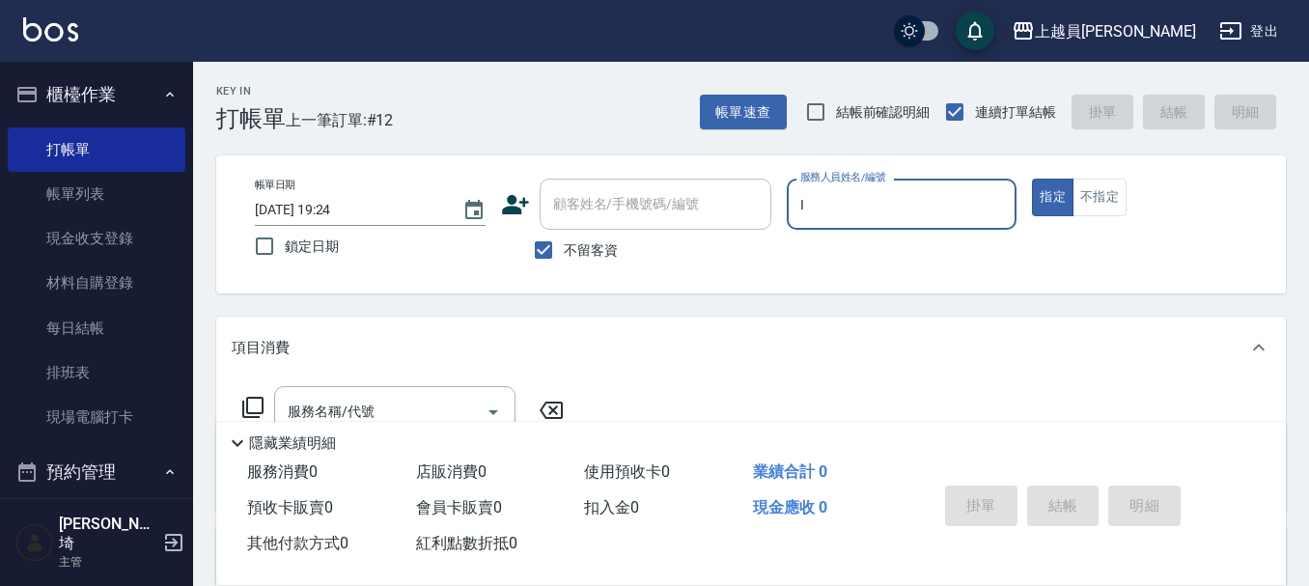
type input "Bella-I"
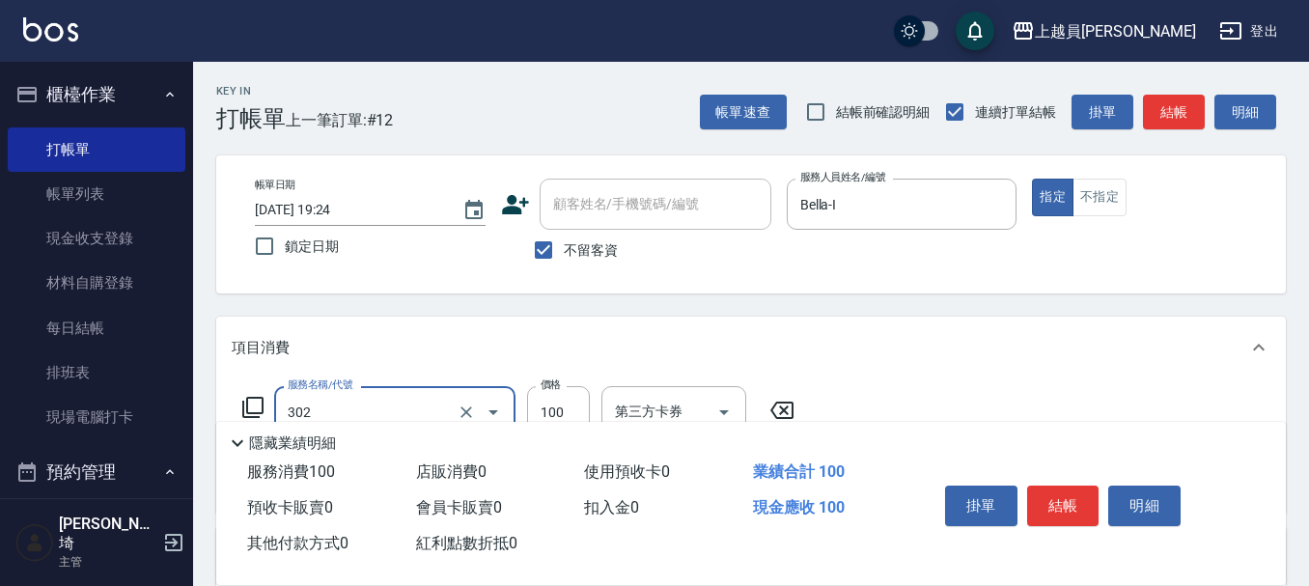
type input "剪髮(302)"
type input "150"
click at [1082, 503] on button "結帳" at bounding box center [1063, 506] width 72 height 41
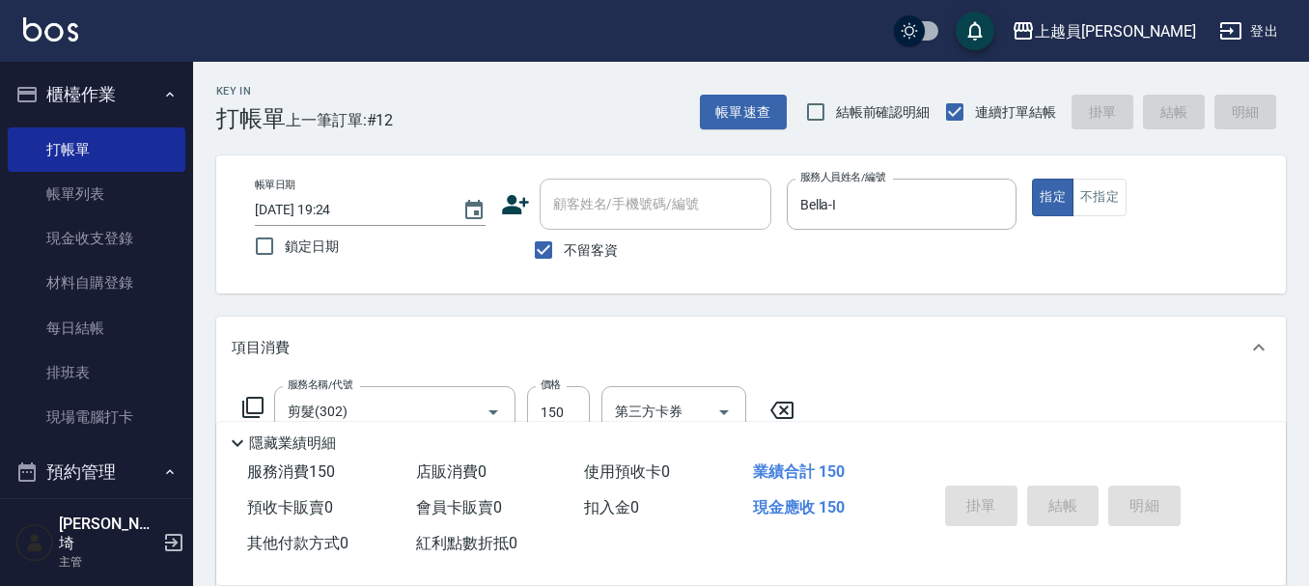
type input "[DATE] 19:26"
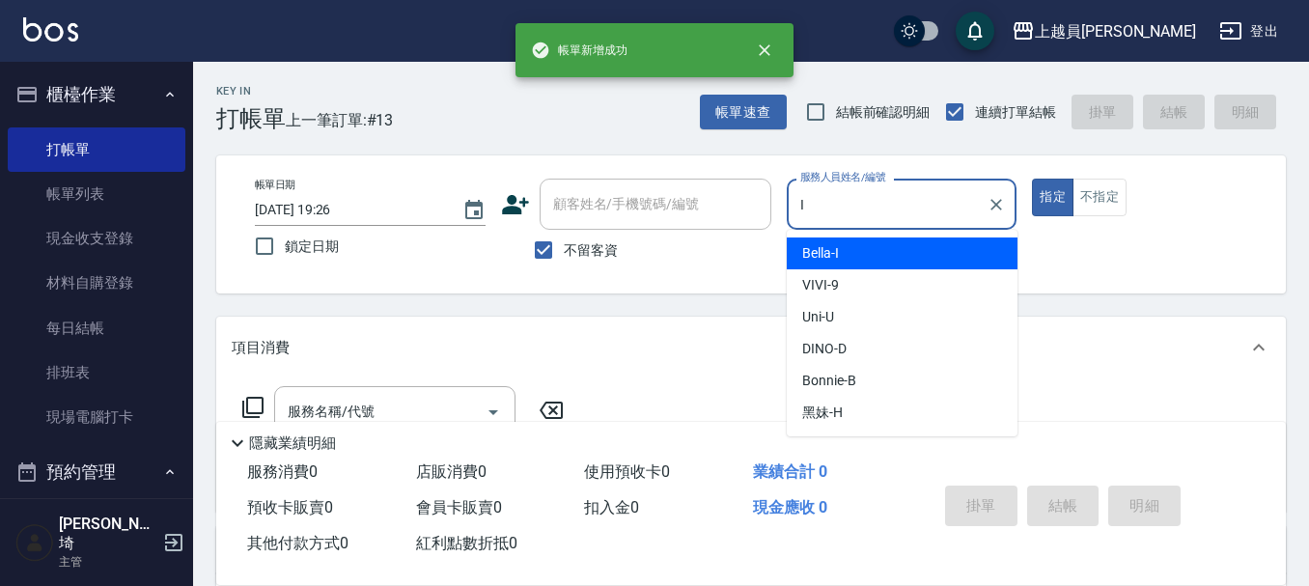
type input "Bella-I"
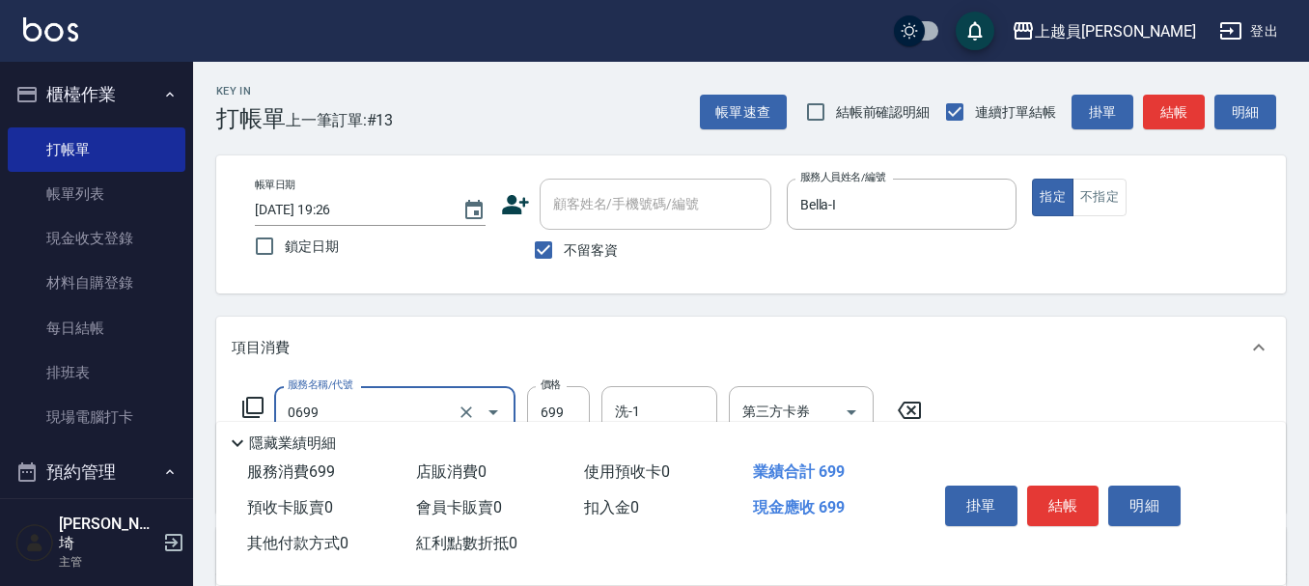
type input "精油洗髮(0699)"
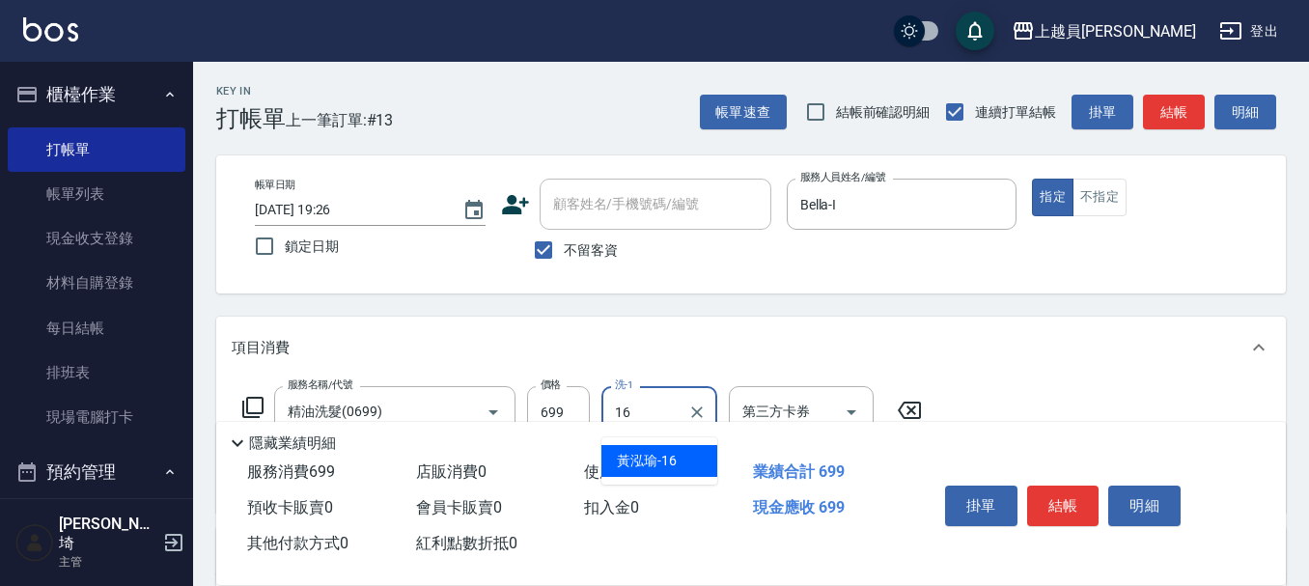
type input "[PERSON_NAME]-16"
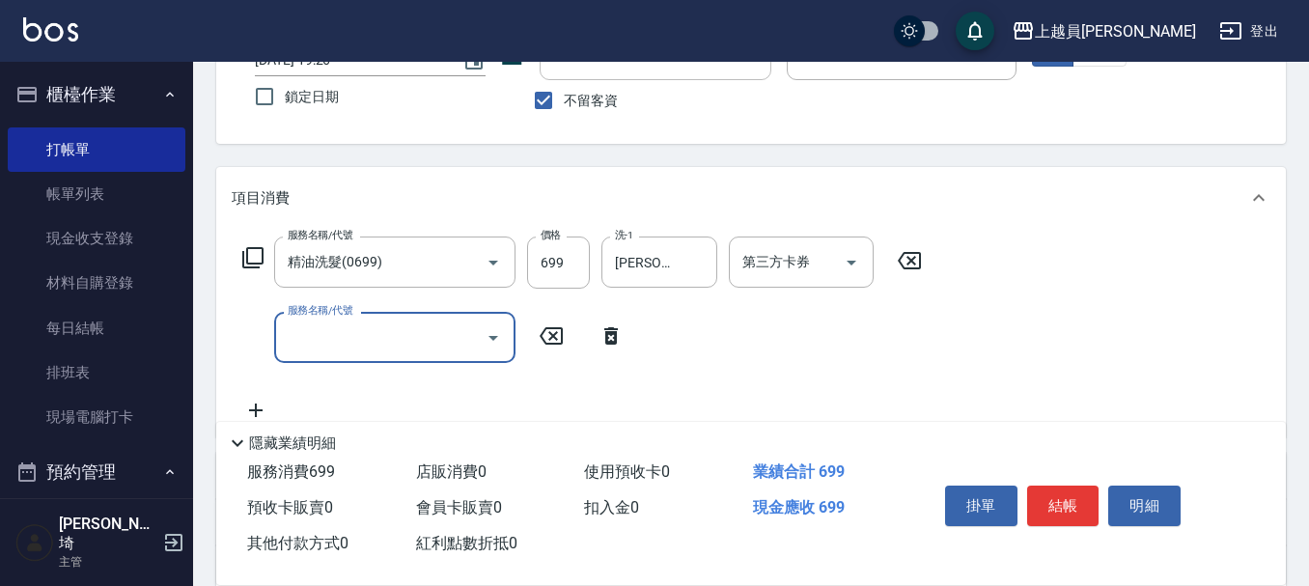
scroll to position [193, 0]
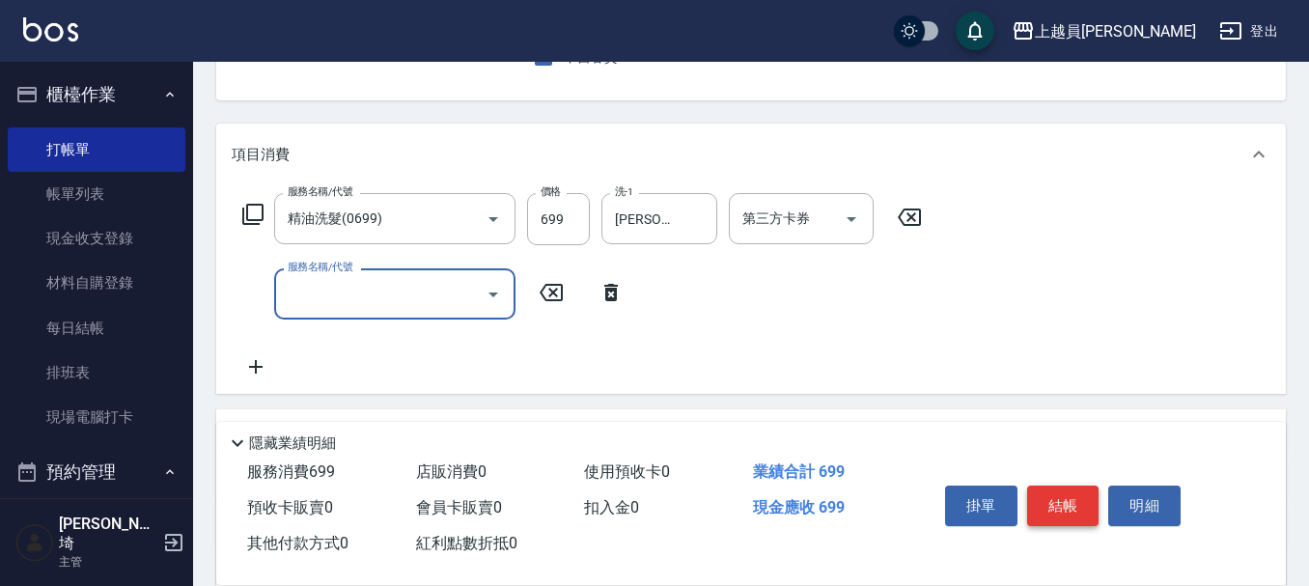
click at [1069, 501] on button "結帳" at bounding box center [1063, 506] width 72 height 41
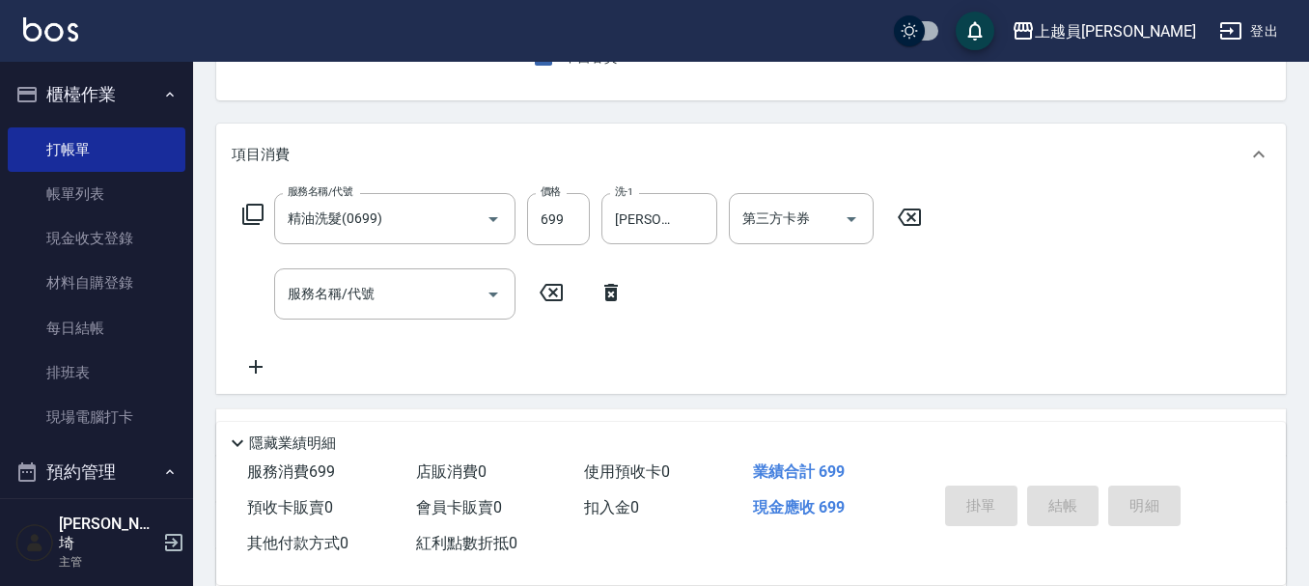
type input "[DATE] 19:27"
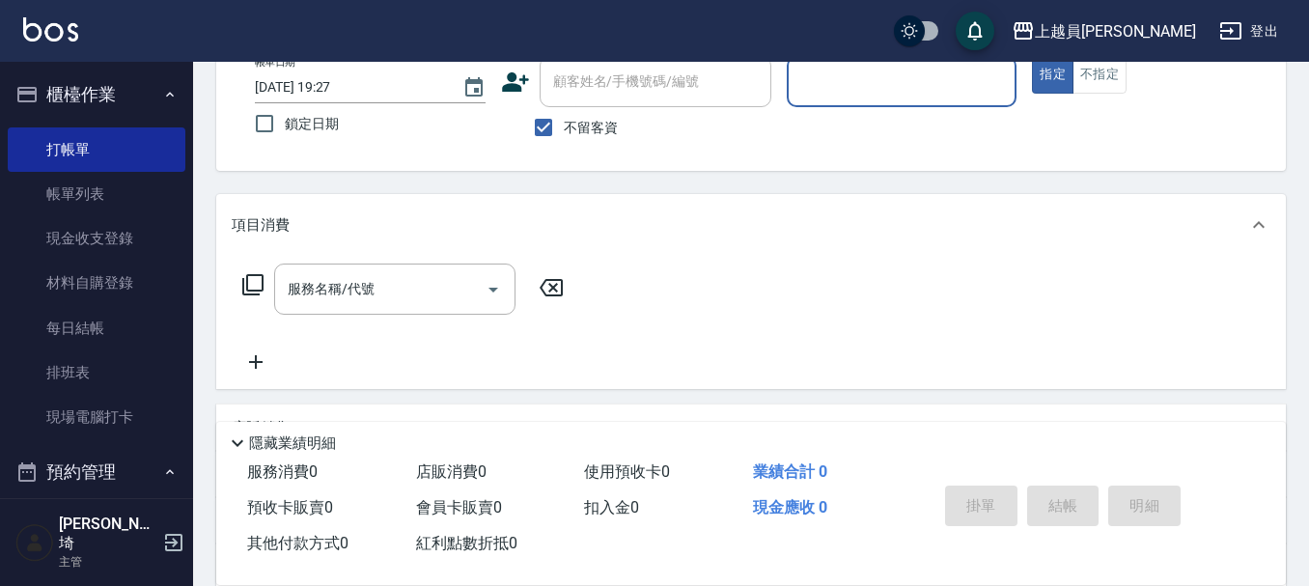
scroll to position [91, 0]
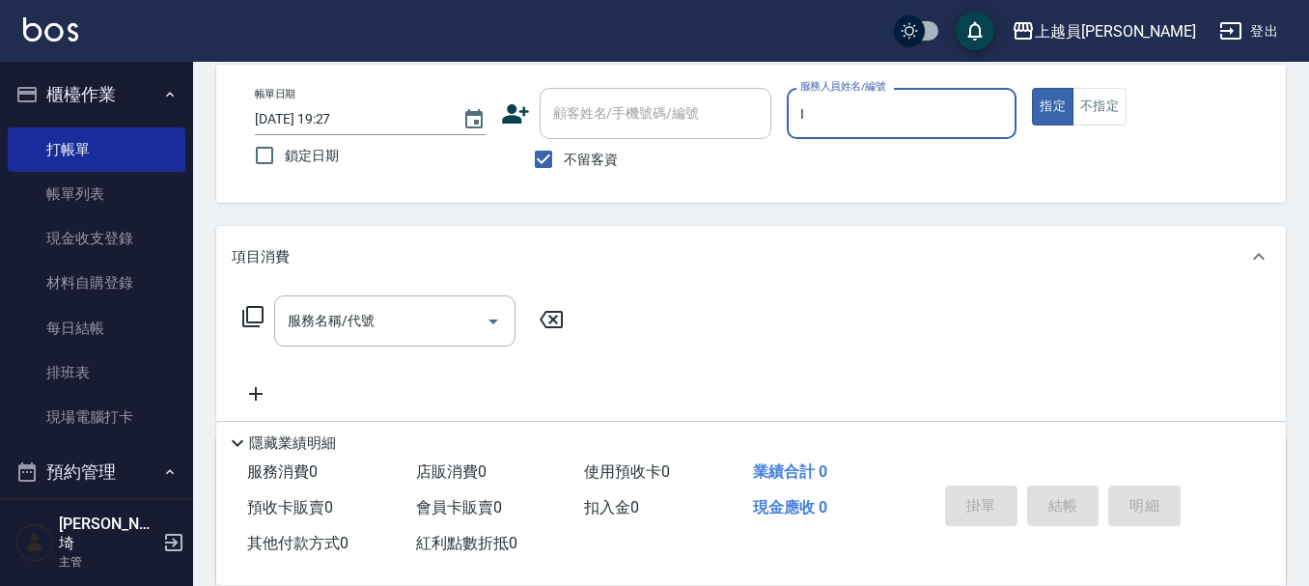
type input "Bella-I"
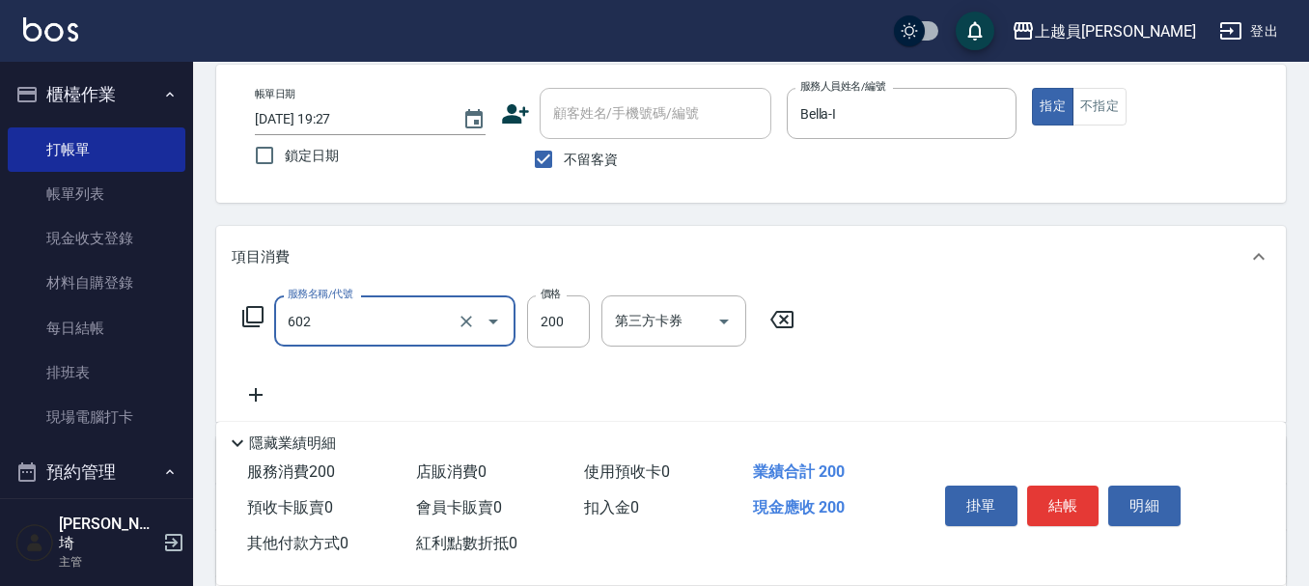
type input "一般洗髮(602)"
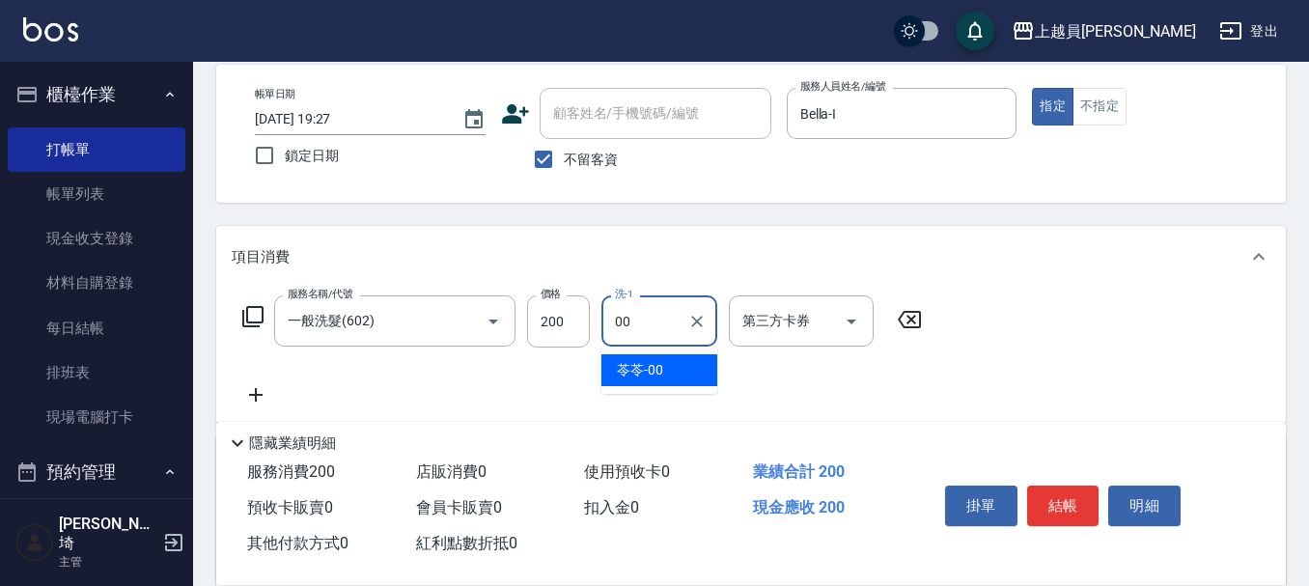
type input "苓苓-00"
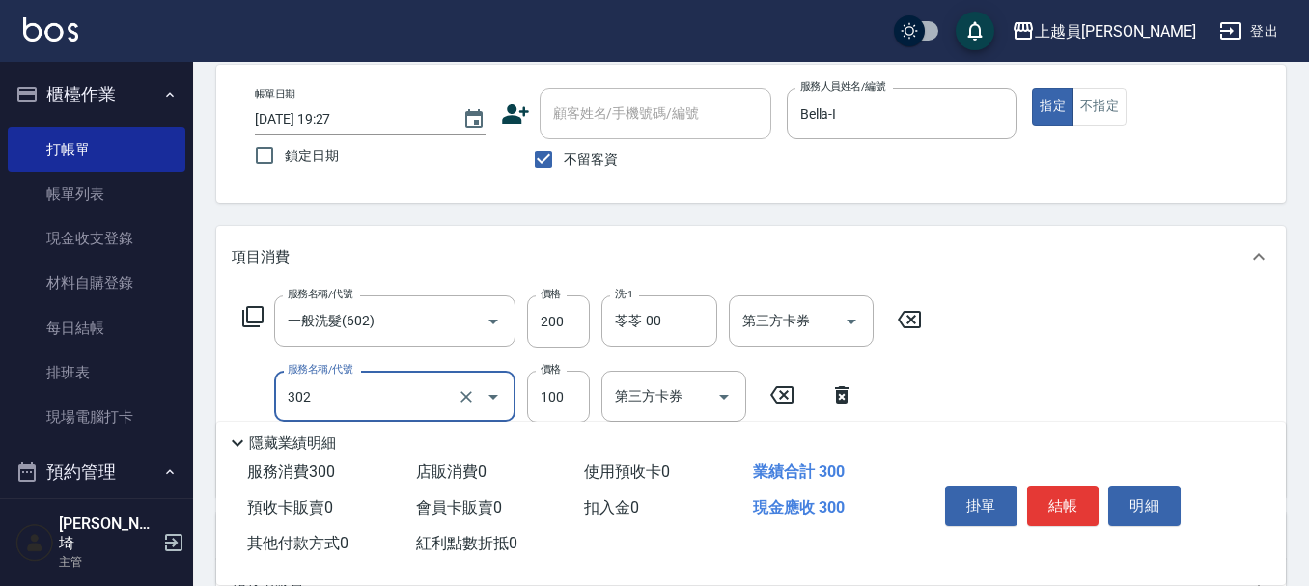
type input "剪髮(302)"
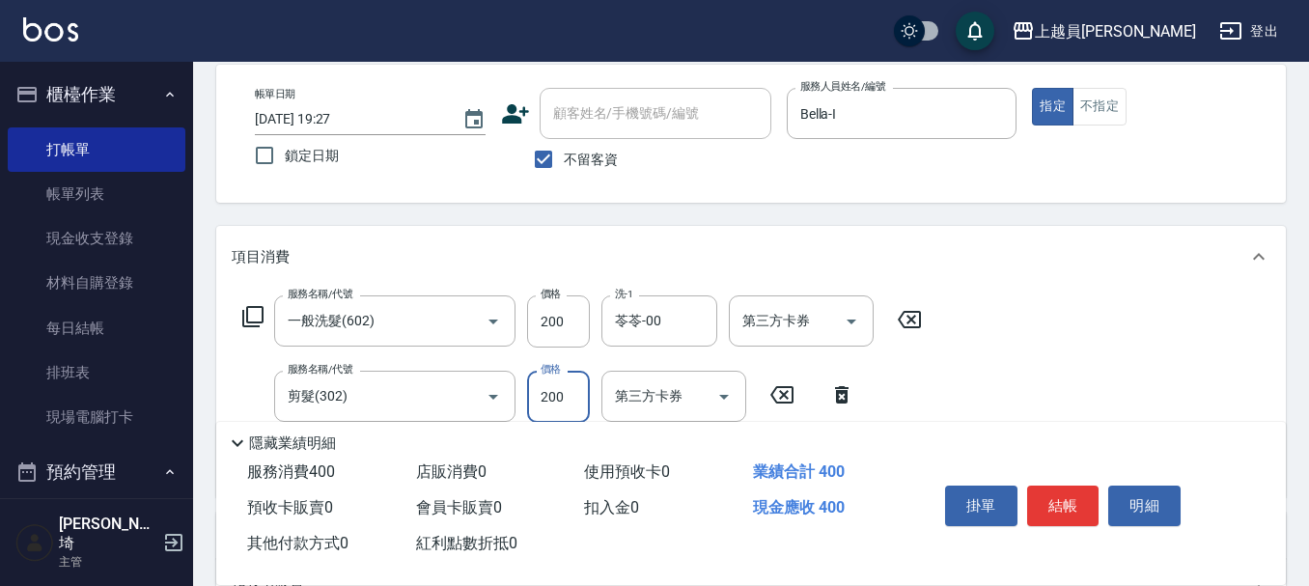
type input "200"
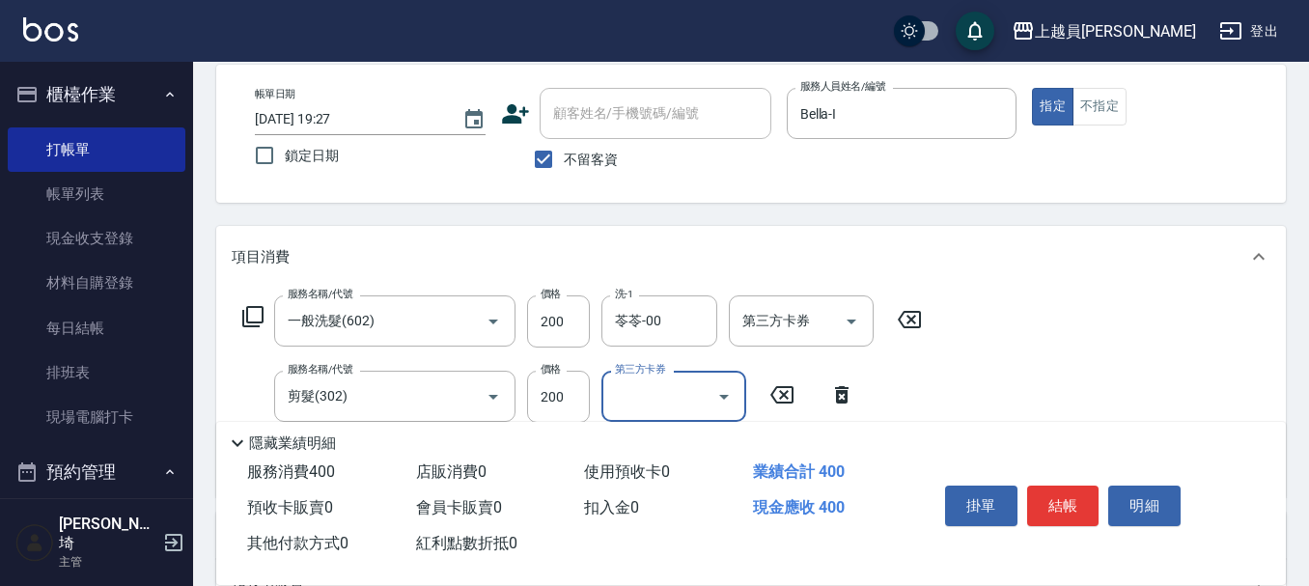
drag, startPoint x: 996, startPoint y: 464, endPoint x: 1017, endPoint y: 460, distance: 21.6
click at [996, 462] on div "掛單 結帳 明細" at bounding box center [1088, 508] width 348 height 107
drag, startPoint x: 1083, startPoint y: 495, endPoint x: 1084, endPoint y: 483, distance: 12.6
click at [1083, 489] on button "結帳" at bounding box center [1063, 506] width 72 height 41
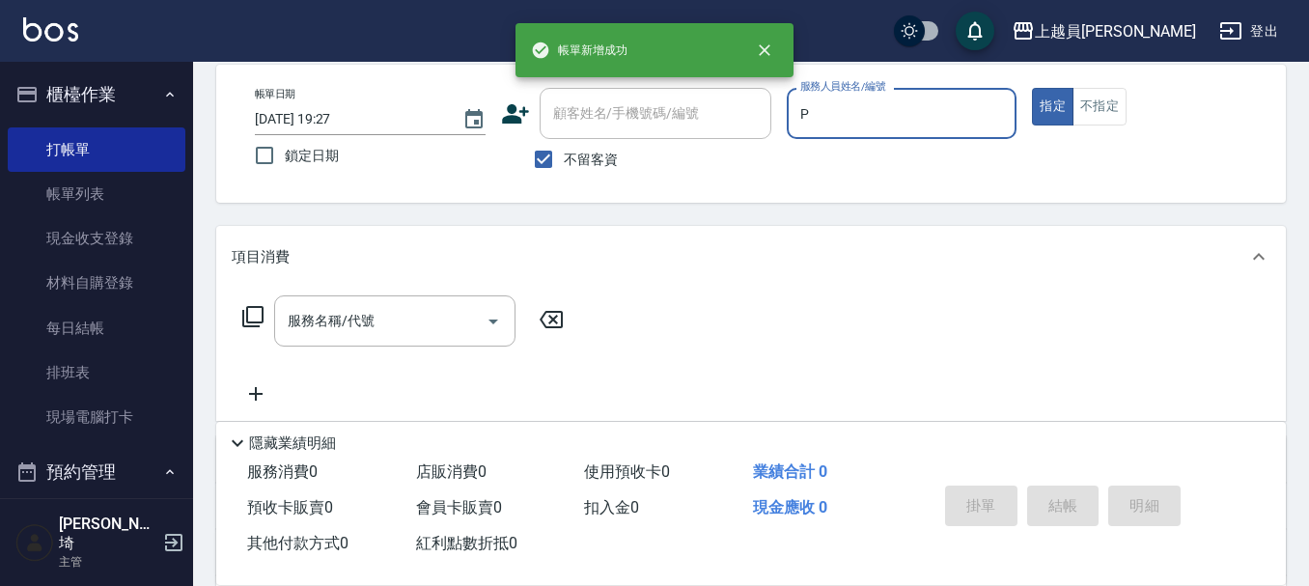
type input "[PERSON_NAME]-P"
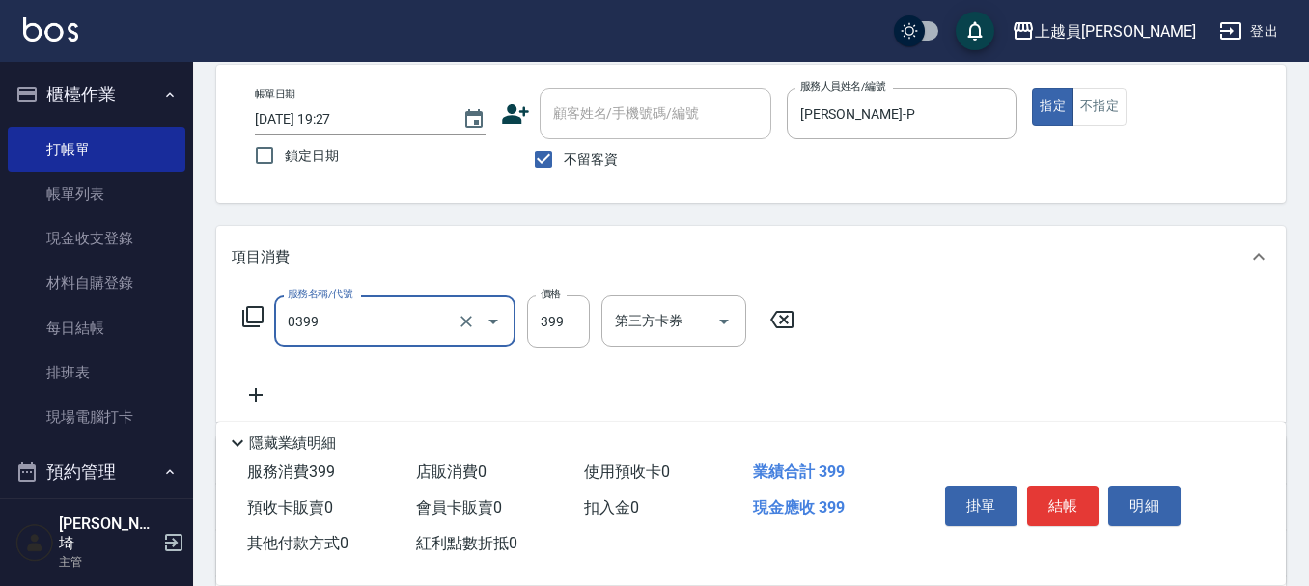
type input "海鹽SPA(0399)"
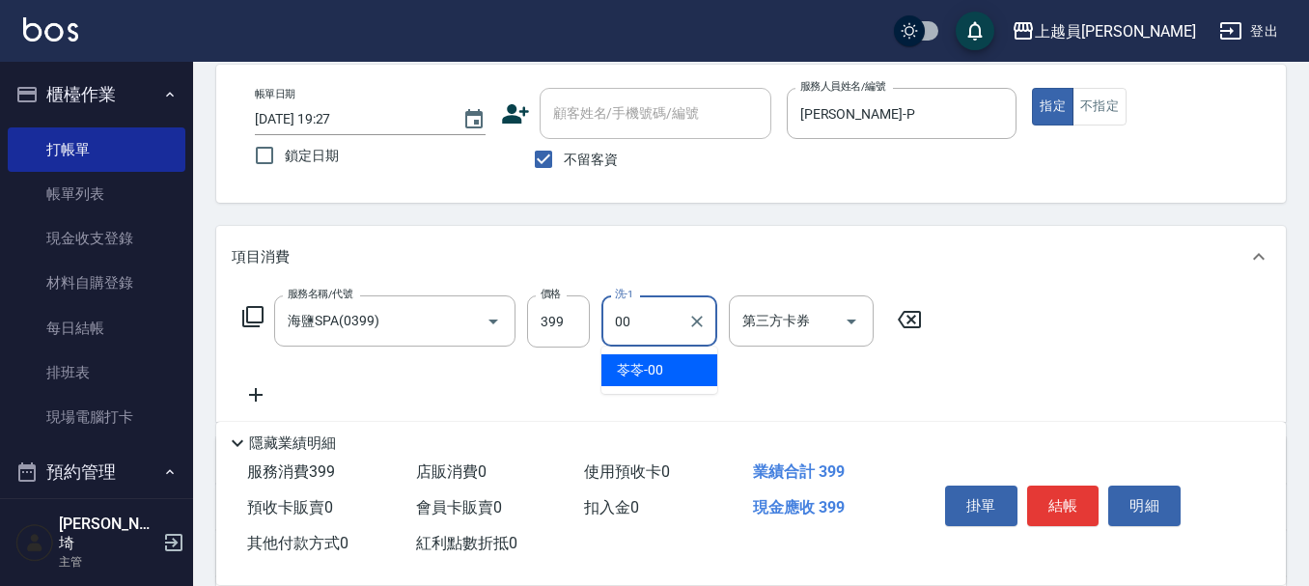
type input "苓苓-00"
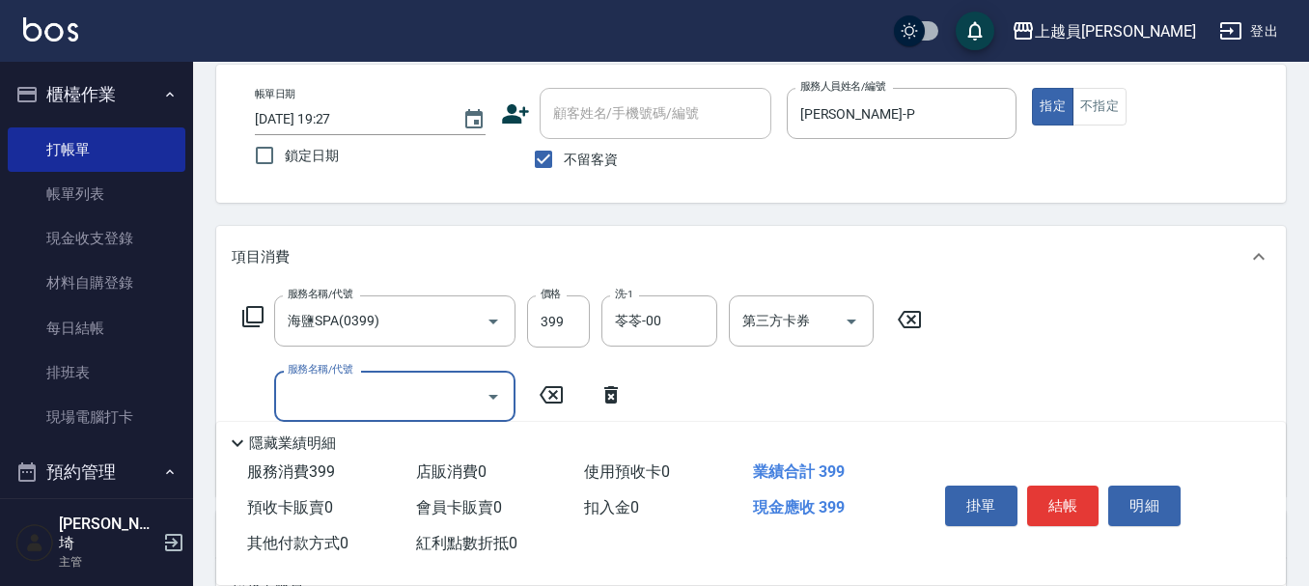
type input "1"
type input "剪髮(302)"
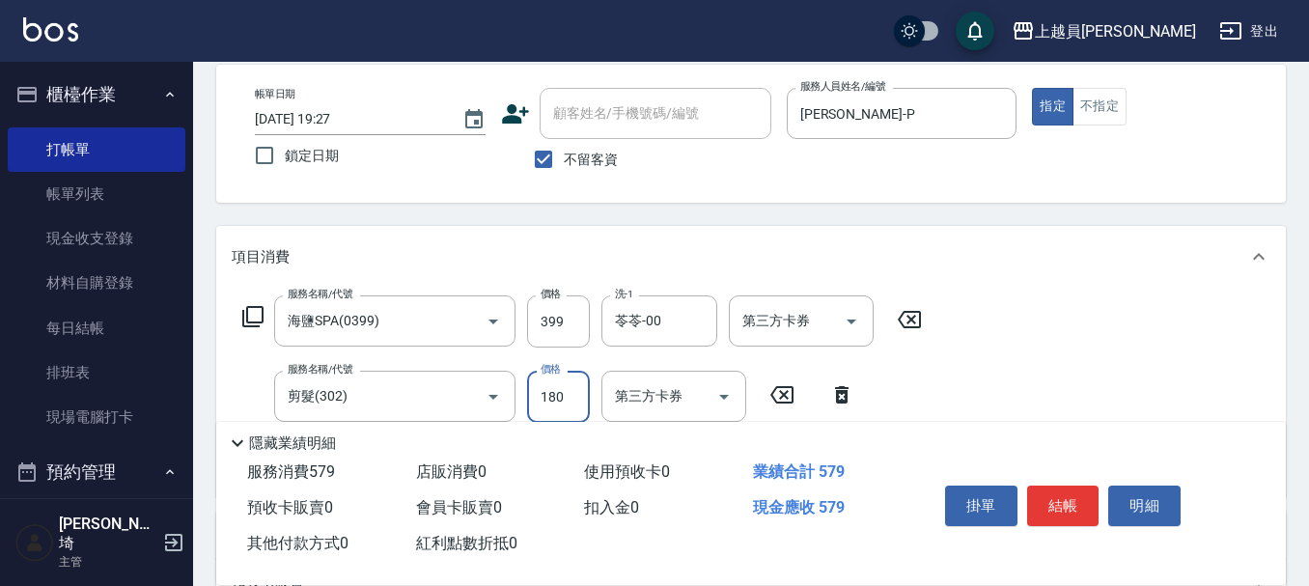
type input "180"
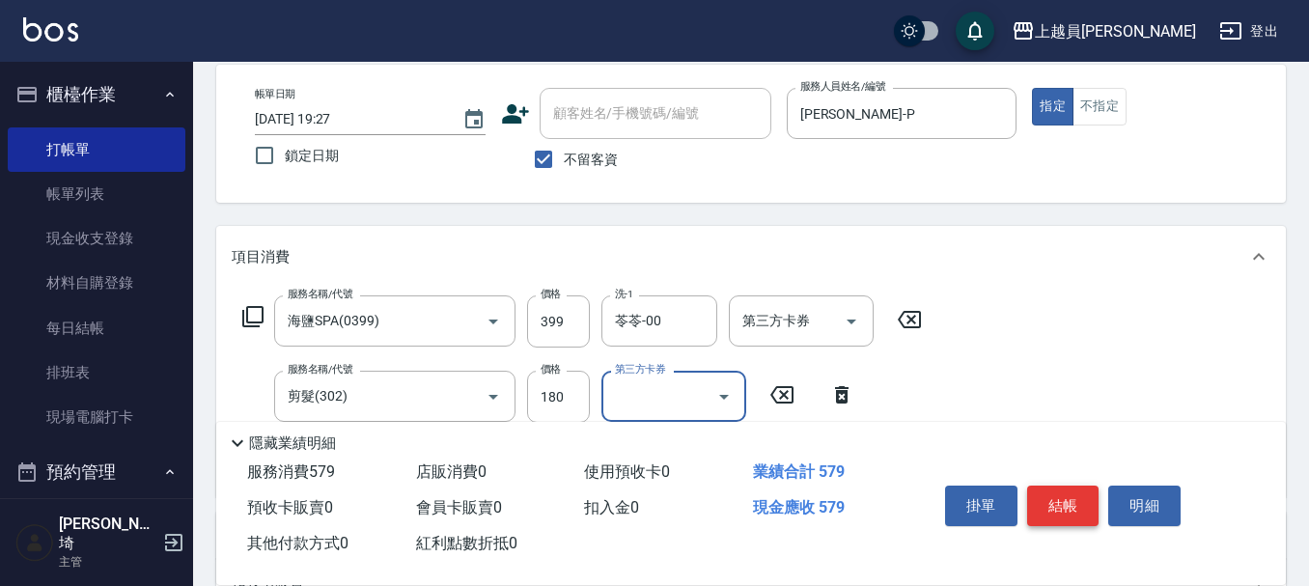
click at [1053, 491] on button "結帳" at bounding box center [1063, 506] width 72 height 41
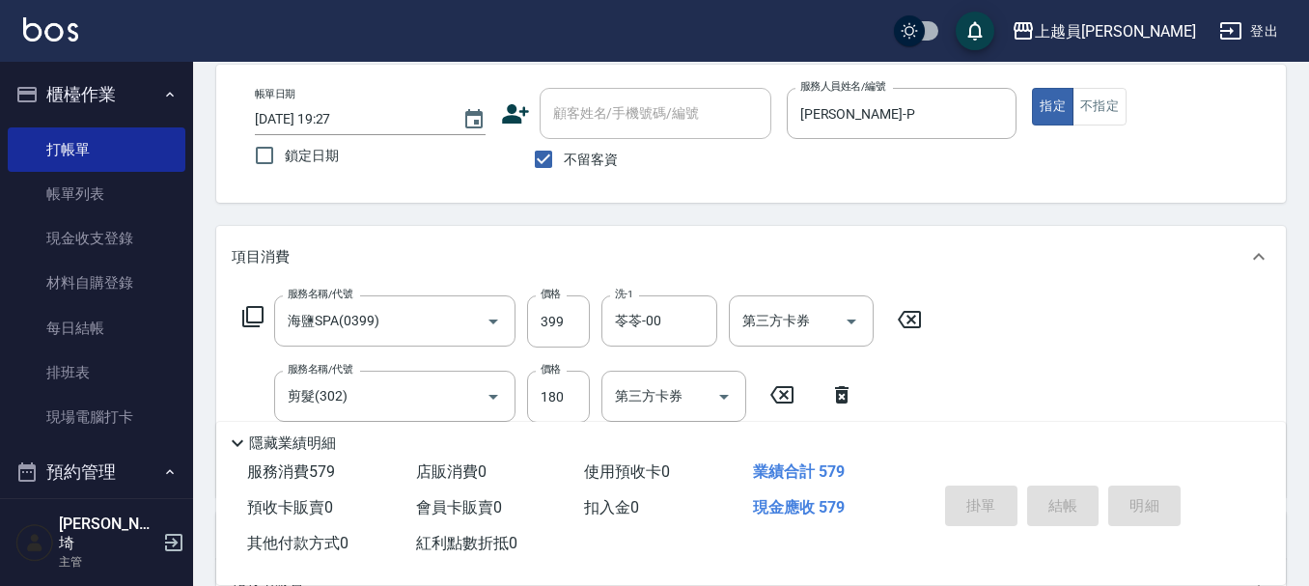
type input "[DATE] 19:28"
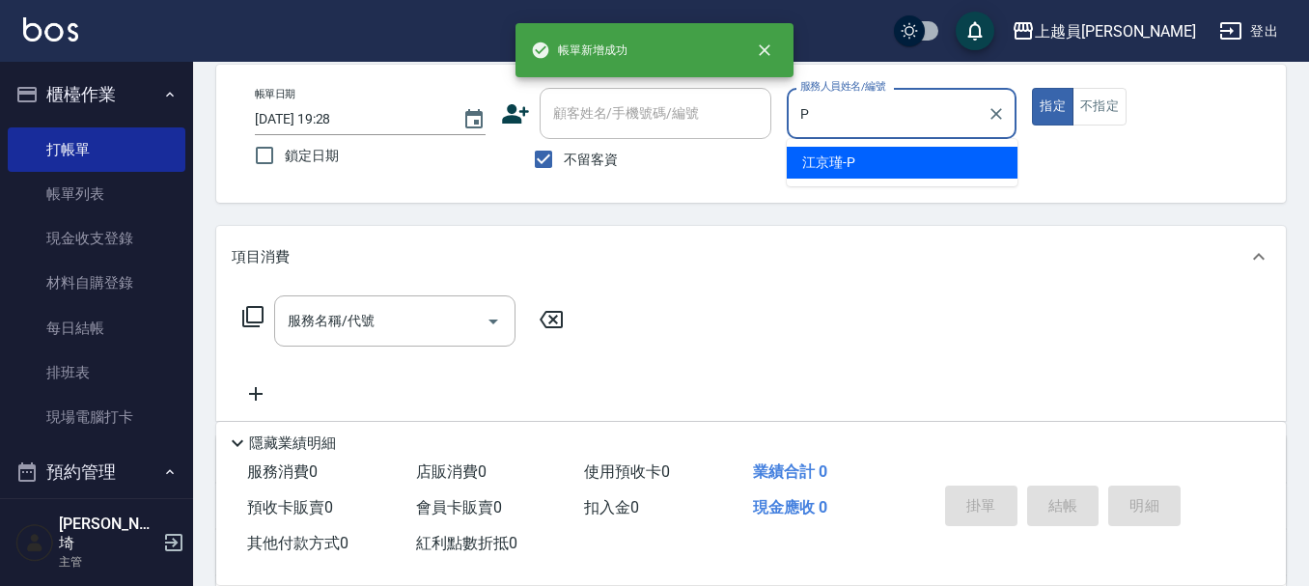
type input "[PERSON_NAME]-P"
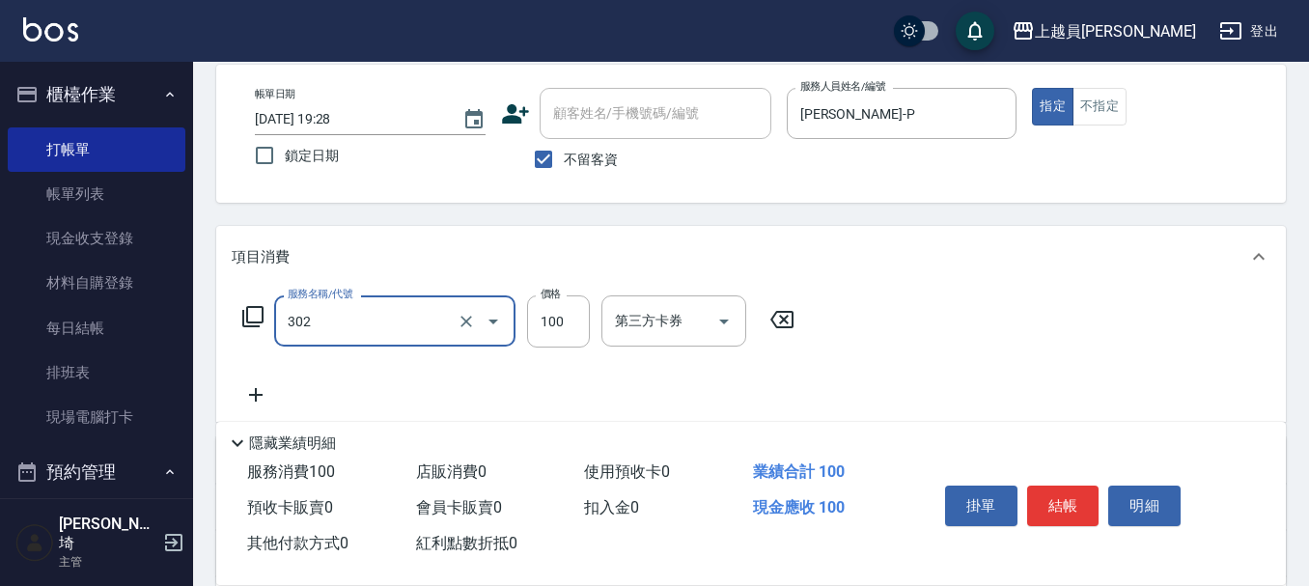
type input "剪髮(302)"
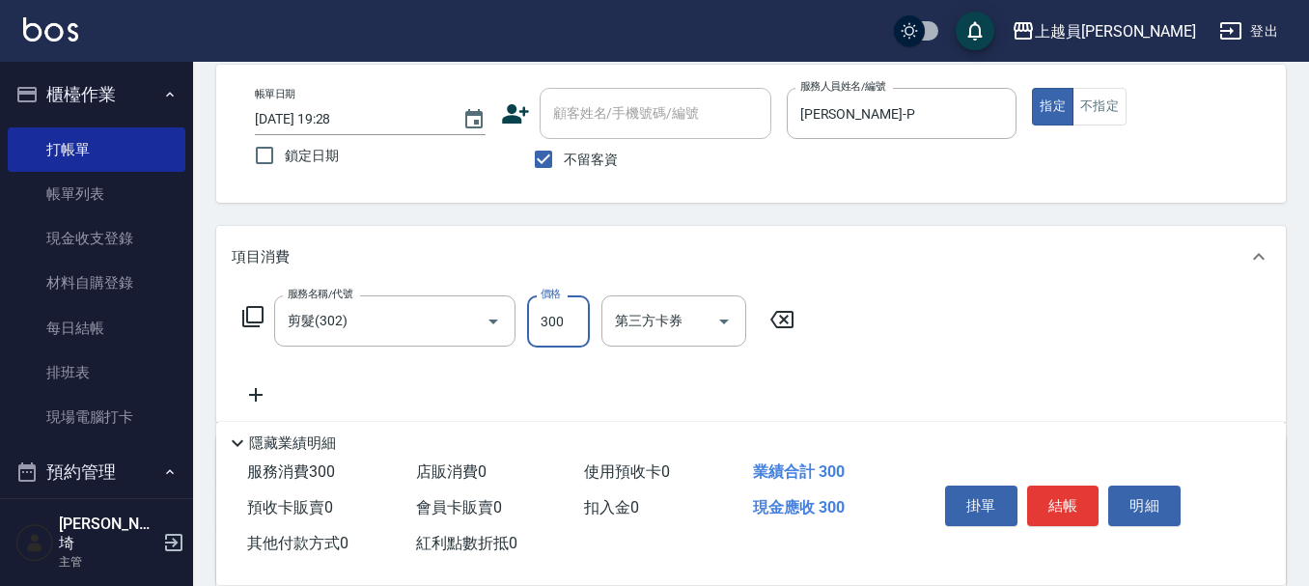
type input "300"
click at [1034, 493] on button "結帳" at bounding box center [1063, 506] width 72 height 41
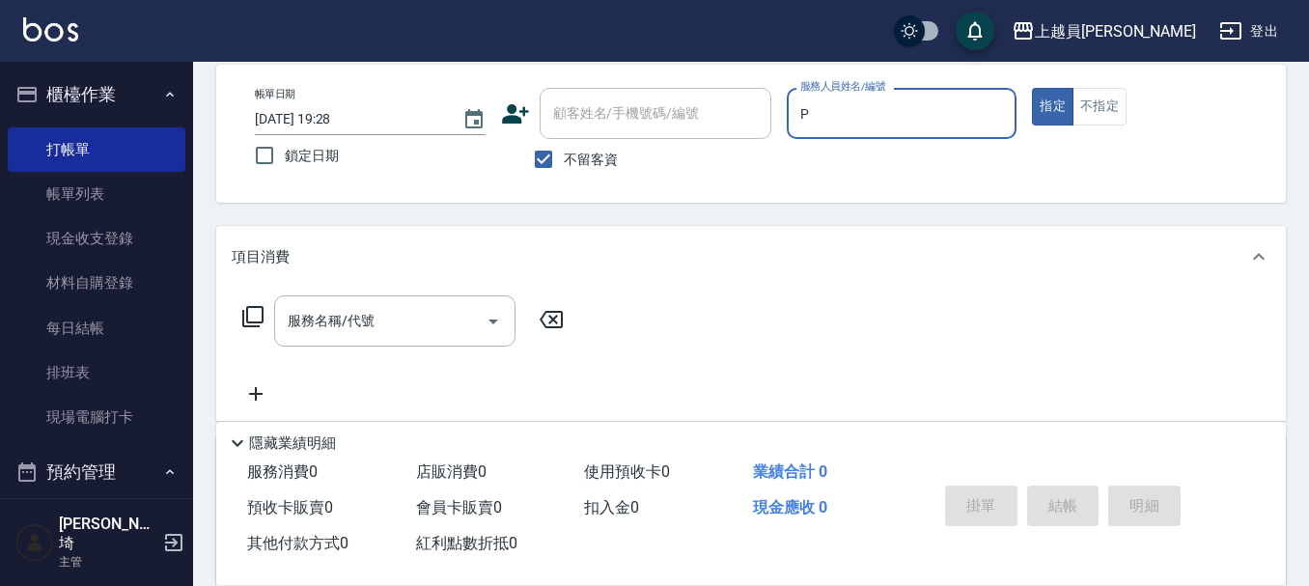
type input "[PERSON_NAME]-P"
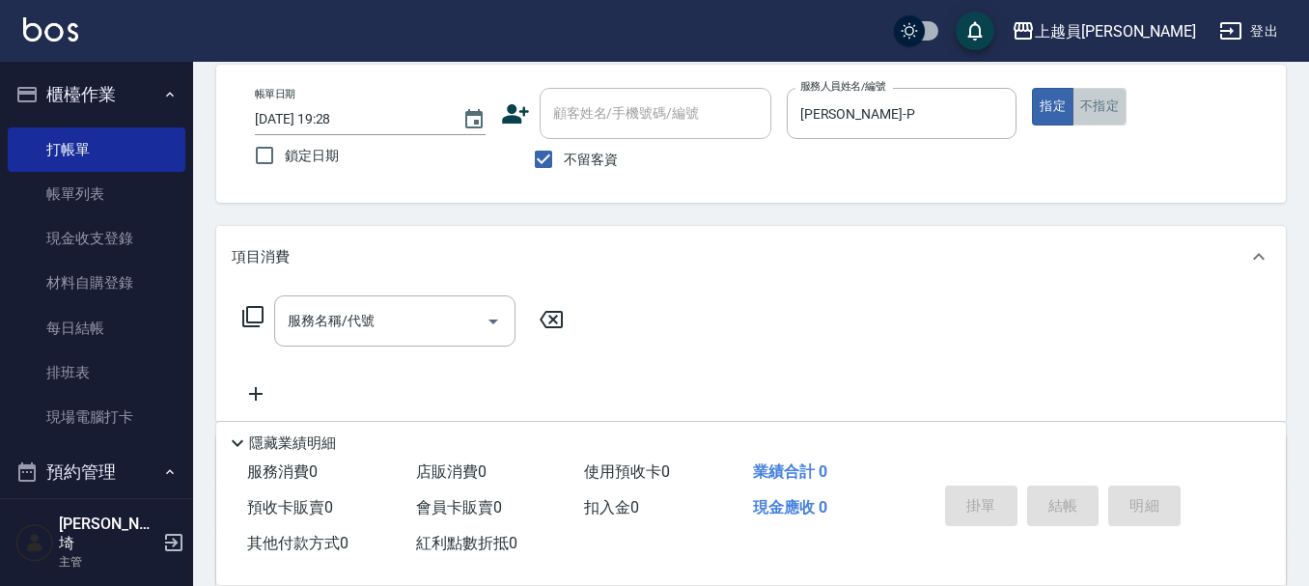
click at [1110, 99] on button "不指定" at bounding box center [1099, 107] width 54 height 38
click at [436, 314] on input "服務名稱/代號" at bounding box center [380, 321] width 195 height 34
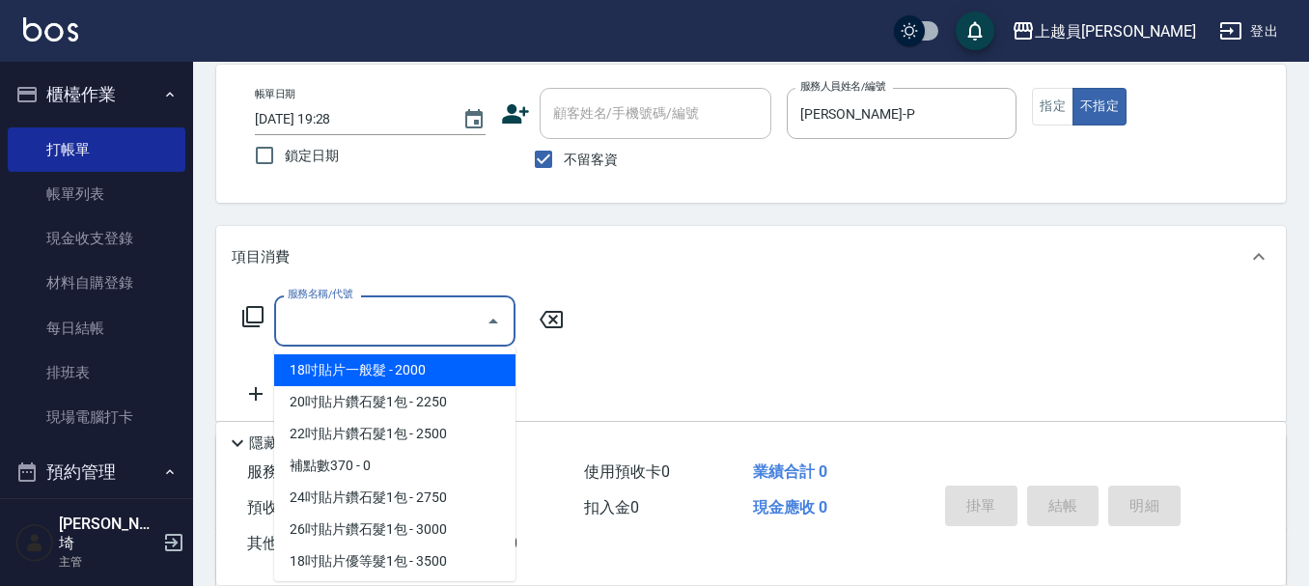
type input "2"
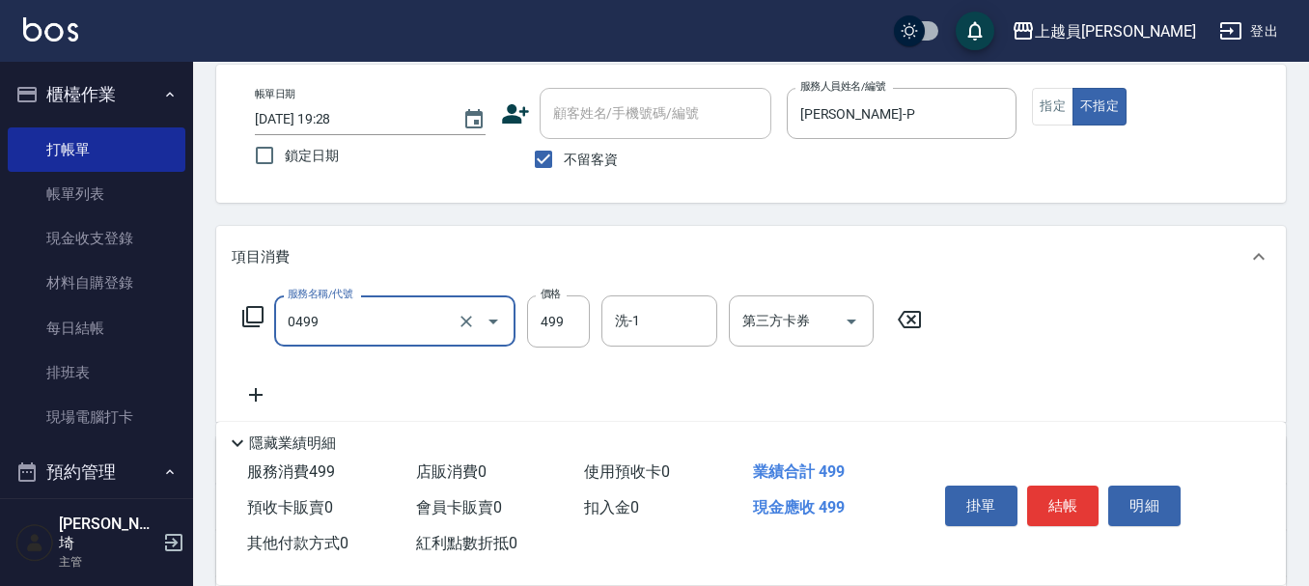
type input "去角質洗髮(0499)"
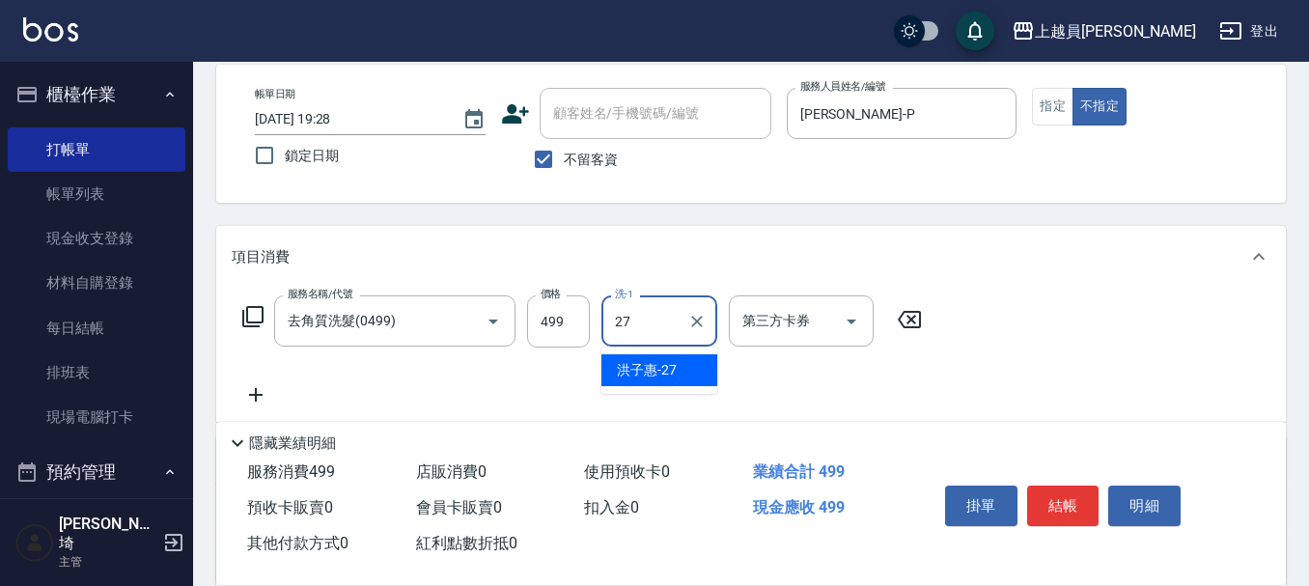
type input "[PERSON_NAME]-27"
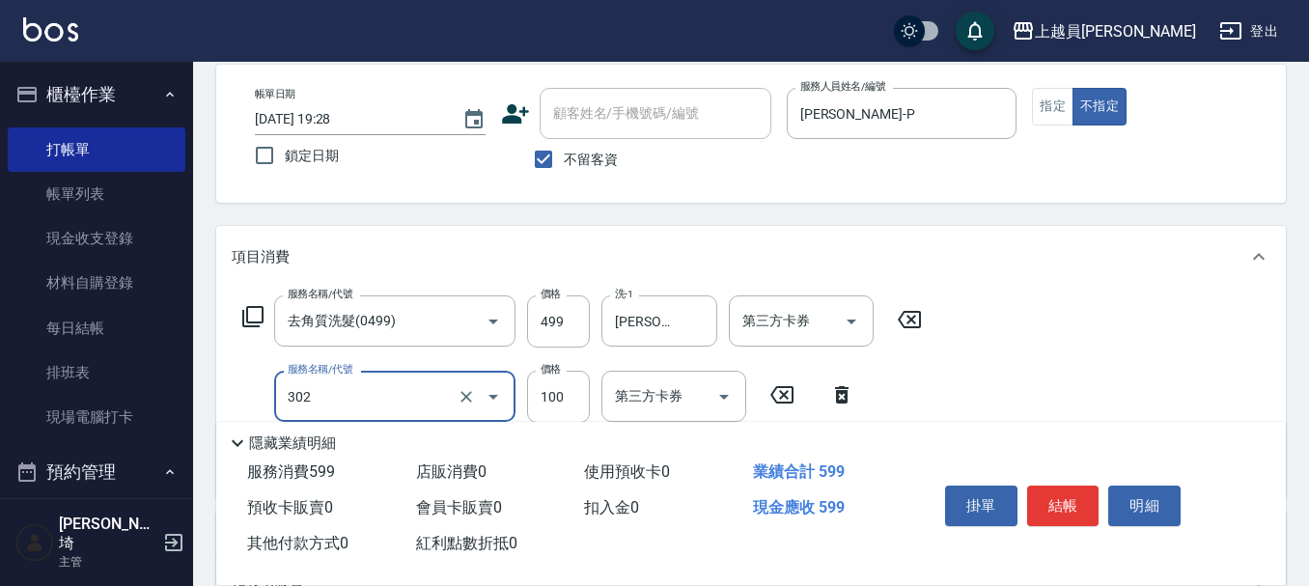
type input "剪髮(302)"
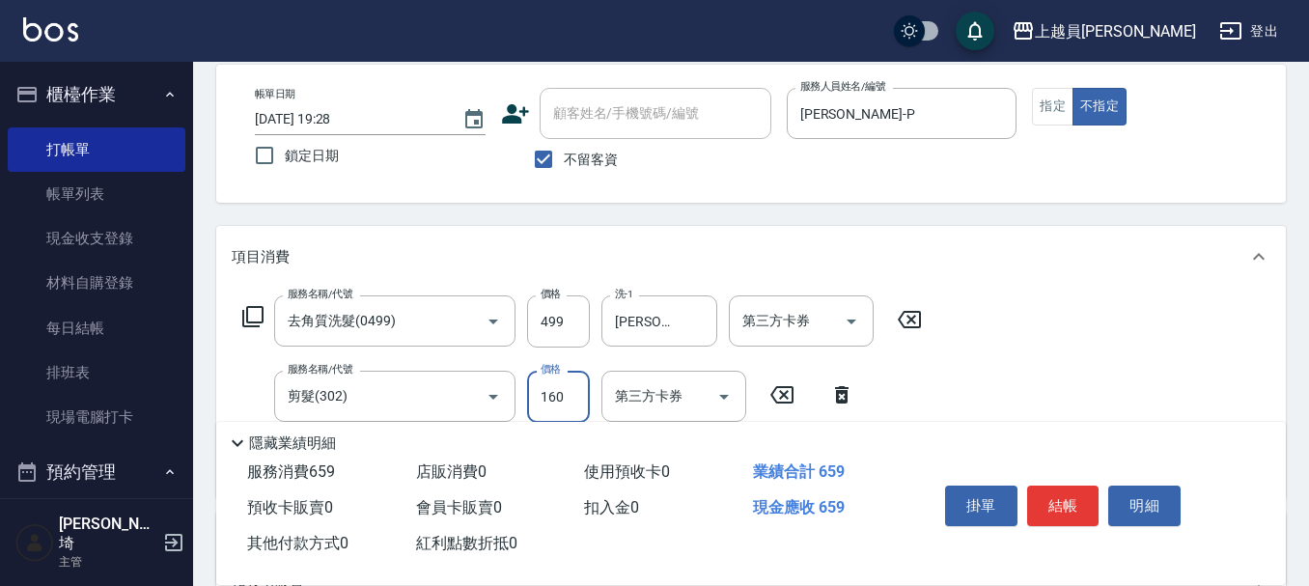
type input "160"
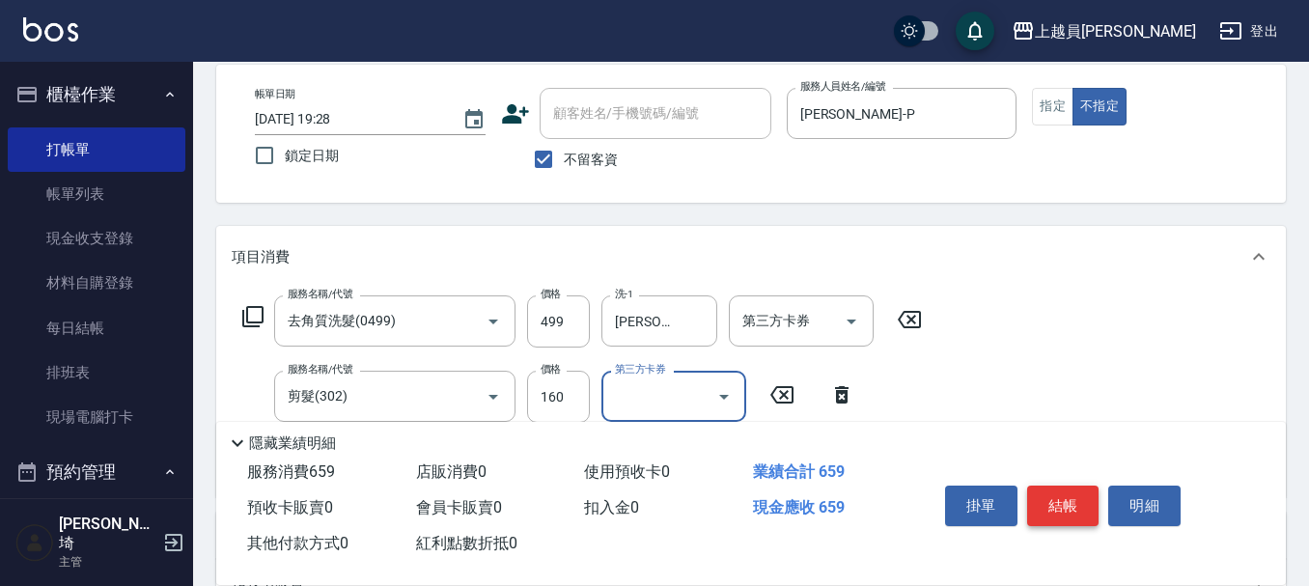
click at [1067, 503] on button "結帳" at bounding box center [1063, 506] width 72 height 41
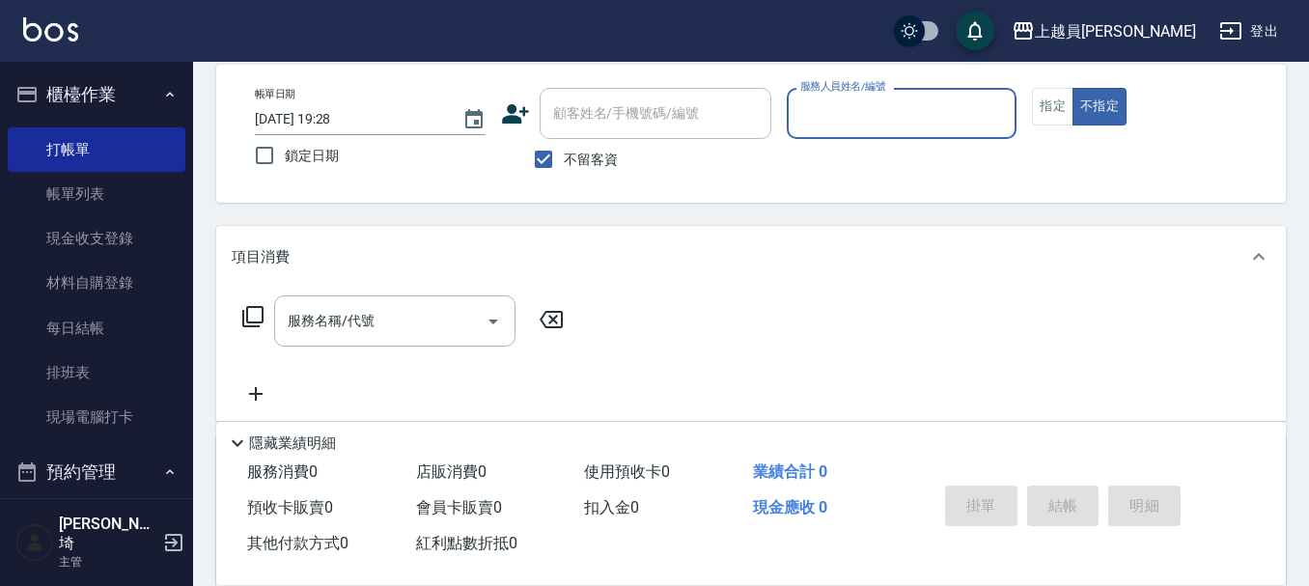
click at [1072, 88] on button "不指定" at bounding box center [1099, 107] width 54 height 38
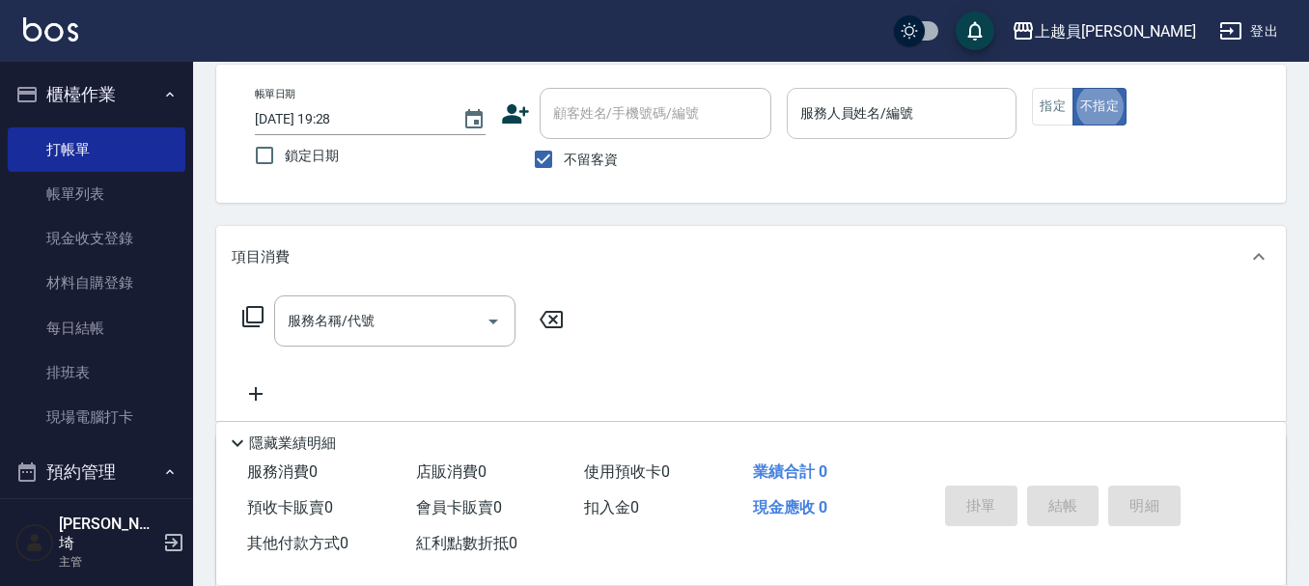
click at [905, 135] on div "服務人員姓名/編號" at bounding box center [902, 113] width 231 height 51
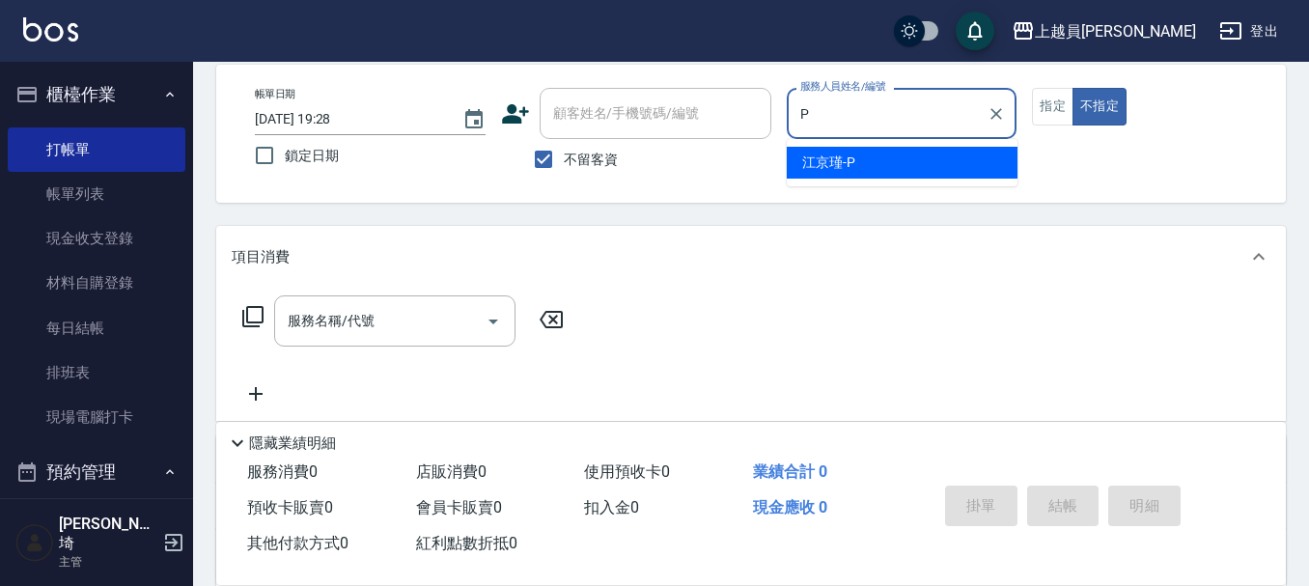
type input "[PERSON_NAME]-P"
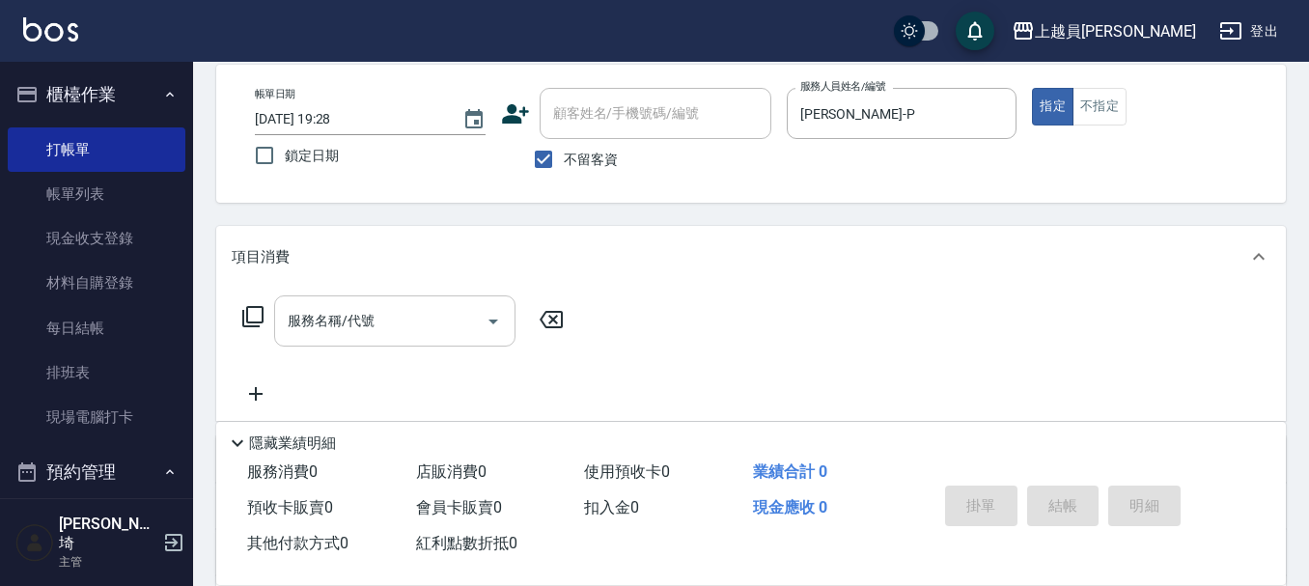
click at [383, 320] on input "服務名稱/代號" at bounding box center [380, 321] width 195 height 34
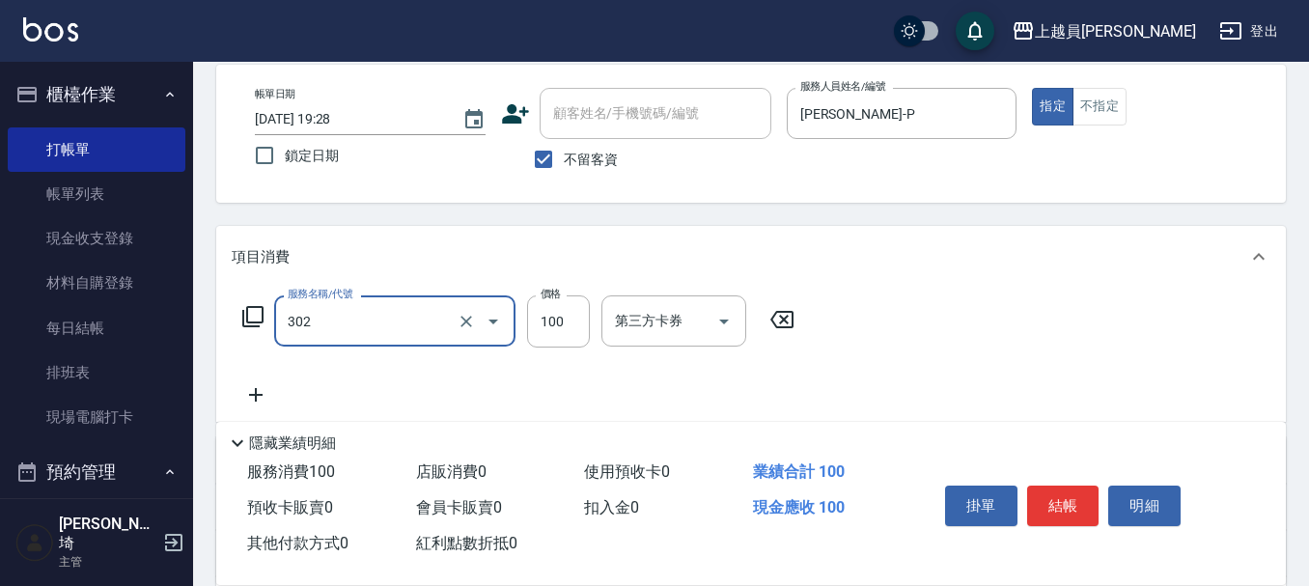
type input "剪髮(302)"
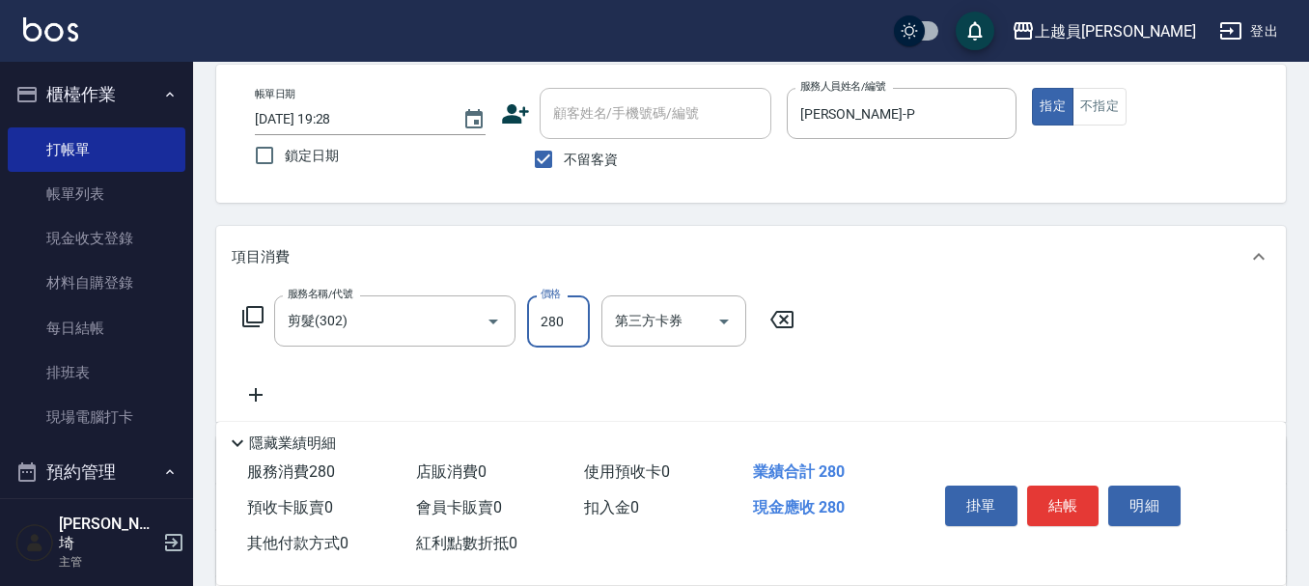
type input "280"
click at [1060, 498] on button "結帳" at bounding box center [1063, 506] width 72 height 41
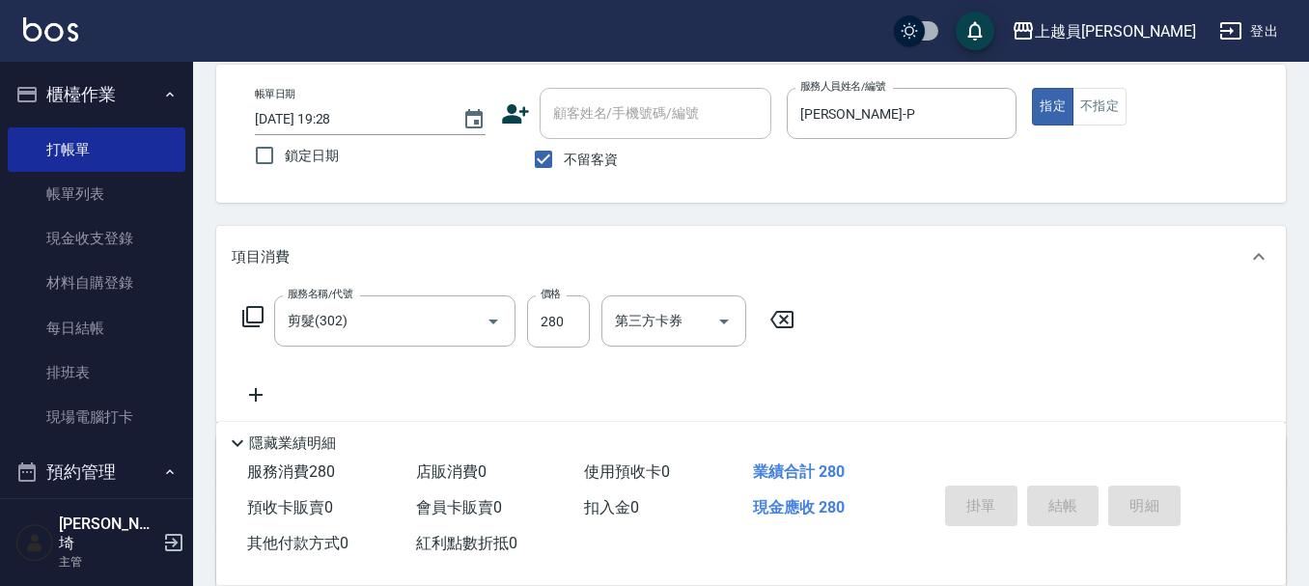
type input "[DATE] 19:29"
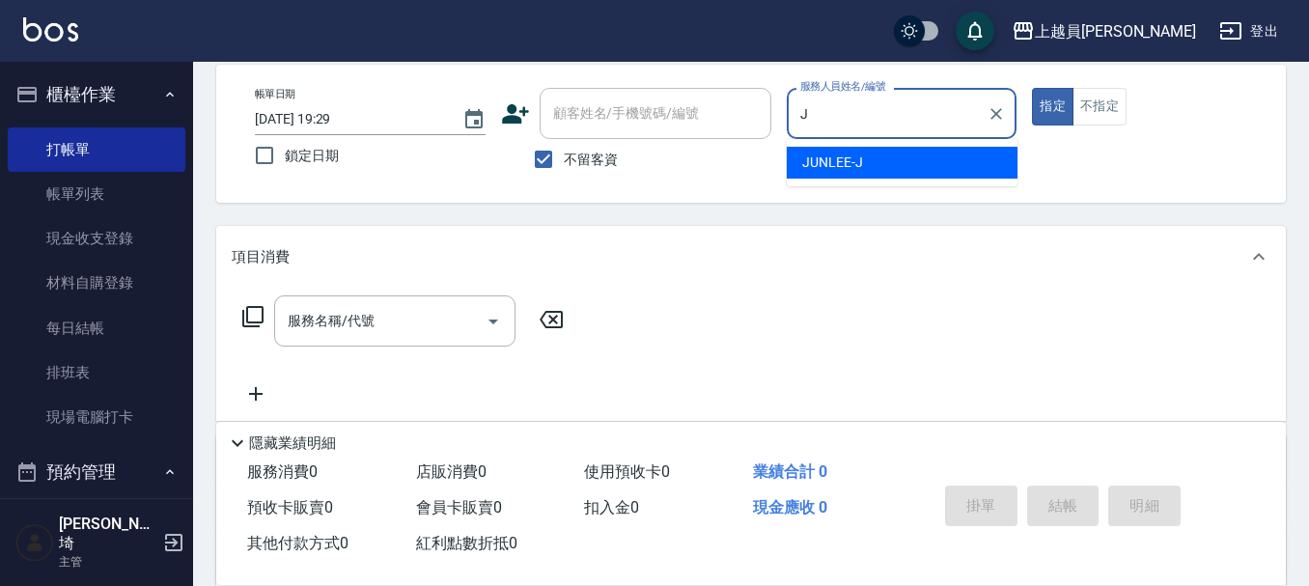
type input "[PERSON_NAME]"
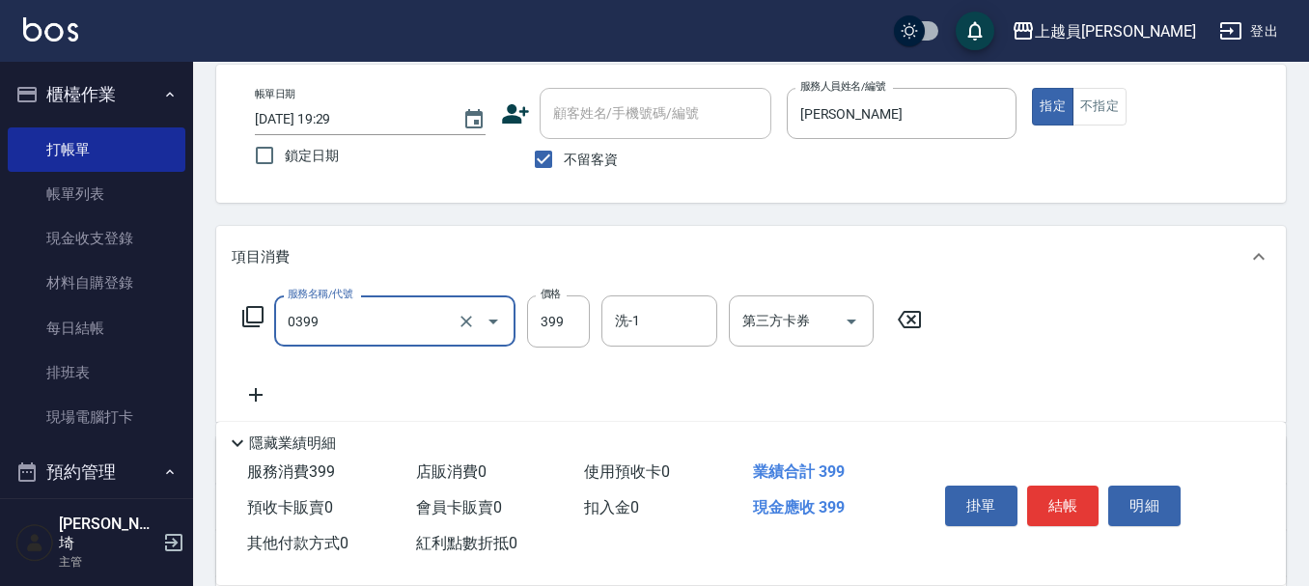
type input "海鹽SPA(0399)"
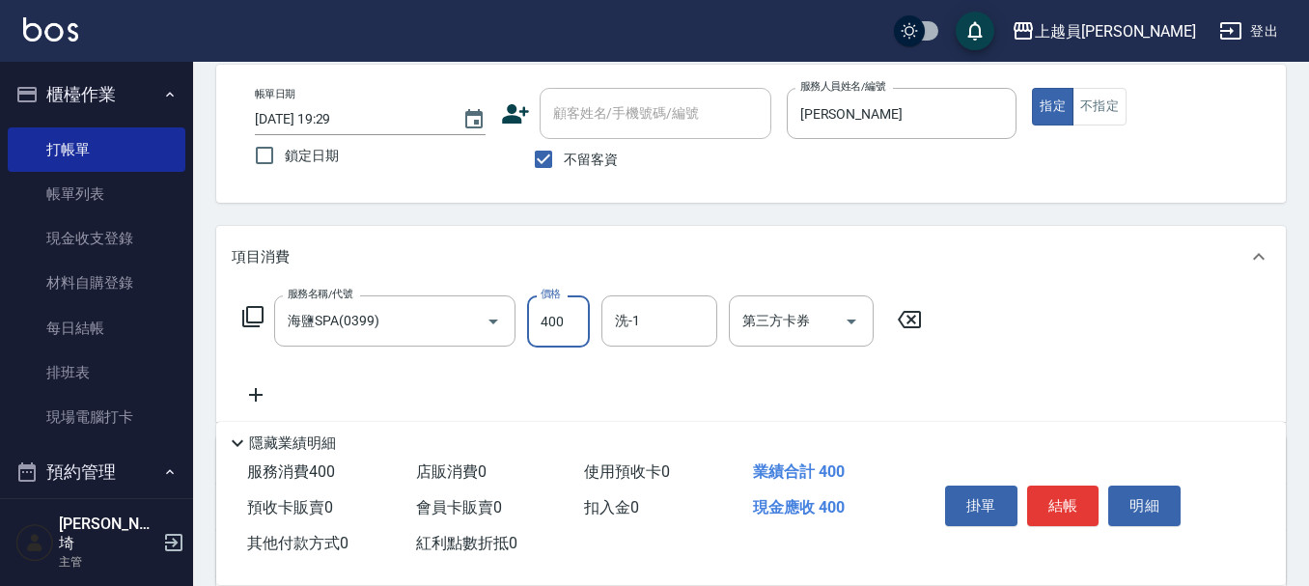
type input "400"
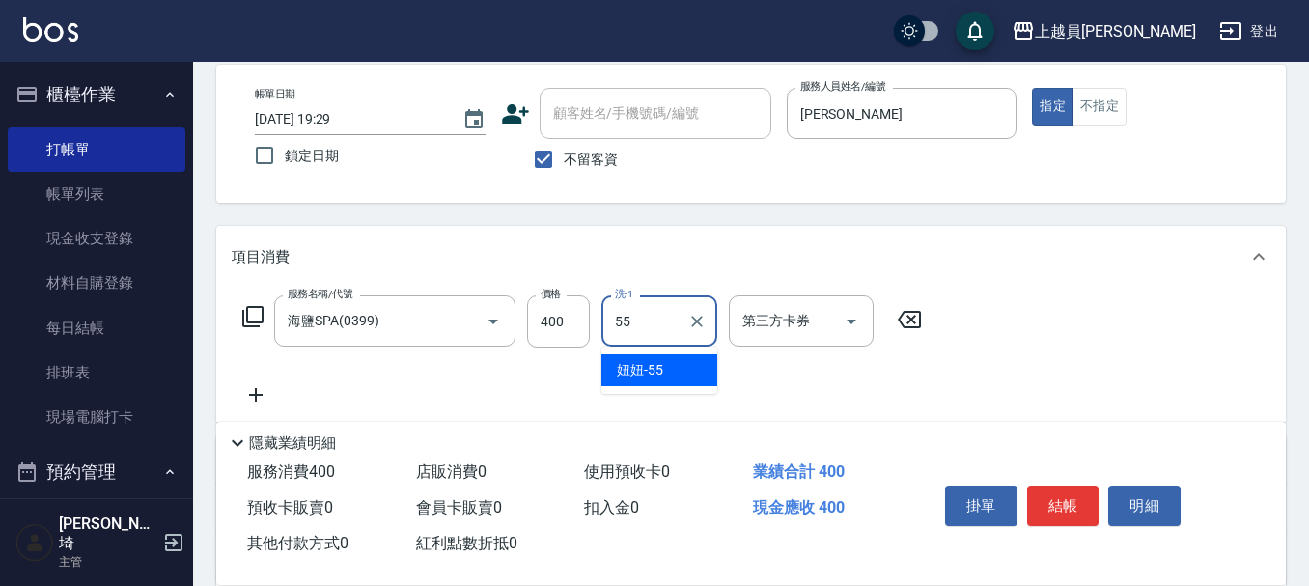
type input "妞妞-55"
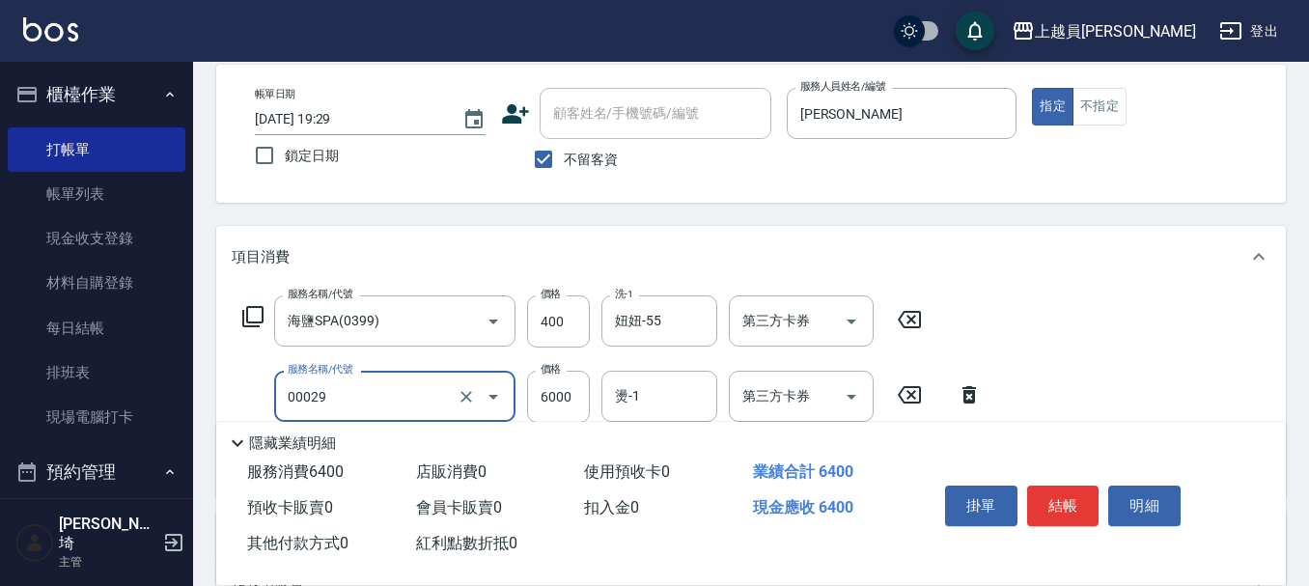
type input "零觸感雙珠重整(00029)"
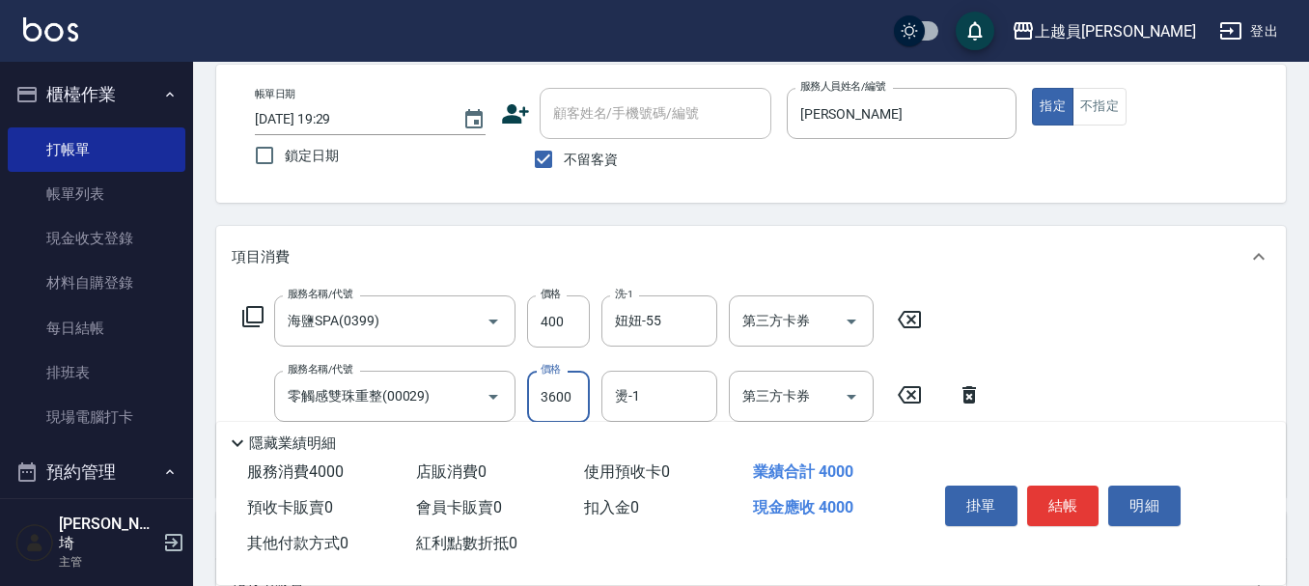
type input "3600"
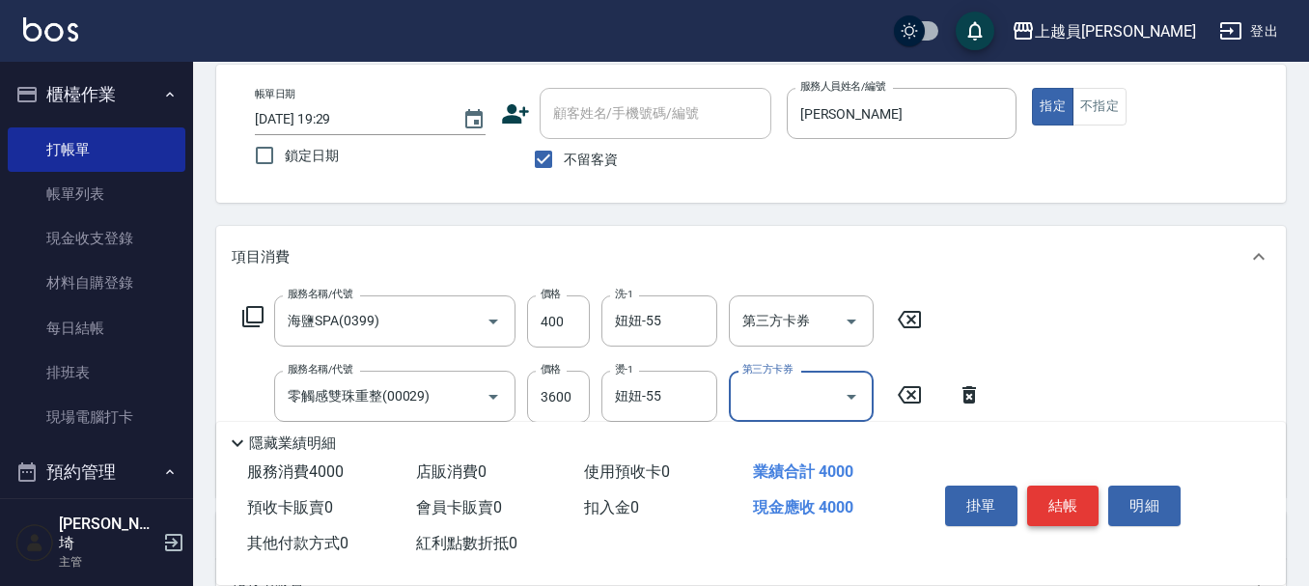
click at [1057, 494] on button "結帳" at bounding box center [1063, 506] width 72 height 41
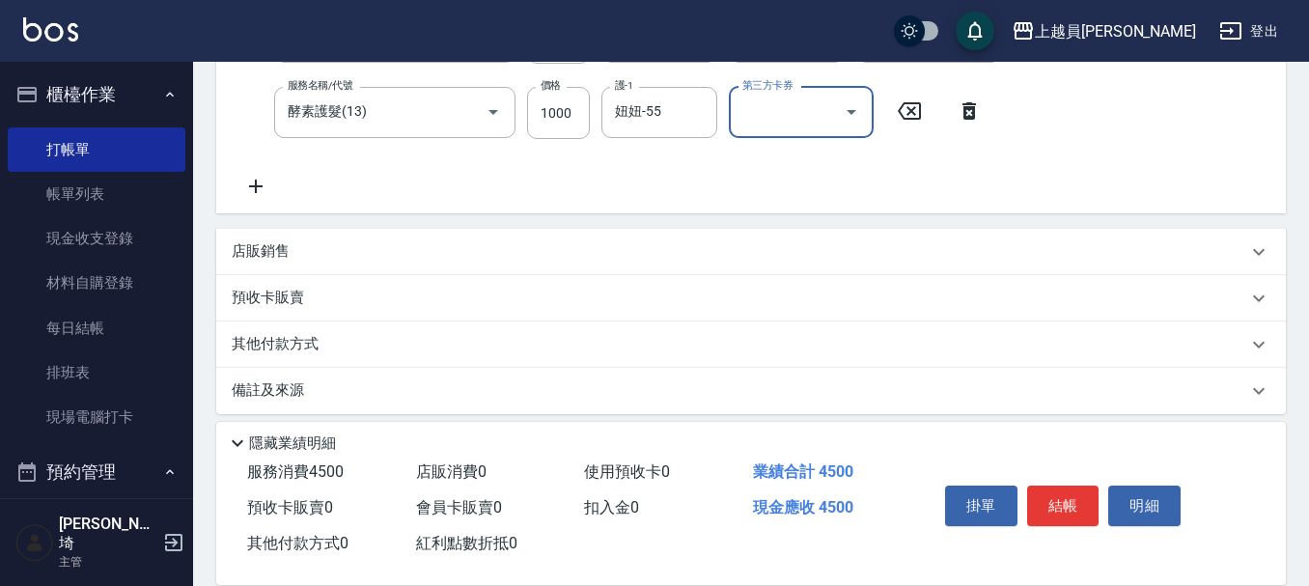
scroll to position [540, 0]
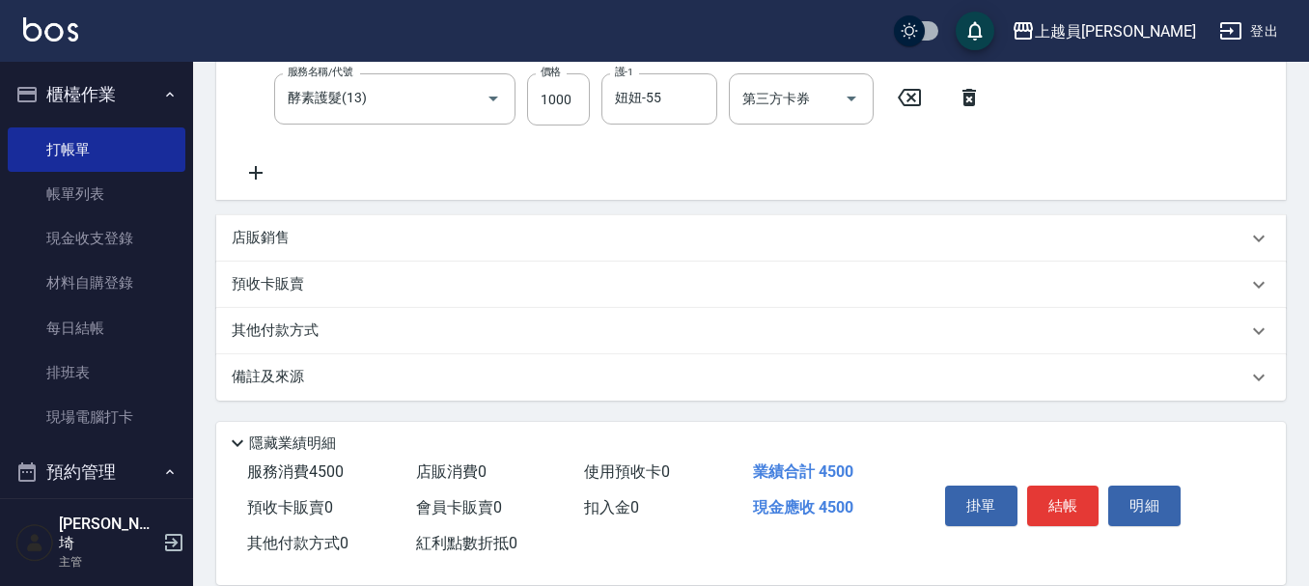
drag, startPoint x: 403, startPoint y: 236, endPoint x: 393, endPoint y: 238, distance: 10.8
click at [366, 235] on div "店販銷售" at bounding box center [739, 238] width 1015 height 20
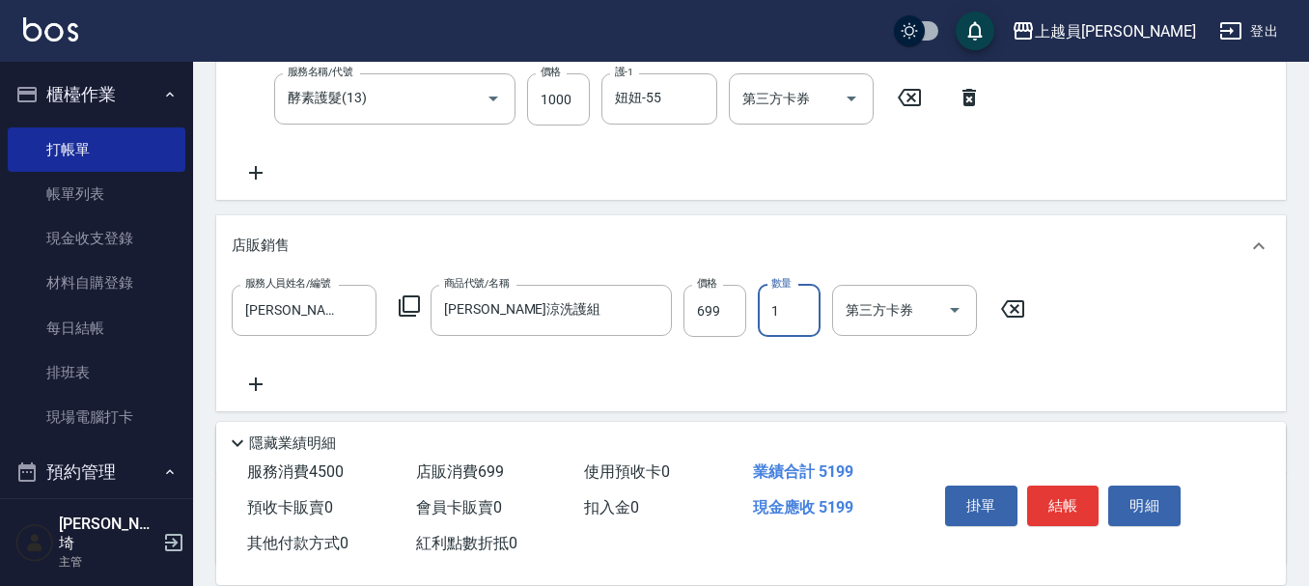
scroll to position [347, 0]
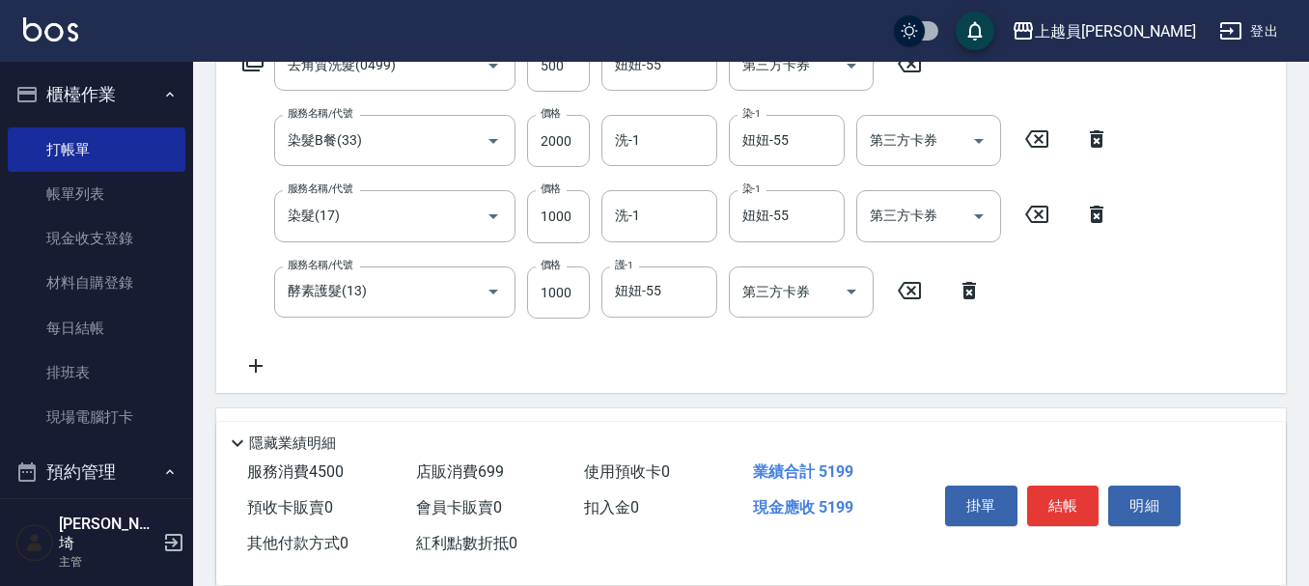
click at [1051, 213] on icon at bounding box center [1037, 214] width 48 height 23
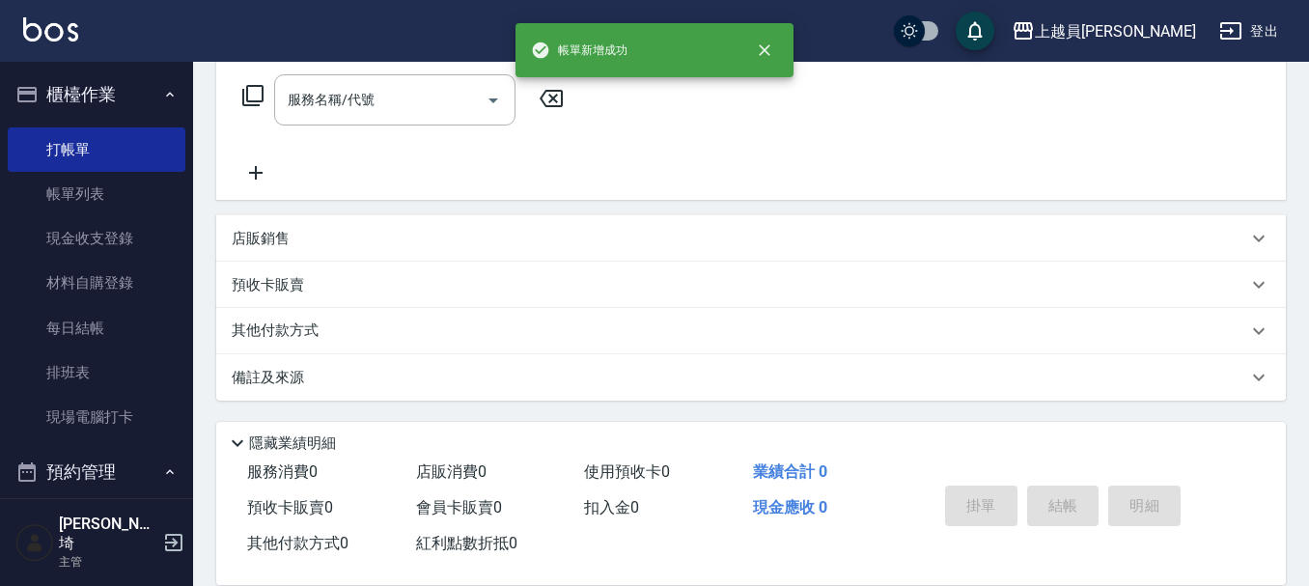
scroll to position [0, 0]
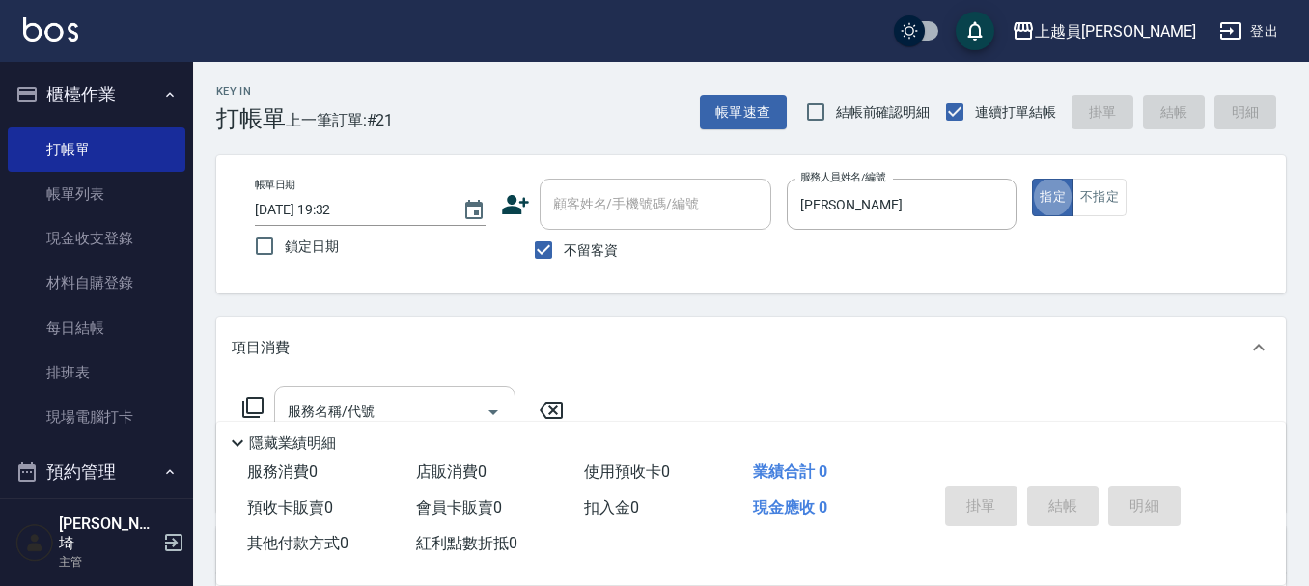
click at [358, 394] on div "服務名稱/代號" at bounding box center [394, 411] width 241 height 51
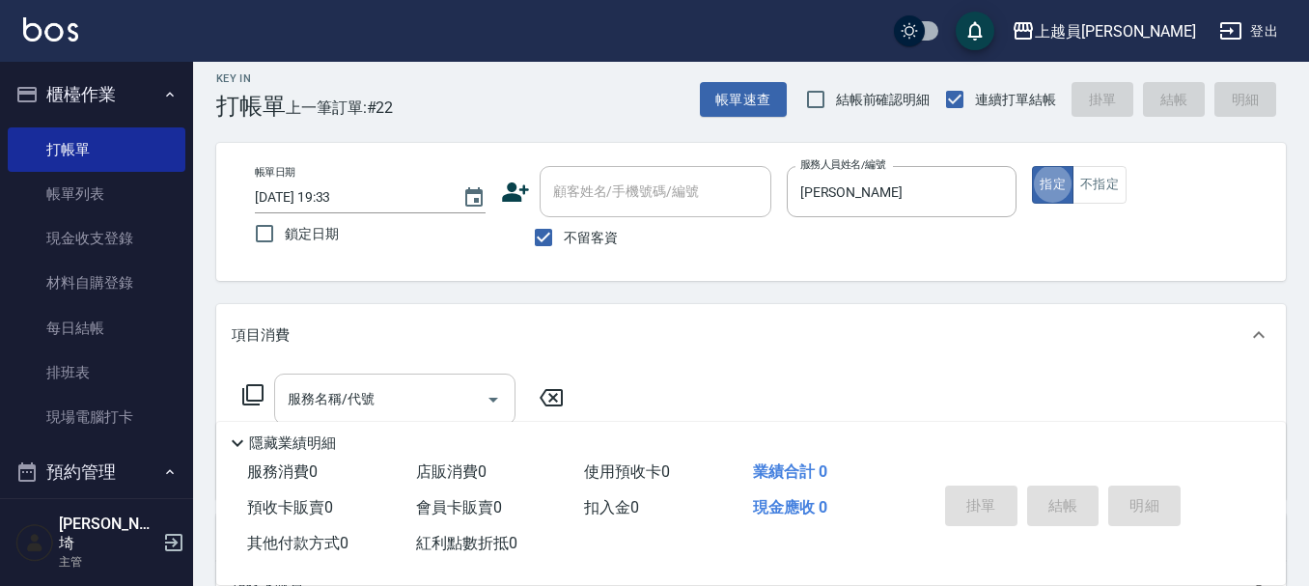
scroll to position [97, 0]
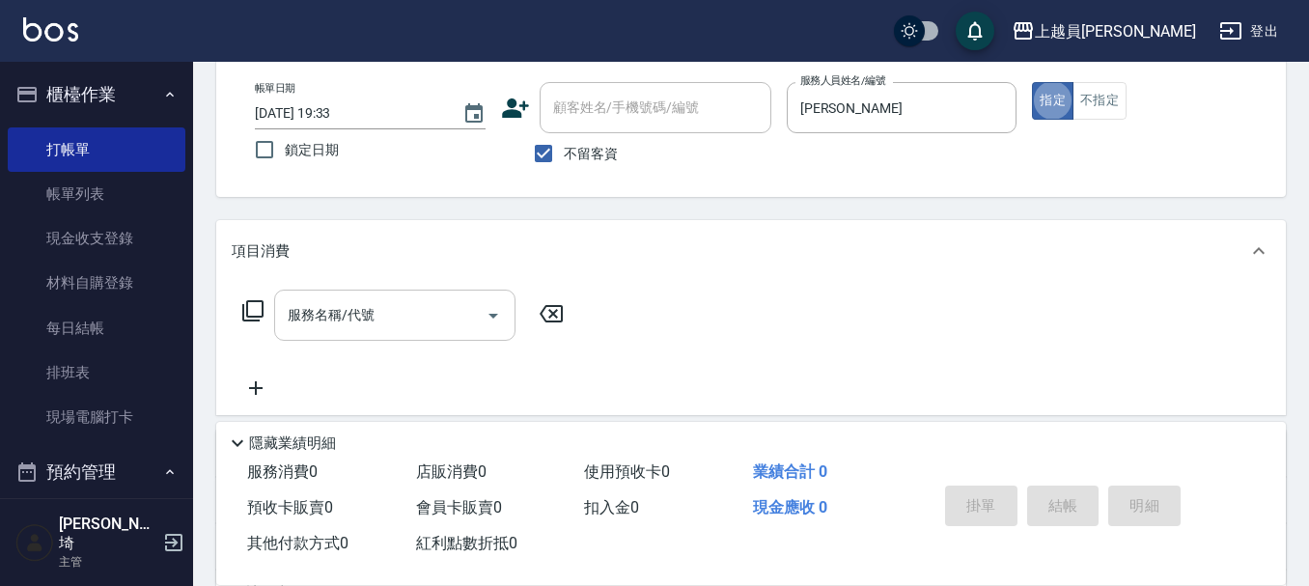
click at [388, 320] on input "服務名稱/代號" at bounding box center [380, 315] width 195 height 34
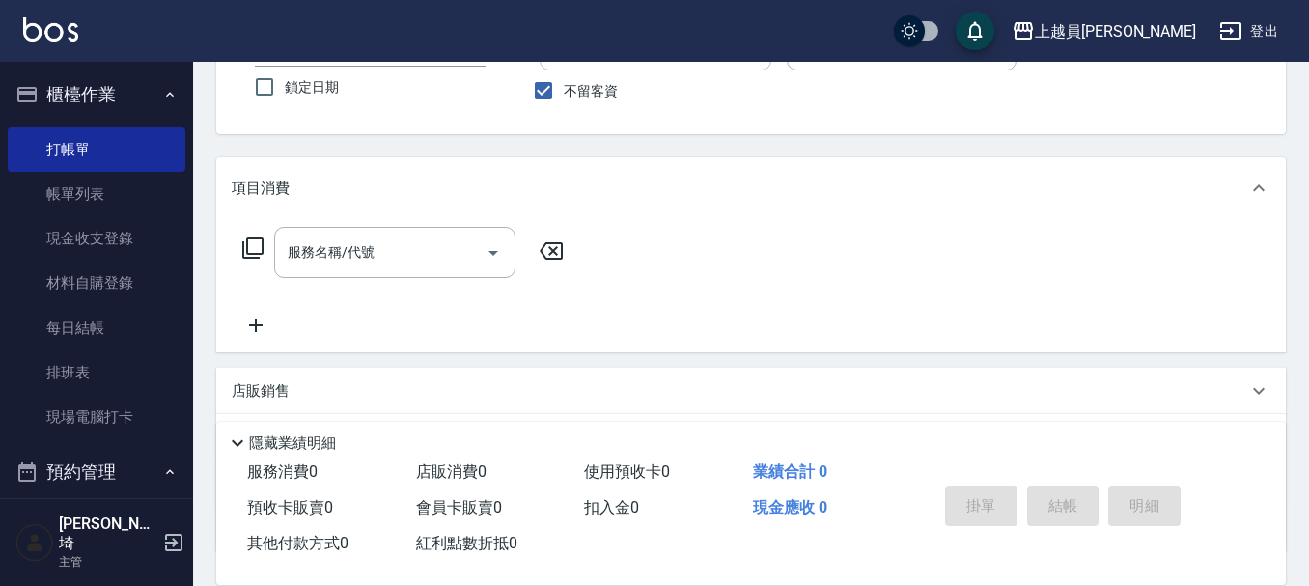
scroll to position [193, 0]
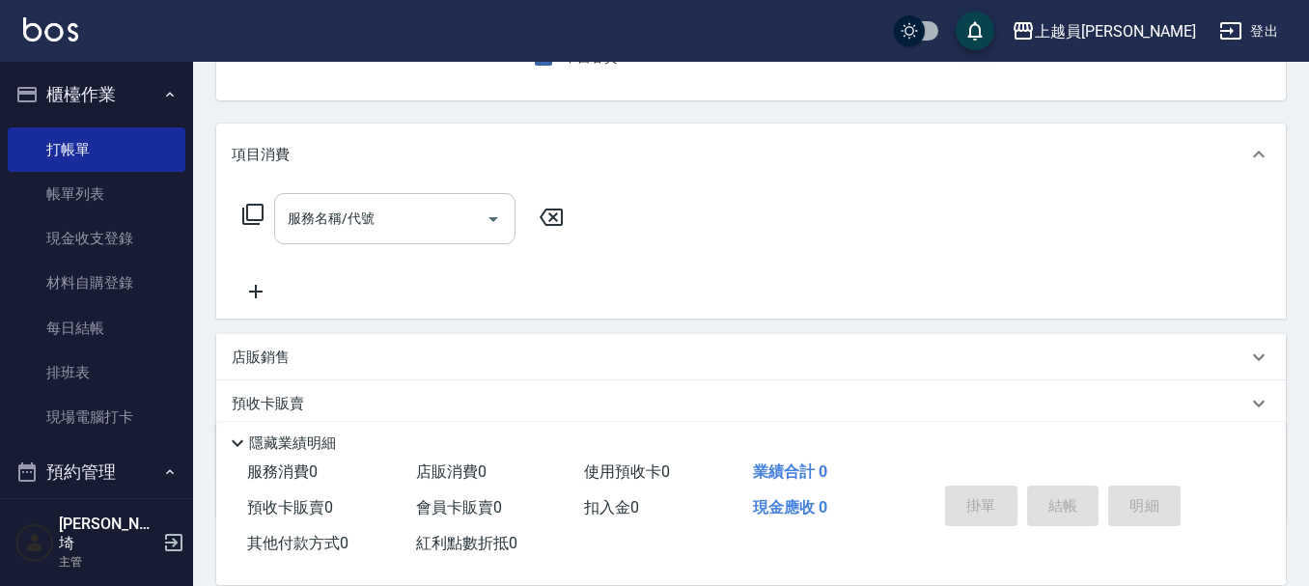
click at [435, 206] on input "服務名稱/代號" at bounding box center [380, 219] width 195 height 34
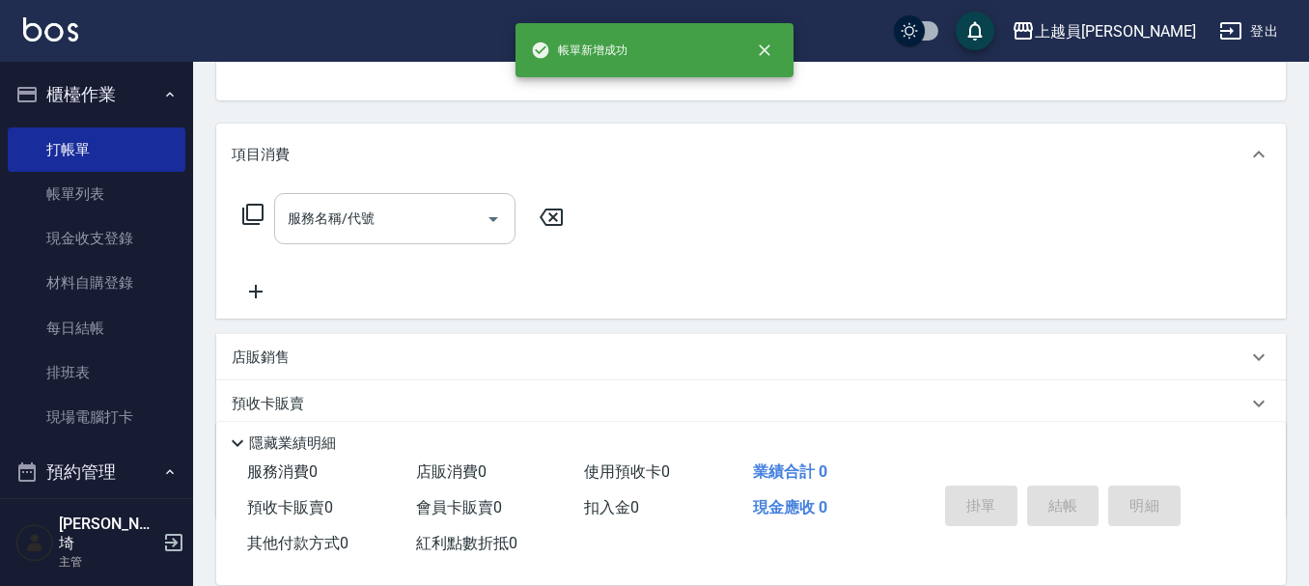
scroll to position [187, 0]
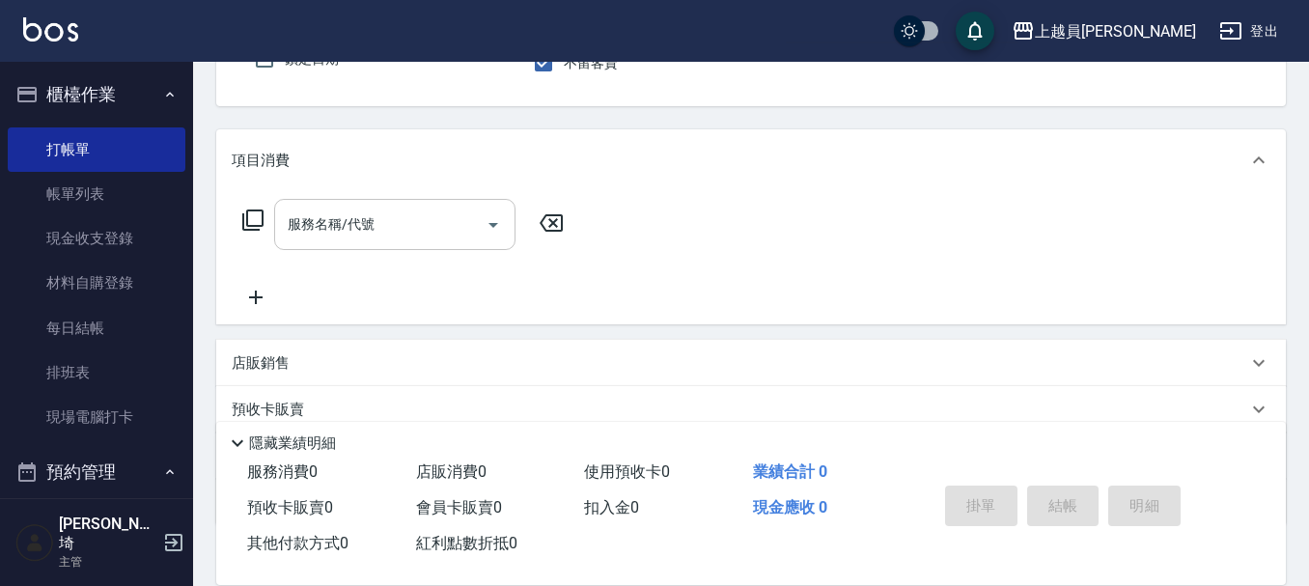
click at [1032, 0] on button "指定" at bounding box center [1053, 10] width 42 height 38
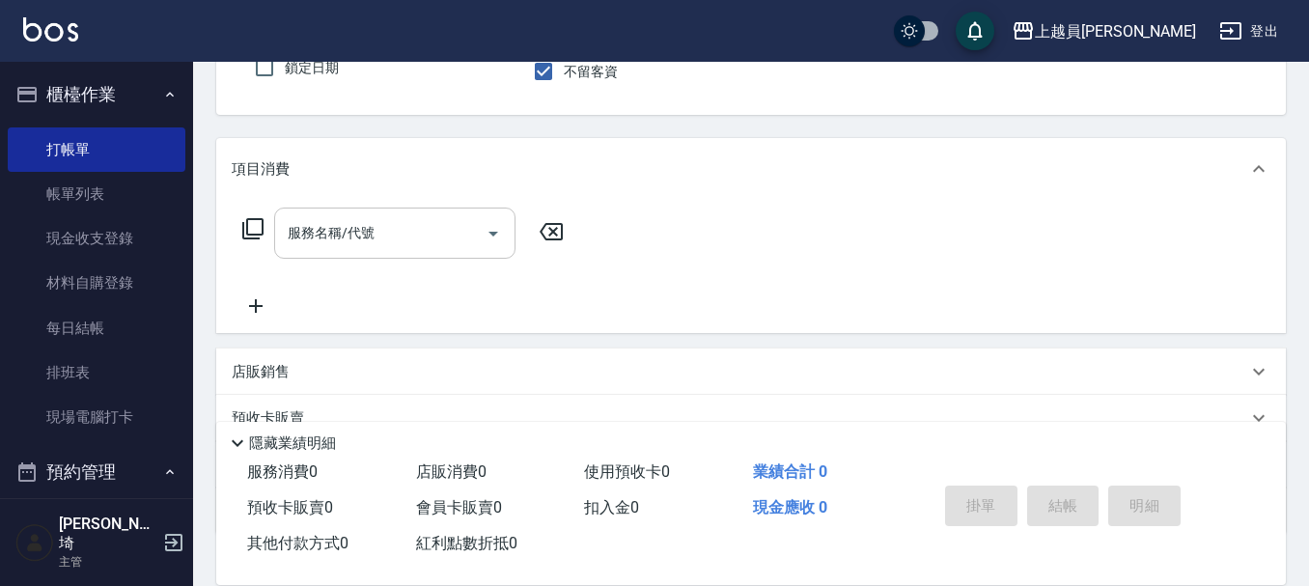
scroll to position [0, 0]
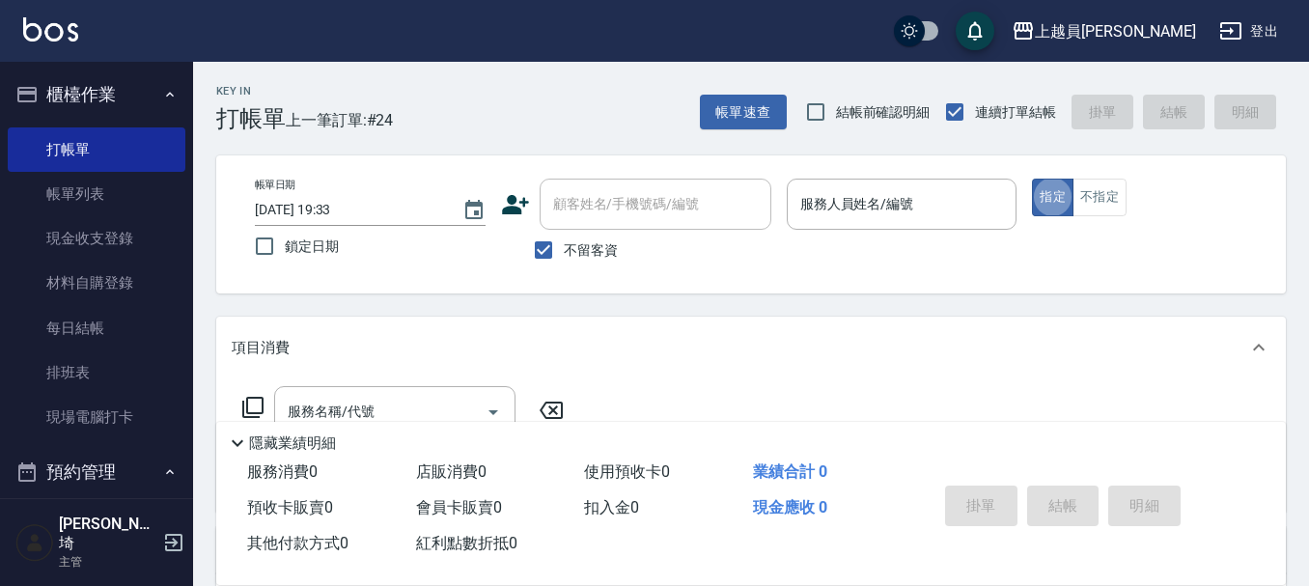
click at [848, 209] on div "服務人員姓名/編號 服務人員姓名/編號" at bounding box center [902, 204] width 231 height 51
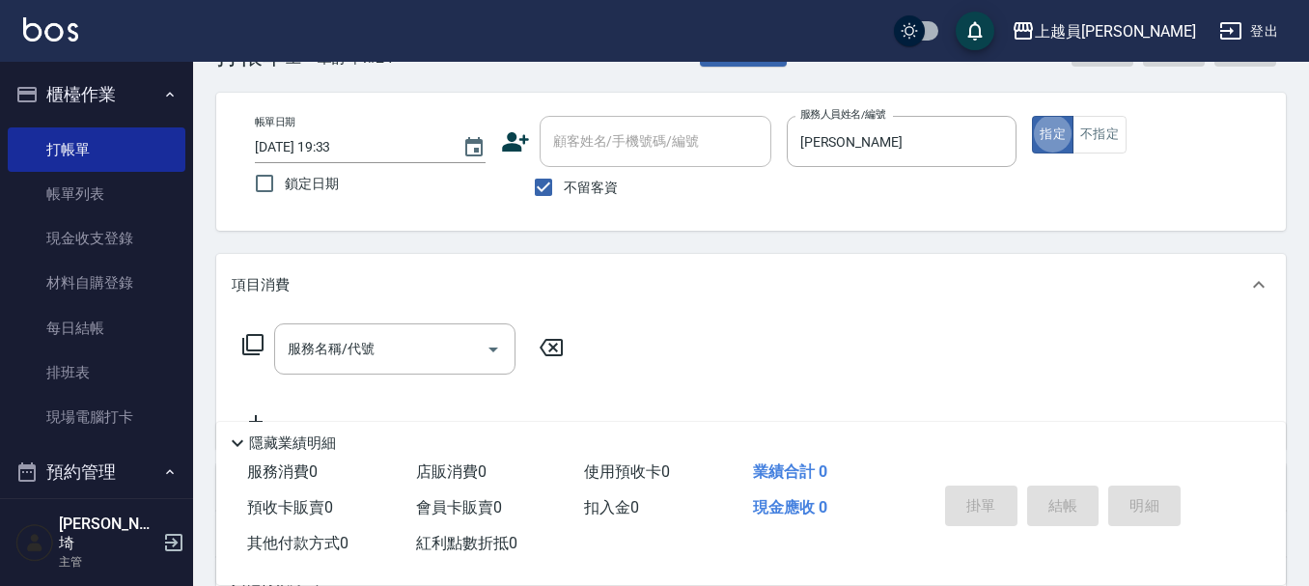
scroll to position [97, 0]
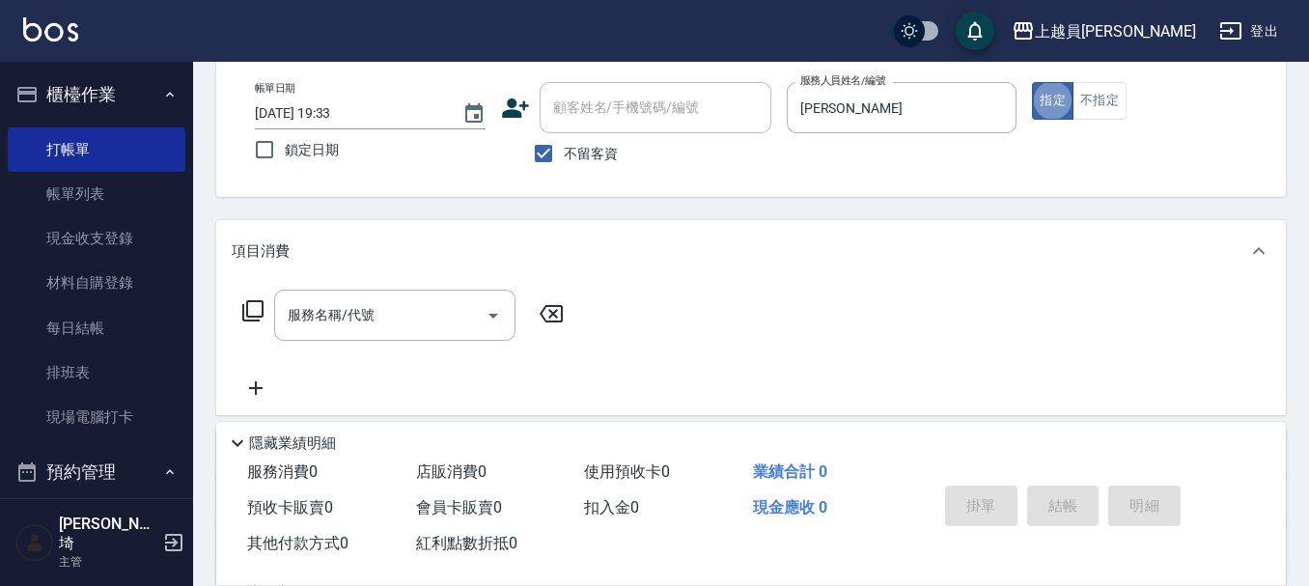
drag, startPoint x: 442, startPoint y: 322, endPoint x: 745, endPoint y: 283, distance: 305.7
click at [468, 316] on input "服務名稱/代號" at bounding box center [380, 315] width 195 height 34
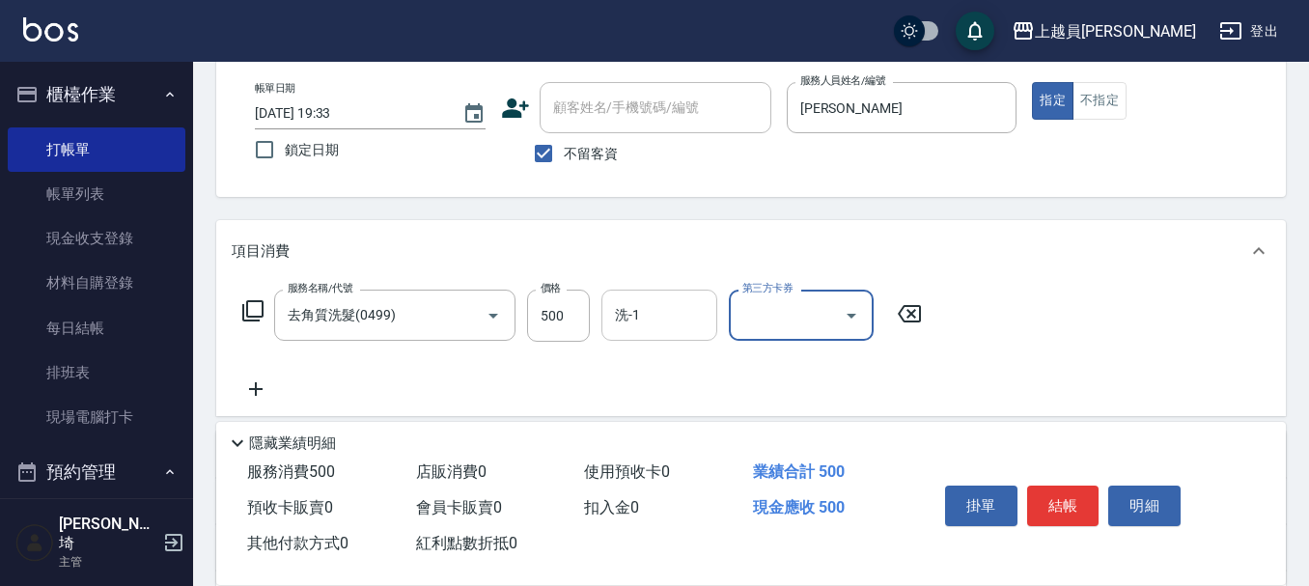
click at [680, 317] on input "洗-1" at bounding box center [659, 315] width 98 height 34
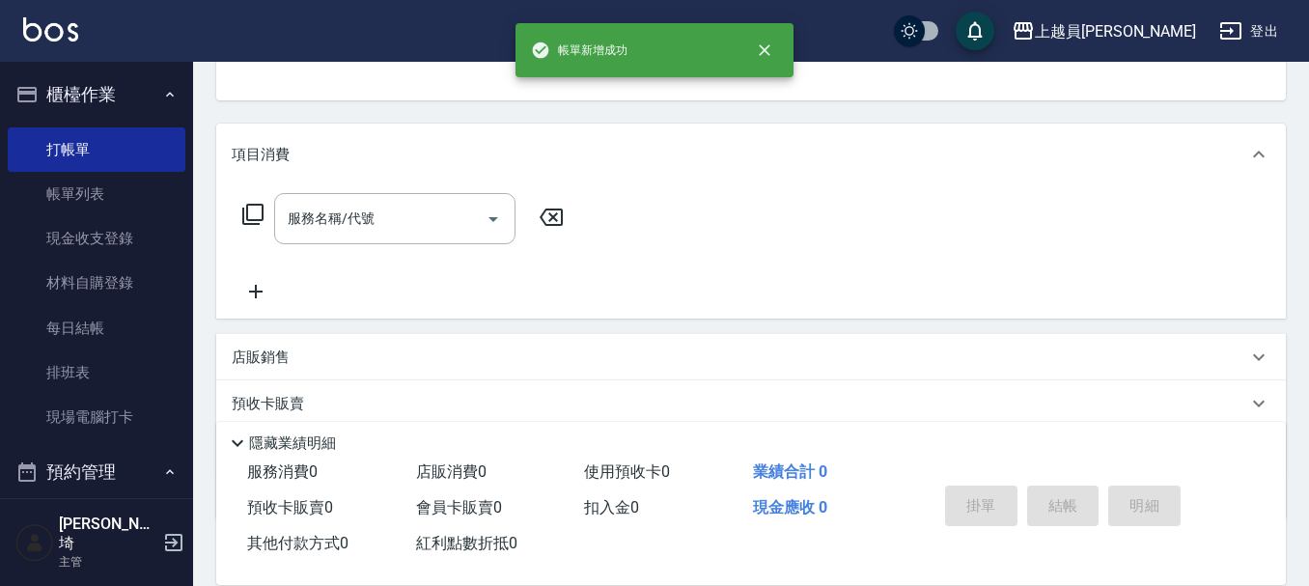
scroll to position [187, 0]
click at [535, 394] on div "預收卡販賣" at bounding box center [751, 409] width 1070 height 46
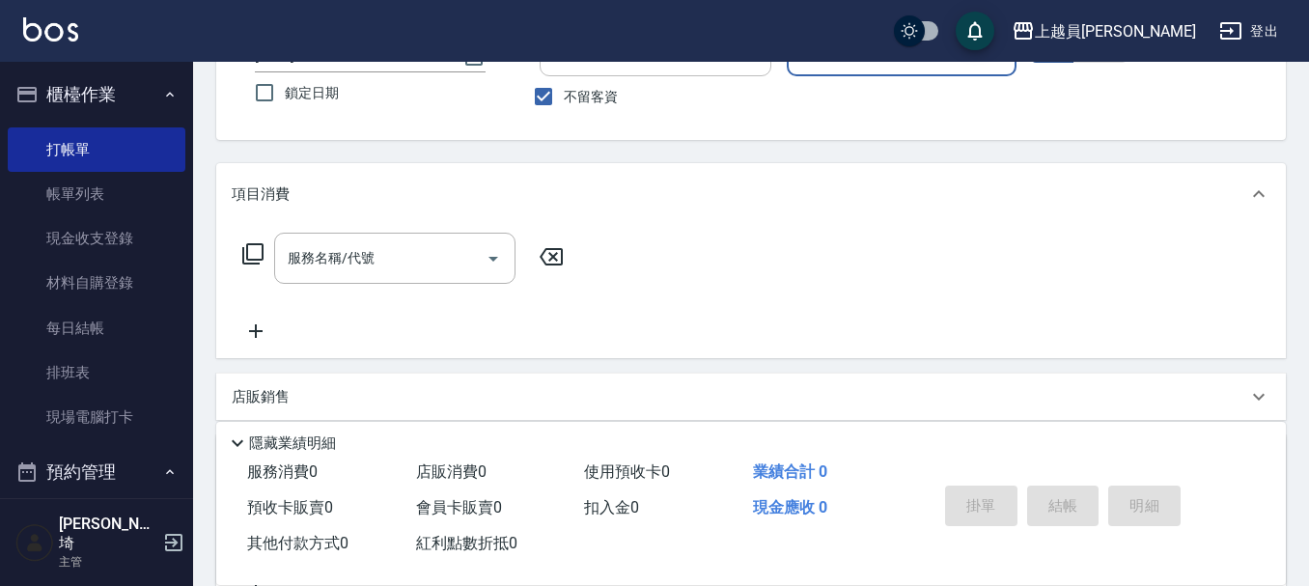
scroll to position [0, 0]
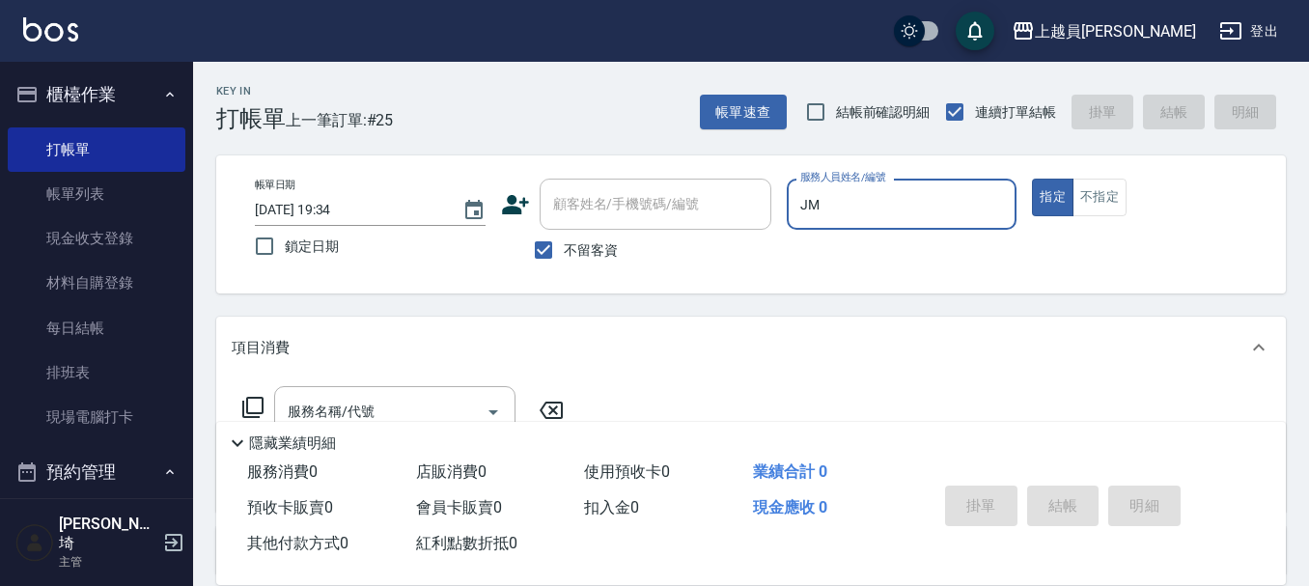
click at [1032, 179] on button "指定" at bounding box center [1053, 198] width 42 height 38
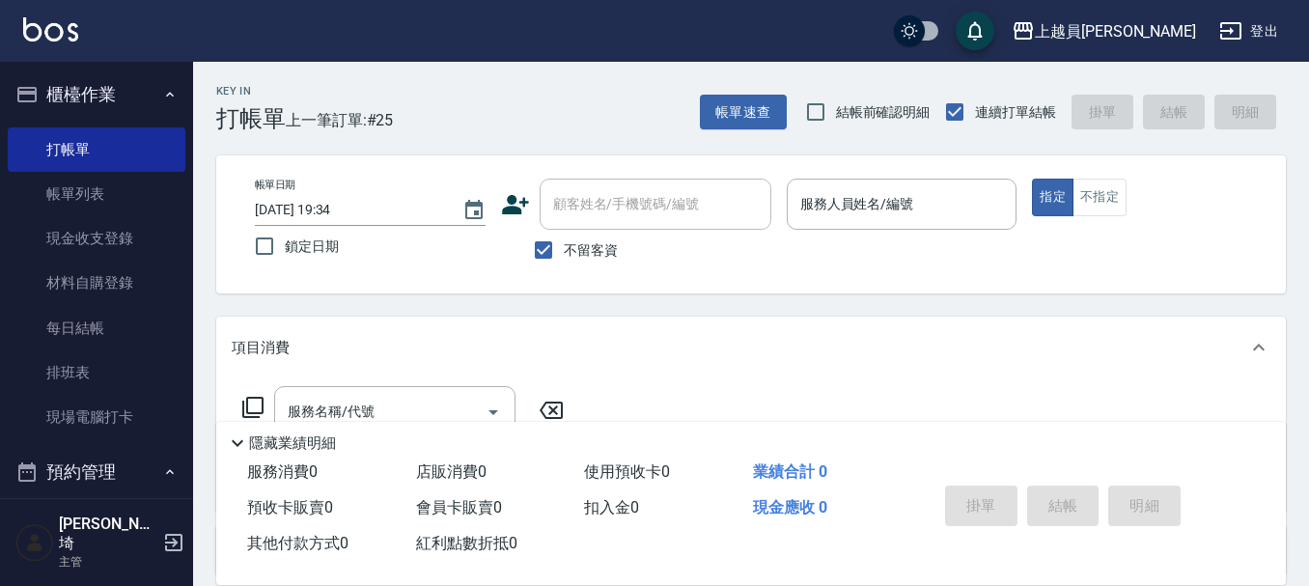
click at [875, 175] on div "帳單日期 [DATE] 19:34 鎖定日期 顧客姓名/手機號碼/編號 顧客姓名/手機號碼/編號 不留客資 服務人員姓名/編號 服務人員姓名/編號 指定 不指定" at bounding box center [751, 224] width 1070 height 138
click at [877, 195] on div "服務人員姓名/編號 服務人員姓名/編號" at bounding box center [902, 204] width 231 height 51
click at [397, 392] on div "服務名稱/代號" at bounding box center [394, 411] width 241 height 51
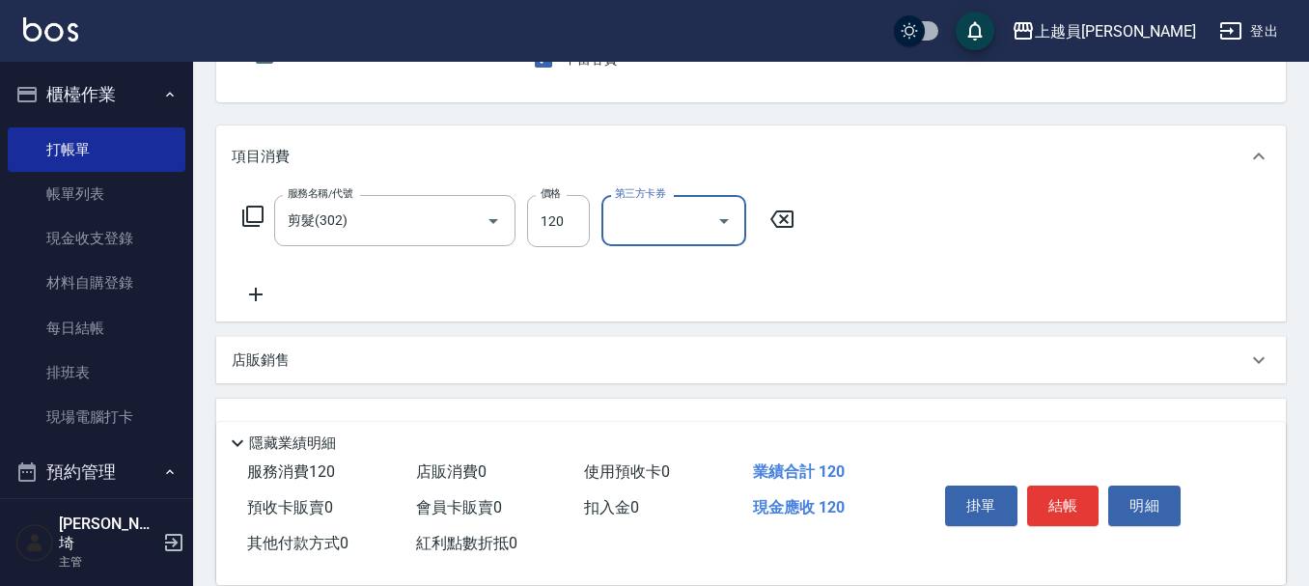
scroll to position [193, 0]
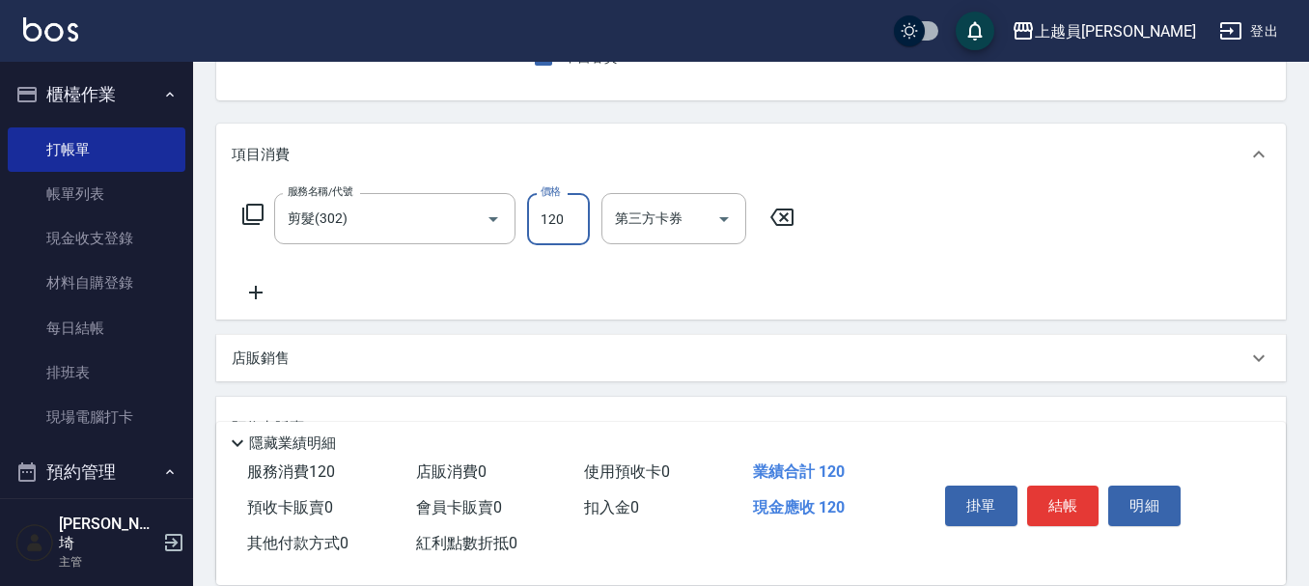
click at [548, 238] on input "120" at bounding box center [558, 219] width 63 height 52
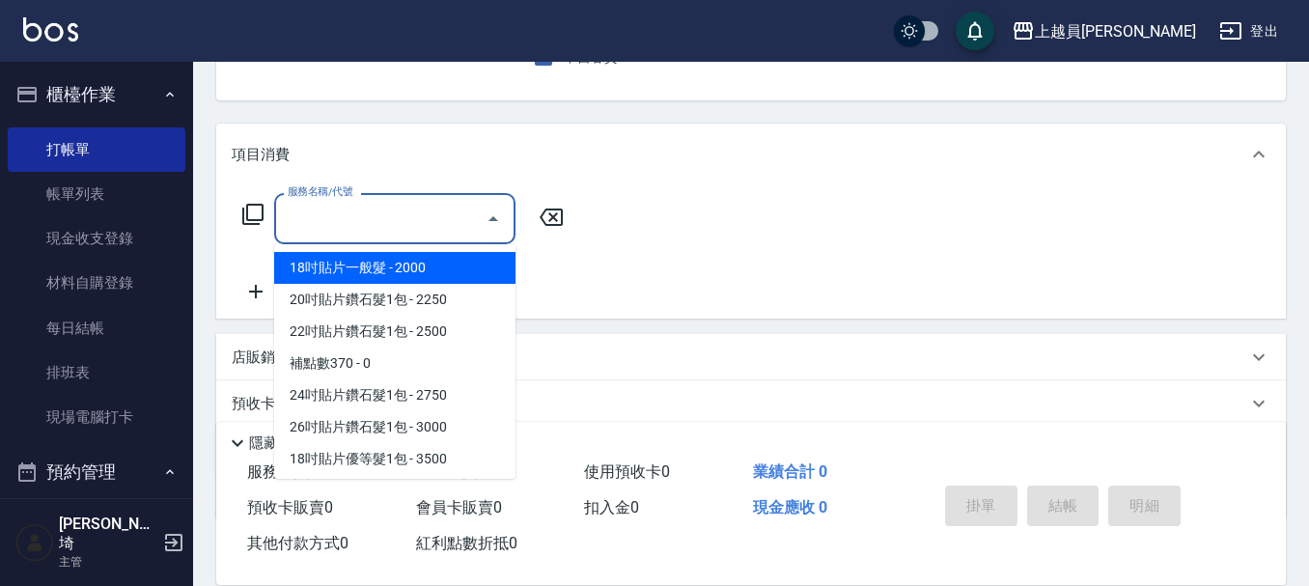
click at [433, 224] on input "服務名稱/代號" at bounding box center [380, 219] width 195 height 34
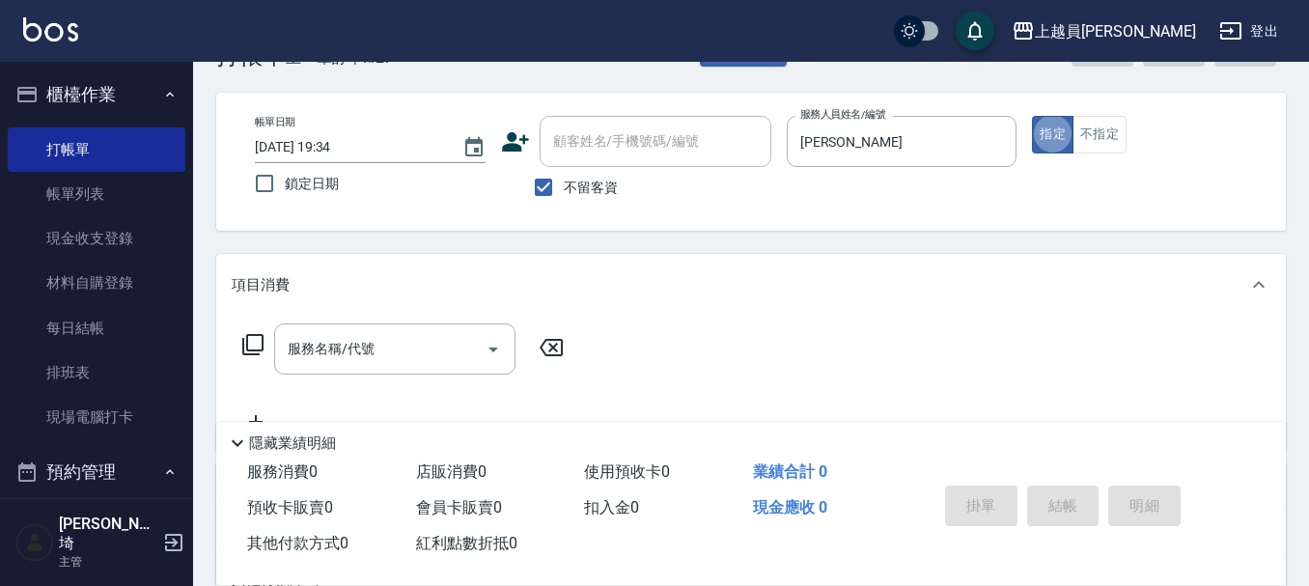
scroll to position [97, 0]
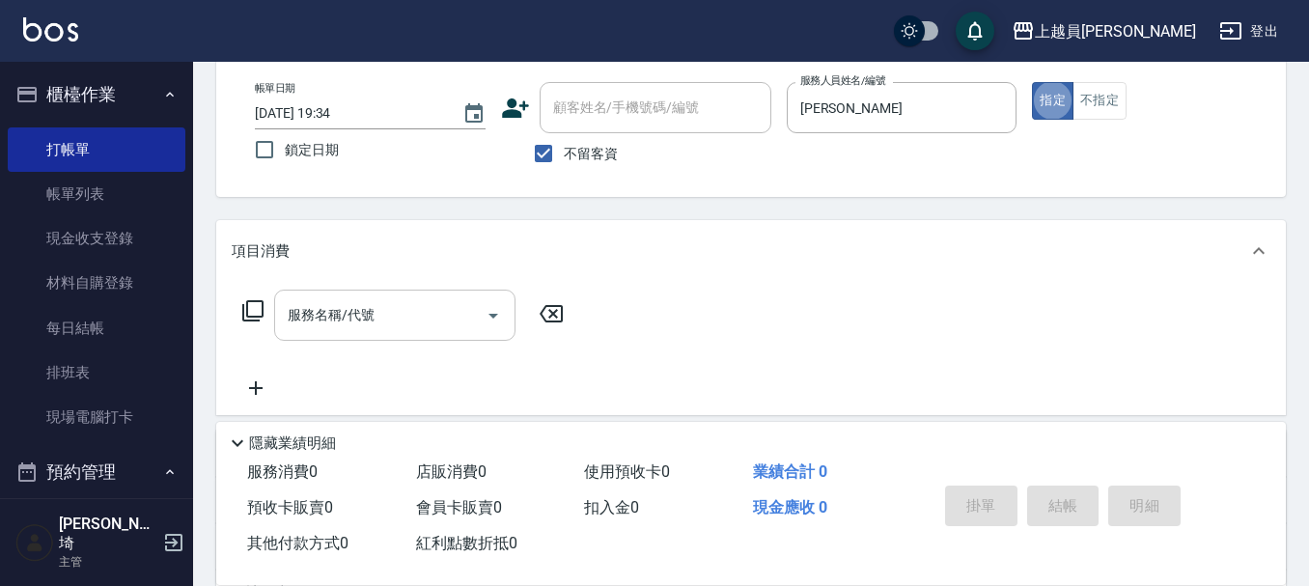
click at [396, 300] on input "服務名稱/代號" at bounding box center [380, 315] width 195 height 34
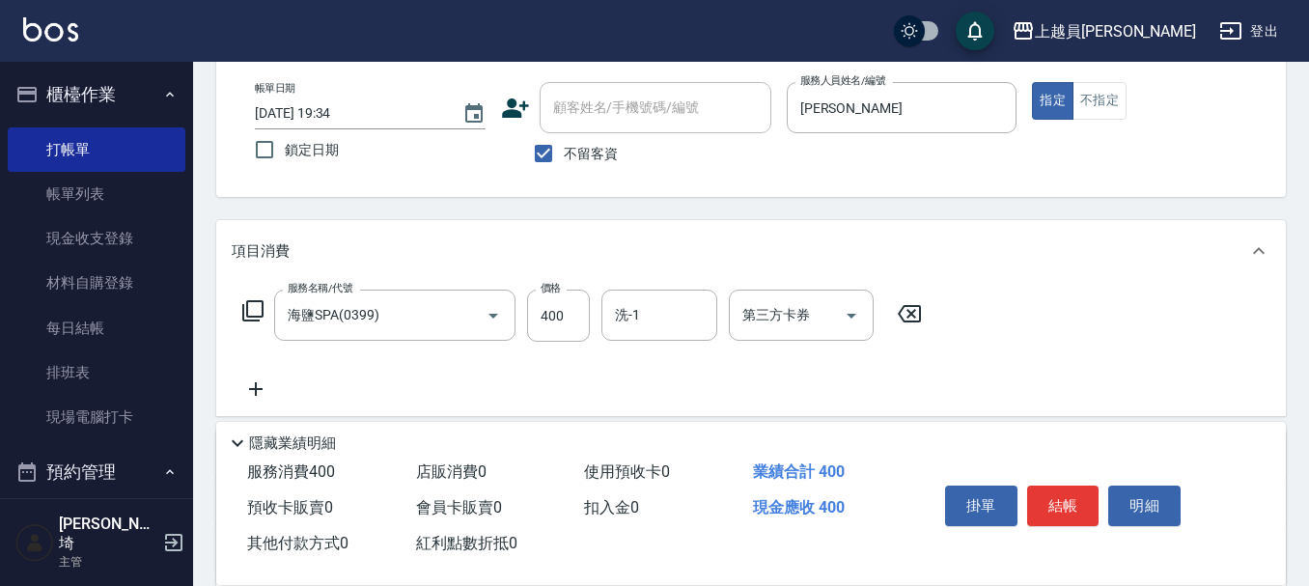
click at [982, 256] on div "項目消費" at bounding box center [739, 251] width 1015 height 20
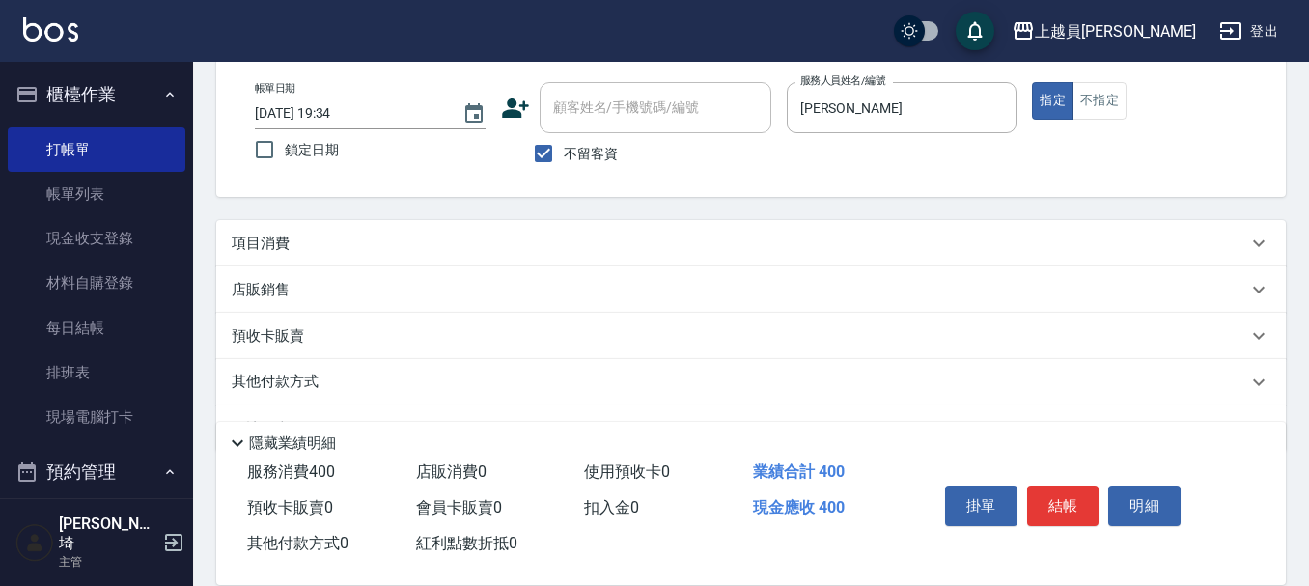
click at [602, 256] on div "項目消費" at bounding box center [751, 243] width 1070 height 46
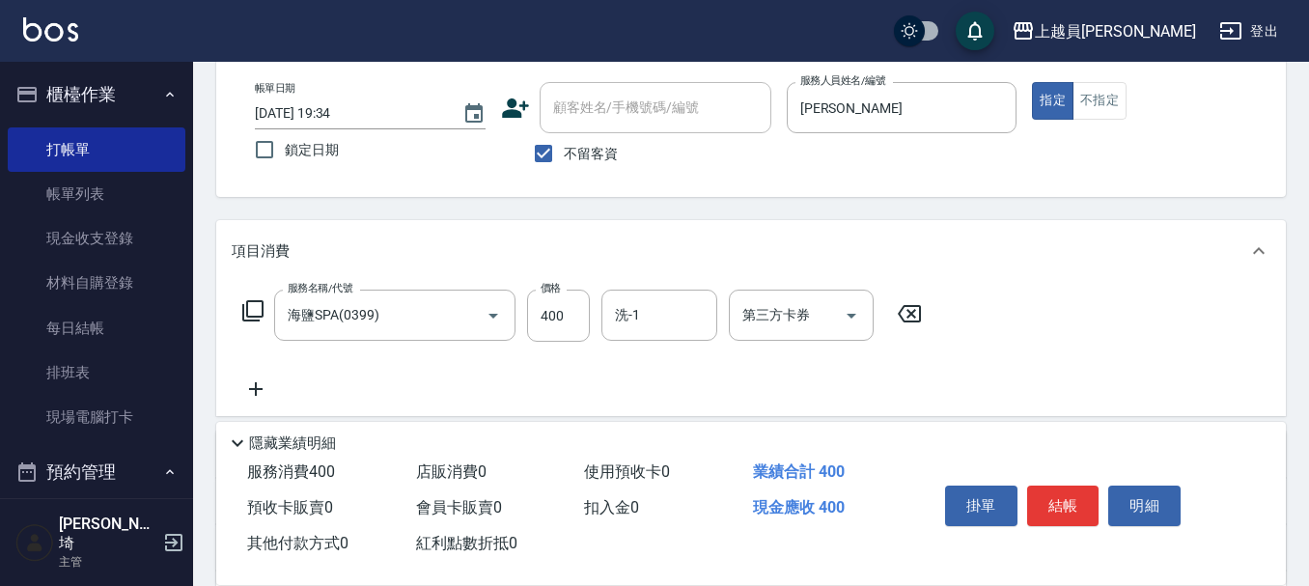
click at [600, 314] on div "服務名稱/代號 海鹽SPA(0399) 服務名稱/代號 價格 400 價格 洗-1 洗-1 第三方卡券 第三方卡券" at bounding box center [583, 316] width 702 height 52
click at [639, 289] on div "服務名稱/代號 海鹽SPA(0399) 服務名稱/代號 價格 400 價格 洗-1 洗-1 第三方卡券 第三方卡券" at bounding box center [751, 349] width 1070 height 134
click at [654, 307] on input "洗-1" at bounding box center [659, 315] width 98 height 34
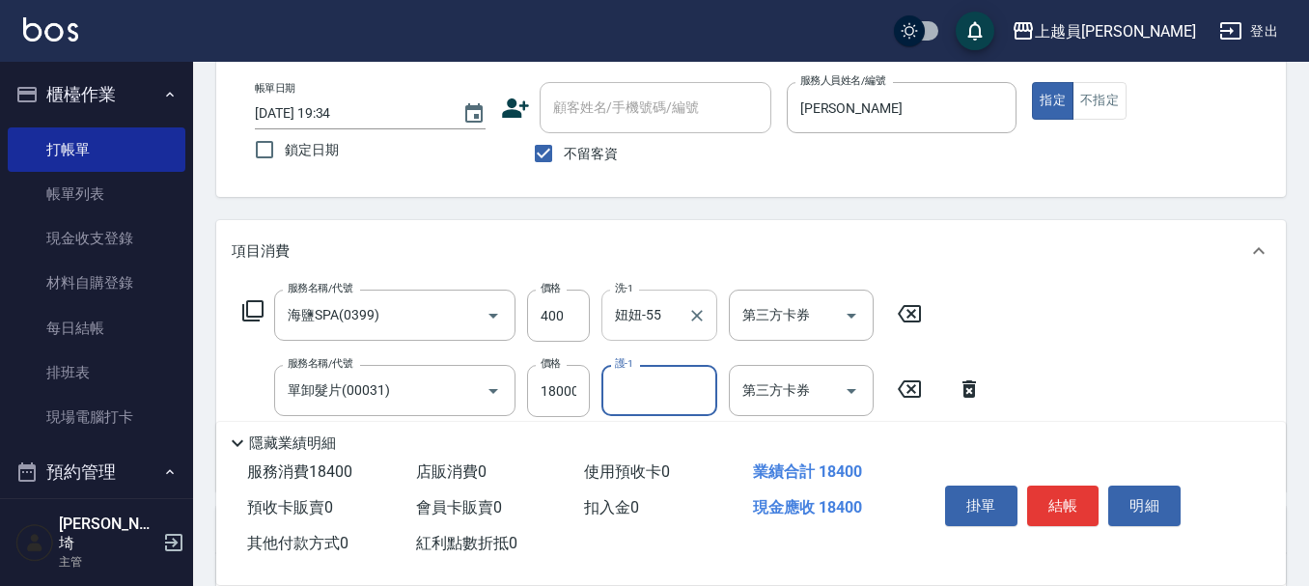
scroll to position [0, 0]
click at [574, 398] on input "18000" at bounding box center [558, 391] width 63 height 52
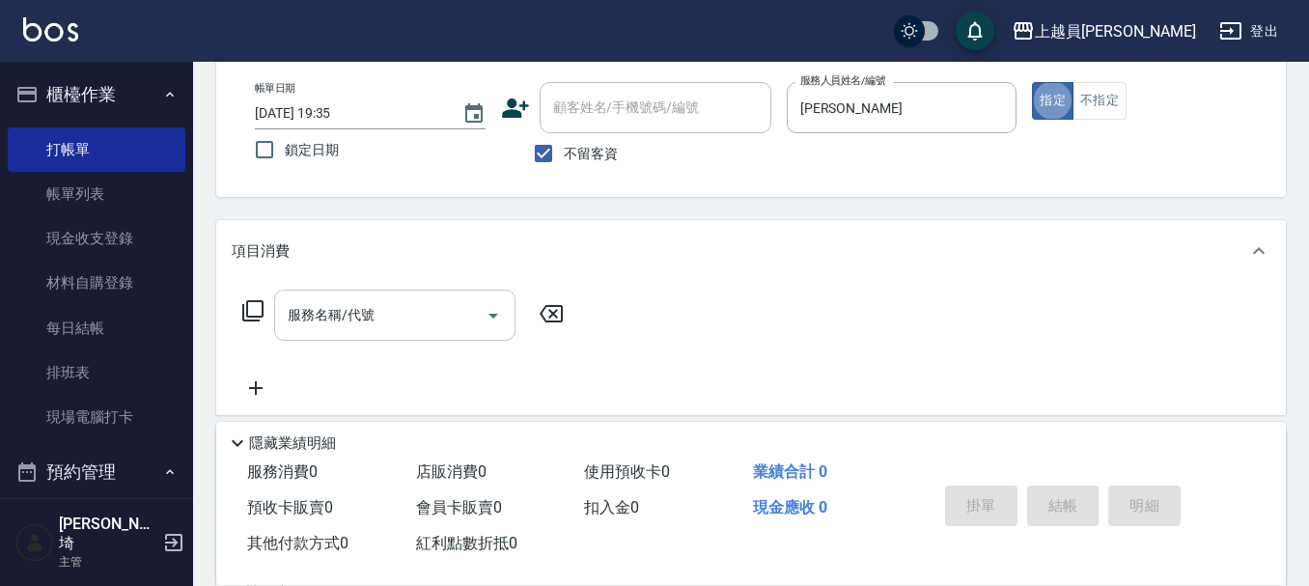
click at [340, 317] on div "服務名稱/代號 服務名稱/代號" at bounding box center [394, 315] width 241 height 51
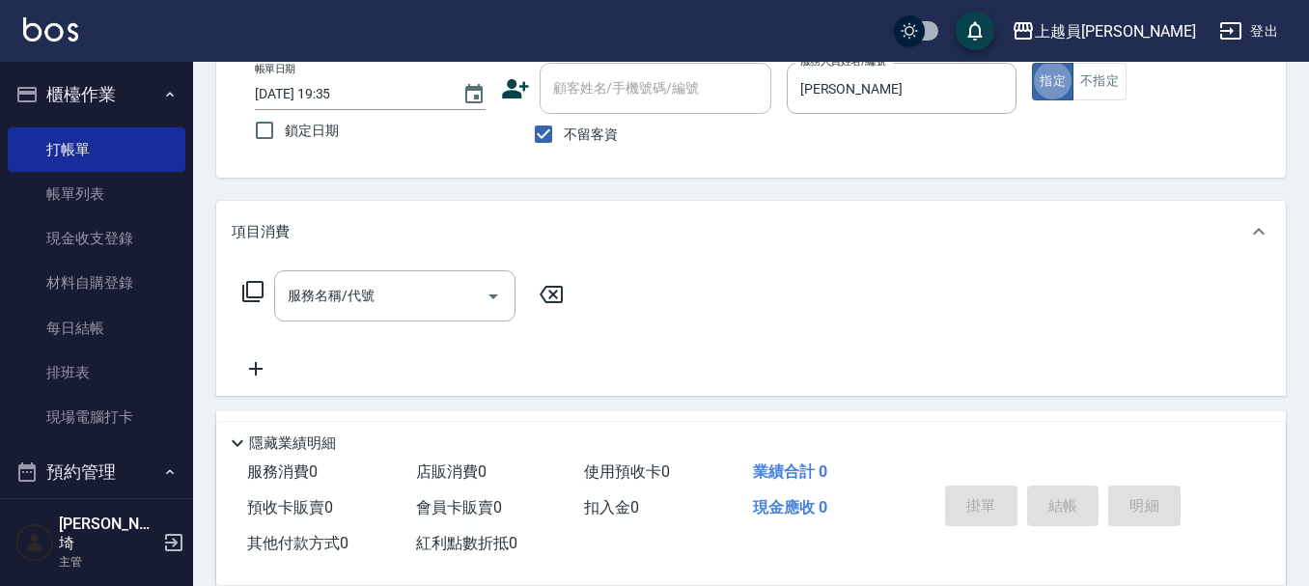
scroll to position [82, 0]
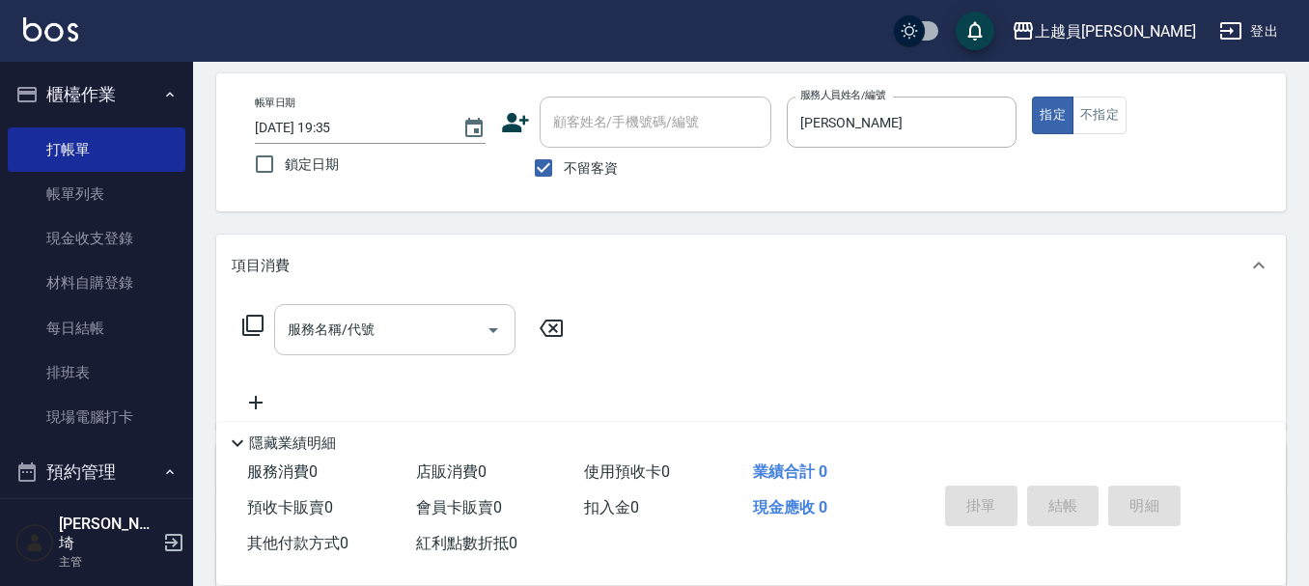
click at [445, 320] on input "服務名稱/代號" at bounding box center [380, 330] width 195 height 34
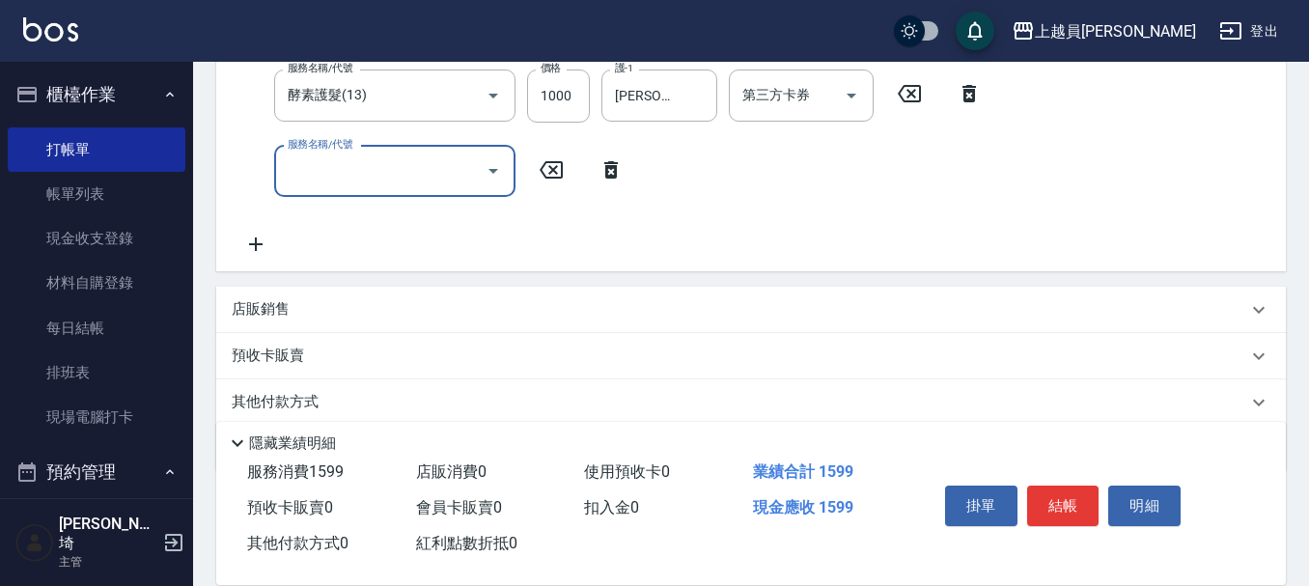
scroll to position [468, 0]
click at [405, 307] on div "店販銷售" at bounding box center [739, 308] width 1015 height 20
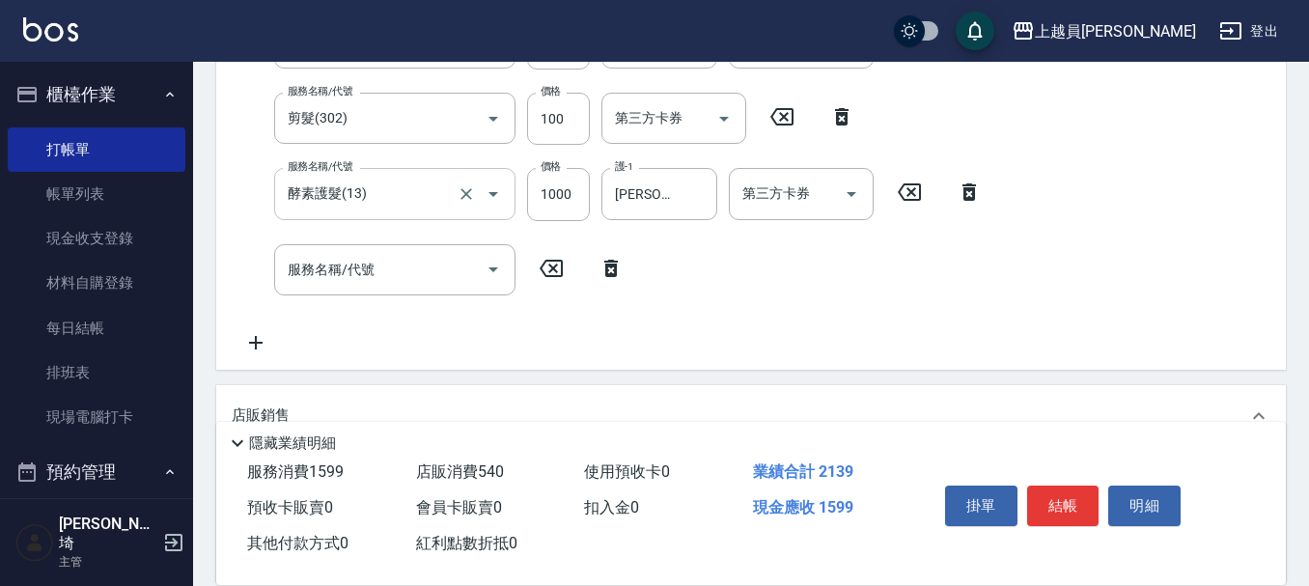
scroll to position [275, 0]
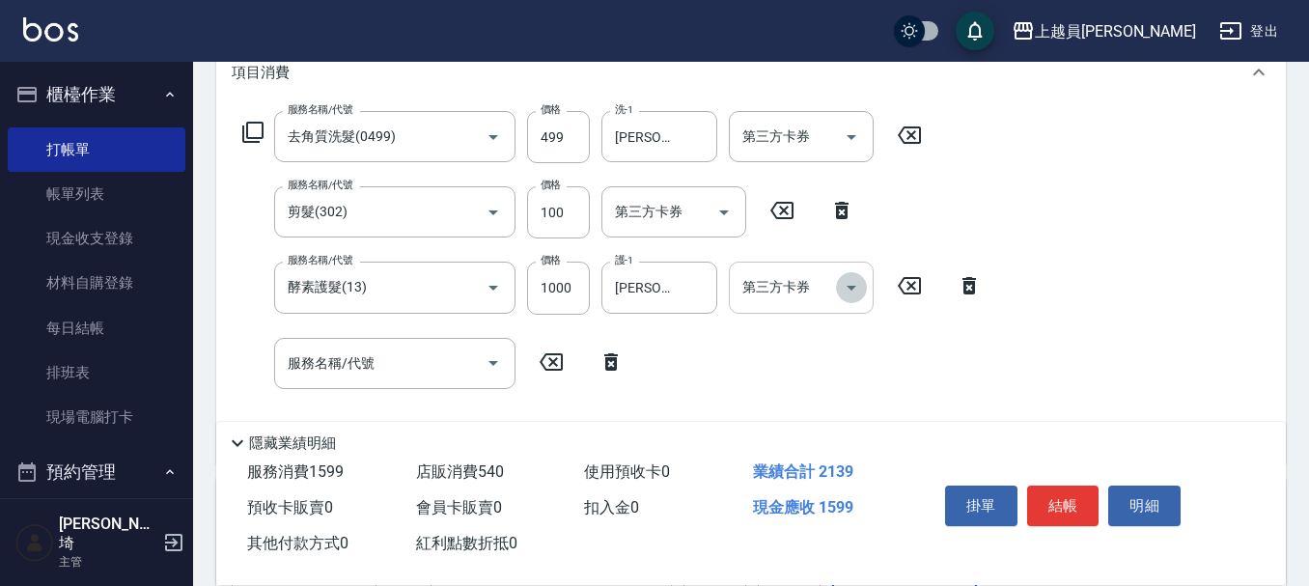
click at [848, 294] on icon "Open" at bounding box center [851, 287] width 23 height 23
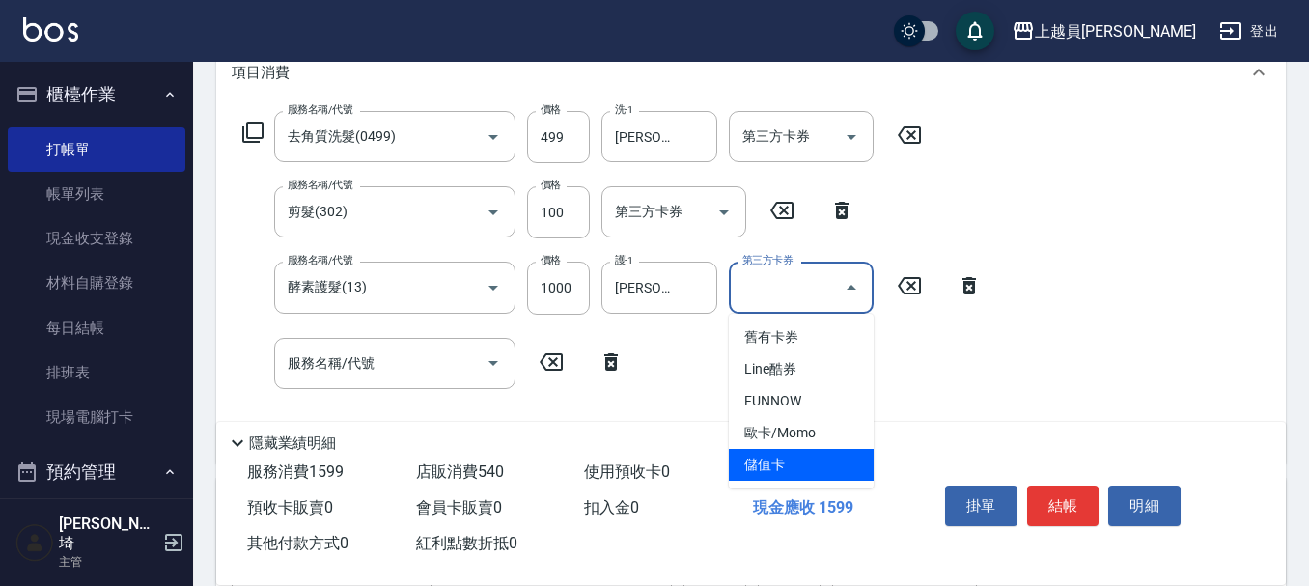
click at [837, 459] on span "儲值卡" at bounding box center [801, 465] width 145 height 32
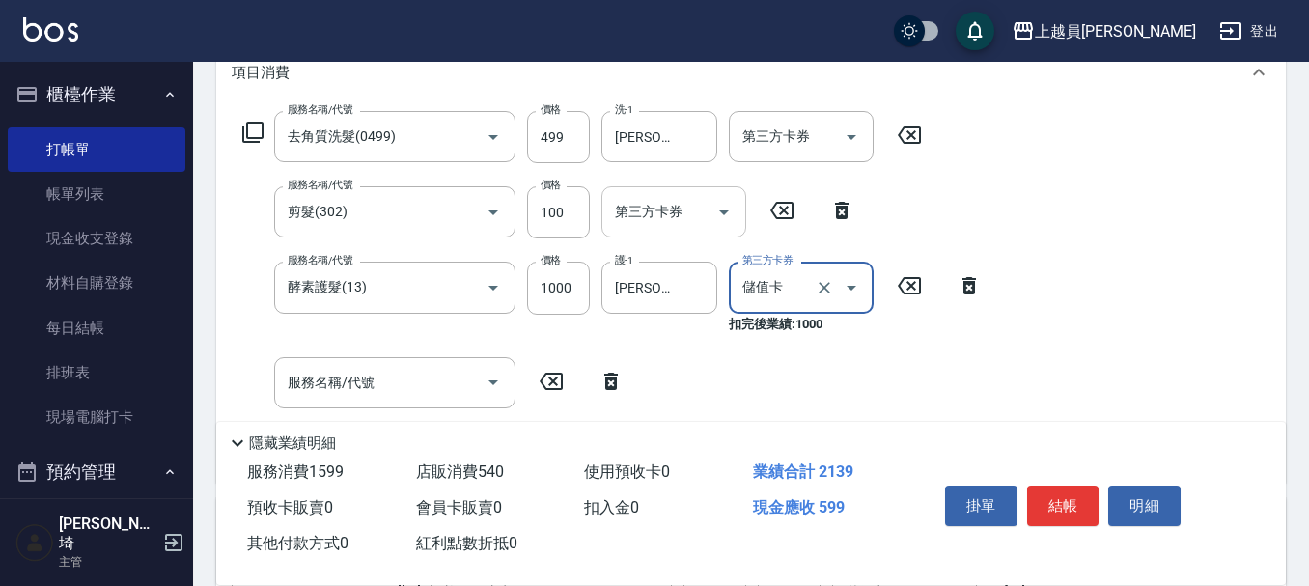
click at [718, 212] on icon "Open" at bounding box center [723, 212] width 23 height 23
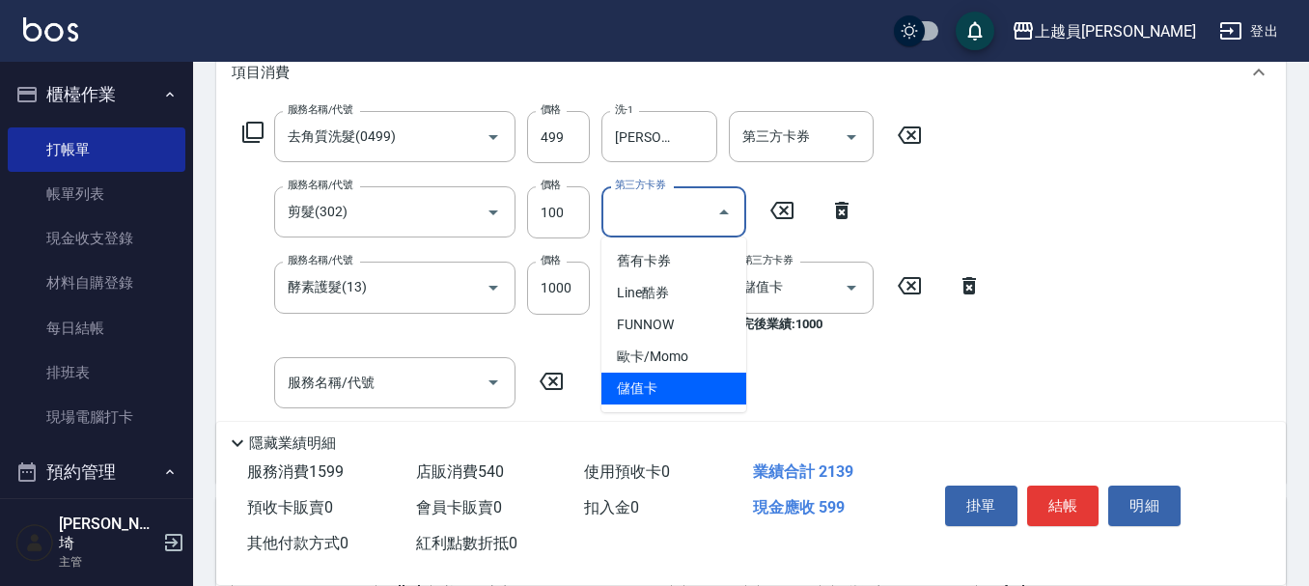
click at [727, 382] on span "儲值卡" at bounding box center [673, 389] width 145 height 32
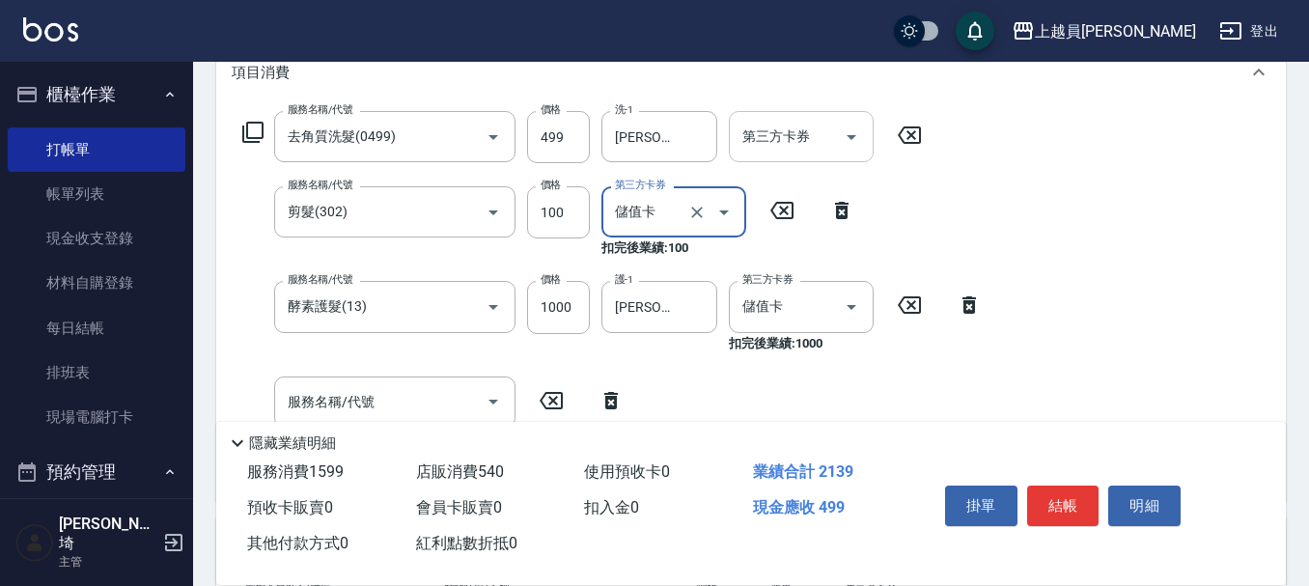
click at [856, 147] on icon "Open" at bounding box center [851, 136] width 23 height 23
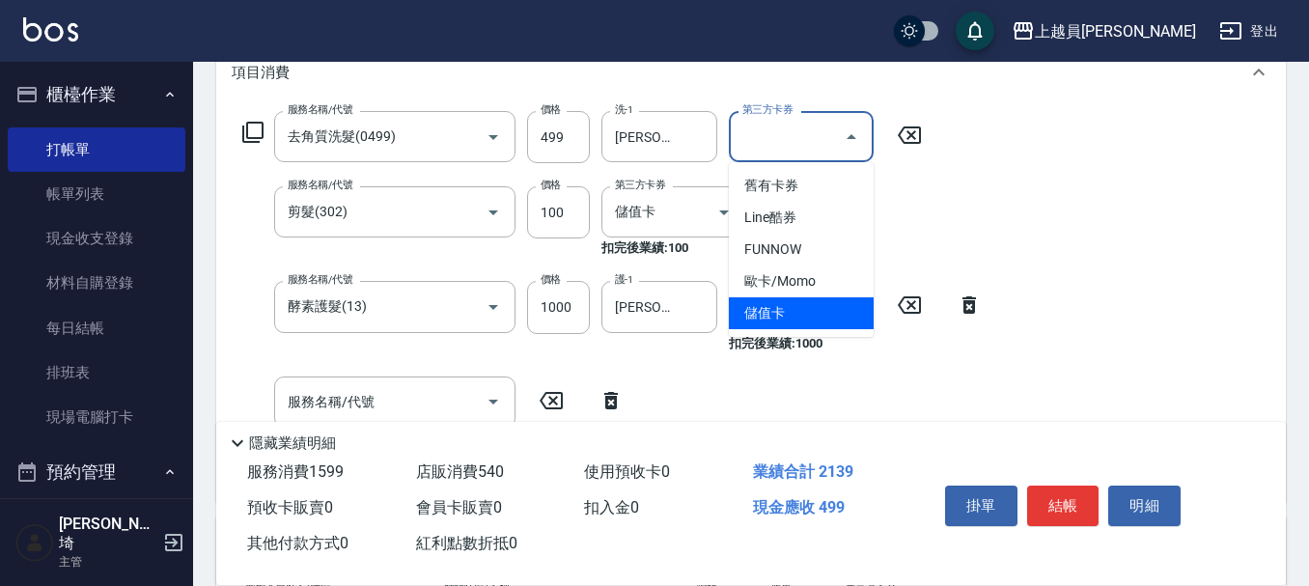
click at [814, 318] on span "儲值卡" at bounding box center [801, 313] width 145 height 32
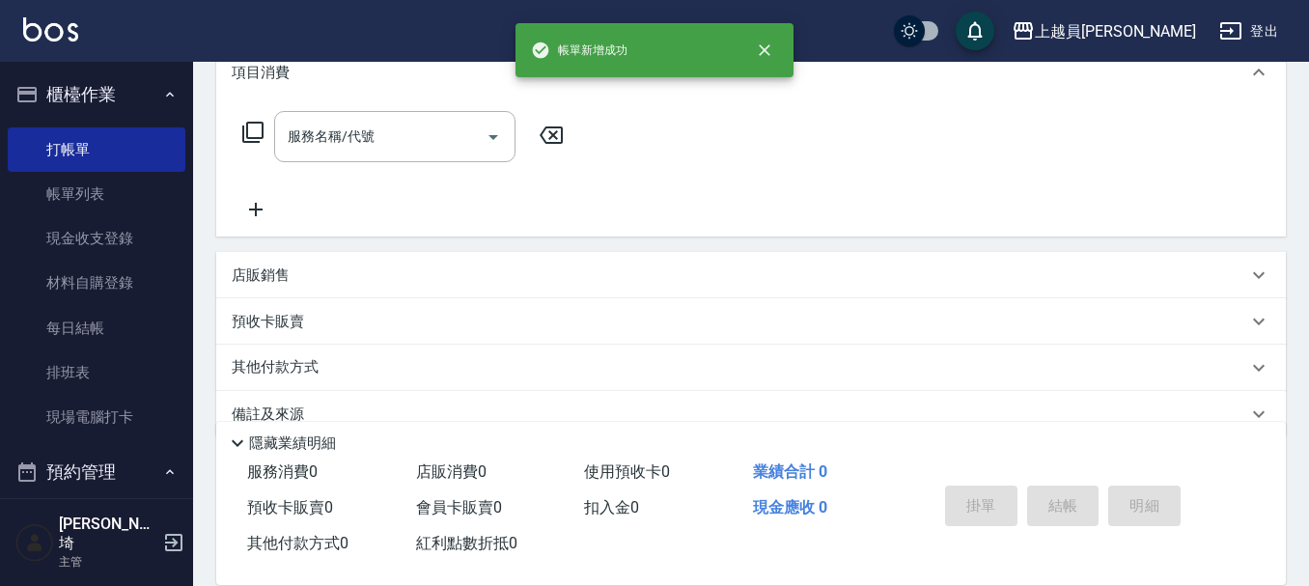
scroll to position [0, 0]
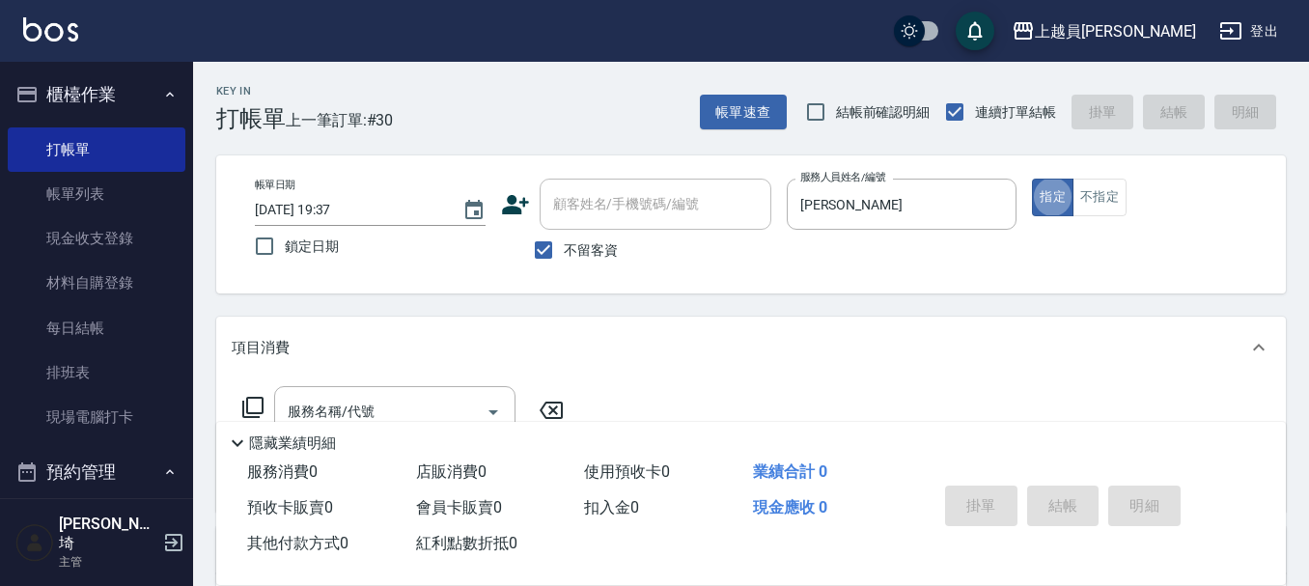
drag, startPoint x: 415, startPoint y: 423, endPoint x: 431, endPoint y: 390, distance: 36.7
click at [417, 422] on div "隱藏業績明細" at bounding box center [751, 438] width 1070 height 33
click at [434, 386] on div "服務名稱/代號" at bounding box center [394, 411] width 241 height 51
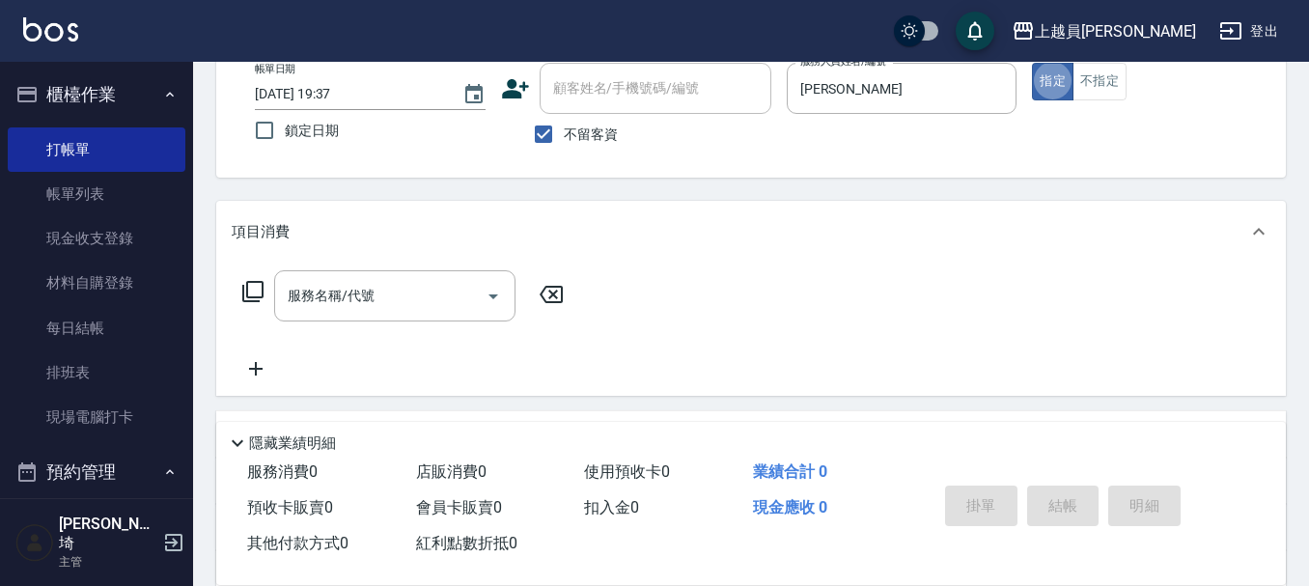
scroll to position [82, 0]
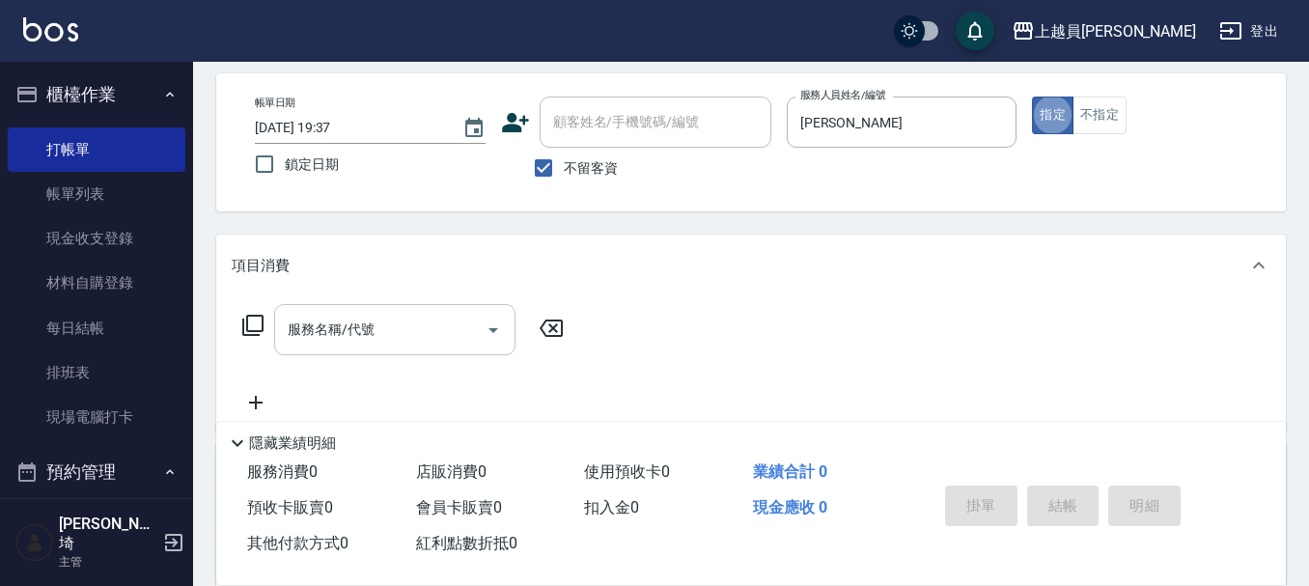
click at [320, 326] on input "服務名稱/代號" at bounding box center [380, 330] width 195 height 34
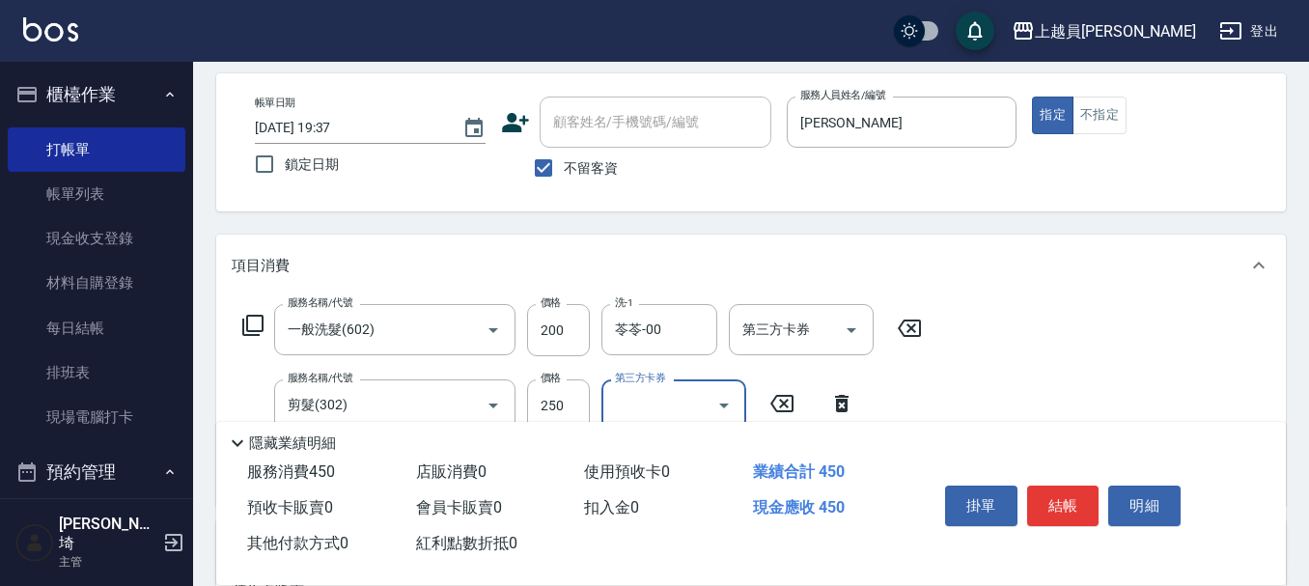
scroll to position [179, 0]
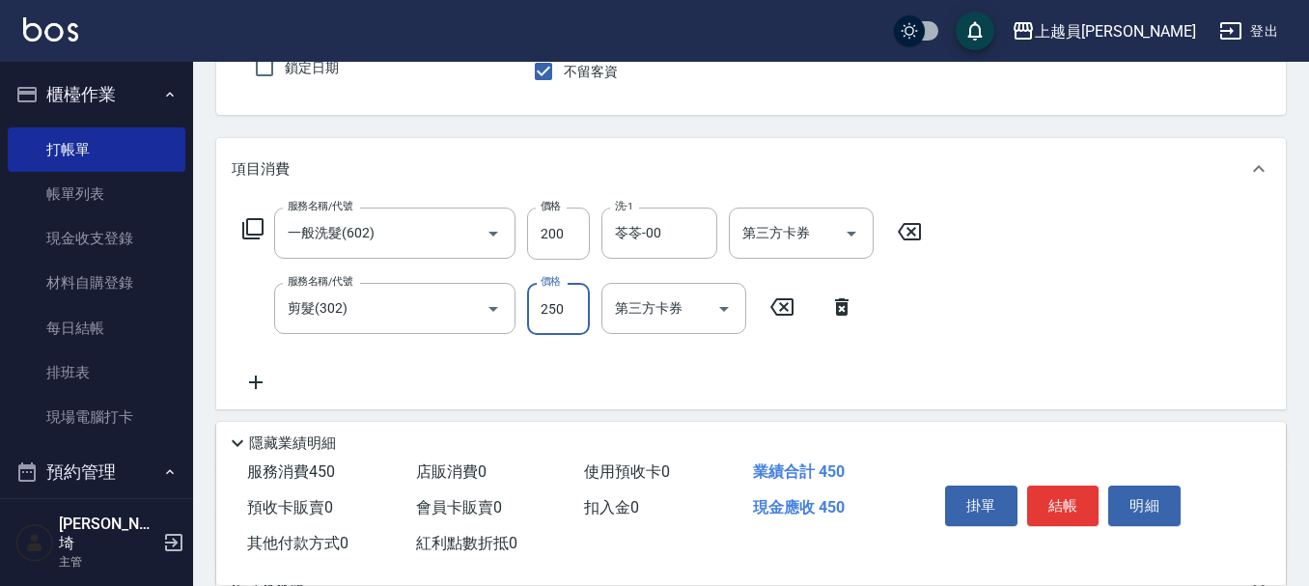
click at [566, 307] on input "250" at bounding box center [558, 309] width 63 height 52
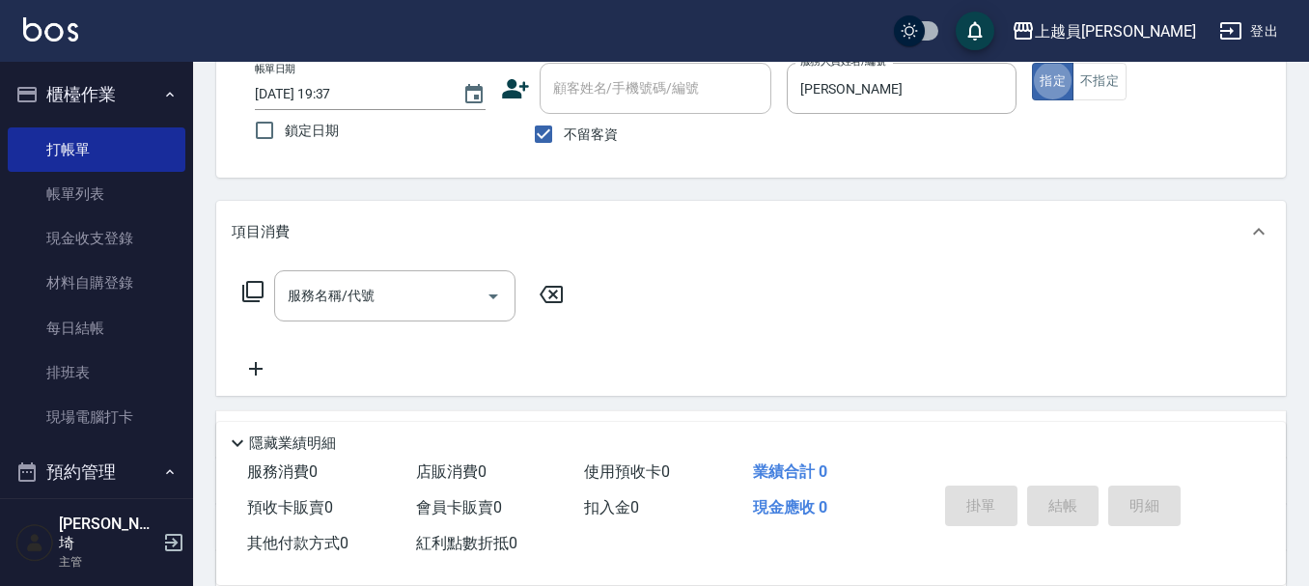
scroll to position [82, 0]
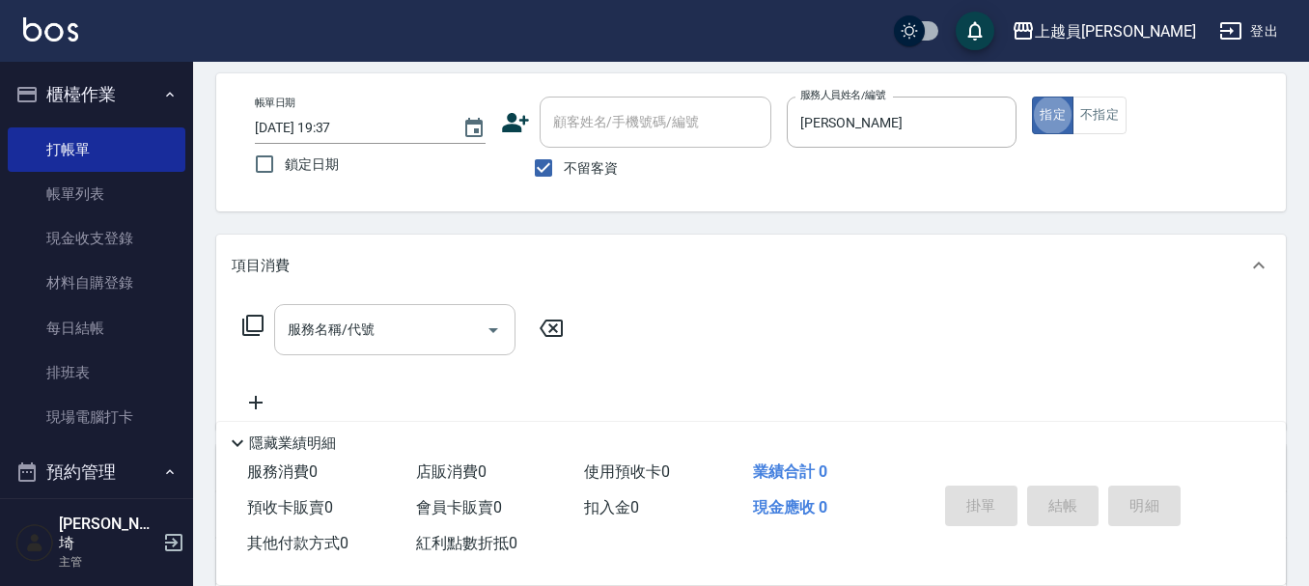
click at [439, 334] on input "服務名稱/代號" at bounding box center [380, 330] width 195 height 34
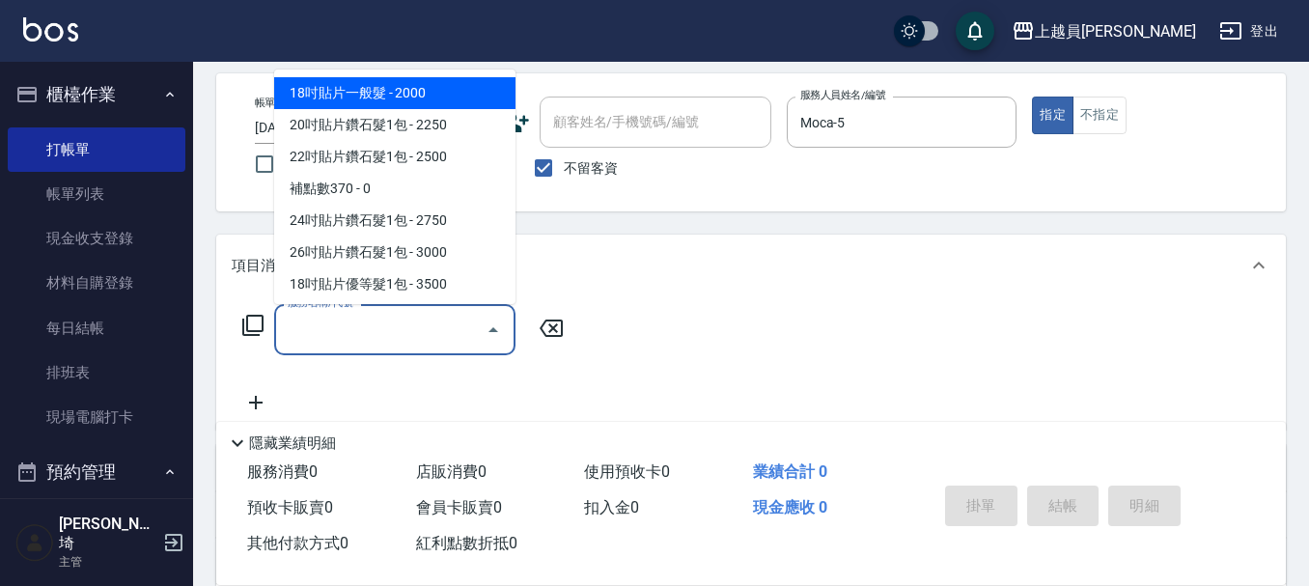
drag, startPoint x: 368, startPoint y: 327, endPoint x: 441, endPoint y: 284, distance: 85.3
click at [376, 322] on input "服務名稱/代號" at bounding box center [380, 330] width 195 height 34
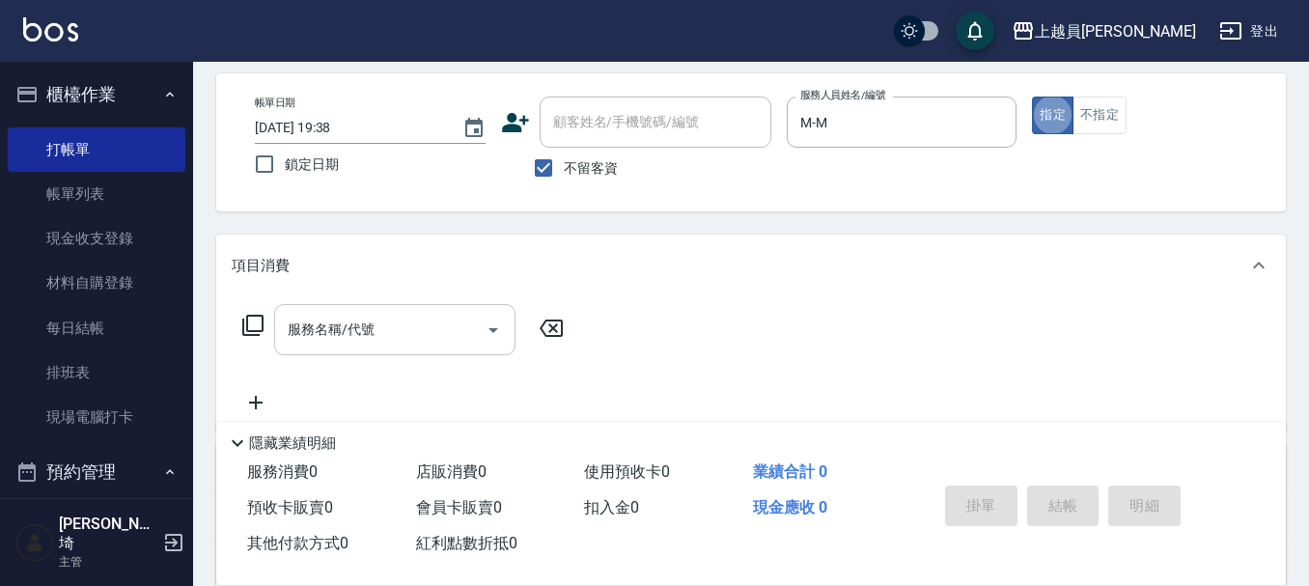
click at [319, 338] on input "服務名稱/代號" at bounding box center [380, 330] width 195 height 34
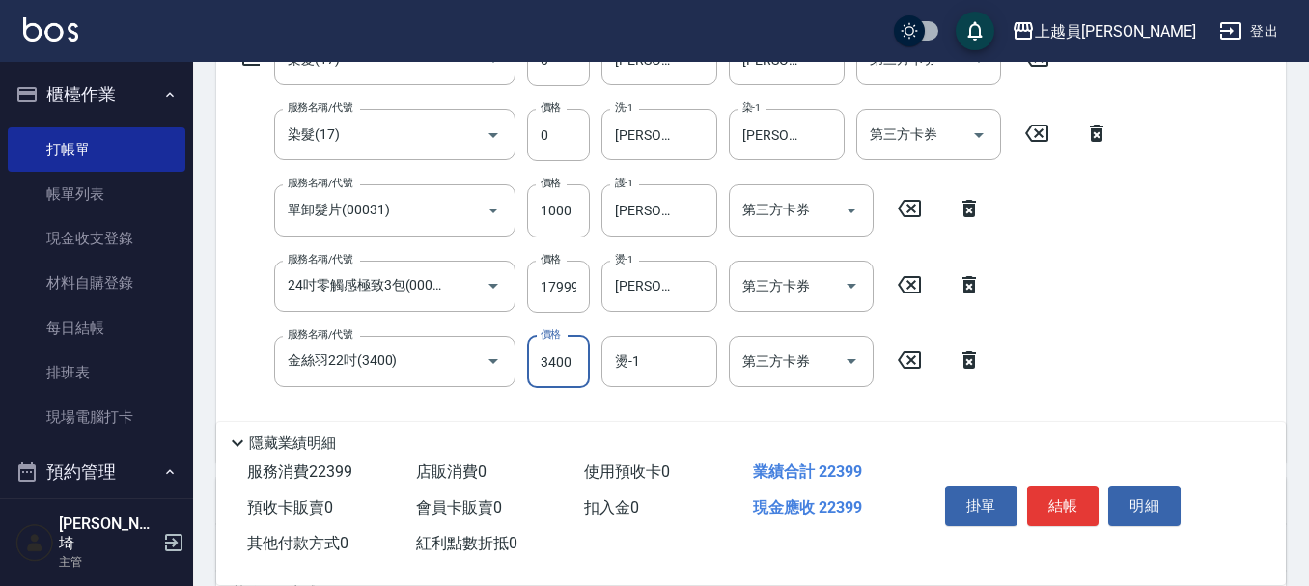
scroll to position [386, 0]
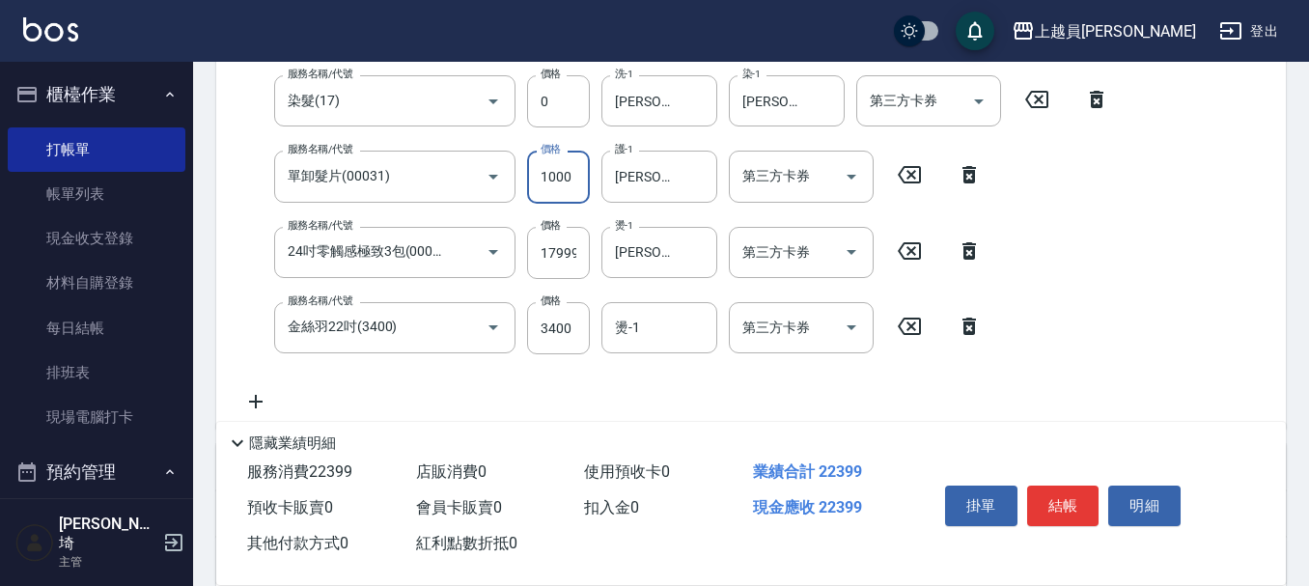
click at [577, 189] on input "1000" at bounding box center [558, 177] width 63 height 52
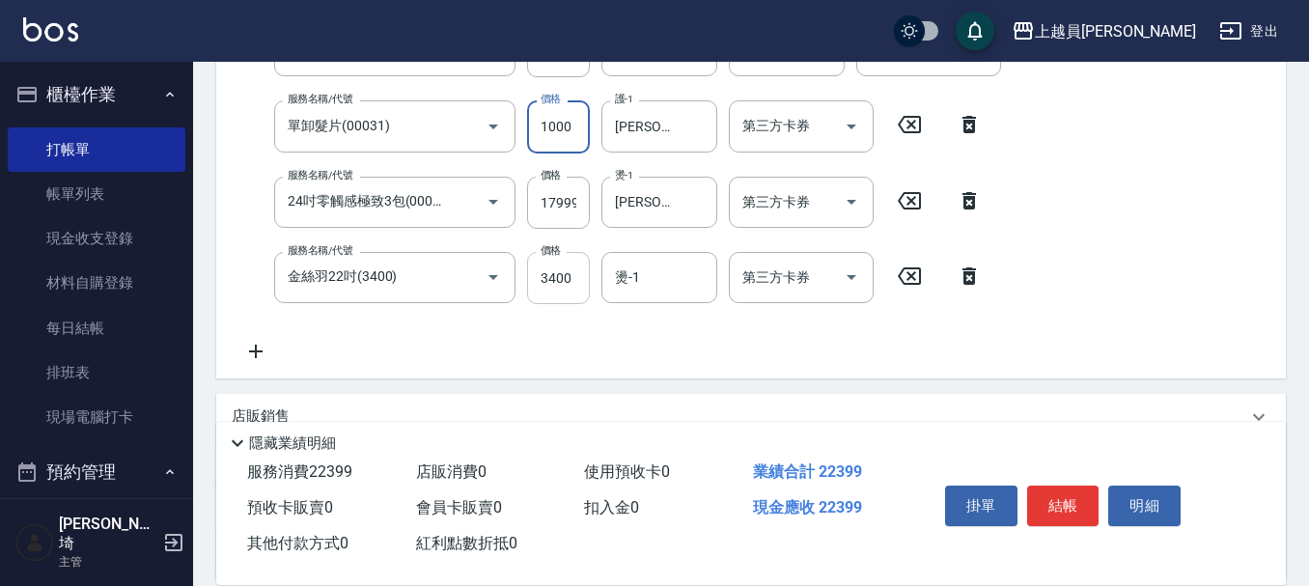
scroll to position [483, 0]
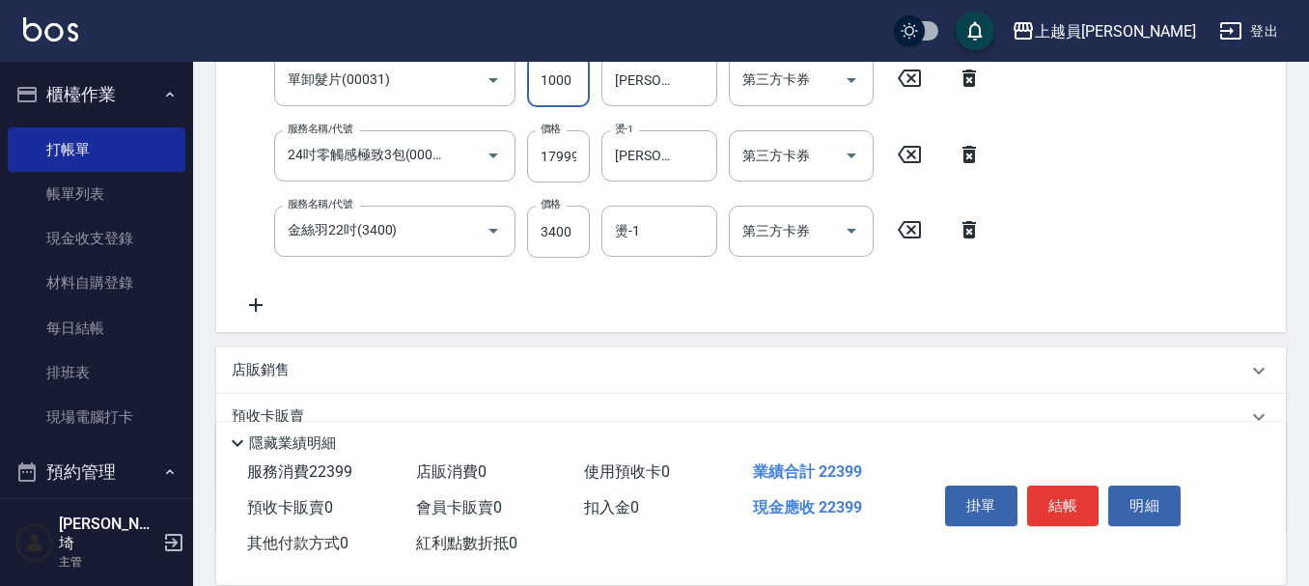
click at [255, 292] on div "服務名稱/代號 染髮(17) 服務名稱/代號 價格 0 價格 洗-1 [PERSON_NAME]-18 洗-1 染-1 [PERSON_NAME]-18 染-…" at bounding box center [676, 109] width 889 height 413
click at [272, 297] on icon at bounding box center [256, 304] width 48 height 23
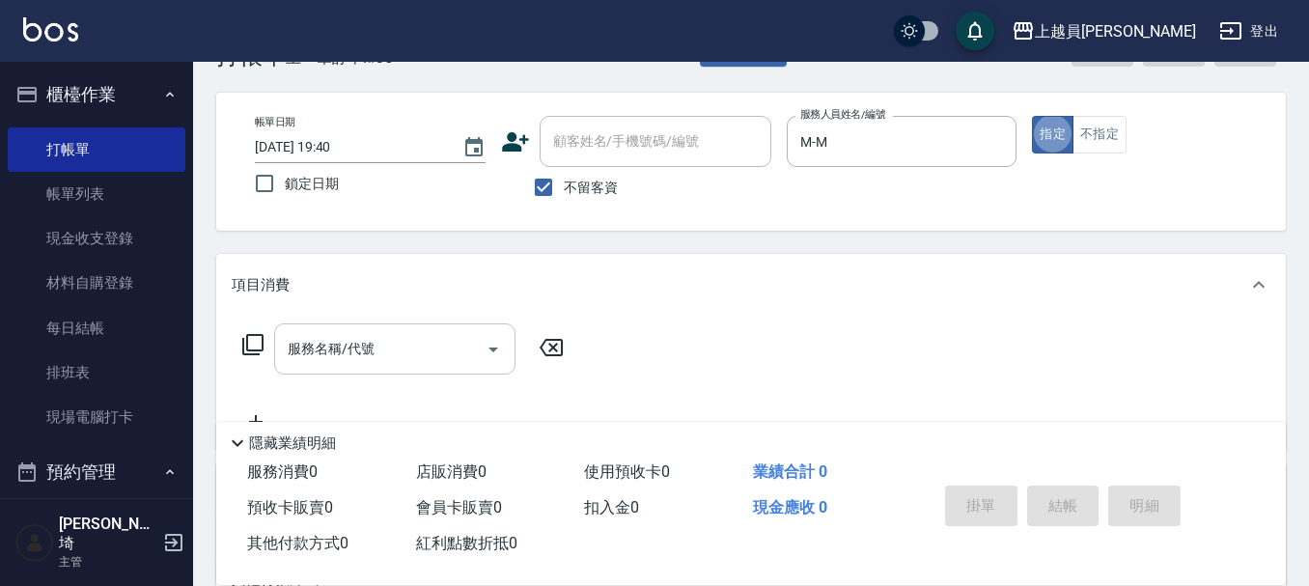
scroll to position [97, 0]
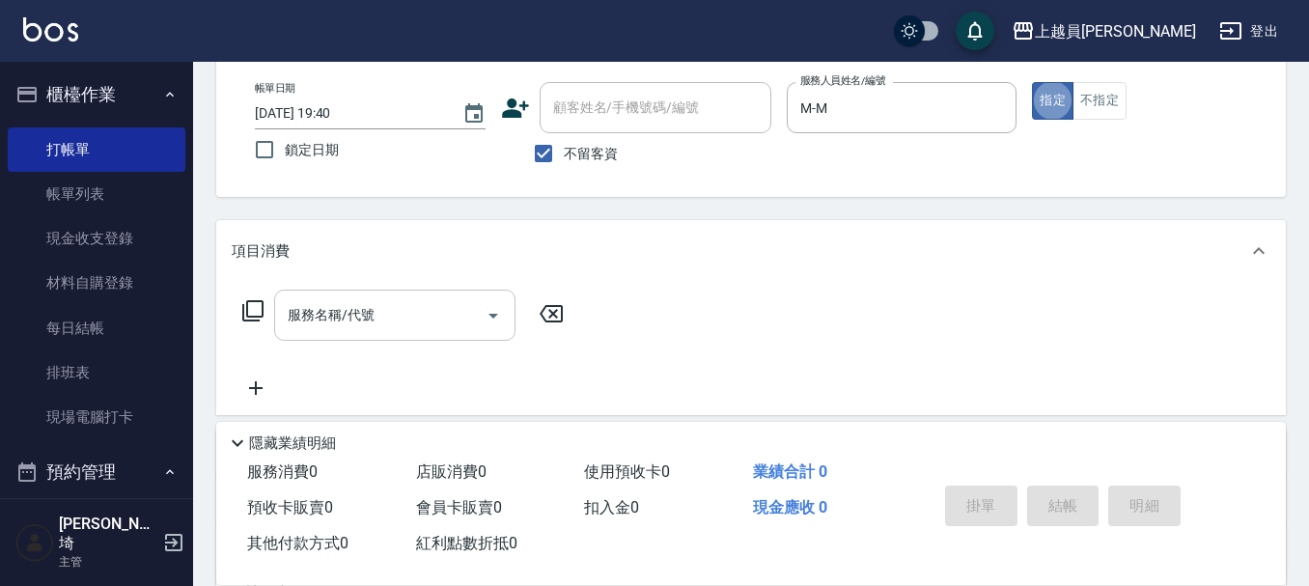
click at [457, 310] on input "服務名稱/代號" at bounding box center [380, 315] width 195 height 34
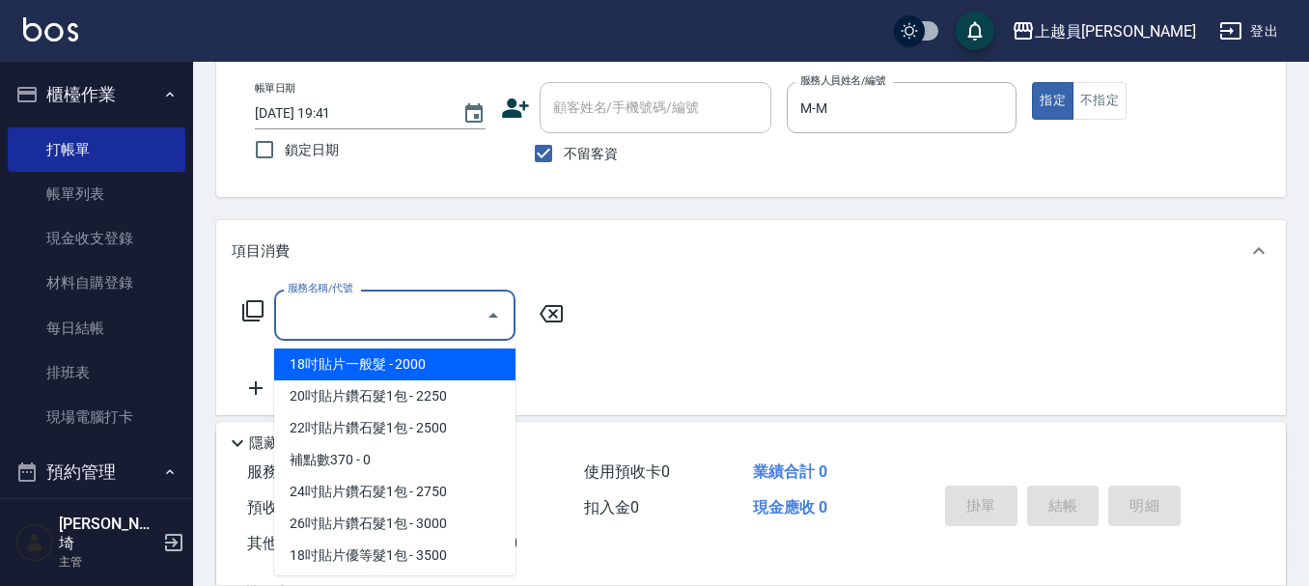
drag, startPoint x: 422, startPoint y: 298, endPoint x: 444, endPoint y: 281, distance: 28.2
click at [422, 289] on div "服務名稱/代號 服務名稱/代號" at bounding box center [751, 348] width 1070 height 133
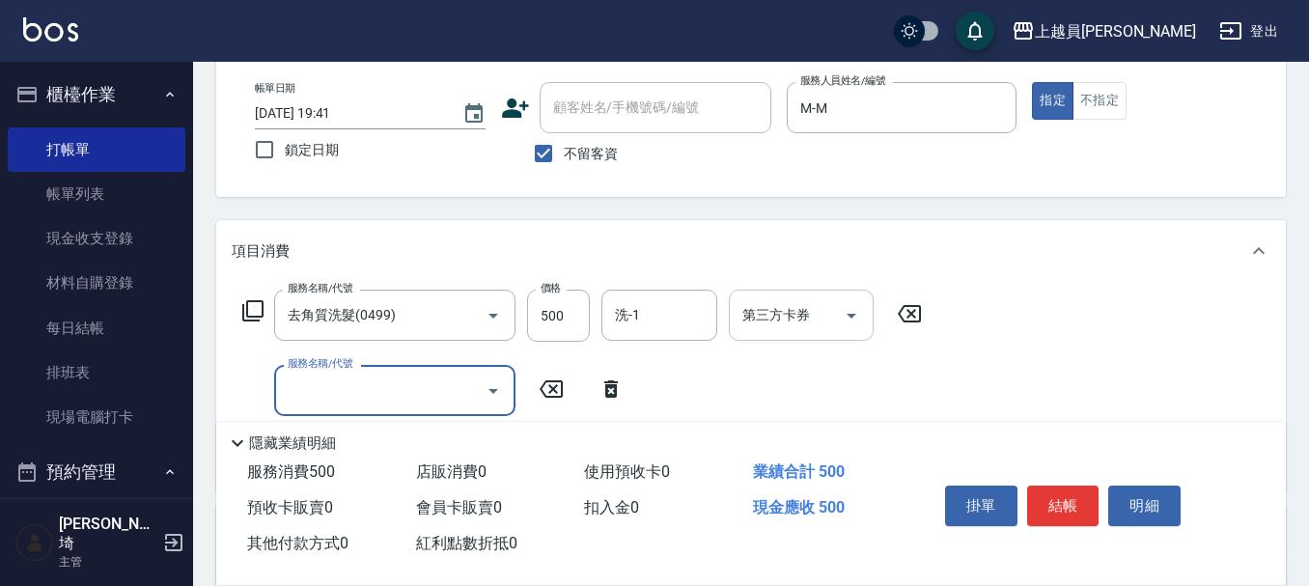
click at [848, 308] on icon "Open" at bounding box center [851, 315] width 23 height 23
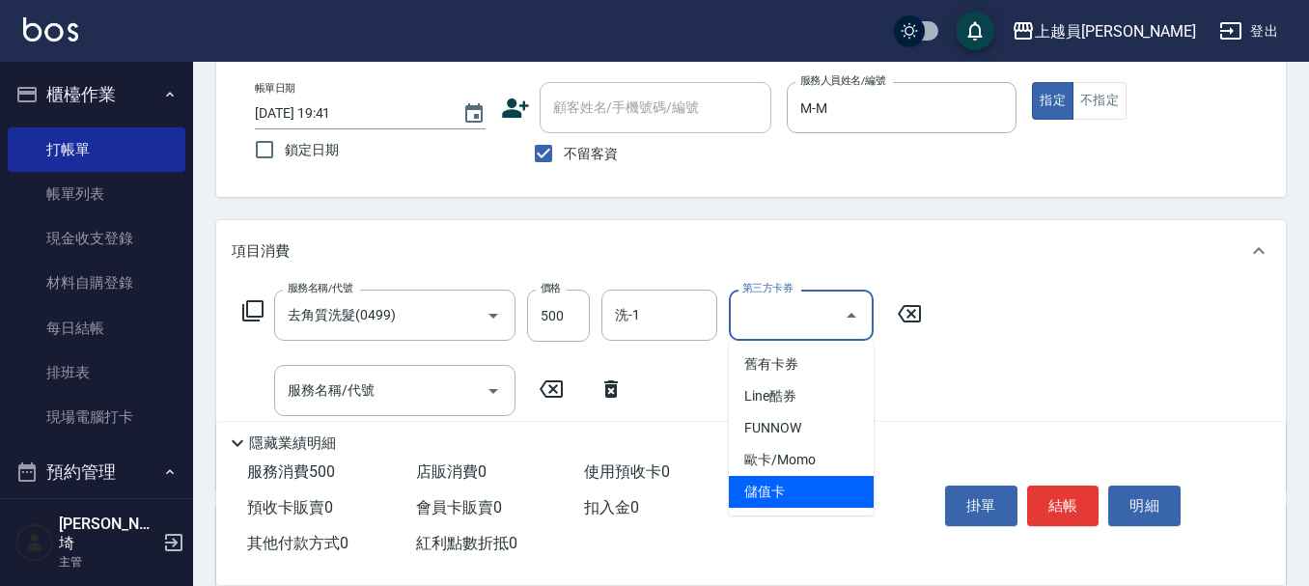
click at [823, 491] on span "儲值卡" at bounding box center [801, 492] width 145 height 32
